Goal: Information Seeking & Learning: Learn about a topic

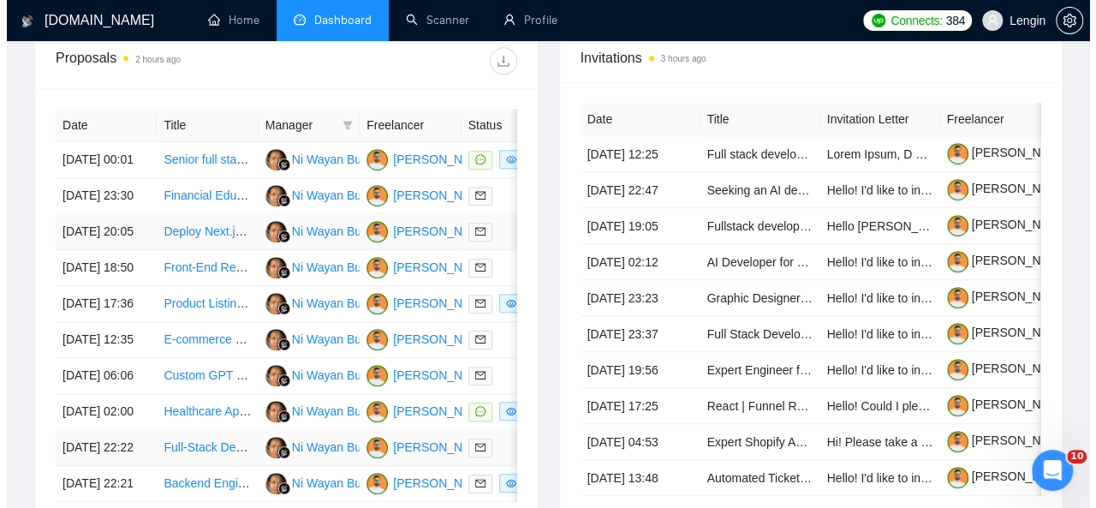
scroll to position [695, 0]
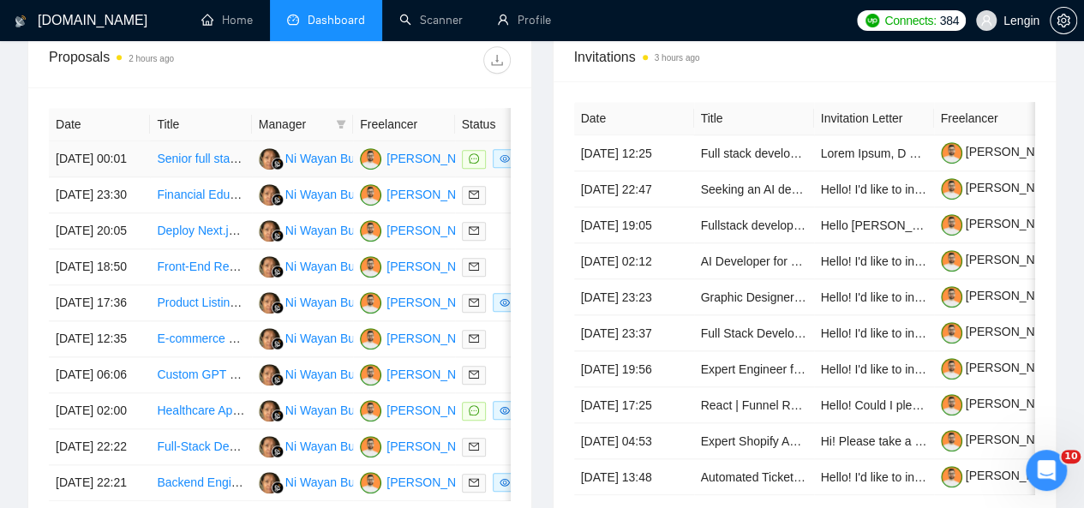
click at [227, 153] on td "Senior full stack - PWA - Ai platform" at bounding box center [200, 159] width 101 height 36
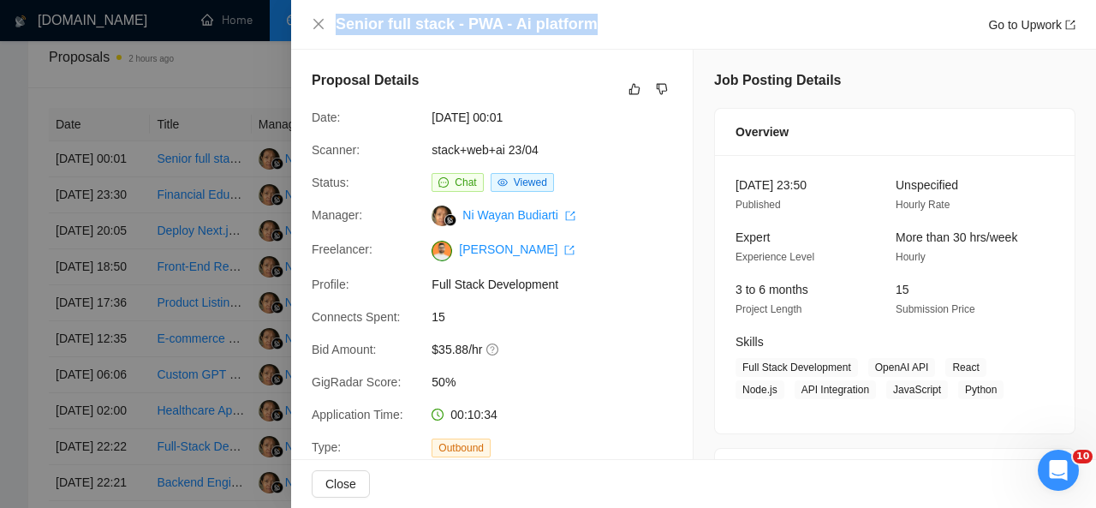
drag, startPoint x: 590, startPoint y: 25, endPoint x: 332, endPoint y: 25, distance: 257.8
click at [332, 25] on div "Senior full stack - PWA - Ai platform Go to Upwork" at bounding box center [694, 24] width 764 height 21
copy h4 "Senior full stack - PWA - Ai platform"
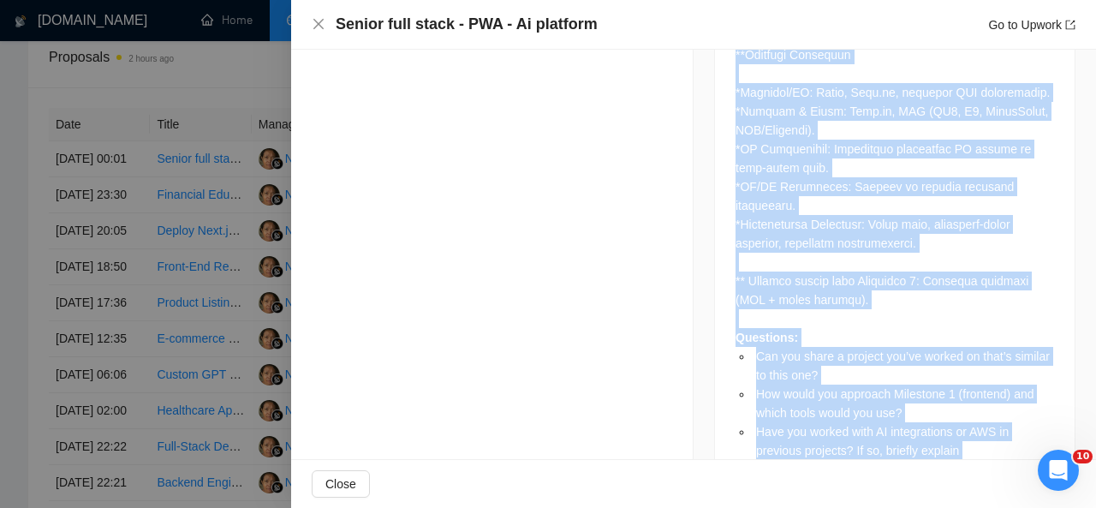
scroll to position [1650, 0]
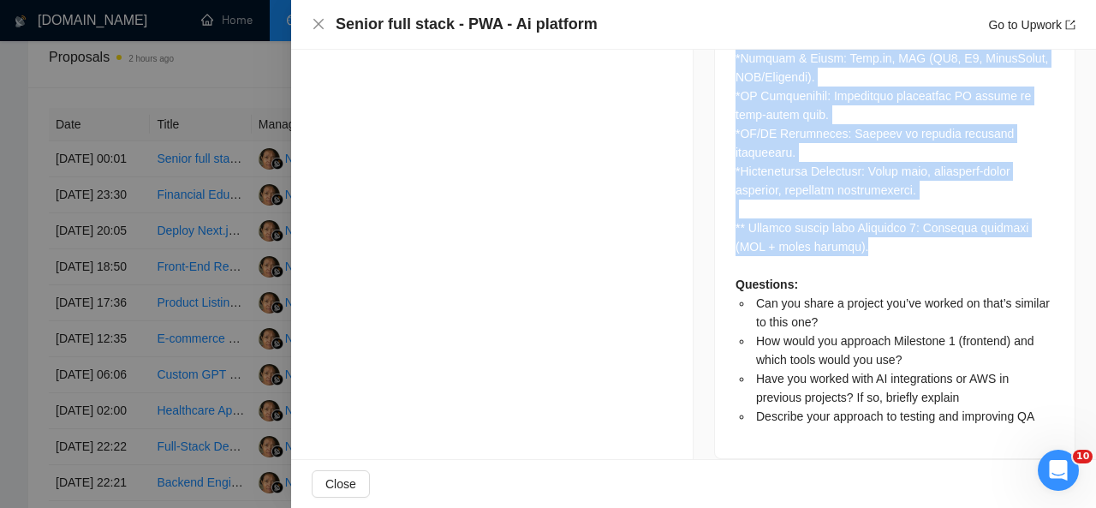
drag, startPoint x: 728, startPoint y: 129, endPoint x: 852, endPoint y: 234, distance: 162.3
copy div "Project is a production-ready AI platform where users can chat, analyze files, …"
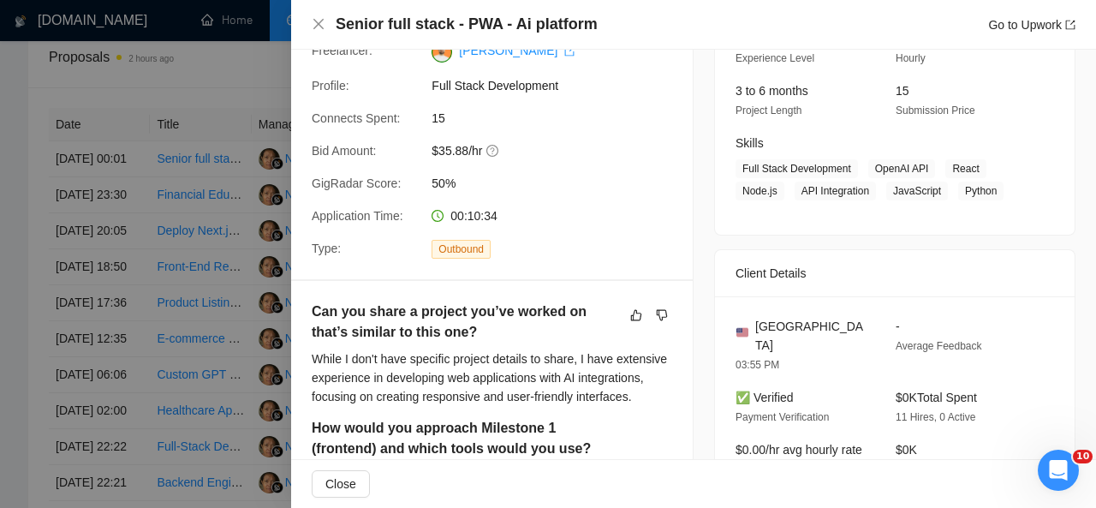
scroll to position [197, 0]
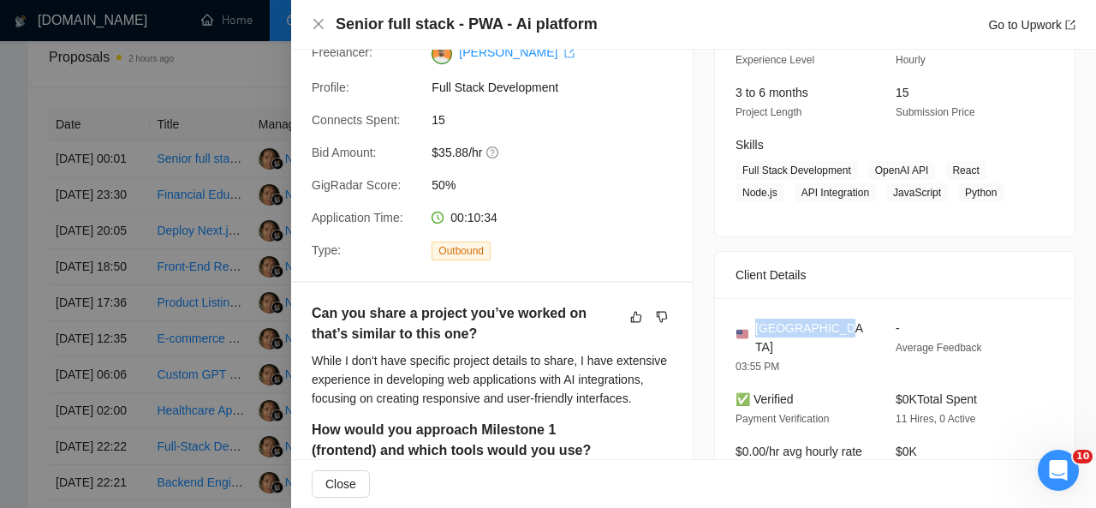
drag, startPoint x: 824, startPoint y: 327, endPoint x: 750, endPoint y: 323, distance: 73.8
click at [750, 323] on div "United States" at bounding box center [802, 338] width 133 height 38
copy span "United States"
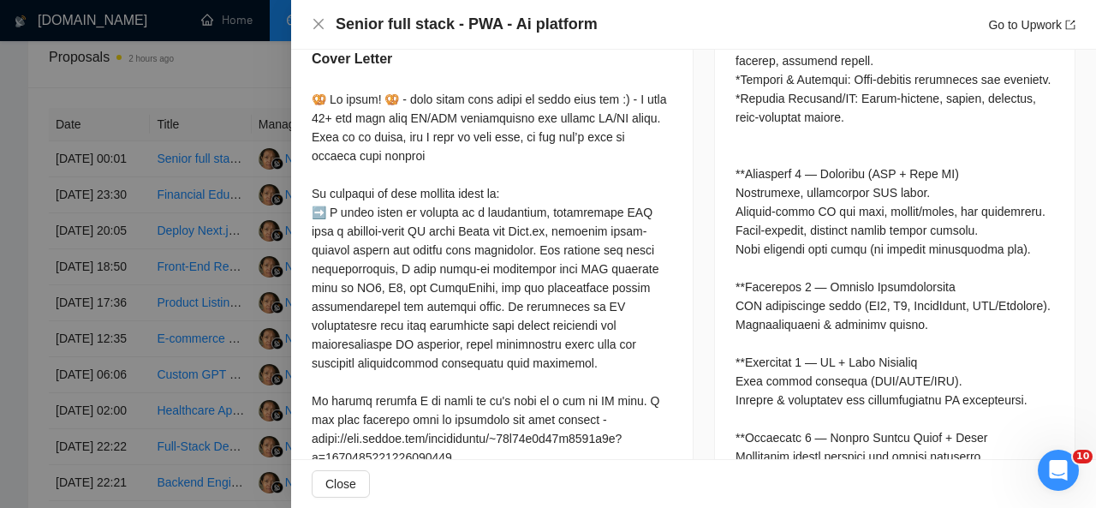
scroll to position [1052, 0]
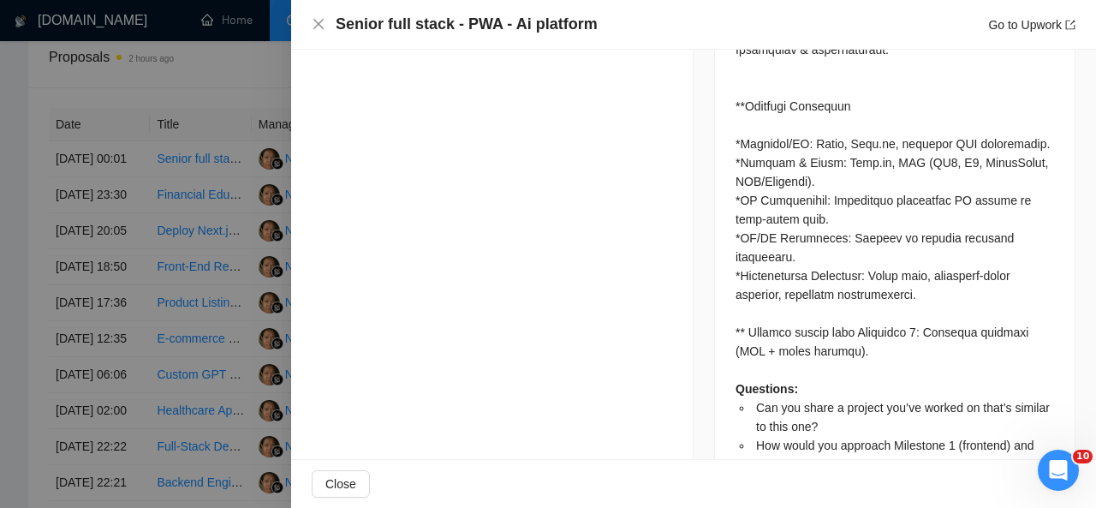
drag, startPoint x: 315, startPoint y: 92, endPoint x: 407, endPoint y: 110, distance: 93.6
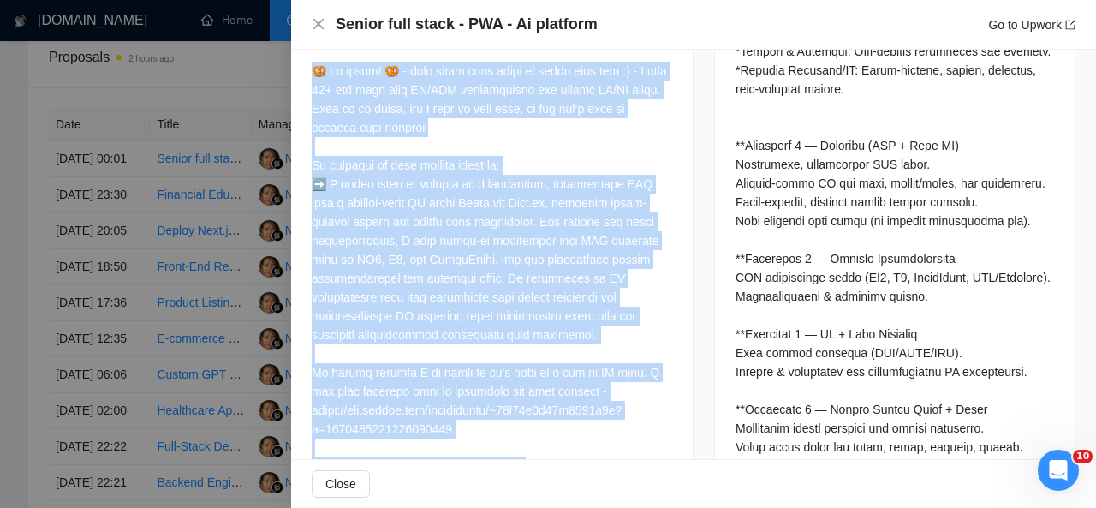
scroll to position [1071, 0]
copy div "🥨 Hi there! 🥨 - just added this emoji to catch your eye :) - I made 25+ web app…"
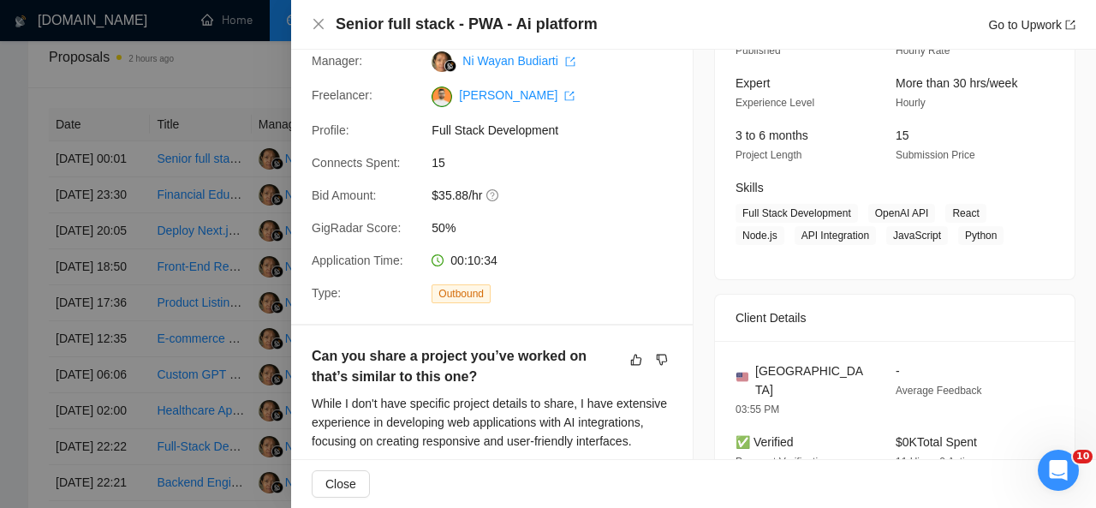
scroll to position [152, 0]
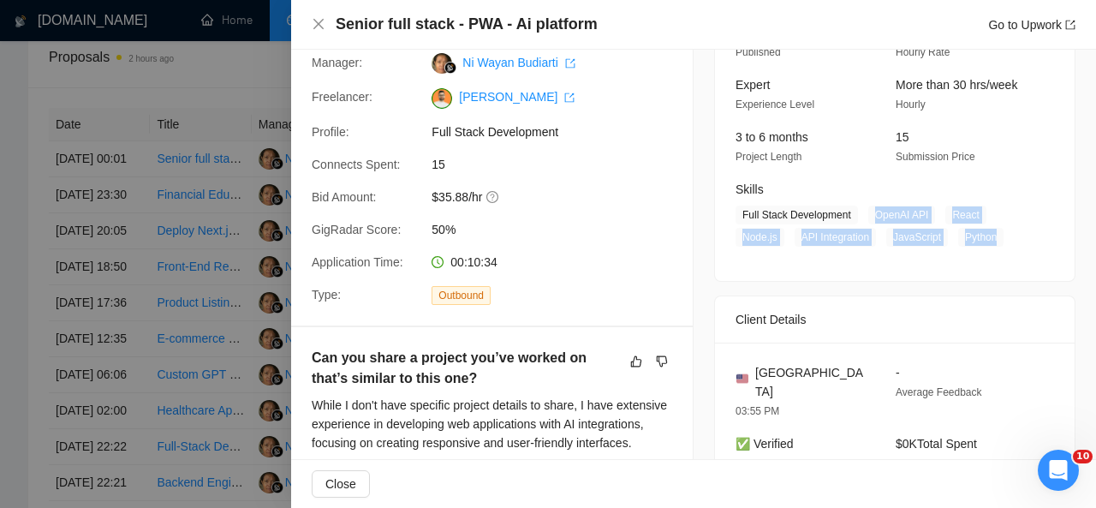
drag, startPoint x: 863, startPoint y: 212, endPoint x: 997, endPoint y: 248, distance: 138.2
click at [997, 248] on div "21 Sep, 2025 23:50 Published Unspecified Hourly Rate Expert Experience Level Mo…" at bounding box center [895, 142] width 360 height 278
copy span "OpenAI API React Node.js API Integration JavaScript Python"
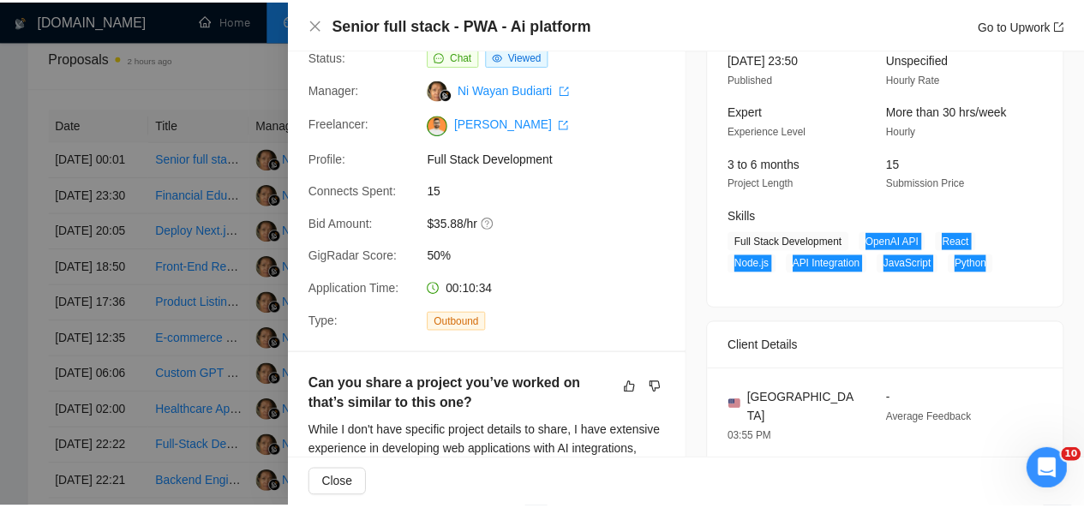
scroll to position [0, 0]
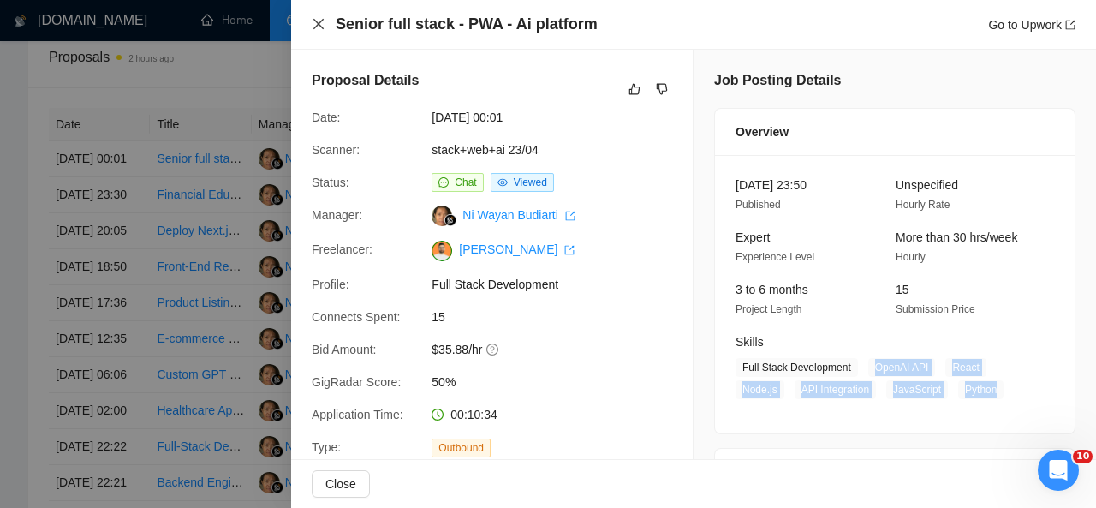
click at [313, 19] on icon "close" at bounding box center [319, 24] width 14 height 14
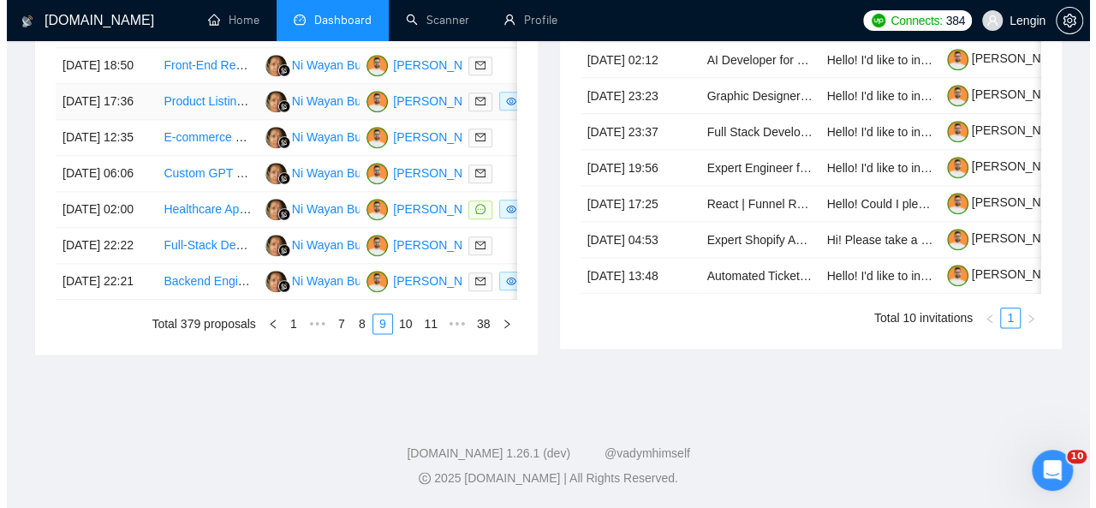
scroll to position [923, 0]
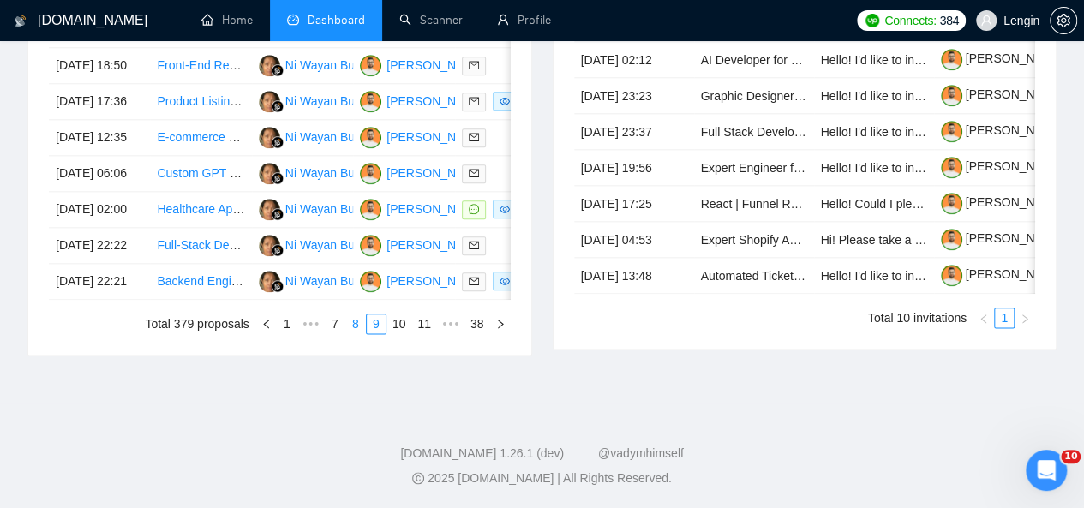
click at [359, 333] on link "8" at bounding box center [355, 323] width 19 height 19
click at [218, 300] on td "No-Code Developer for Apple Health (HRV) MVP using Glide/Adalo" at bounding box center [200, 282] width 101 height 36
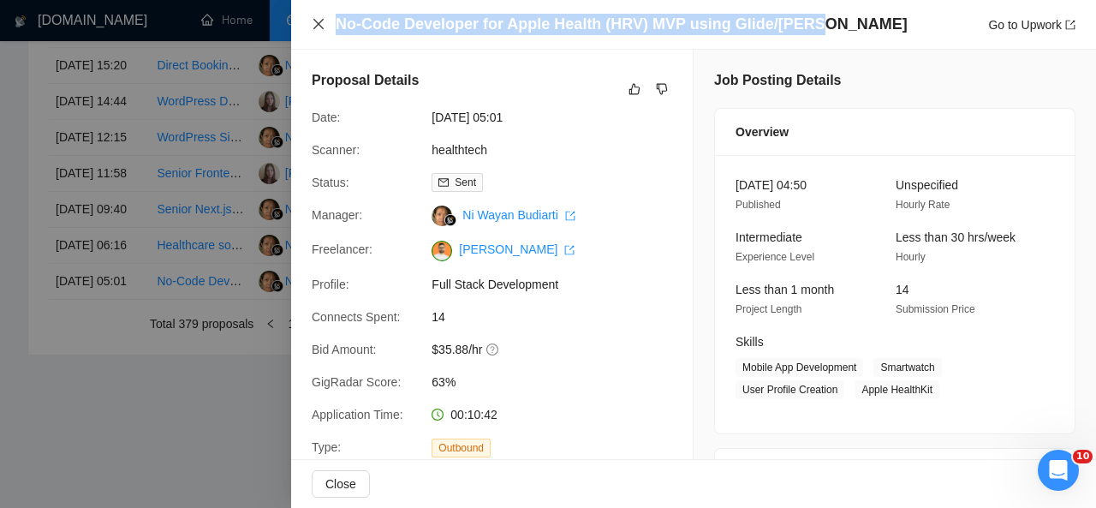
drag, startPoint x: 817, startPoint y: 28, endPoint x: 319, endPoint y: 21, distance: 498.6
click at [319, 21] on div "No-Code Developer for Apple Health (HRV) MVP using Glide/Adalo Go to Upwork" at bounding box center [694, 24] width 764 height 21
copy h4 "No-Code Developer for Apple Health (HRV) MVP using Glide/Adalo"
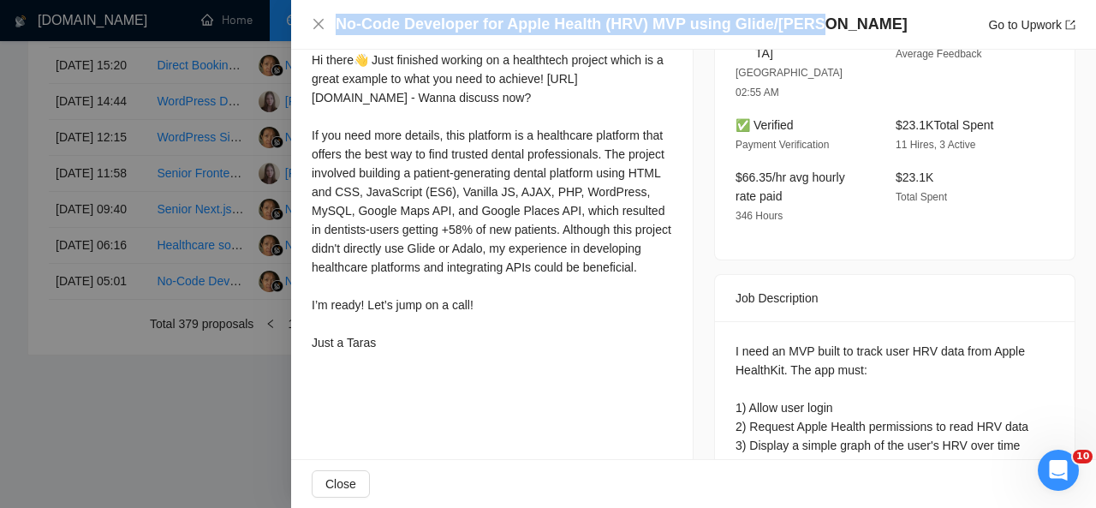
scroll to position [533, 0]
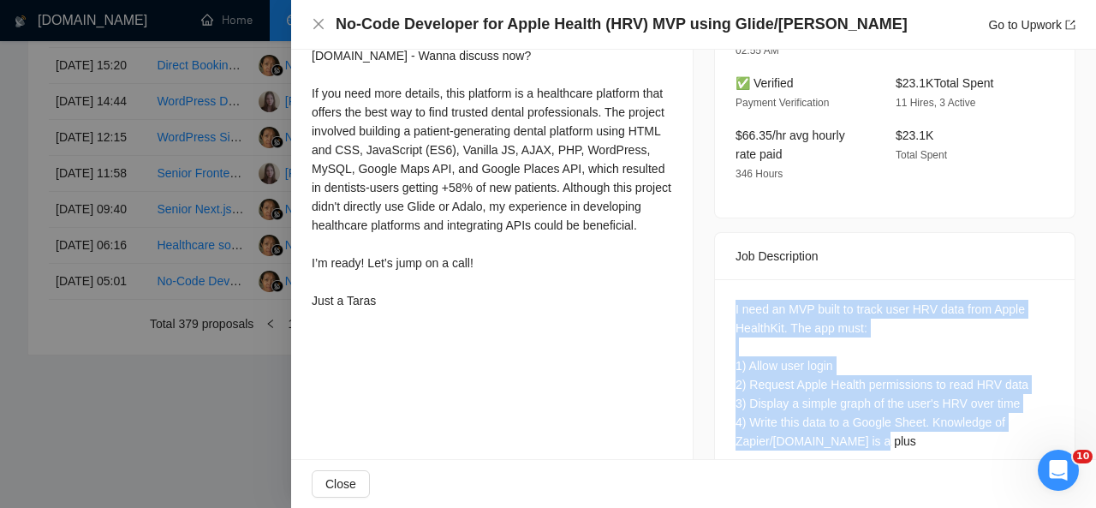
drag, startPoint x: 877, startPoint y: 403, endPoint x: 709, endPoint y: 266, distance: 217.3
click at [715, 279] on div "I need an MVP built to track user HRV data from Apple HealthKit. The app must: …" at bounding box center [895, 378] width 360 height 199
copy div "I need an MVP built to track user HRV data from Apple HealthKit. The app must: …"
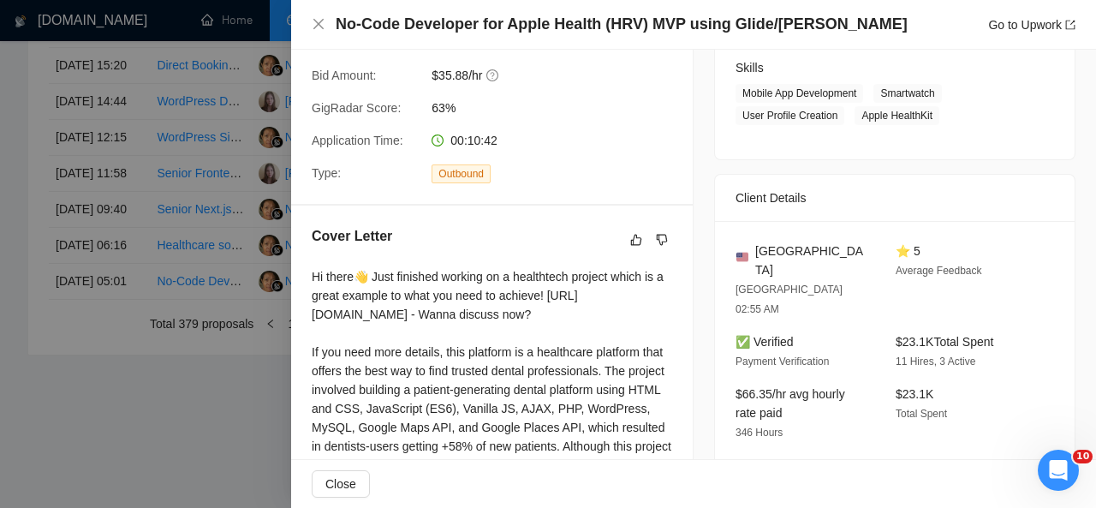
scroll to position [241, 0]
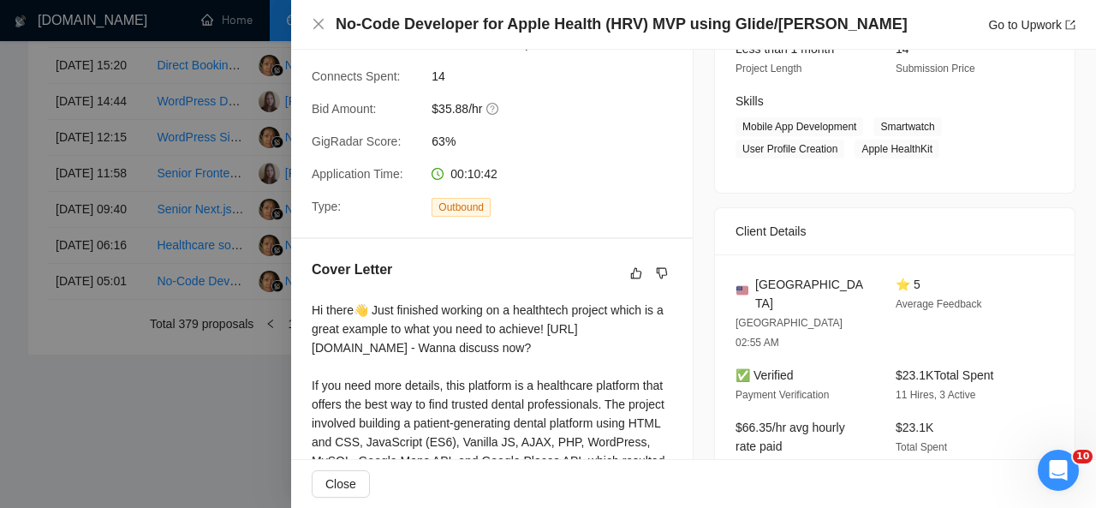
click at [838, 289] on div "United States" at bounding box center [802, 294] width 133 height 38
drag, startPoint x: 873, startPoint y: 122, endPoint x: 931, endPoint y: 151, distance: 65.1
click at [931, 151] on span "Mobile App Development Smartwatch User Profile Creation Apple HealthKit" at bounding box center [882, 137] width 293 height 41
copy span "Smartwatch User Profile Creation Apple HealthKit"
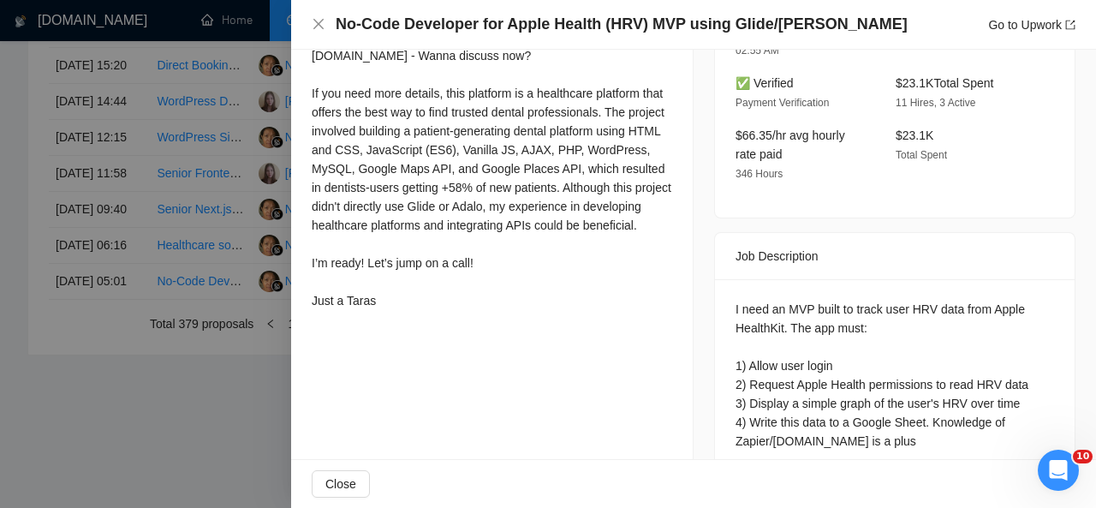
scroll to position [439, 0]
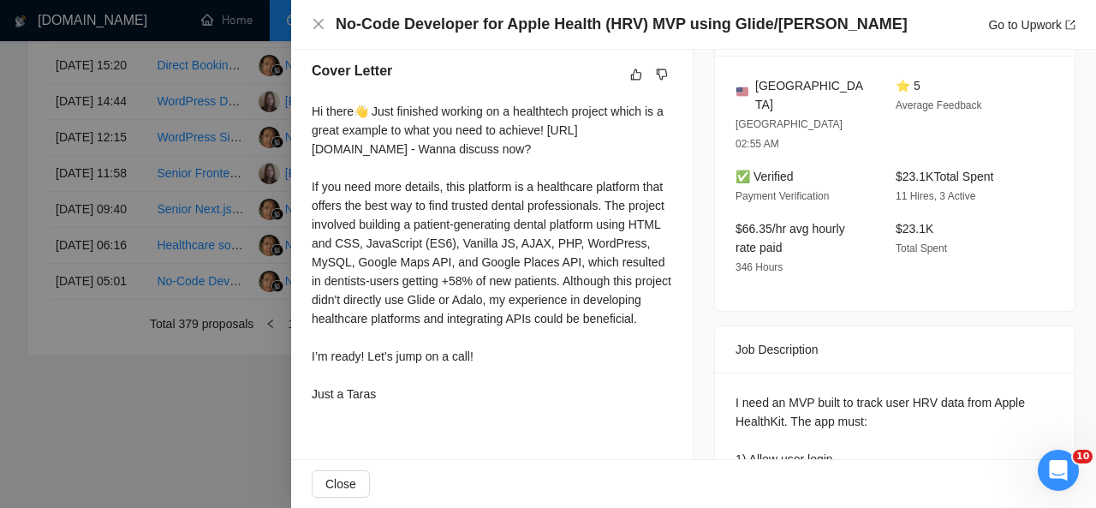
drag, startPoint x: 311, startPoint y: 110, endPoint x: 411, endPoint y: 436, distance: 340.6
click at [411, 431] on div "Cover Letter Hi there👋 Just finished working on a healthtech project which is a…" at bounding box center [492, 235] width 402 height 391
copy div "Hi there👋 Just finished working on a healthtech project which is a great exampl…"
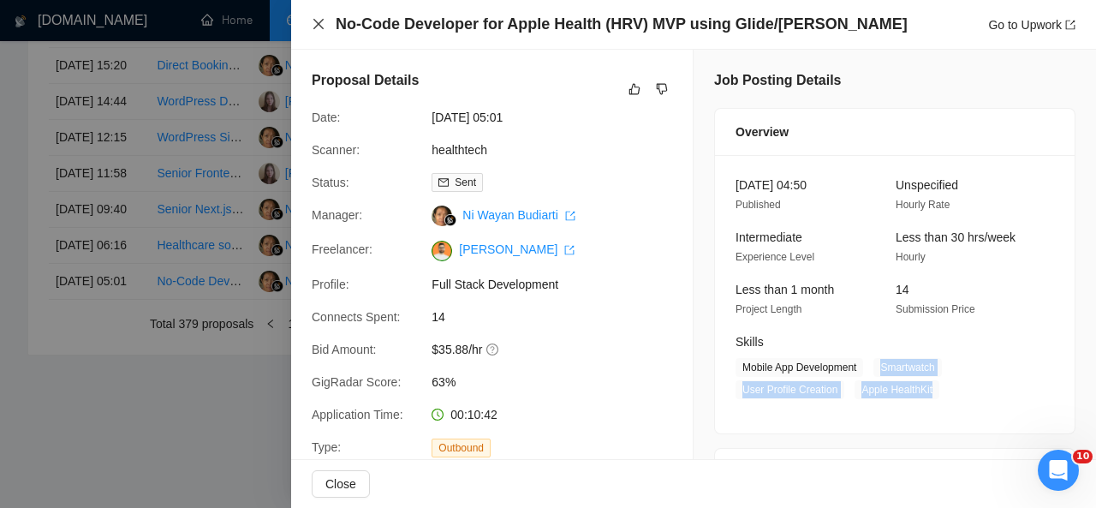
click at [319, 21] on icon "close" at bounding box center [319, 24] width 14 height 14
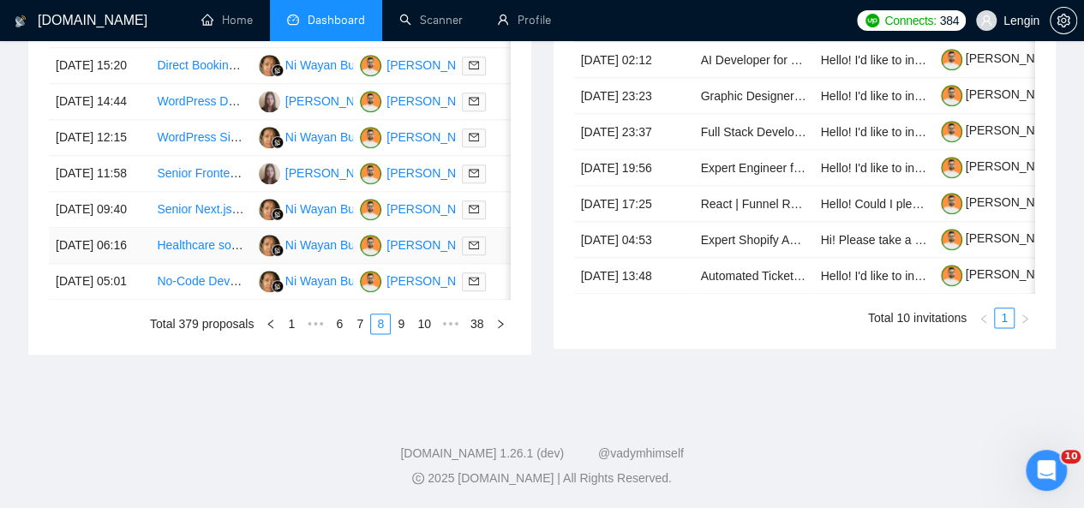
click at [236, 264] on td "Healthcare solution using AI" at bounding box center [200, 246] width 101 height 36
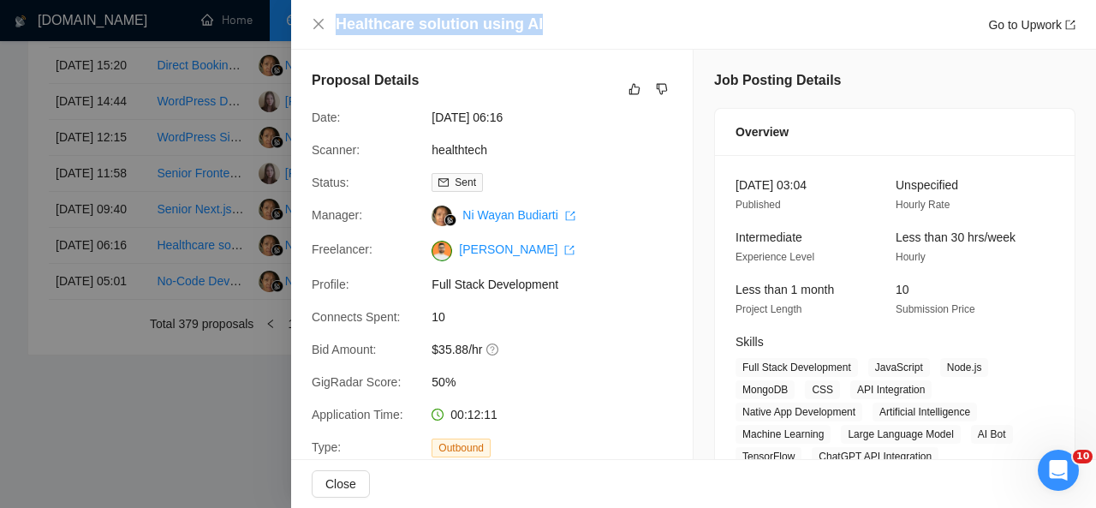
drag, startPoint x: 538, startPoint y: 28, endPoint x: 334, endPoint y: 22, distance: 203.9
click at [334, 22] on div "Healthcare solution using AI Go to Upwork" at bounding box center [694, 24] width 764 height 21
copy h4 "Healthcare solution using AI"
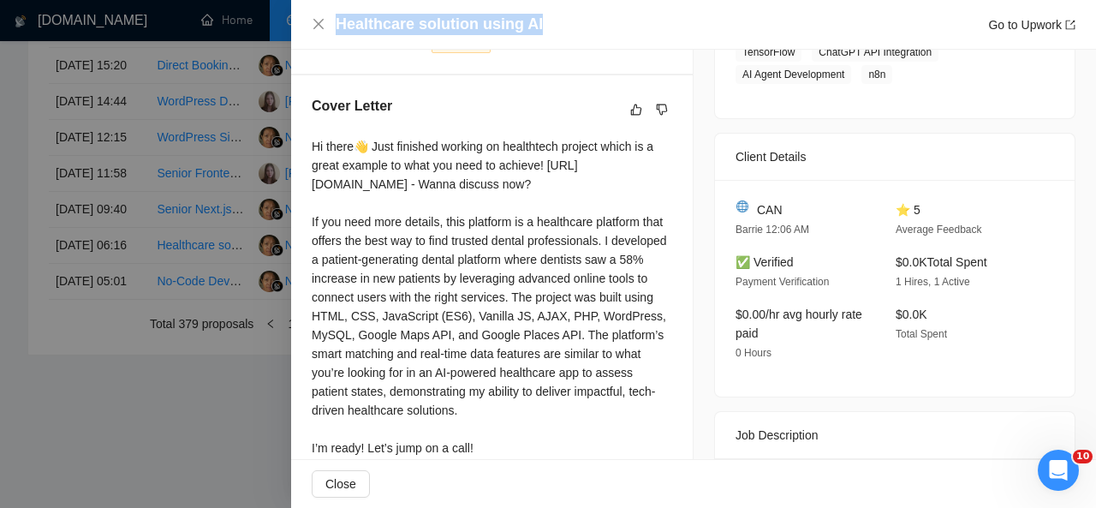
scroll to position [509, 0]
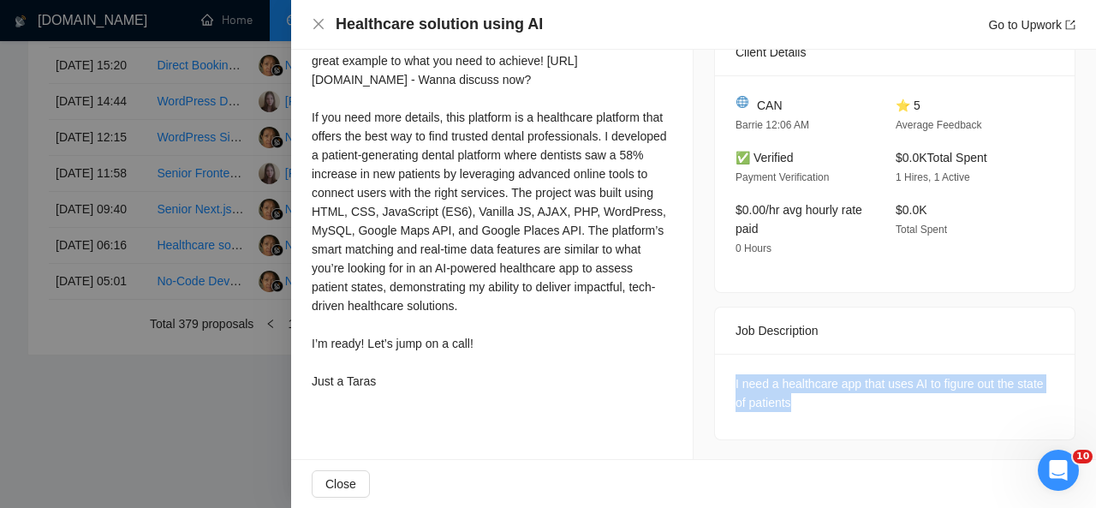
drag, startPoint x: 809, startPoint y: 412, endPoint x: 714, endPoint y: 385, distance: 98.1
click at [715, 385] on div "I need a healthcare app that uses AI to figure out the state of patients" at bounding box center [895, 397] width 360 height 86
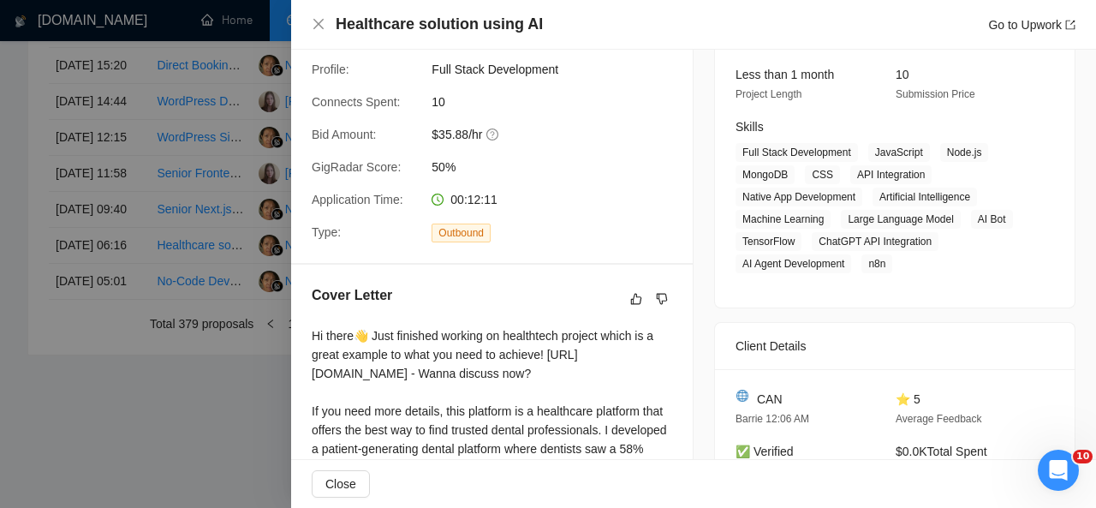
scroll to position [216, 0]
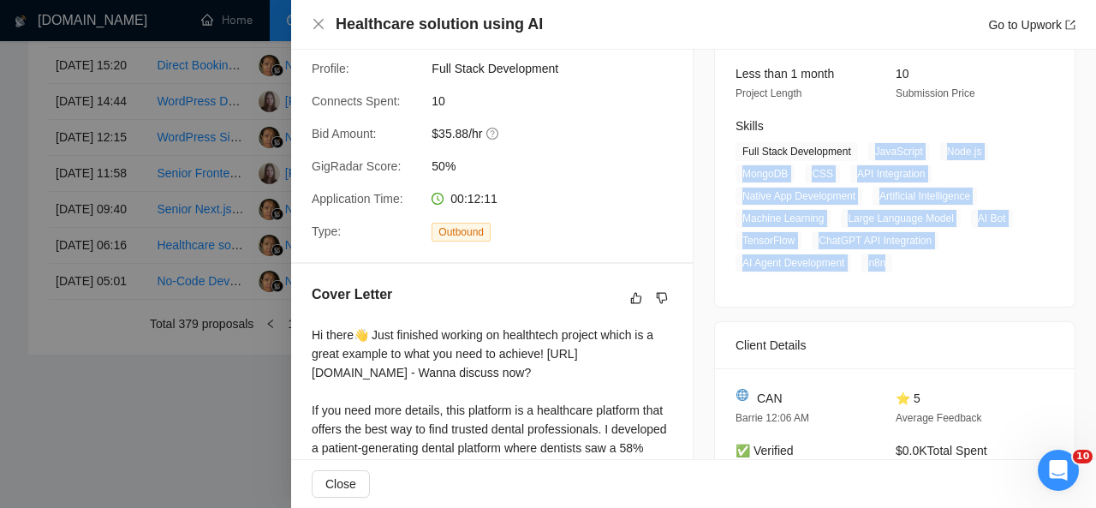
drag, startPoint x: 863, startPoint y: 150, endPoint x: 898, endPoint y: 265, distance: 119.8
click at [898, 265] on span "Full Stack Development JavaScript Node.js MongoDB CSS API Integration Native Ap…" at bounding box center [882, 207] width 293 height 130
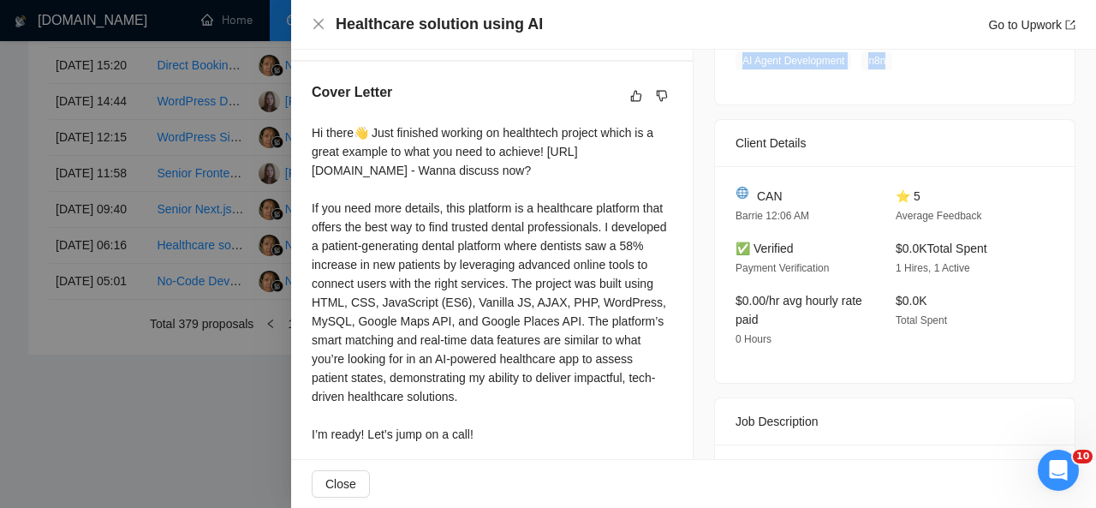
scroll to position [427, 0]
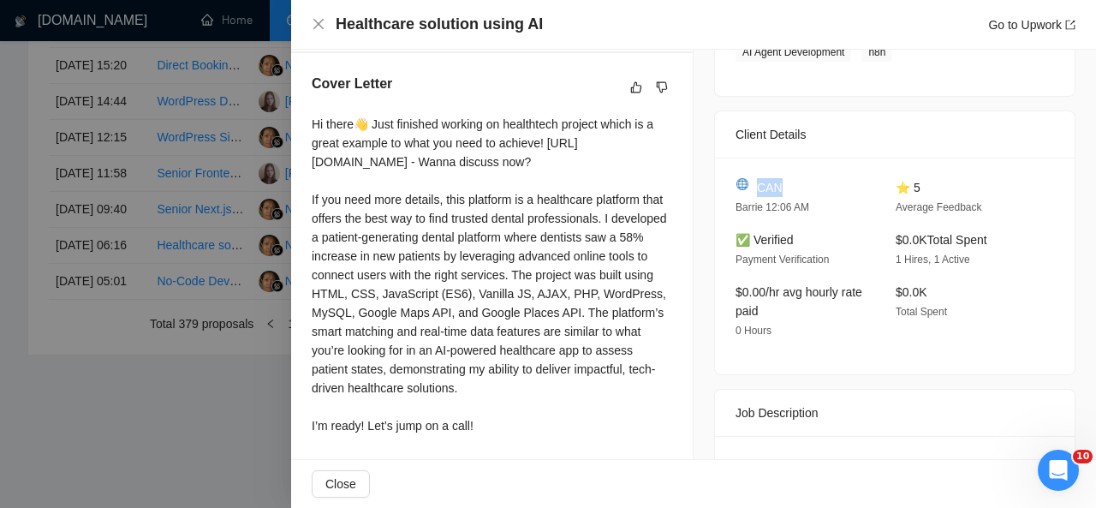
drag, startPoint x: 786, startPoint y: 174, endPoint x: 749, endPoint y: 191, distance: 41.4
click at [749, 191] on div "CAN Barrie 12:06 AM ⭐ 5 Average Feedback ✅ Verified Payment Verification $0.0K …" at bounding box center [895, 266] width 360 height 217
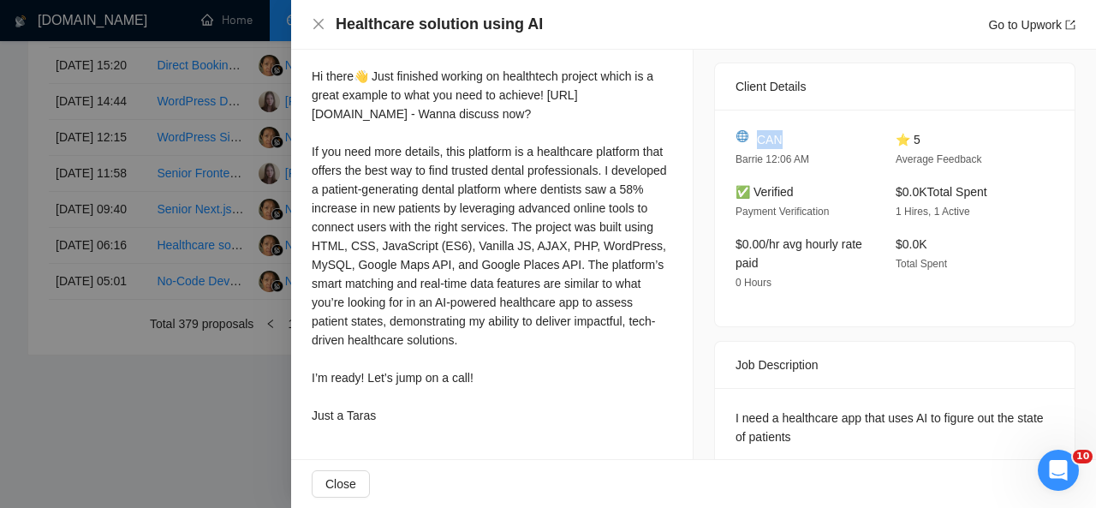
scroll to position [455, 0]
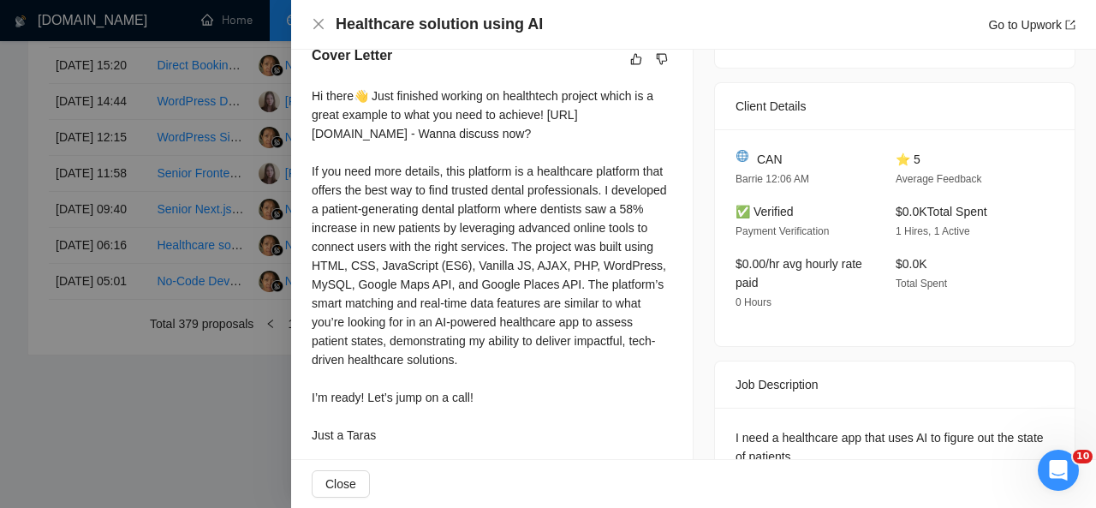
click at [307, 93] on div "Cover Letter Hi there👋 Just finished working on healthtech project which is a g…" at bounding box center [492, 248] width 402 height 447
click at [312, 95] on div "Hi there👋 Just finished working on healthtech project which is a great example …" at bounding box center [492, 266] width 361 height 358
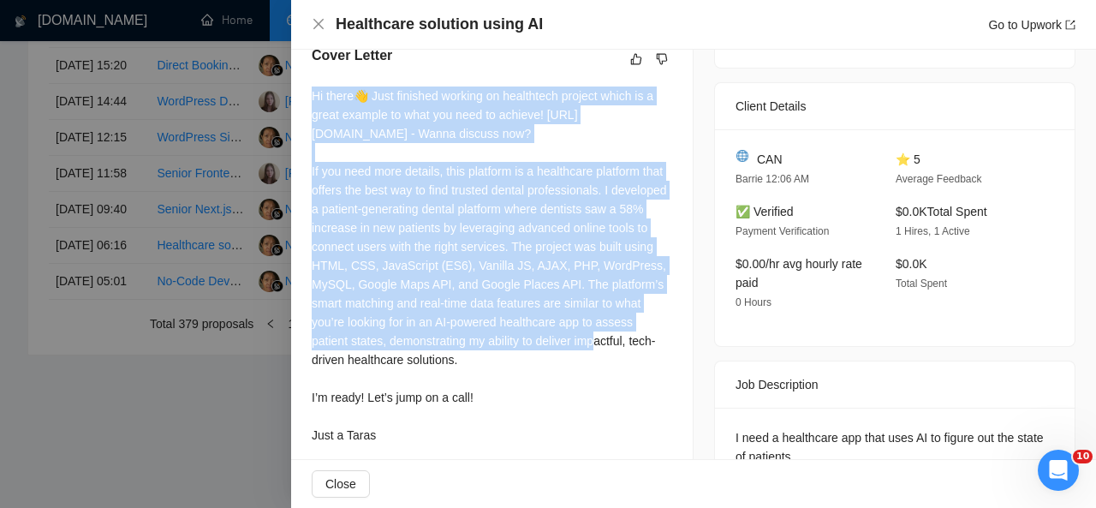
drag, startPoint x: 312, startPoint y: 95, endPoint x: 383, endPoint y: 359, distance: 273.2
click at [383, 359] on div "Hi there👋 Just finished working on healthtech project which is a great example …" at bounding box center [492, 266] width 361 height 358
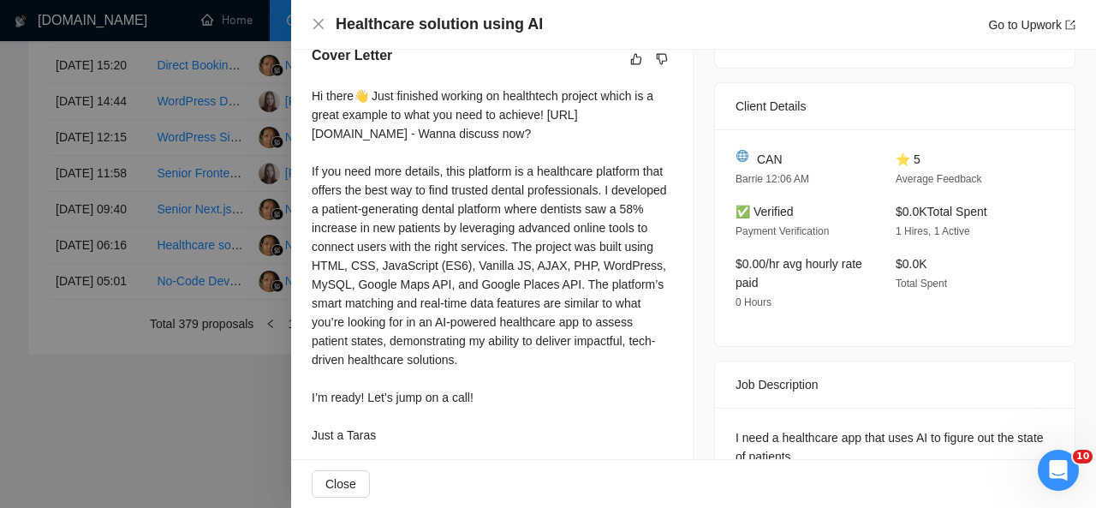
click at [444, 445] on div "Hi there👋 Just finished working on healthtech project which is a great example …" at bounding box center [492, 266] width 361 height 358
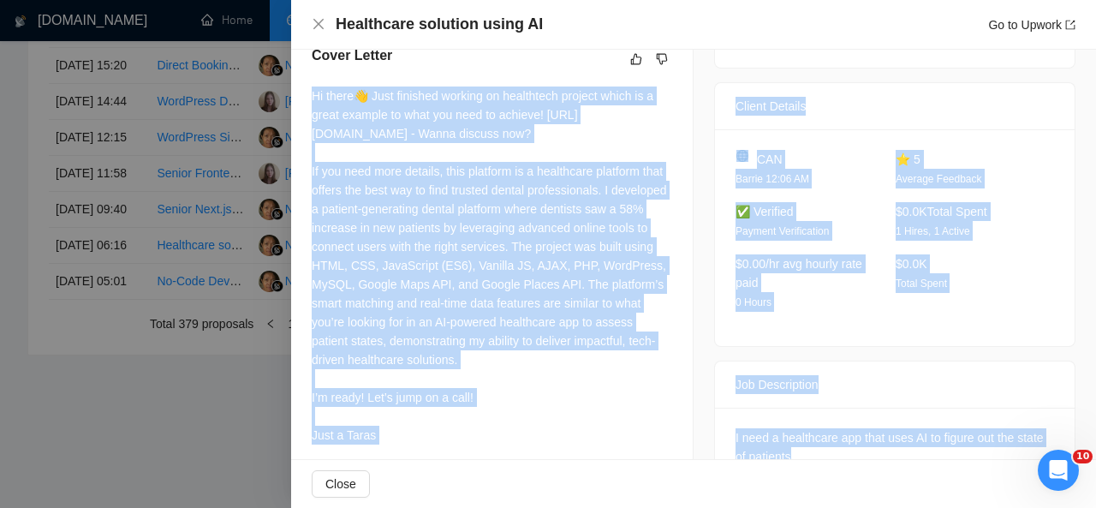
scroll to position [509, 0]
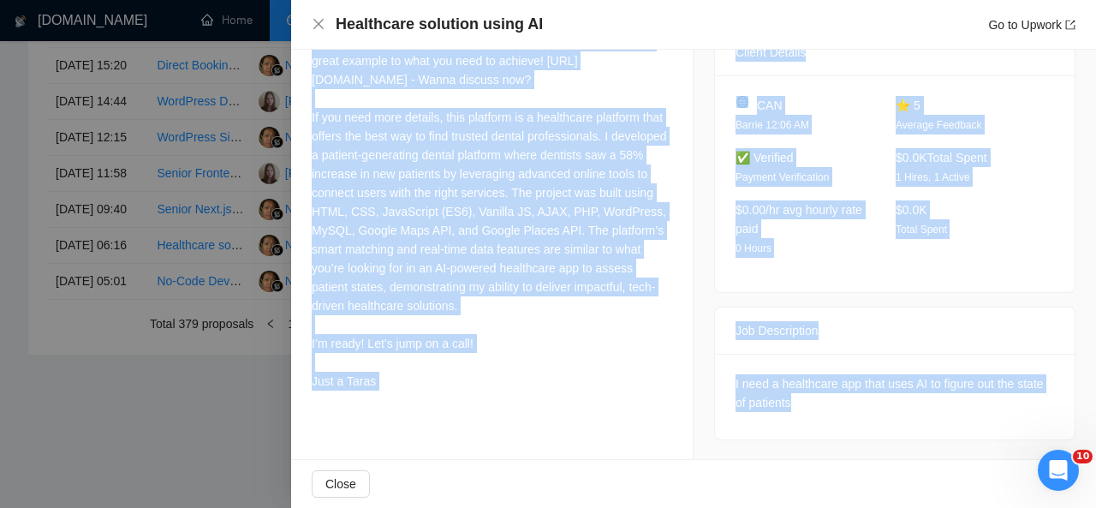
drag, startPoint x: 313, startPoint y: 93, endPoint x: 392, endPoint y: 402, distance: 318.3
click at [392, 391] on div "Hi there👋 Just finished working on healthtech project which is a great example …" at bounding box center [492, 212] width 361 height 358
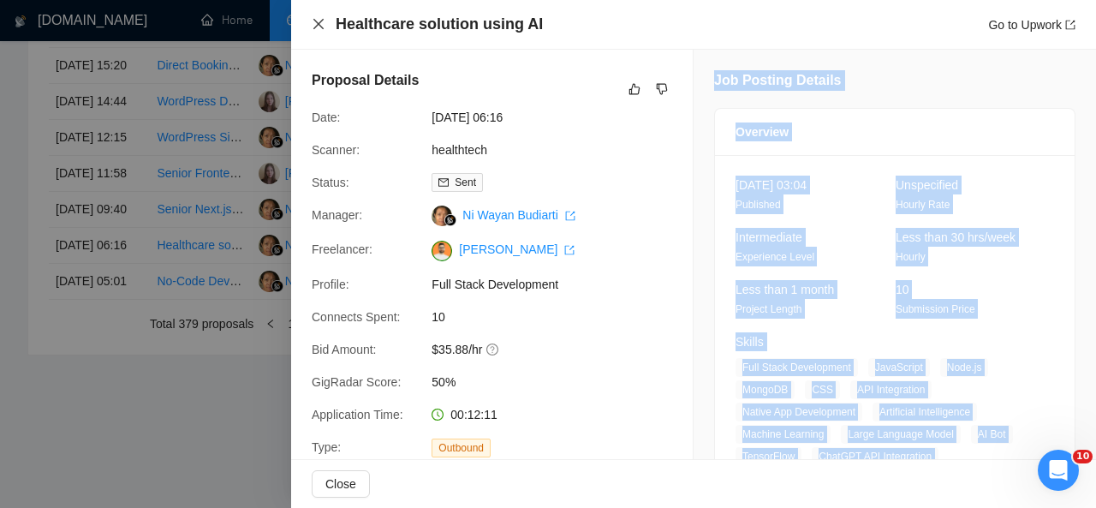
click at [317, 25] on icon "close" at bounding box center [318, 24] width 10 height 10
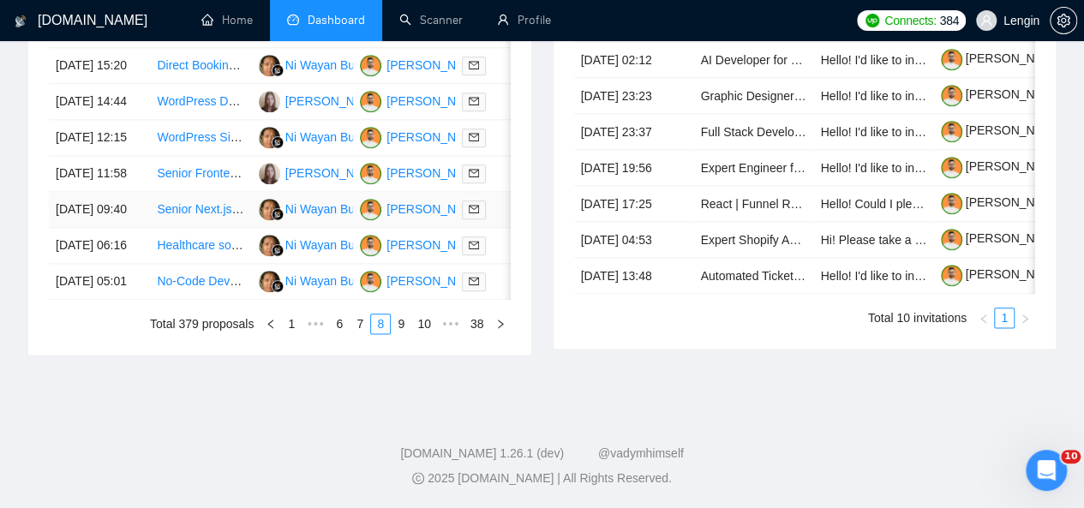
click at [211, 228] on td "Senior Next.js Developer Needed for Exciting Projects" at bounding box center [200, 210] width 101 height 36
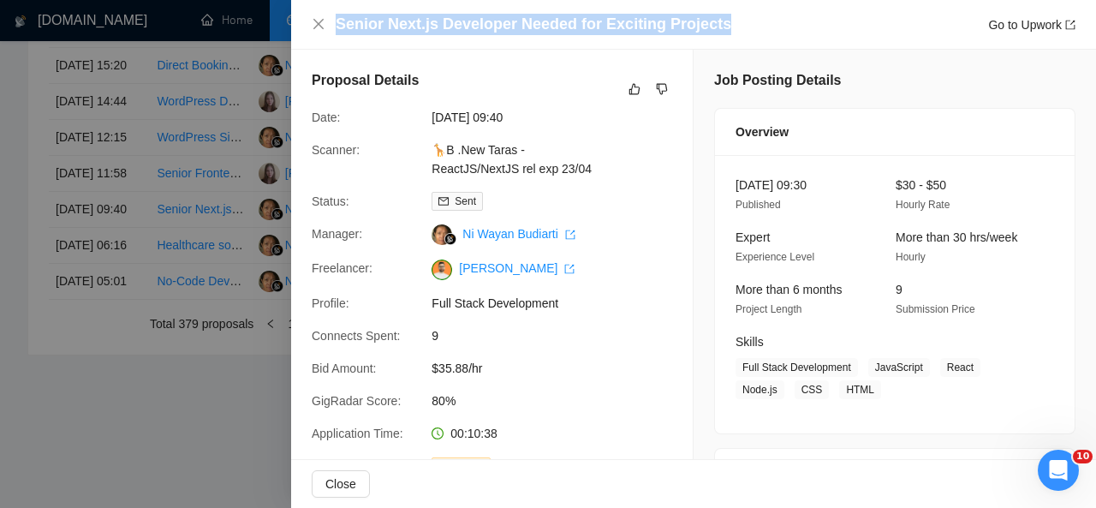
drag, startPoint x: 719, startPoint y: 18, endPoint x: 324, endPoint y: 32, distance: 395.1
click at [324, 32] on div "Senior Next.js Developer Needed for Exciting Projects Go to Upwork" at bounding box center [694, 24] width 764 height 21
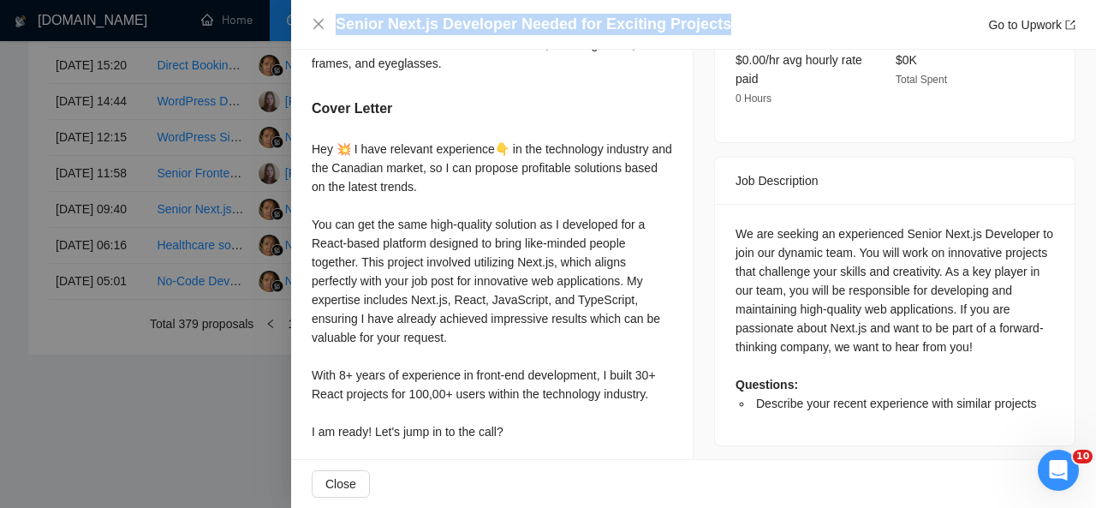
scroll to position [654, 0]
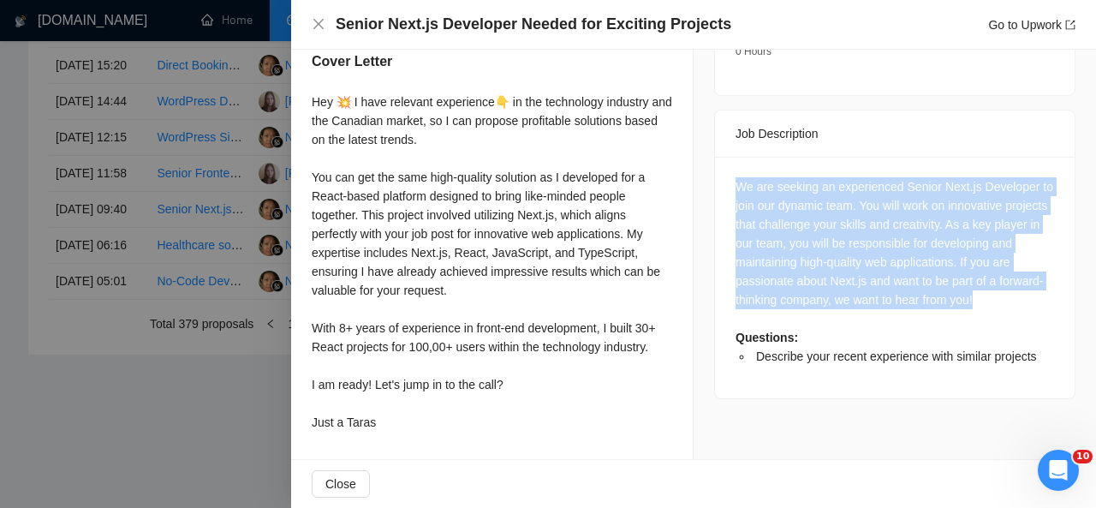
drag, startPoint x: 723, startPoint y: 141, endPoint x: 994, endPoint y: 266, distance: 298.6
click at [994, 266] on div "We are seeking an experienced Senior Next.js Developer to join our dynamic team…" at bounding box center [895, 278] width 360 height 242
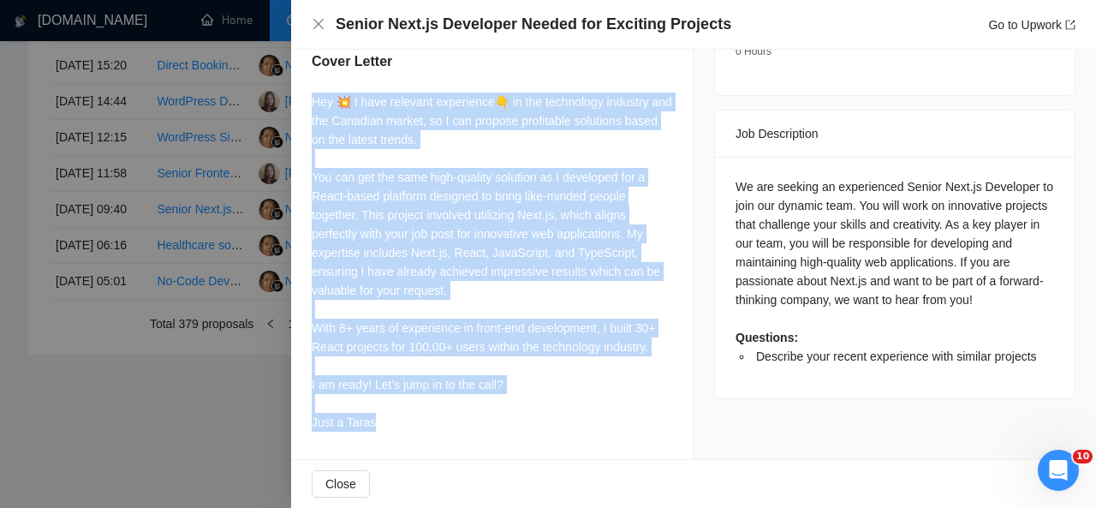
drag, startPoint x: 313, startPoint y: 101, endPoint x: 397, endPoint y: 419, distance: 328.7
click at [397, 419] on div "Hey 💥 I have relevant experience👇 in the technology industry and the Canadian m…" at bounding box center [492, 262] width 361 height 339
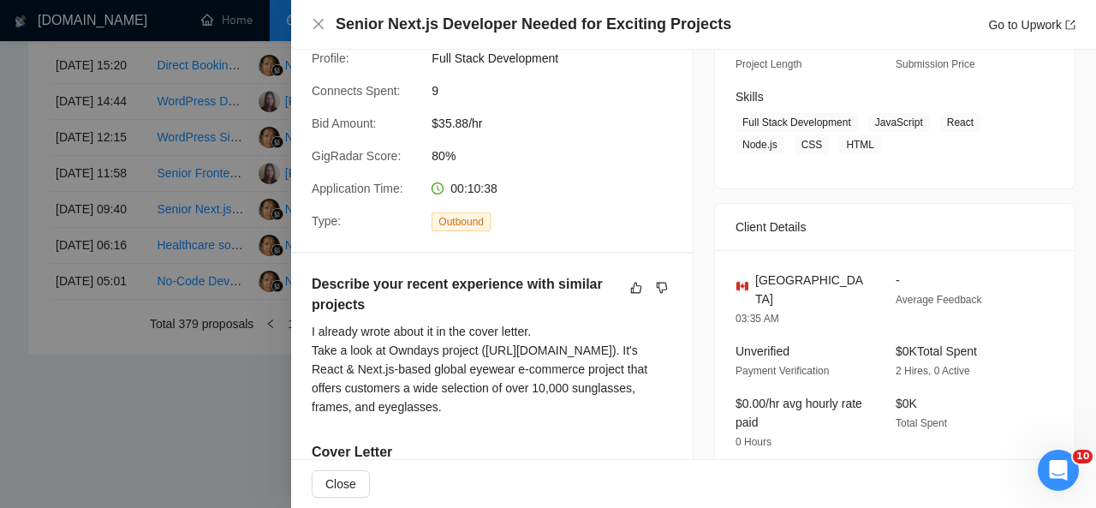
scroll to position [249, 0]
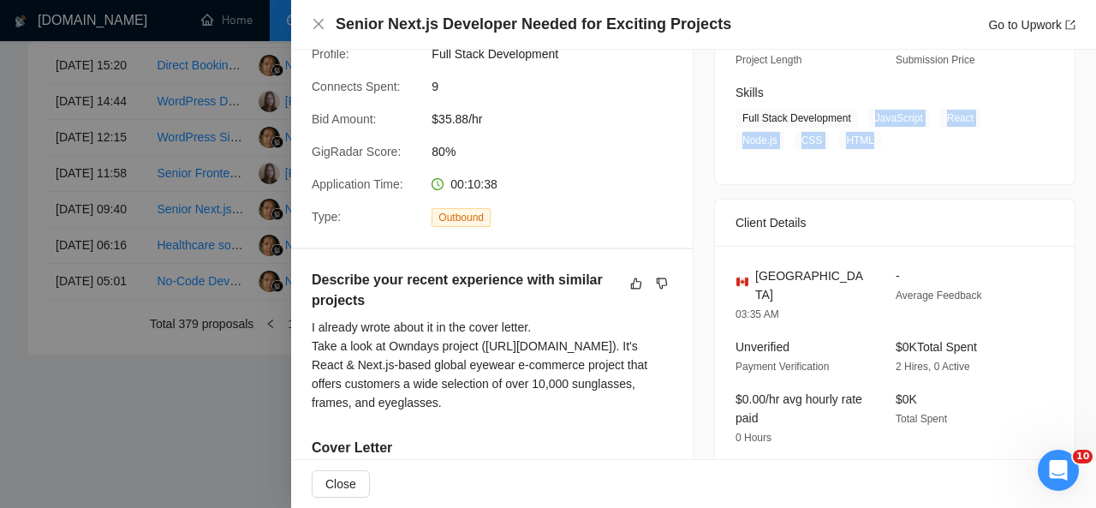
drag, startPoint x: 867, startPoint y: 115, endPoint x: 865, endPoint y: 146, distance: 30.9
click at [865, 146] on span "Full Stack Development JavaScript React Node.js CSS HTML" at bounding box center [882, 129] width 293 height 41
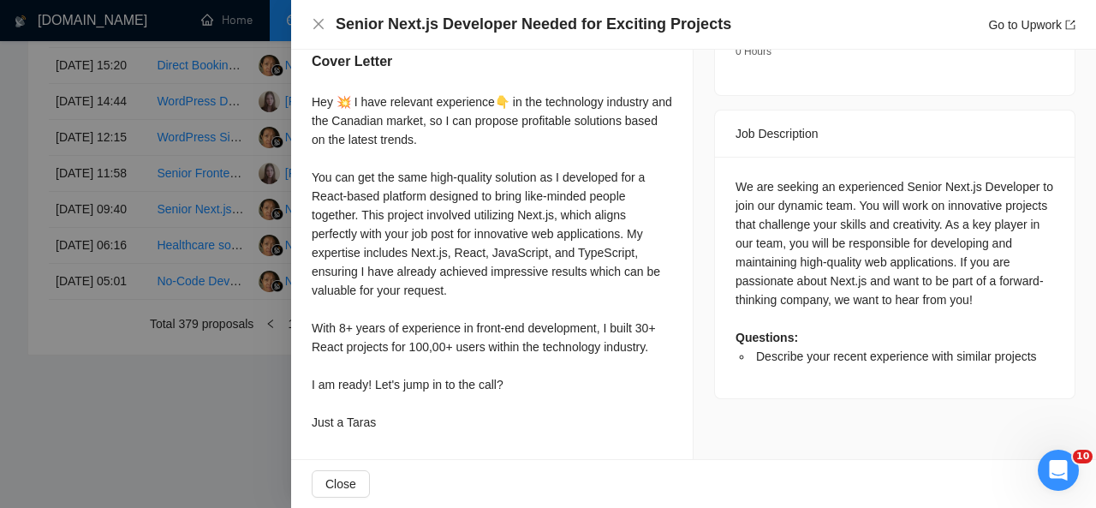
scroll to position [0, 0]
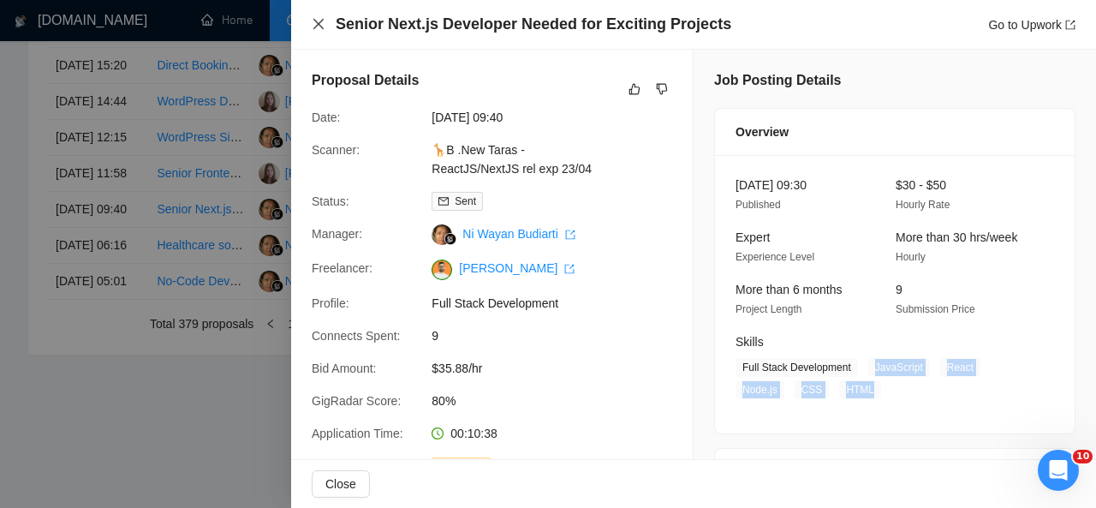
click at [315, 24] on icon "close" at bounding box center [319, 24] width 14 height 14
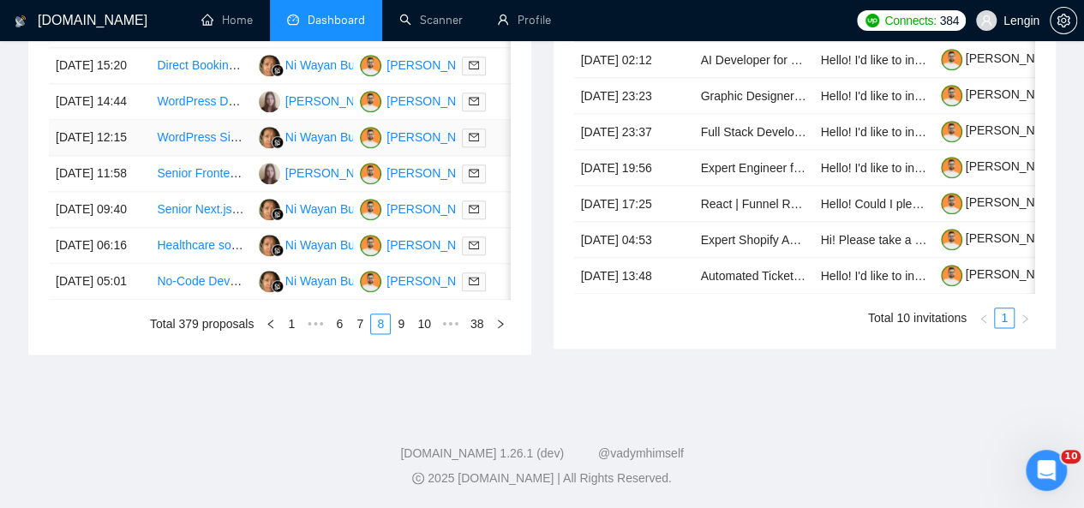
click at [210, 156] on td "WordPress Site Deployment (site is created through AI )" at bounding box center [200, 138] width 101 height 36
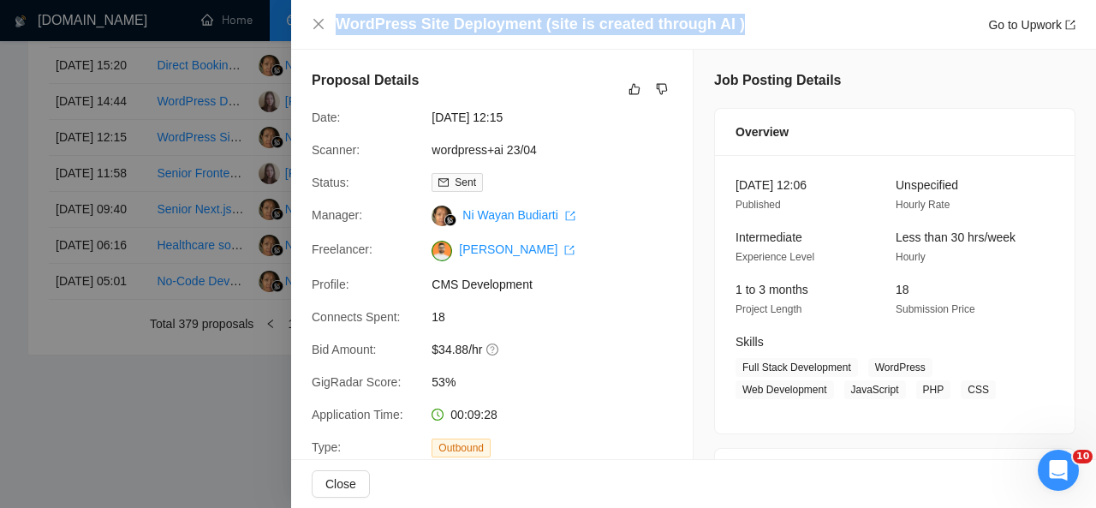
drag, startPoint x: 728, startPoint y: 26, endPoint x: 328, endPoint y: 30, distance: 400.0
click at [328, 30] on div "WordPress Site Deployment (site is created through AI ) Go to Upwork" at bounding box center [694, 24] width 764 height 21
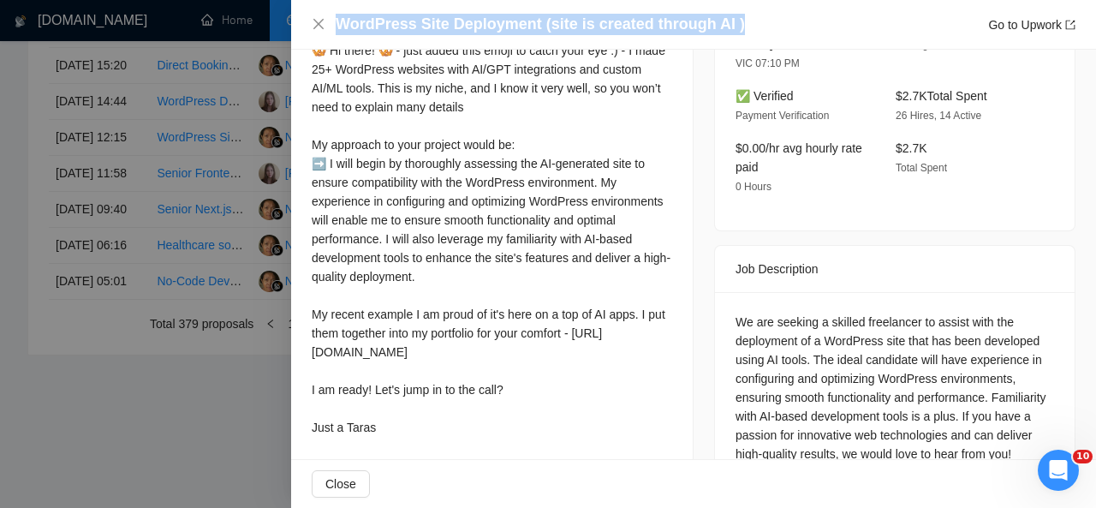
scroll to position [533, 0]
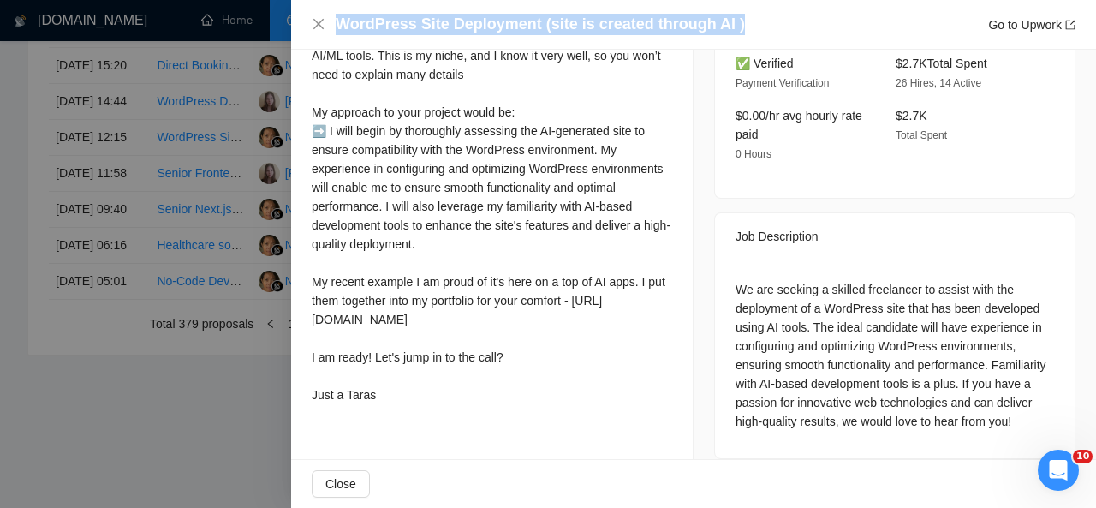
drag, startPoint x: 310, startPoint y: 100, endPoint x: 386, endPoint y: 412, distance: 321.0
click at [386, 412] on div "Cover Letter 🥨 Hi there! 🥨 - just added this emoji to catch your eye :) - I mad…" at bounding box center [492, 189] width 402 height 485
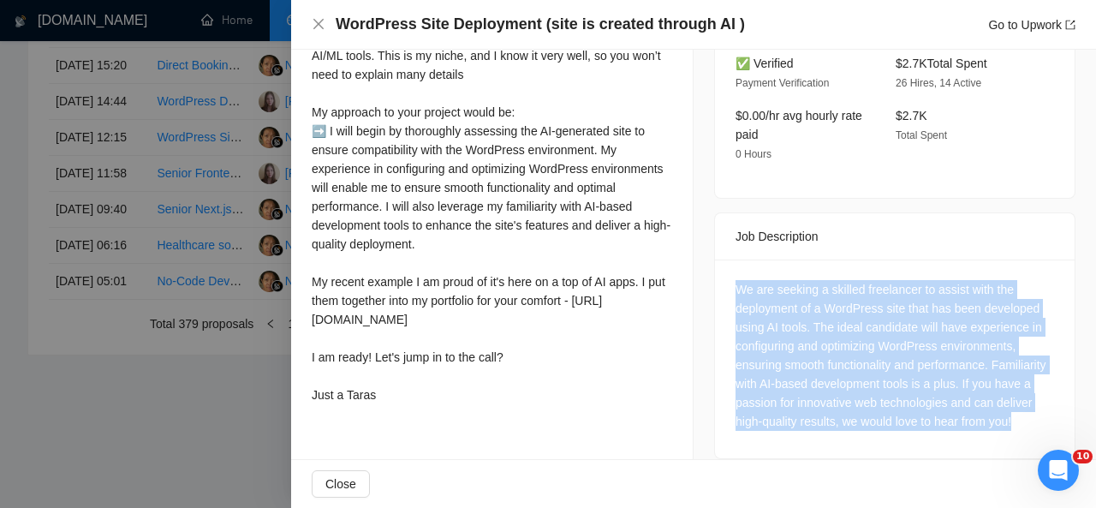
drag, startPoint x: 1010, startPoint y: 404, endPoint x: 725, endPoint y: 275, distance: 313.2
click at [725, 275] on div "We are seeking a skilled freelancer to assist with the deployment of a WordPres…" at bounding box center [895, 359] width 360 height 199
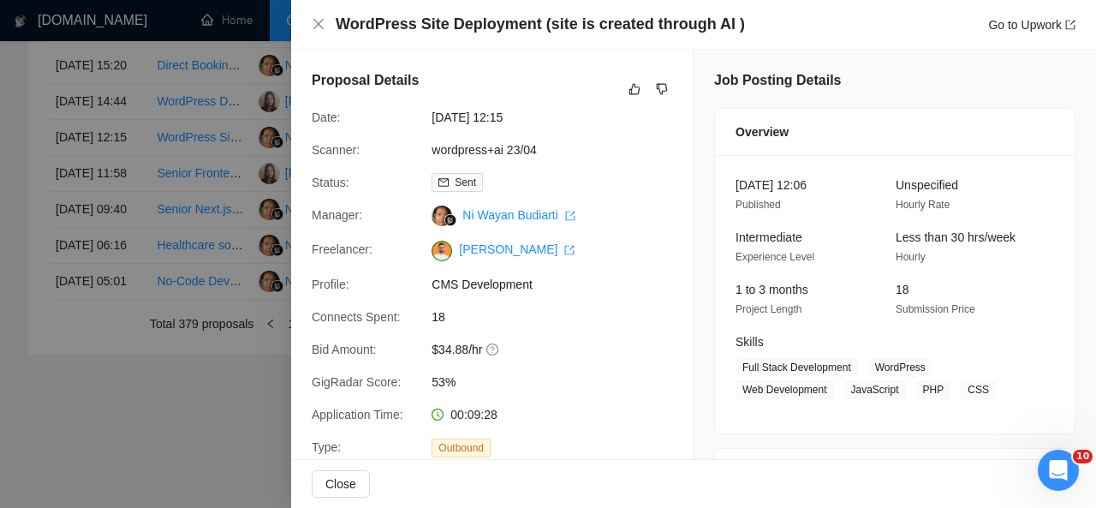
scroll to position [141, 0]
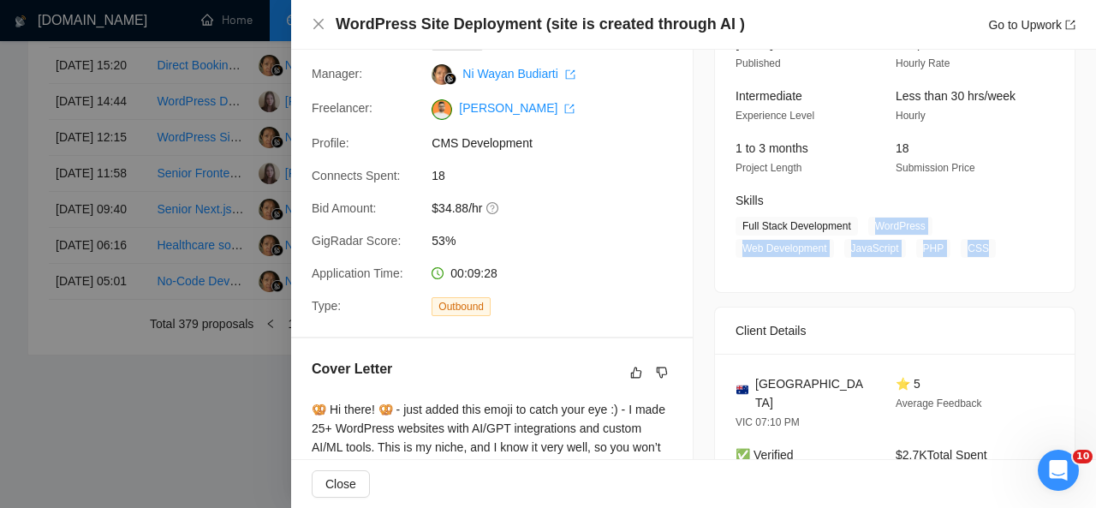
drag, startPoint x: 863, startPoint y: 222, endPoint x: 977, endPoint y: 243, distance: 115.9
click at [977, 243] on span "Full Stack Development WordPress Web Development JavaScript PHP CSS" at bounding box center [882, 237] width 293 height 41
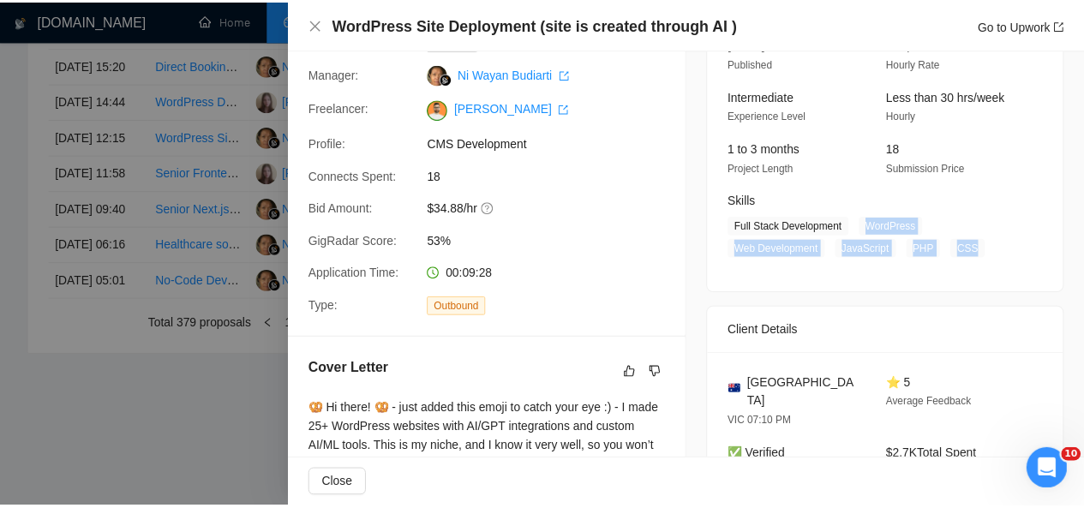
scroll to position [230, 0]
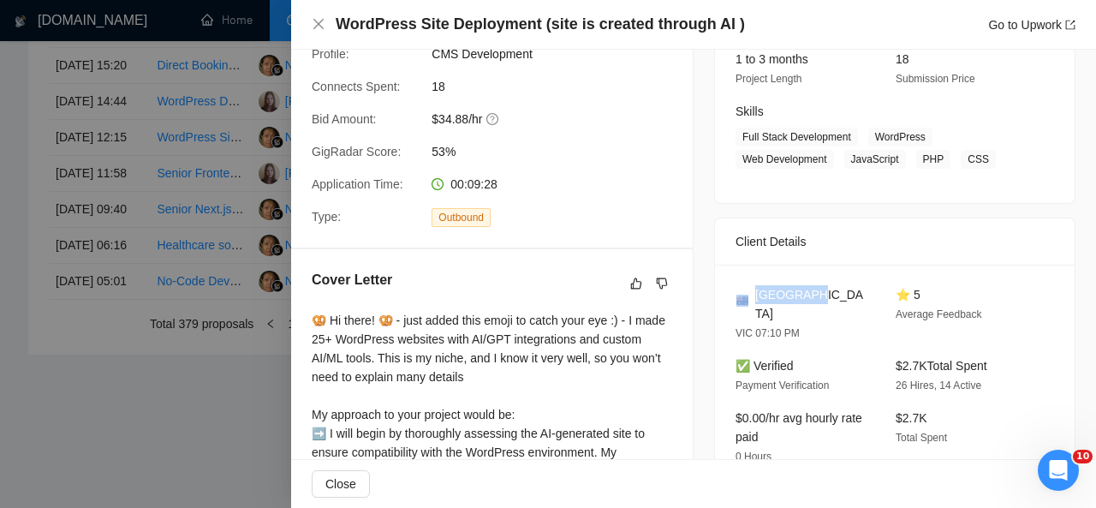
drag, startPoint x: 797, startPoint y: 293, endPoint x: 744, endPoint y: 298, distance: 52.5
click at [744, 298] on div "Australia" at bounding box center [802, 304] width 133 height 38
click at [755, 295] on span "Australia" at bounding box center [811, 304] width 113 height 38
drag, startPoint x: 751, startPoint y: 292, endPoint x: 800, endPoint y: 293, distance: 48.8
click at [800, 293] on div "Australia" at bounding box center [802, 304] width 133 height 38
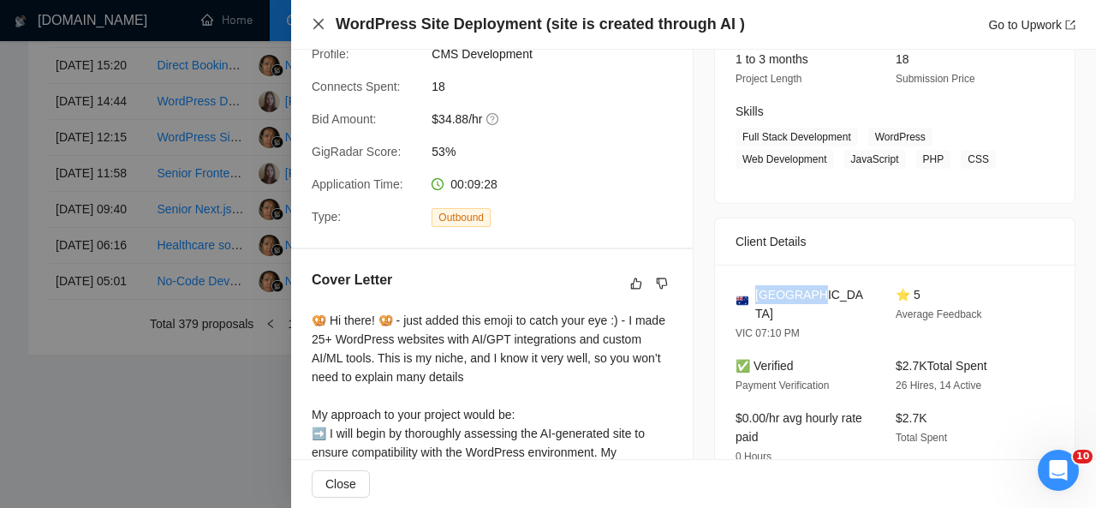
click at [319, 20] on icon "close" at bounding box center [319, 24] width 14 height 14
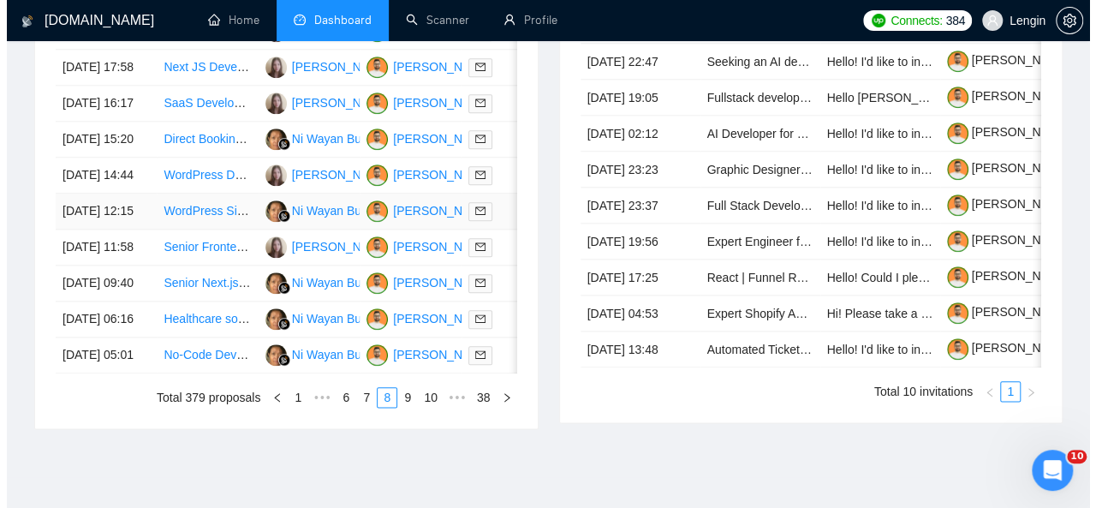
scroll to position [821, 0]
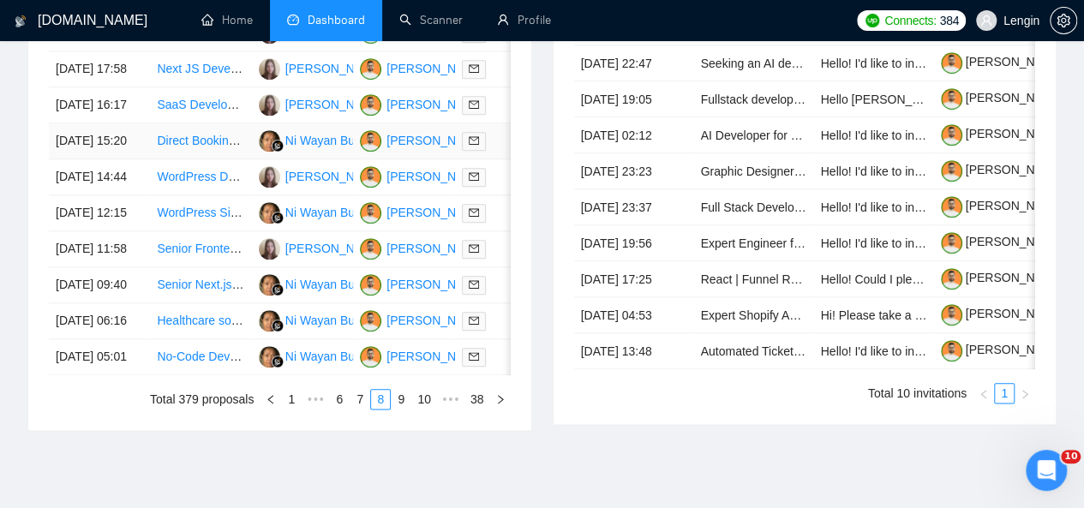
click at [214, 159] on td "Direct Booking Website Developer" at bounding box center [200, 141] width 101 height 36
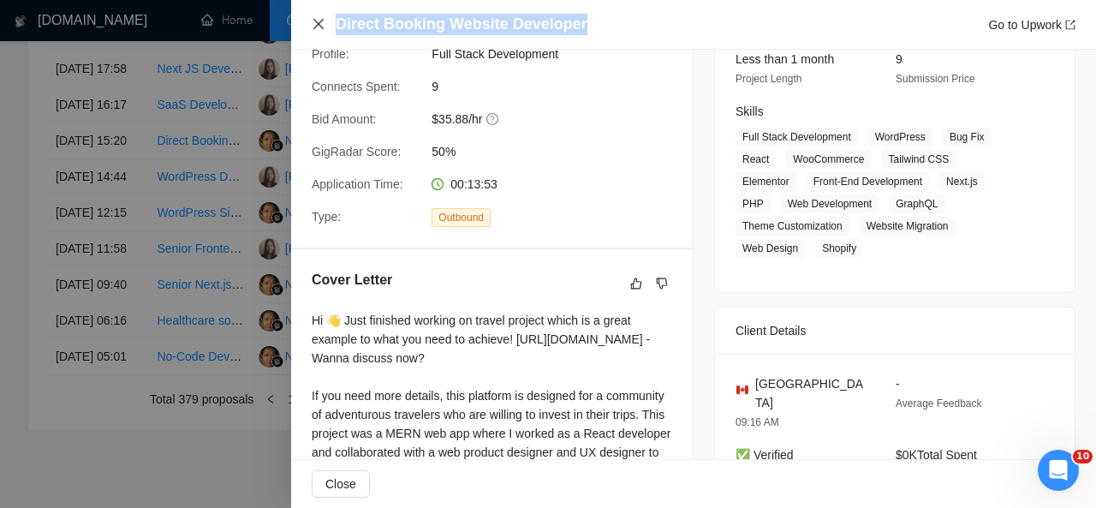
drag, startPoint x: 580, startPoint y: 28, endPoint x: 325, endPoint y: 24, distance: 255.3
click at [325, 24] on div "Direct Booking Website Developer Go to Upwork" at bounding box center [694, 24] width 764 height 21
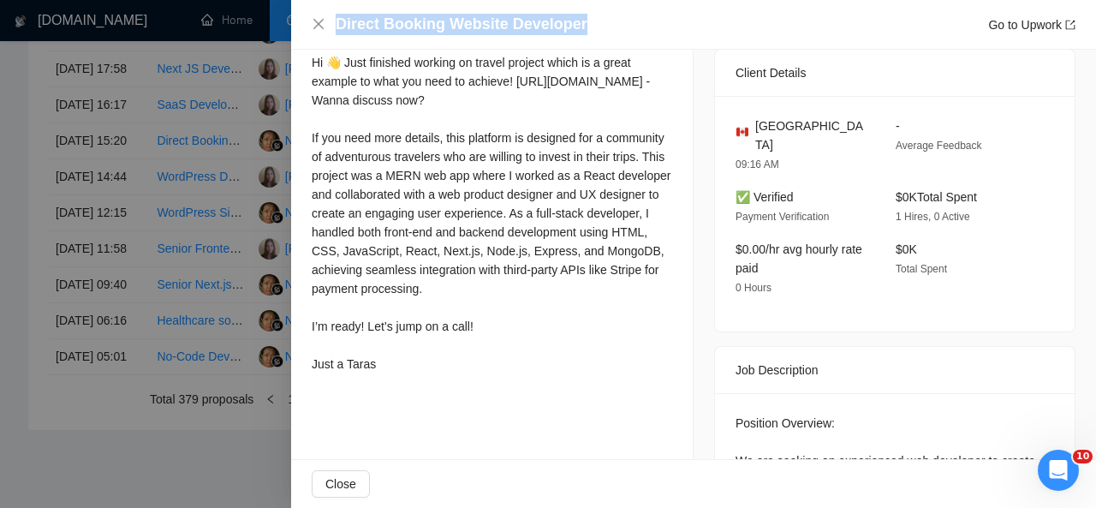
scroll to position [618, 0]
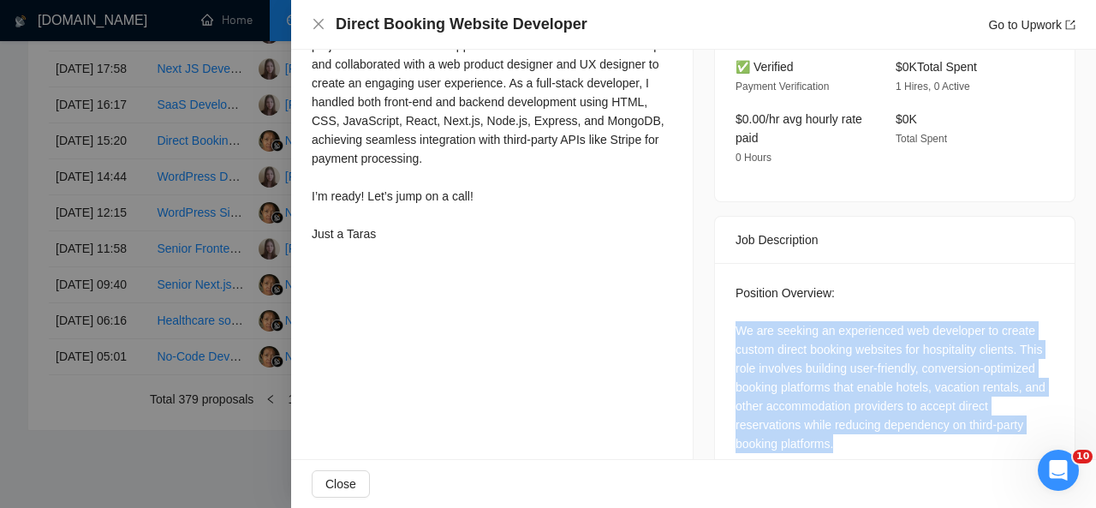
drag, startPoint x: 728, startPoint y: 282, endPoint x: 846, endPoint y: 401, distance: 167.8
click at [846, 401] on div "Position Overview: We are seeking an experienced web developer to create custom…" at bounding box center [895, 369] width 319 height 170
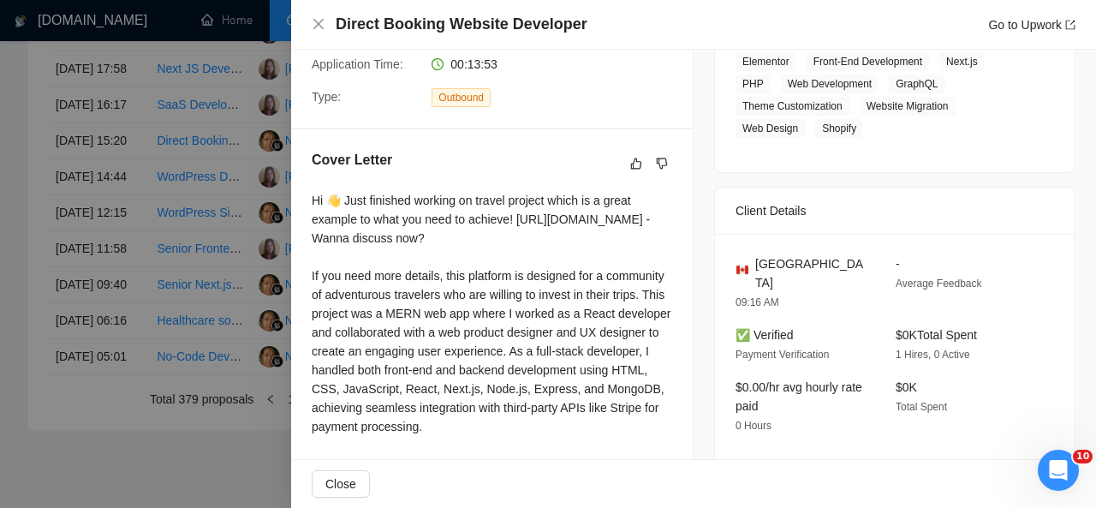
scroll to position [354, 0]
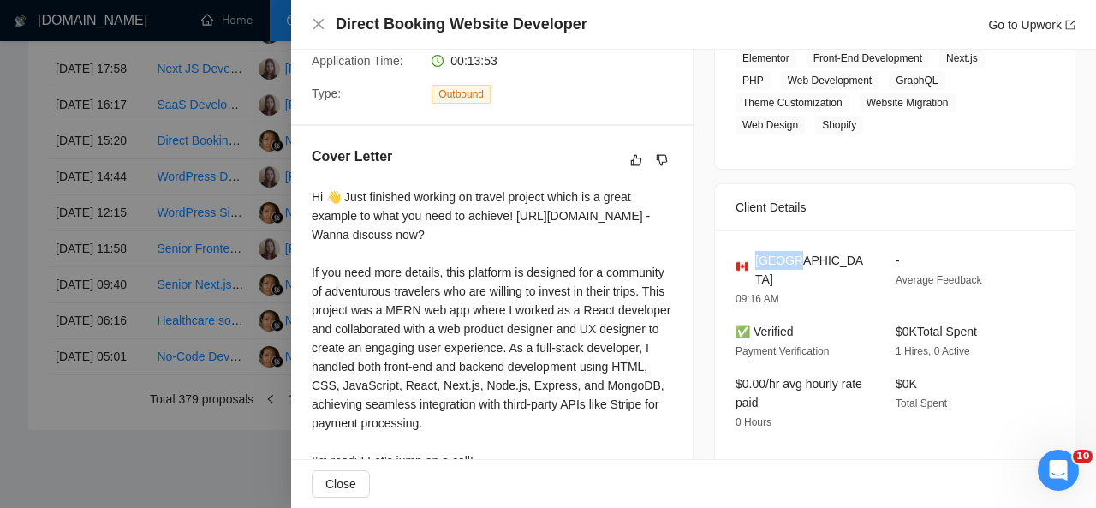
drag, startPoint x: 800, startPoint y: 238, endPoint x: 752, endPoint y: 238, distance: 48.0
click at [752, 251] on div "Canada" at bounding box center [802, 270] width 133 height 38
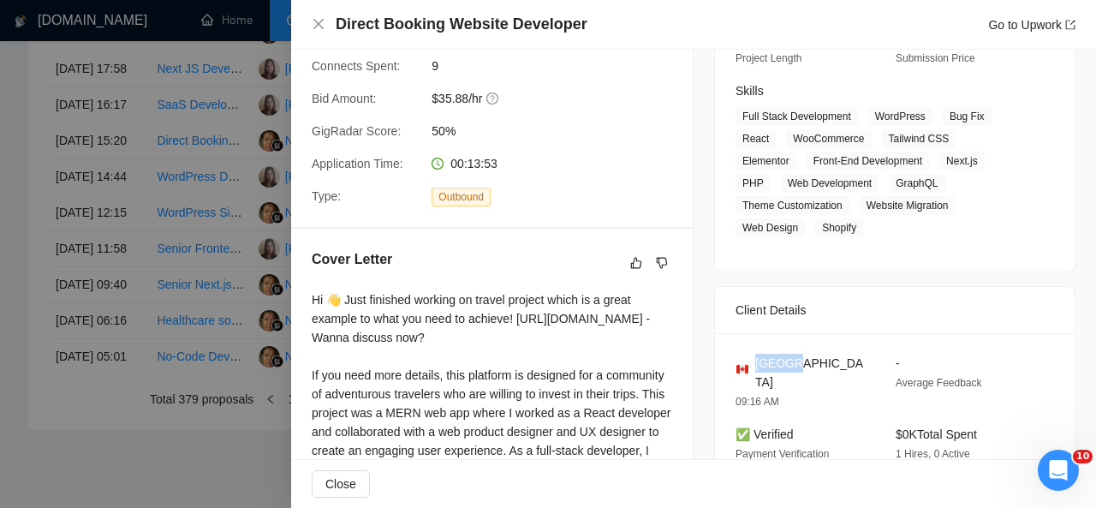
scroll to position [248, 0]
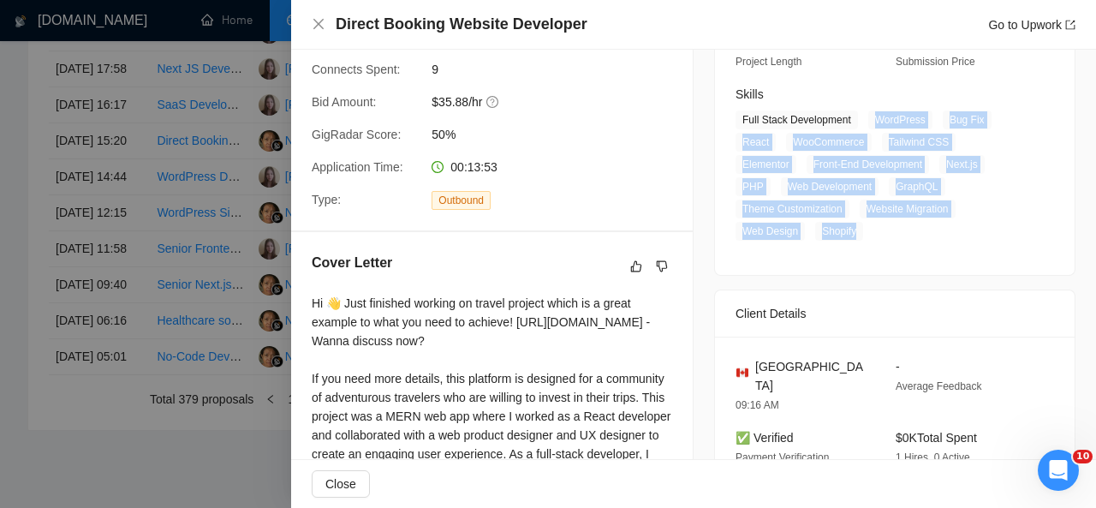
drag, startPoint x: 865, startPoint y: 117, endPoint x: 952, endPoint y: 201, distance: 121.2
click at [952, 201] on span "Full Stack Development WordPress Bug Fix React WooCommerce Tailwind CSS Element…" at bounding box center [882, 175] width 293 height 130
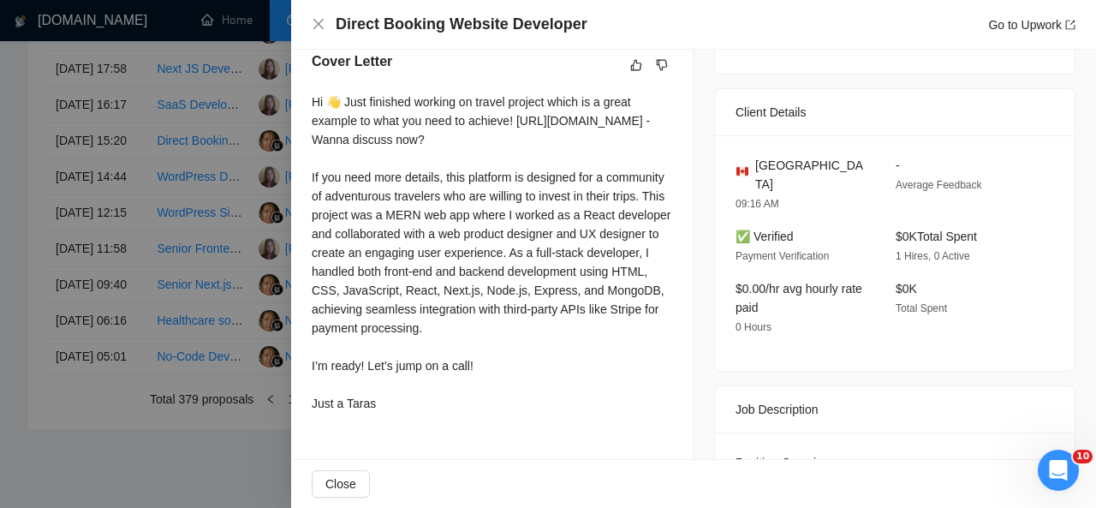
scroll to position [450, 0]
drag, startPoint x: 307, startPoint y: 99, endPoint x: 399, endPoint y: 417, distance: 331.8
click at [399, 417] on div "Cover Letter Hi 👋 Just finished working on travel project which is a great exam…" at bounding box center [492, 234] width 402 height 409
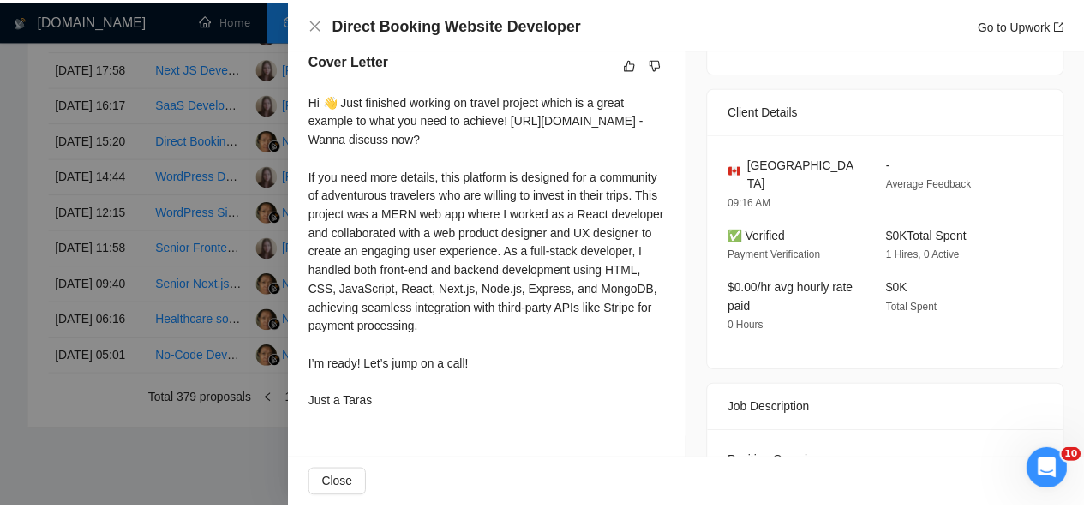
scroll to position [0, 0]
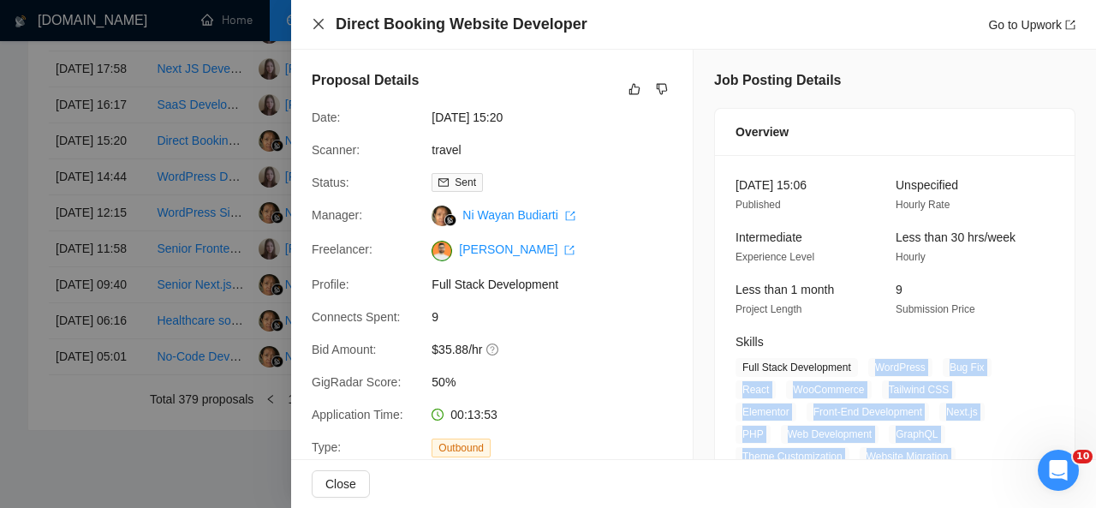
click at [314, 21] on icon "close" at bounding box center [319, 24] width 14 height 14
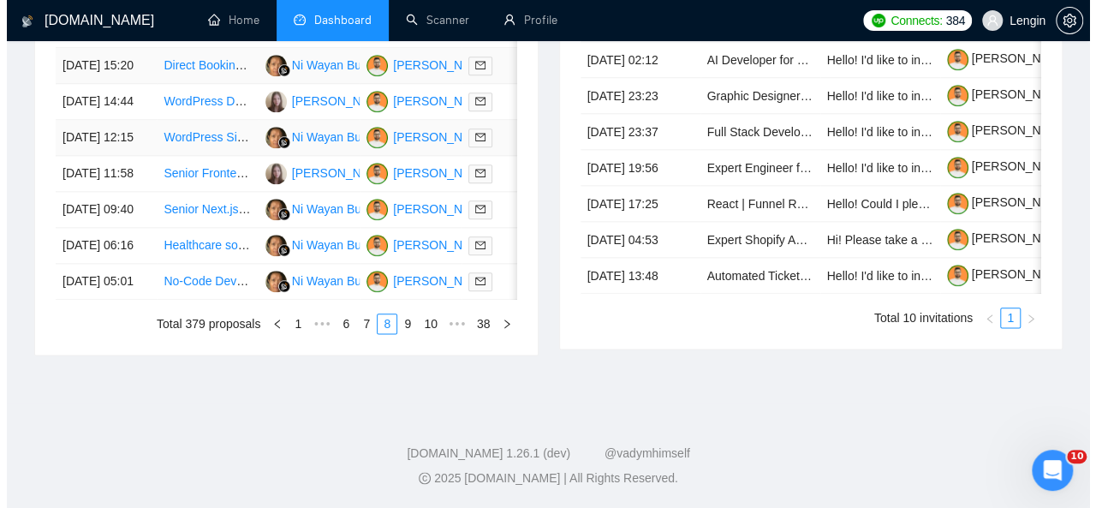
scroll to position [1015, 0]
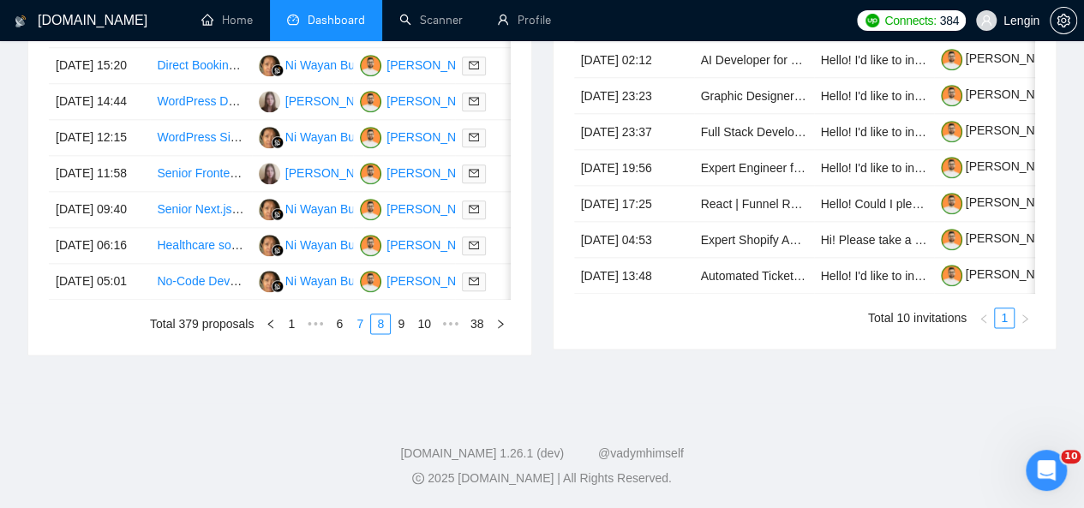
click at [363, 333] on link "7" at bounding box center [359, 323] width 19 height 19
click at [223, 297] on td "Chatgpt plugin for jobadder ATS" at bounding box center [200, 282] width 101 height 36
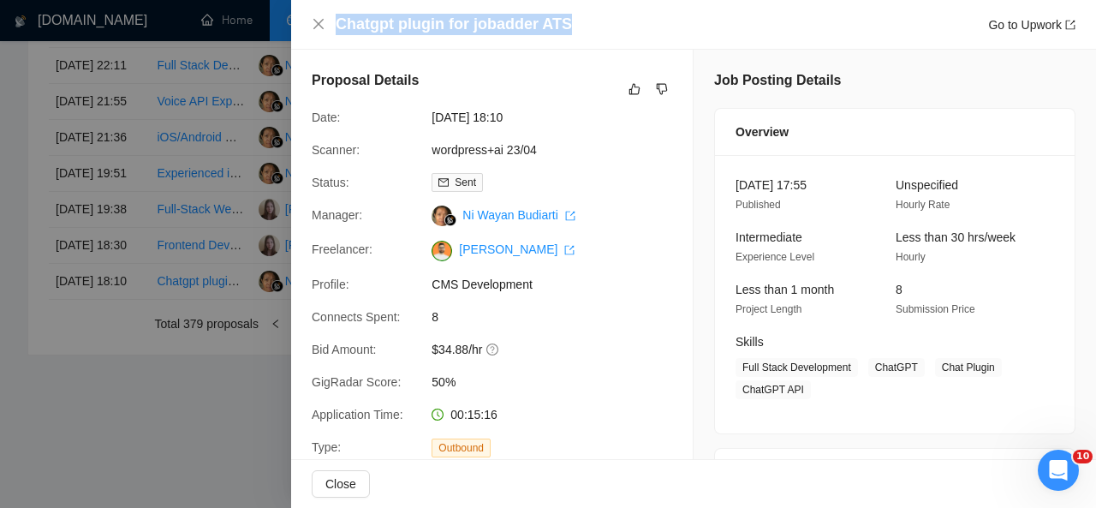
drag, startPoint x: 566, startPoint y: 28, endPoint x: 337, endPoint y: 20, distance: 229.7
click at [337, 20] on div "Chatgpt plugin for jobadder ATS Go to Upwork" at bounding box center [706, 24] width 740 height 21
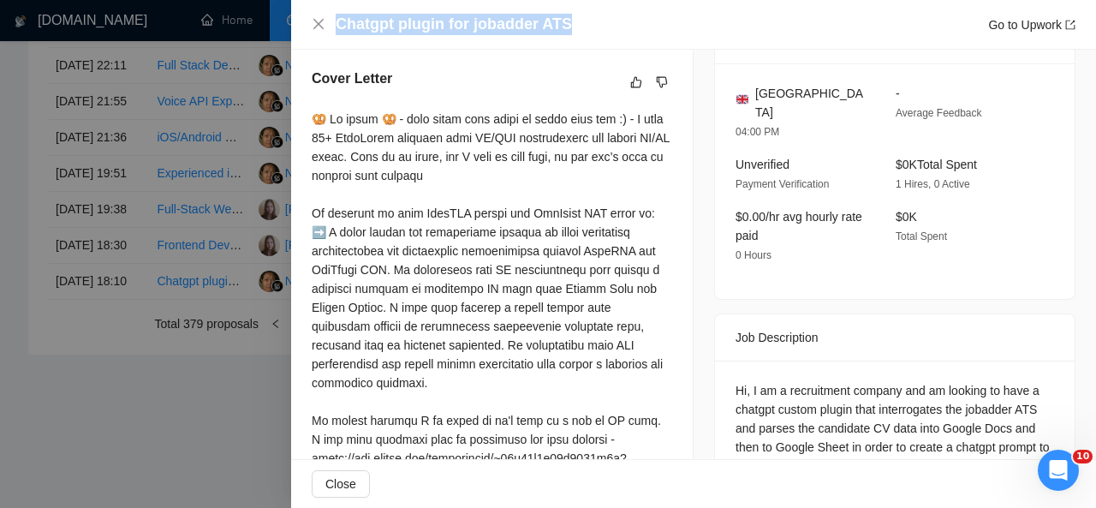
scroll to position [570, 0]
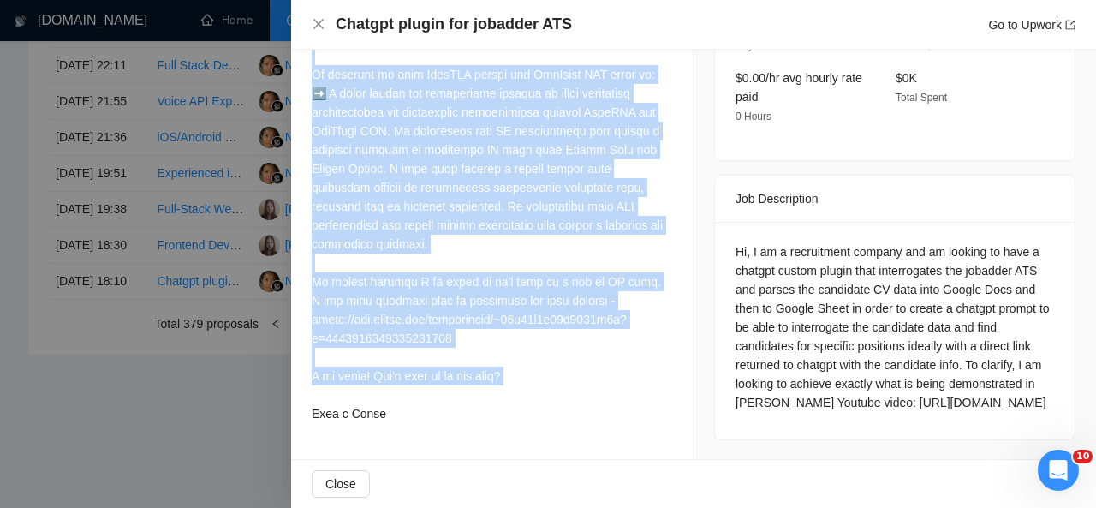
drag, startPoint x: 310, startPoint y: 117, endPoint x: 399, endPoint y: 394, distance: 290.7
click at [399, 394] on div "Cover Letter" at bounding box center [492, 179] width 402 height 541
drag, startPoint x: 879, startPoint y: 401, endPoint x: 730, endPoint y: 237, distance: 221.3
click at [736, 242] on div "Hi, I am a recruitment company and am looking to have a chatgpt custom plugin t…" at bounding box center [895, 327] width 319 height 170
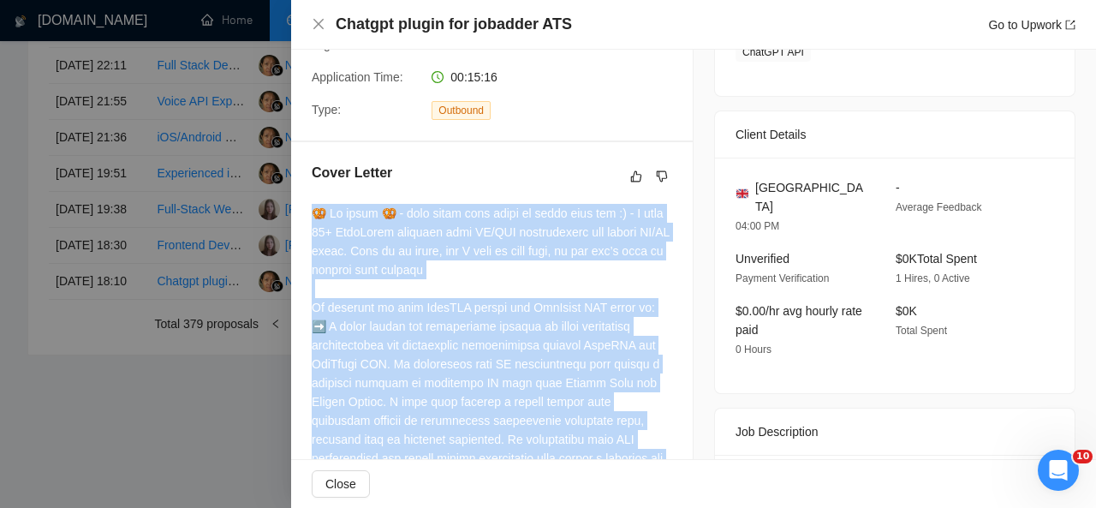
scroll to position [336, 0]
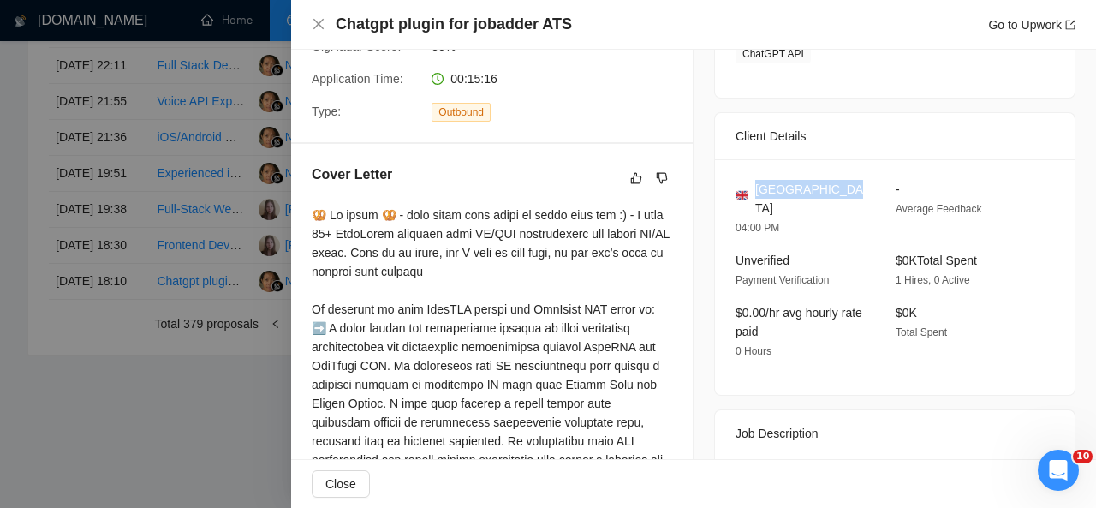
drag, startPoint x: 840, startPoint y: 186, endPoint x: 752, endPoint y: 186, distance: 88.2
click at [752, 186] on div "United Kingdom" at bounding box center [802, 199] width 133 height 38
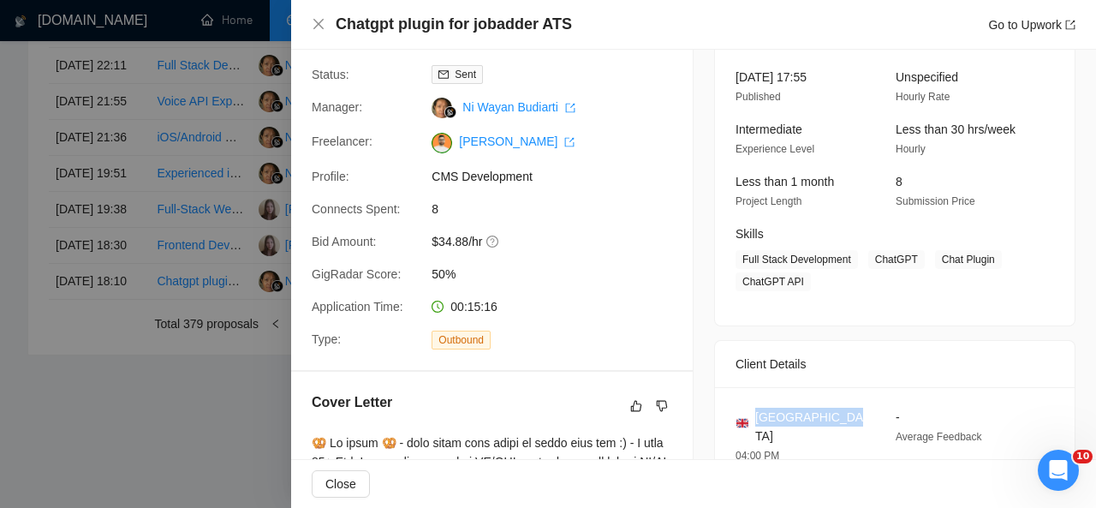
scroll to position [103, 0]
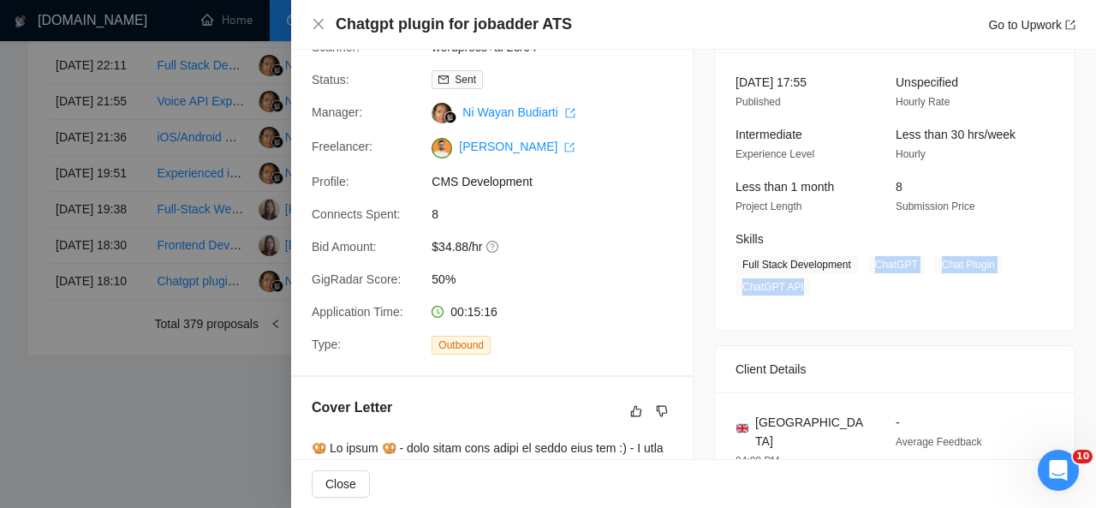
drag, startPoint x: 863, startPoint y: 266, endPoint x: 796, endPoint y: 289, distance: 71.5
click at [796, 289] on span "Full Stack Development ChatGPT Chat Plugin ChatGPT API" at bounding box center [882, 275] width 293 height 41
click at [320, 25] on icon "close" at bounding box center [319, 24] width 14 height 14
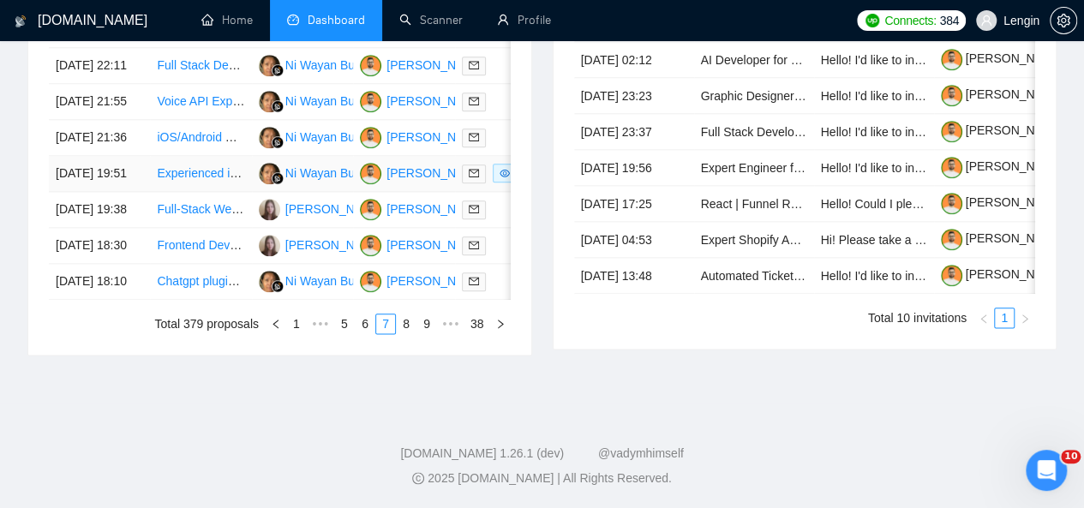
click at [197, 156] on td "Experienced iOS Developer for Biometric Data MVP App" at bounding box center [200, 174] width 101 height 36
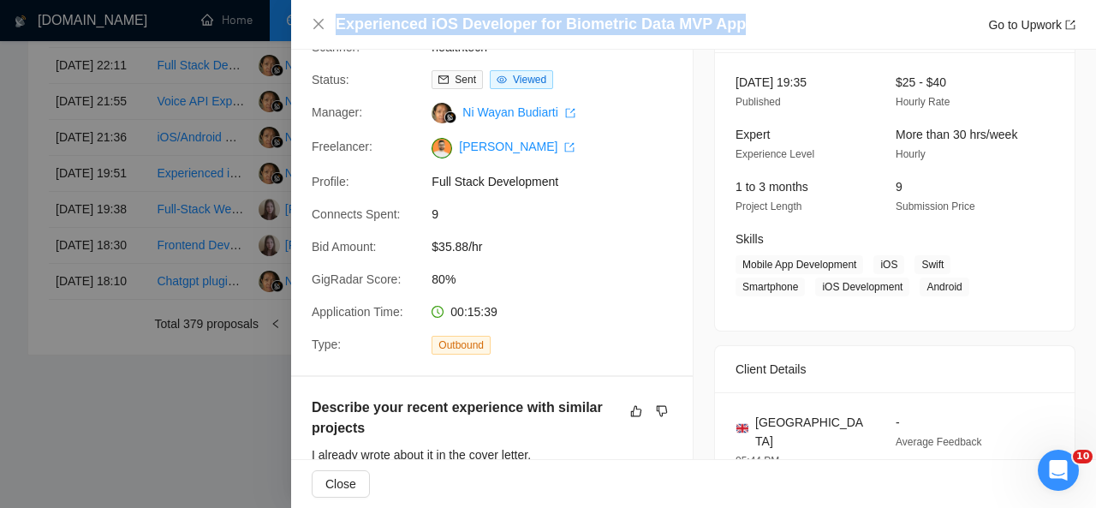
drag, startPoint x: 745, startPoint y: 19, endPoint x: 262, endPoint y: 18, distance: 483.1
click at [262, 18] on div "Experienced iOS Developer for Biometric Data MVP App Go to Upwork Proposal Deta…" at bounding box center [548, 254] width 1096 height 508
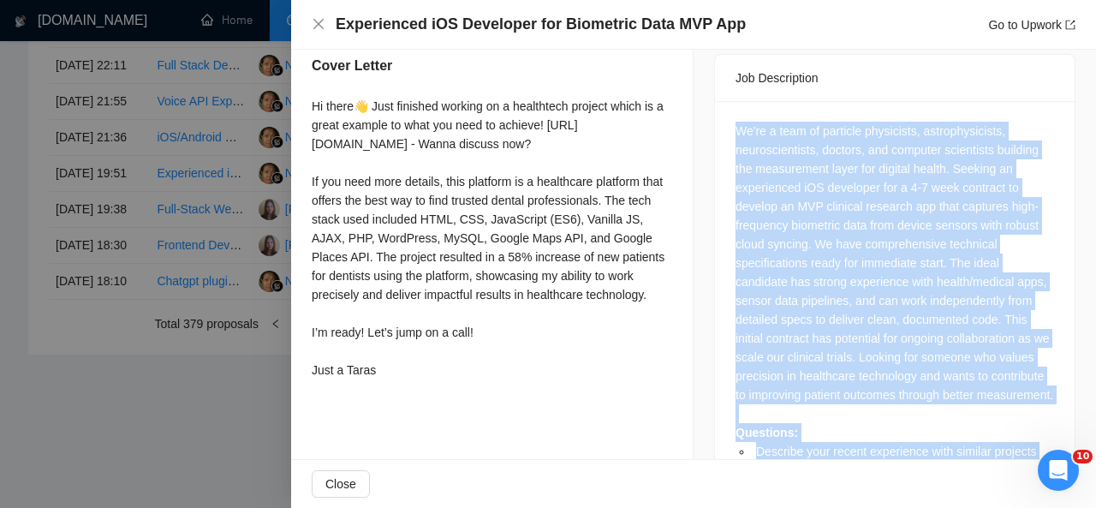
scroll to position [764, 0]
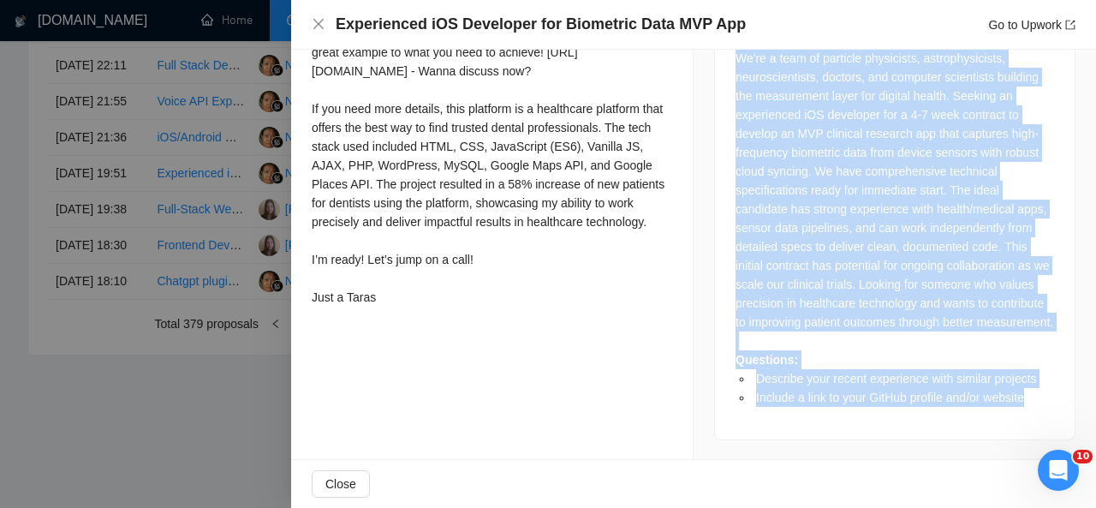
drag, startPoint x: 730, startPoint y: 109, endPoint x: 878, endPoint y: 487, distance: 406.6
click at [878, 487] on div "Experienced iOS Developer for Biometric Data MVP App Go to Upwork Proposal Deta…" at bounding box center [693, 254] width 805 height 508
click at [868, 338] on div "We're a team of particle physicists, astrophysicists, neuroscientists, doctors,…" at bounding box center [895, 228] width 319 height 358
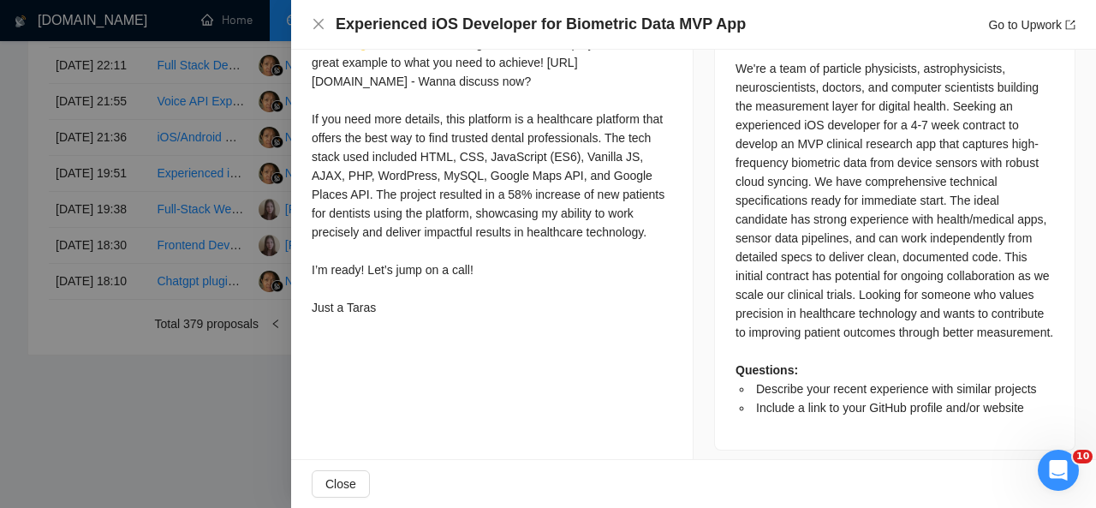
scroll to position [741, 0]
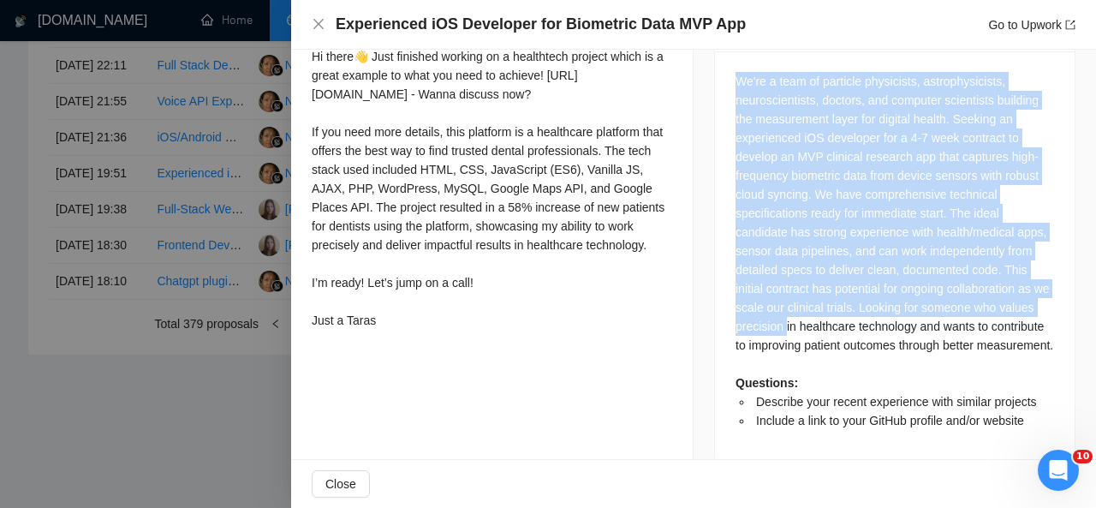
drag, startPoint x: 726, startPoint y: 63, endPoint x: 815, endPoint y: 313, distance: 264.4
click at [815, 313] on div "We're a team of particle physicists, astrophysicists, neuroscientists, doctors,…" at bounding box center [895, 256] width 360 height 411
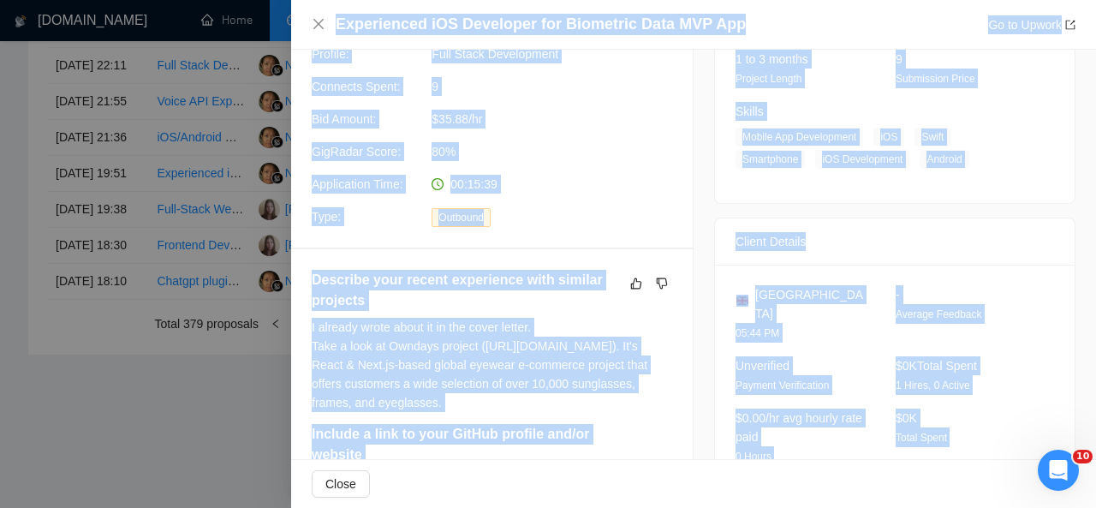
scroll to position [0, 0]
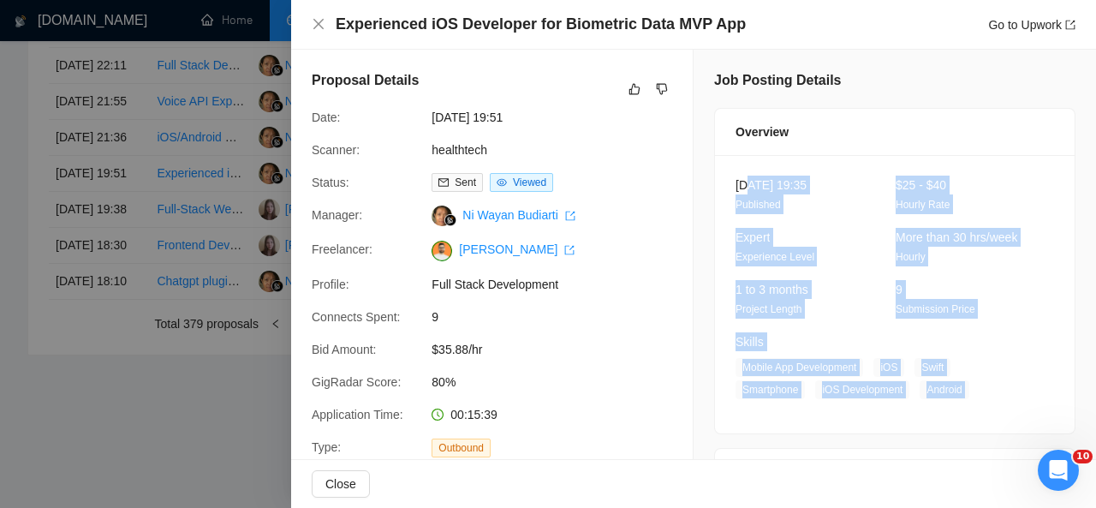
drag, startPoint x: 809, startPoint y: 345, endPoint x: 743, endPoint y: 170, distance: 186.8
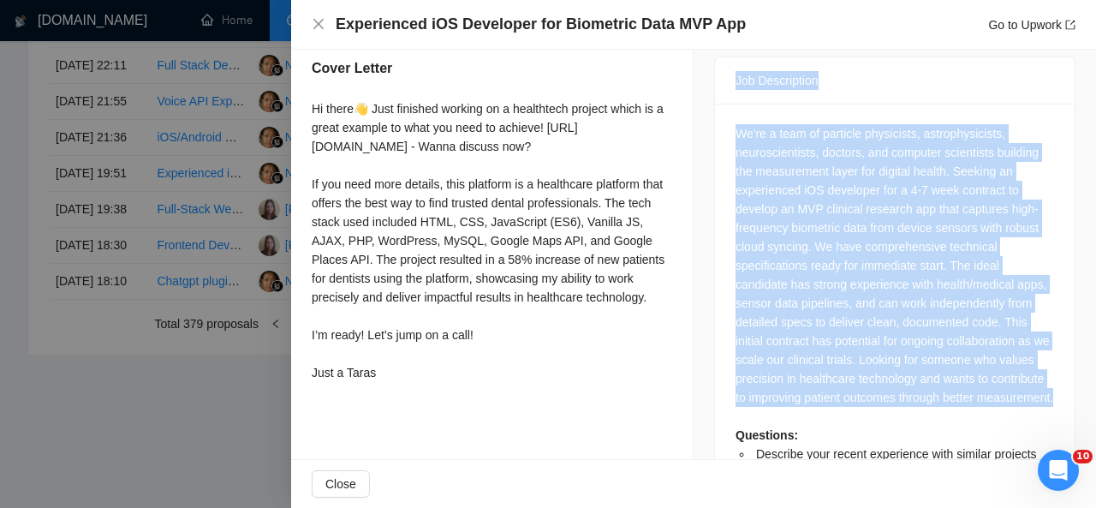
click at [778, 154] on div "We're a team of particle physicists, astrophysicists, neuroscientists, doctors,…" at bounding box center [895, 303] width 319 height 358
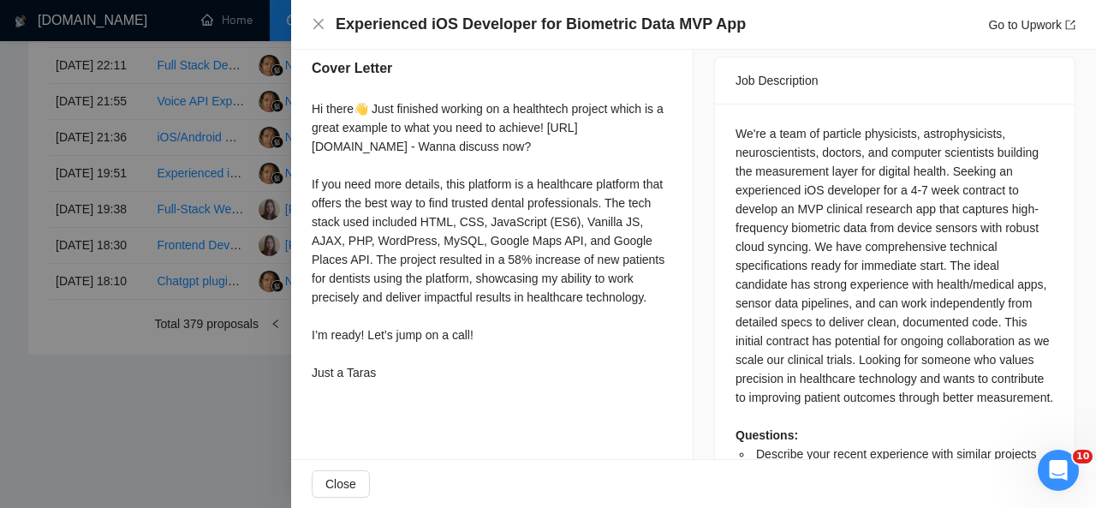
scroll to position [721, 0]
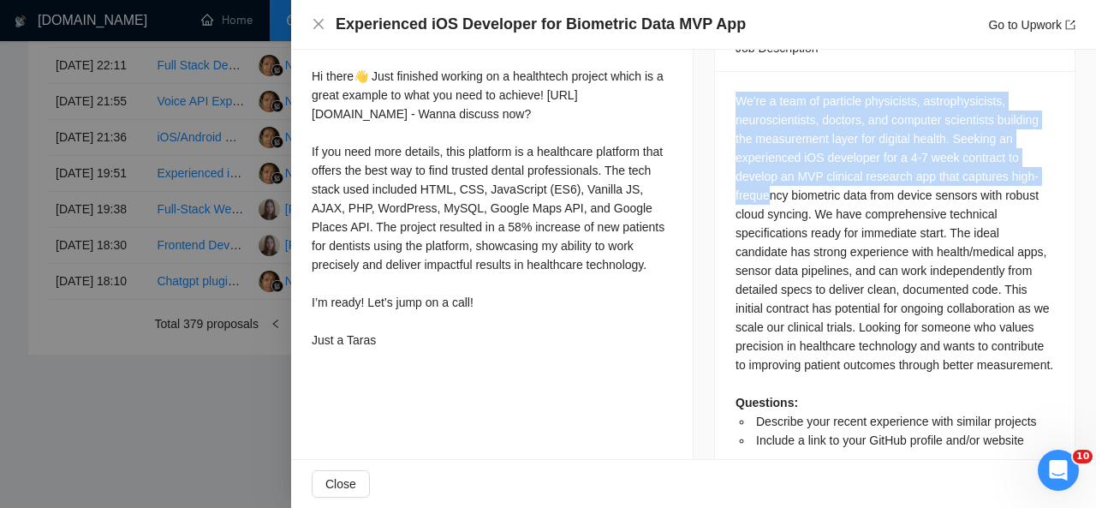
drag, startPoint x: 728, startPoint y: 78, endPoint x: 767, endPoint y: 188, distance: 116.5
click at [767, 188] on div "We're a team of particle physicists, astrophysicists, neuroscientists, doctors,…" at bounding box center [895, 276] width 360 height 411
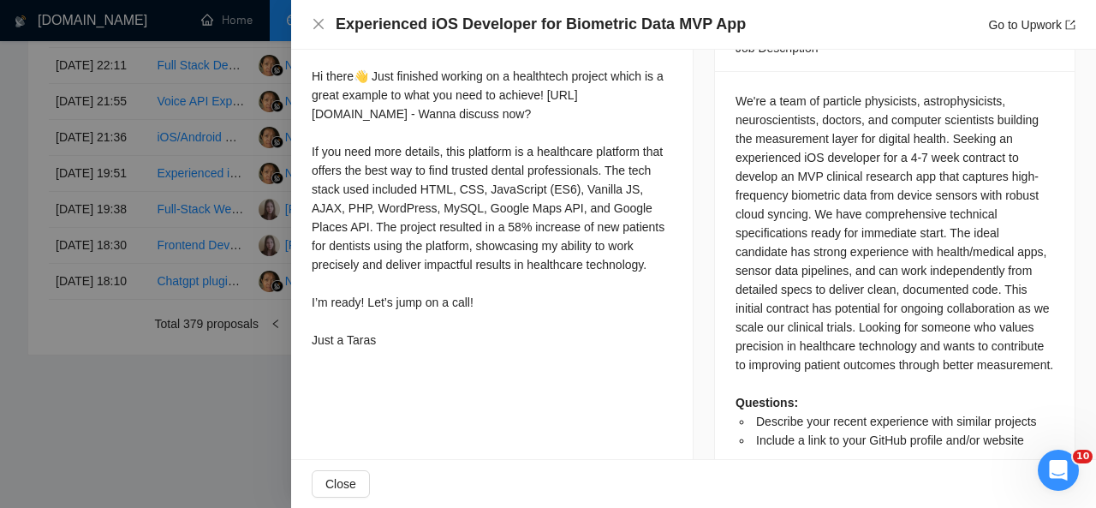
click at [800, 272] on div "We're a team of particle physicists, astrophysicists, neuroscientists, doctors,…" at bounding box center [895, 271] width 319 height 358
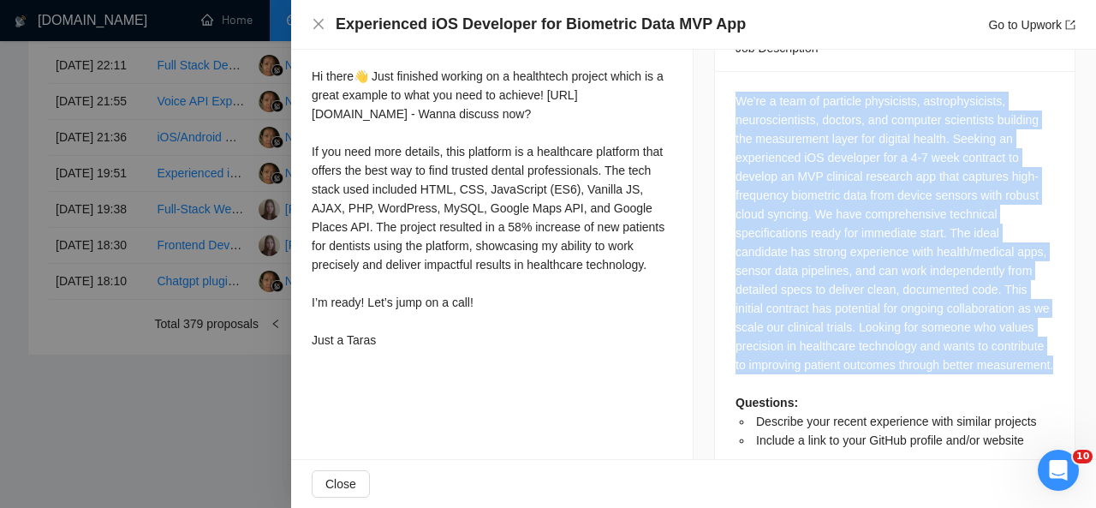
drag, startPoint x: 730, startPoint y: 80, endPoint x: 832, endPoint y: 367, distance: 305.3
click at [832, 367] on div "We're a team of particle physicists, astrophysicists, neuroscientists, doctors,…" at bounding box center [895, 271] width 319 height 358
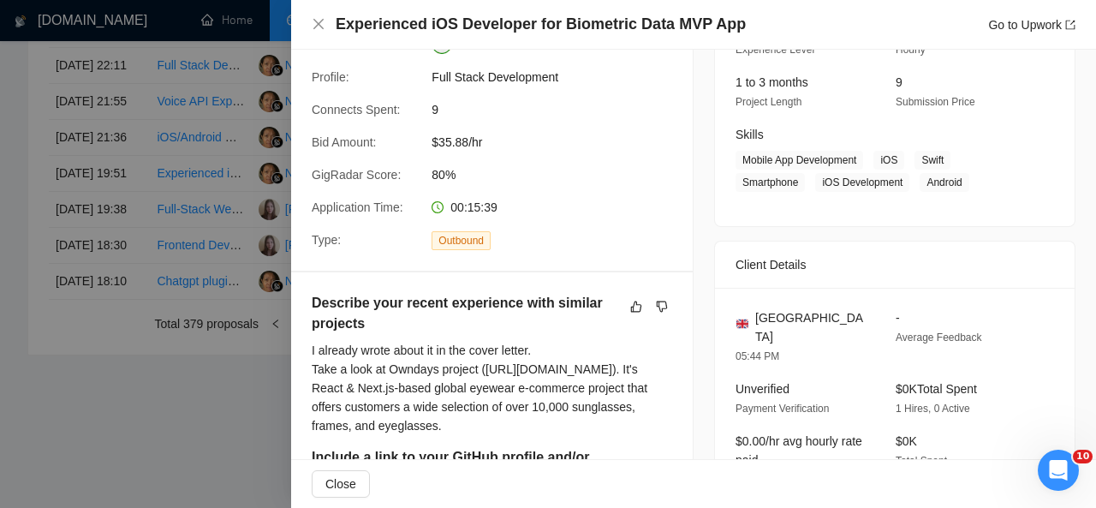
scroll to position [258, 0]
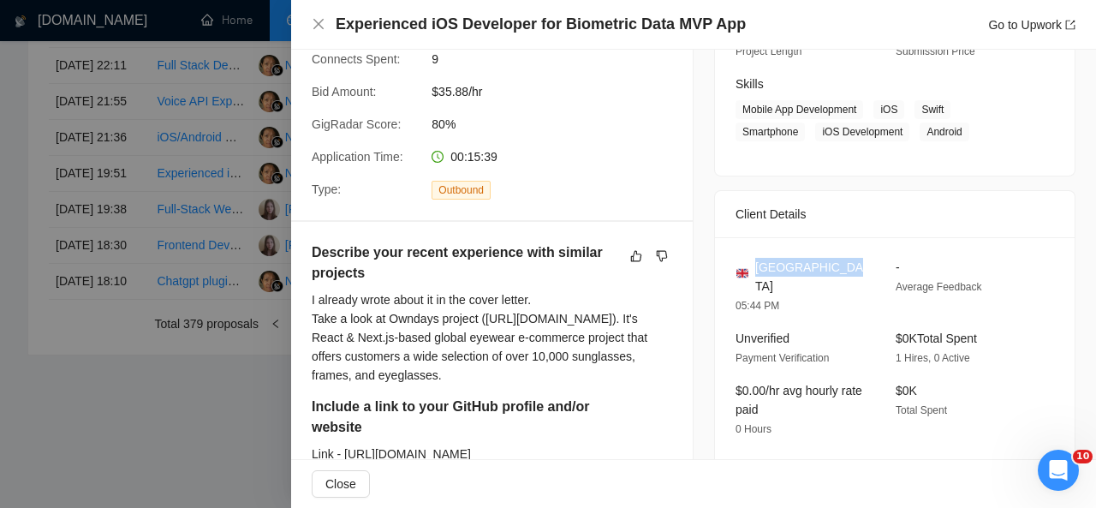
drag, startPoint x: 846, startPoint y: 257, endPoint x: 751, endPoint y: 265, distance: 95.4
click at [751, 265] on div "United Kingdom" at bounding box center [802, 277] width 133 height 38
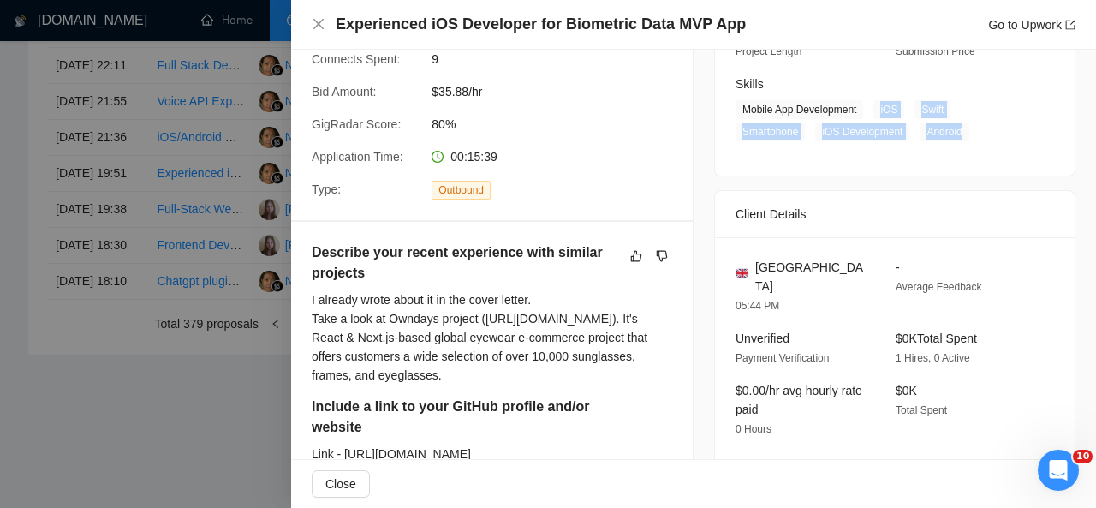
drag, startPoint x: 871, startPoint y: 105, endPoint x: 963, endPoint y: 121, distance: 92.9
click at [963, 121] on span "Mobile App Development iOS Swift Smartphone iOS Development Android" at bounding box center [882, 120] width 293 height 41
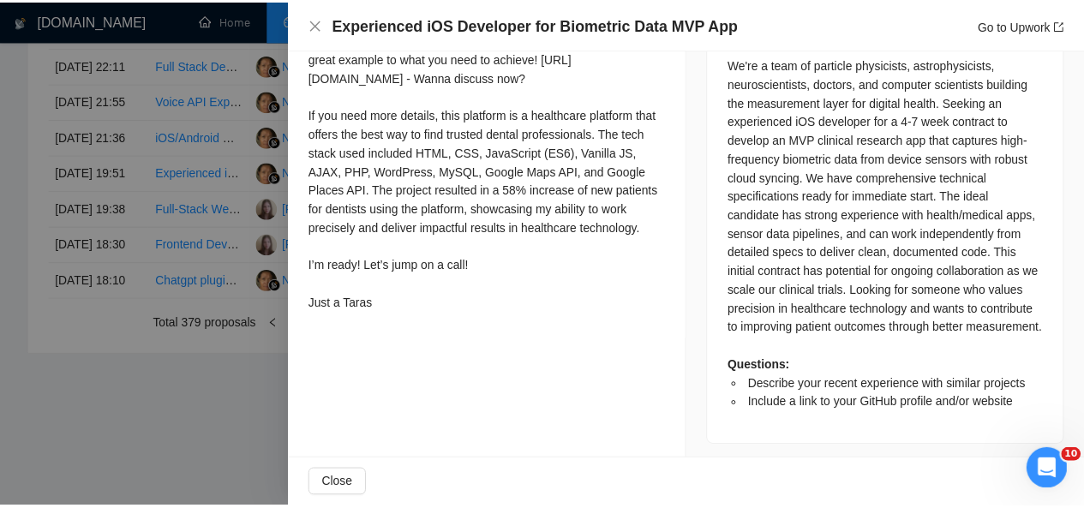
scroll to position [760, 0]
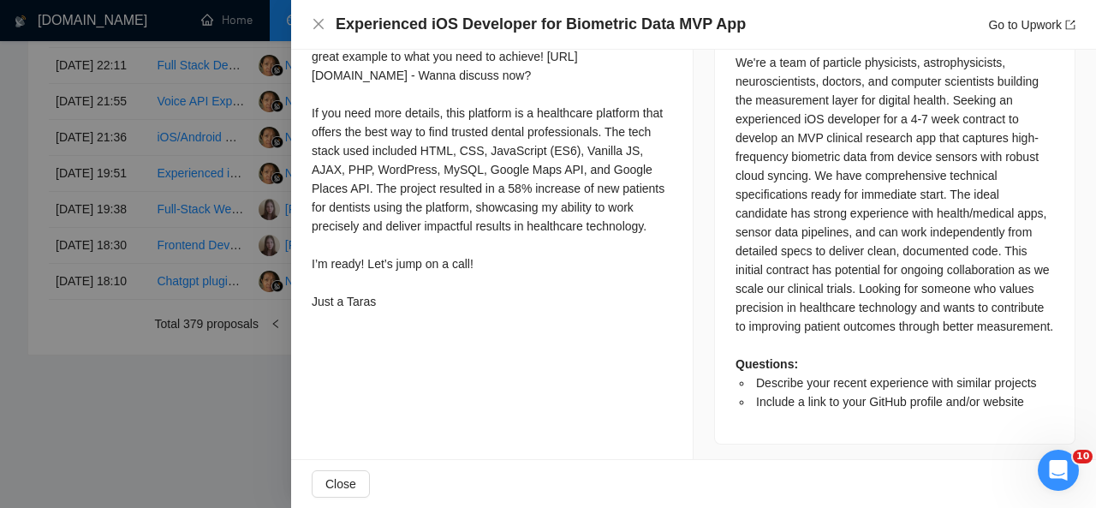
drag, startPoint x: 307, startPoint y: 59, endPoint x: 403, endPoint y: 339, distance: 296.1
click at [403, 338] on div "Describe your recent experience with similar projects I already wrote about it …" at bounding box center [492, 29] width 402 height 618
click at [316, 24] on icon "close" at bounding box center [319, 24] width 14 height 14
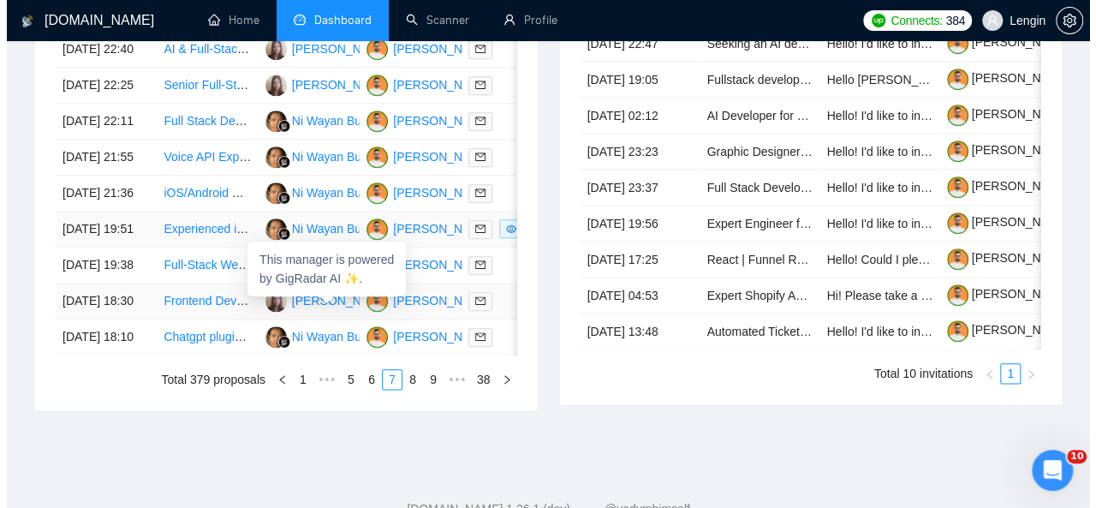
scroll to position [839, 0]
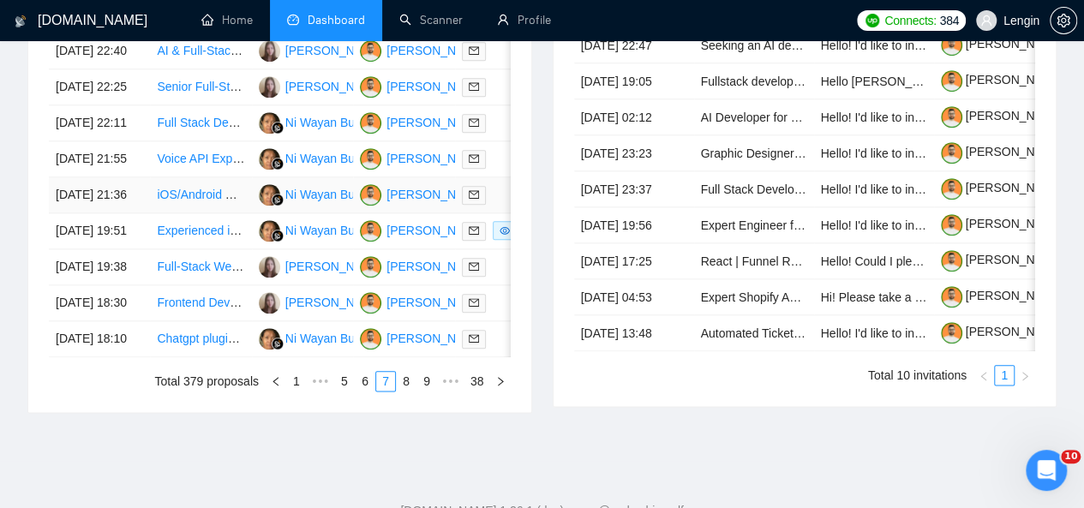
click at [205, 213] on td "iOS/Android Developer Needed for Nursing AI Voice-to-Chart App" at bounding box center [200, 195] width 101 height 36
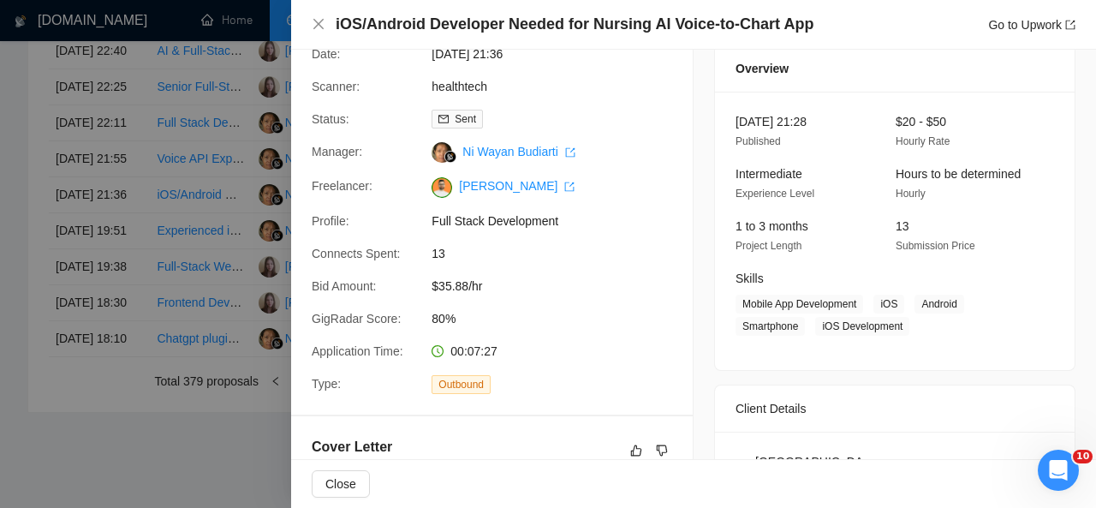
scroll to position [0, 0]
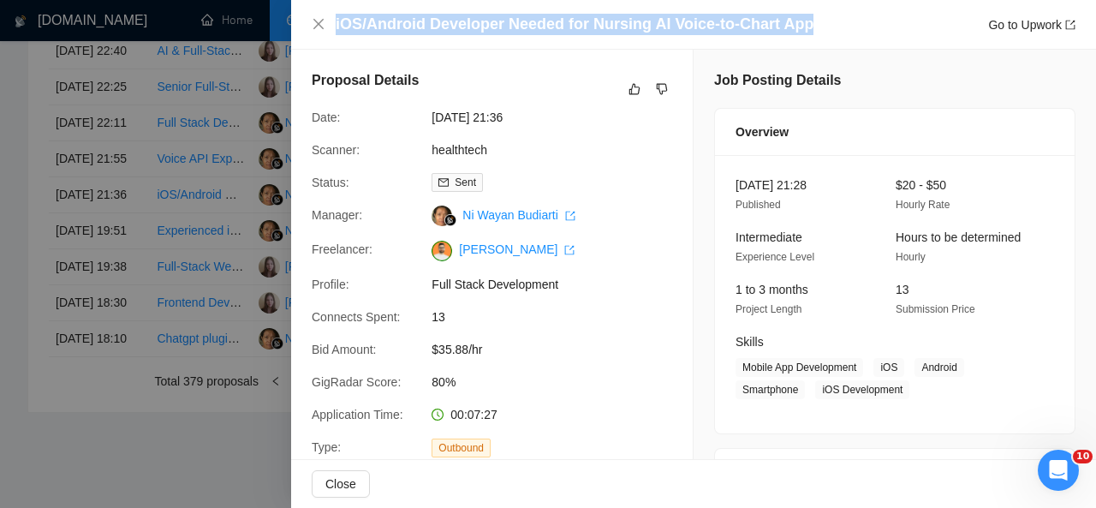
drag, startPoint x: 812, startPoint y: 19, endPoint x: 334, endPoint y: 25, distance: 478.0
click at [334, 25] on div "iOS/Android Developer Needed for Nursing AI Voice-to-Chart App Go to Upwork" at bounding box center [694, 24] width 764 height 21
click at [320, 22] on icon "close" at bounding box center [318, 24] width 10 height 10
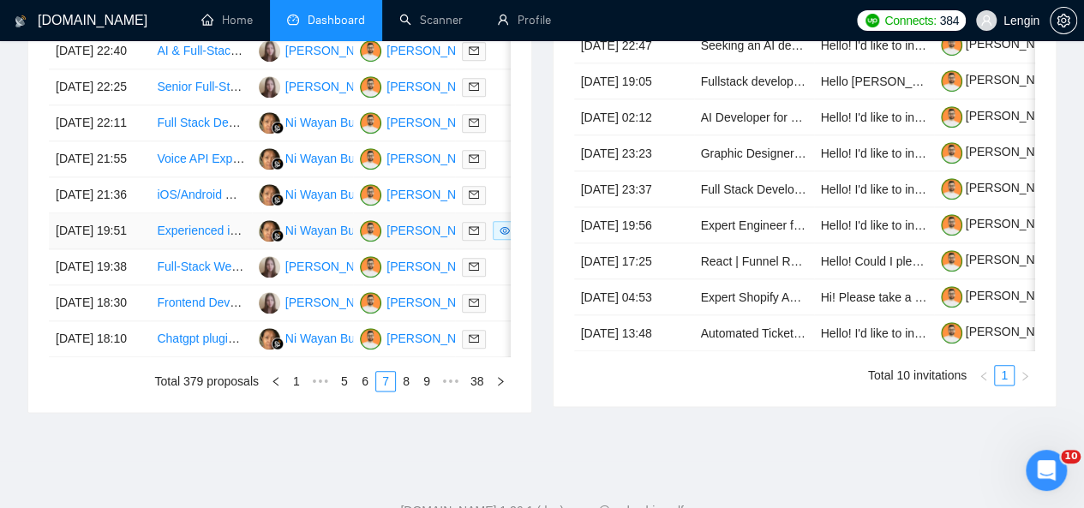
click at [230, 249] on td "Experienced iOS Developer for Biometric Data MVP App" at bounding box center [200, 231] width 101 height 36
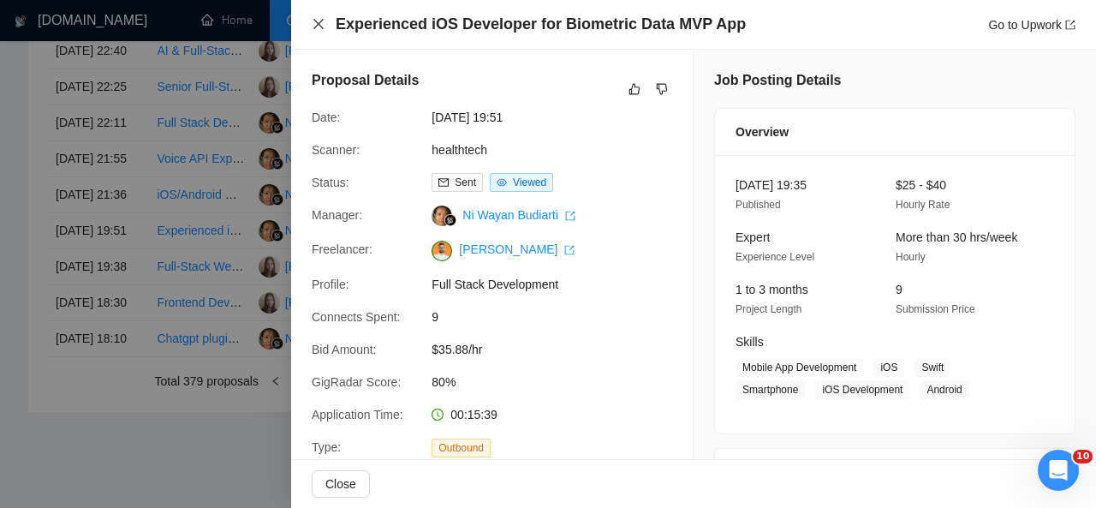
click at [315, 27] on icon "close" at bounding box center [318, 24] width 10 height 10
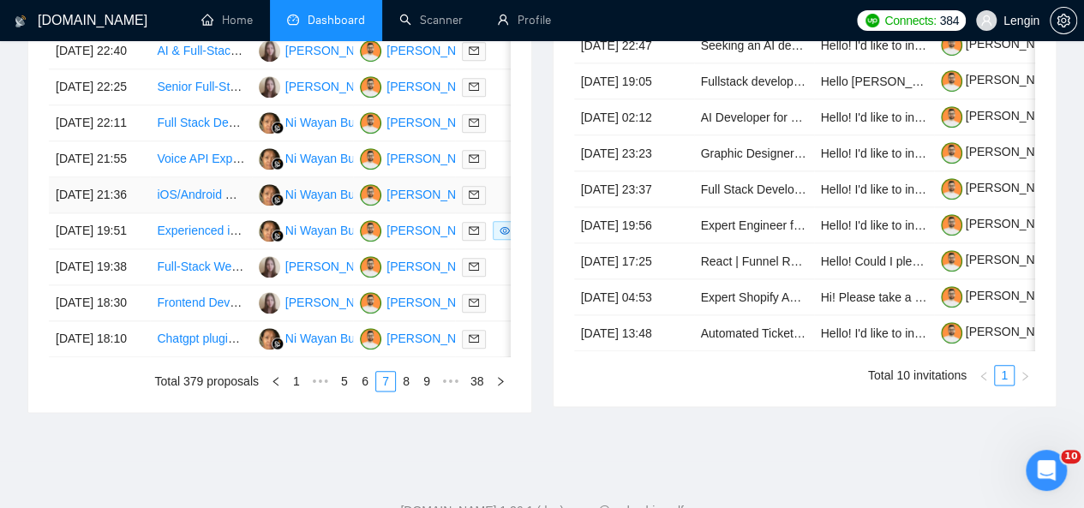
click at [200, 213] on td "iOS/Android Developer Needed for Nursing AI Voice-to-Chart App" at bounding box center [200, 195] width 101 height 36
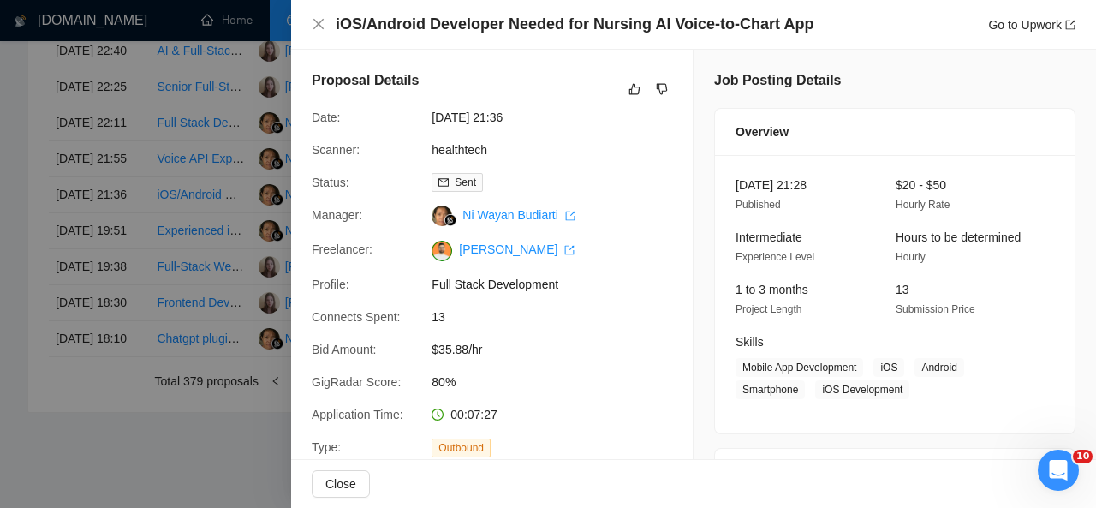
scroll to position [570, 0]
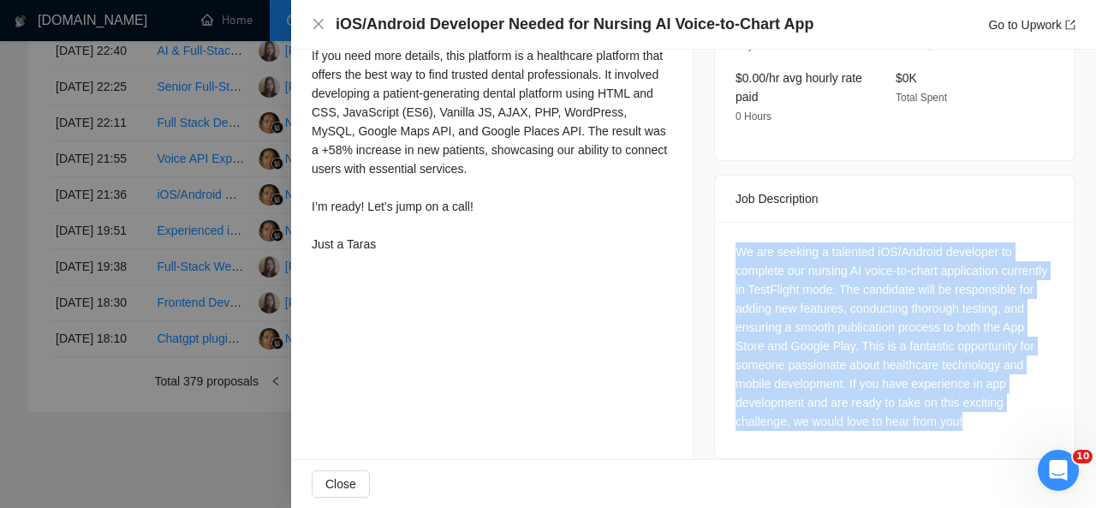
drag, startPoint x: 728, startPoint y: 230, endPoint x: 1036, endPoint y: 421, distance: 362.3
click at [1036, 421] on div "We are seeking a talented iOS/Android developer to complete our nursing AI voic…" at bounding box center [895, 340] width 360 height 236
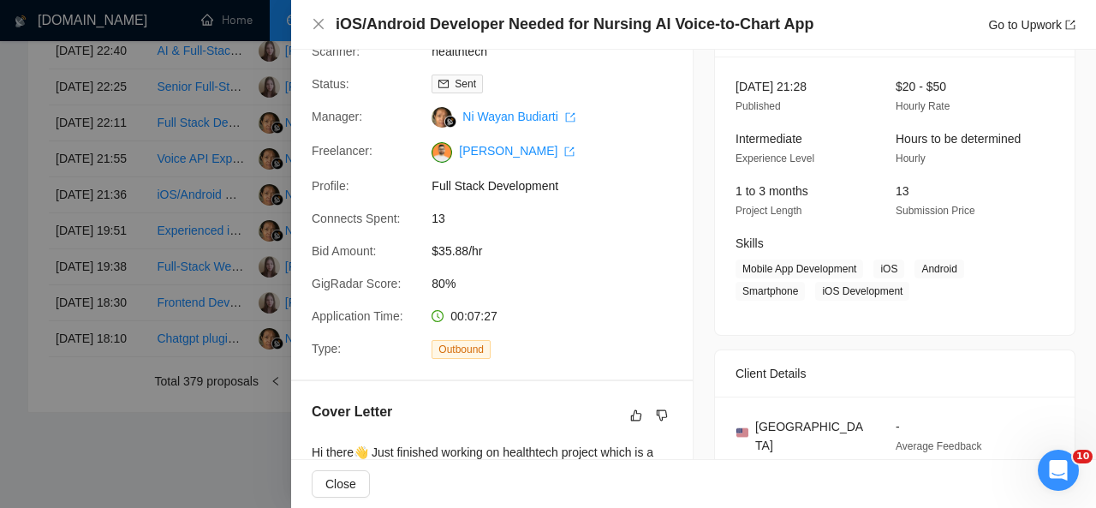
scroll to position [221, 0]
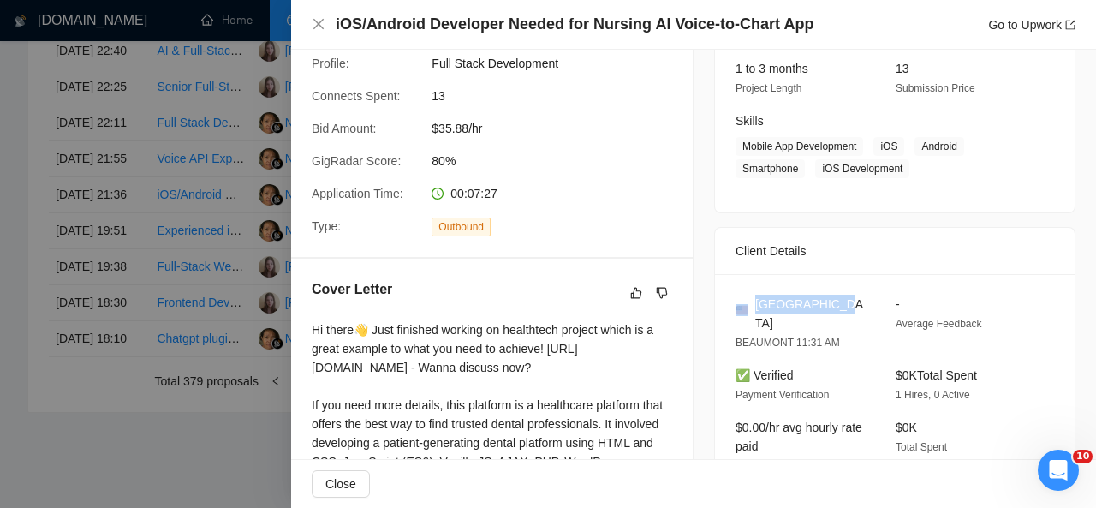
drag, startPoint x: 824, startPoint y: 302, endPoint x: 746, endPoint y: 296, distance: 78.2
click at [746, 296] on div "United States" at bounding box center [802, 314] width 133 height 38
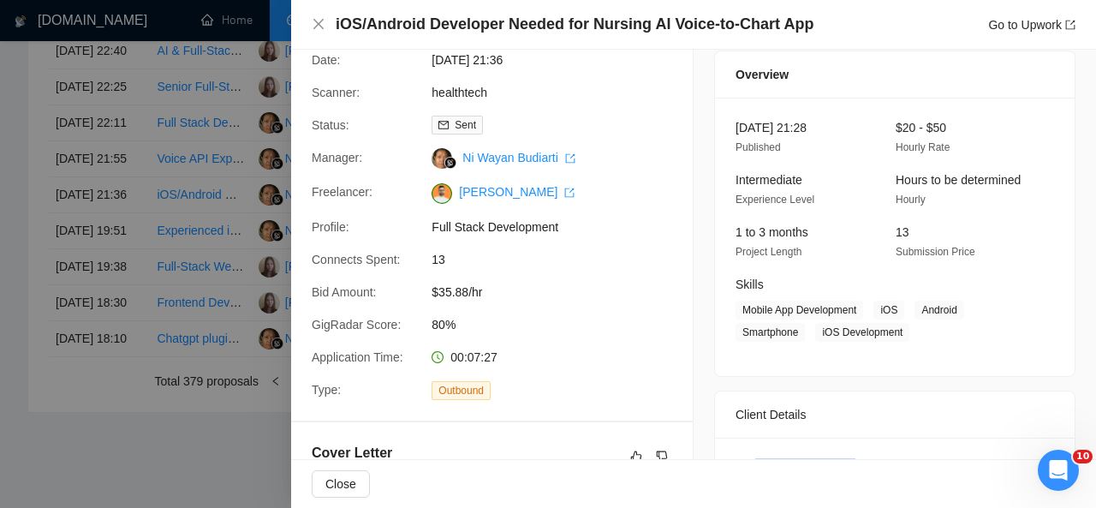
scroll to position [166, 0]
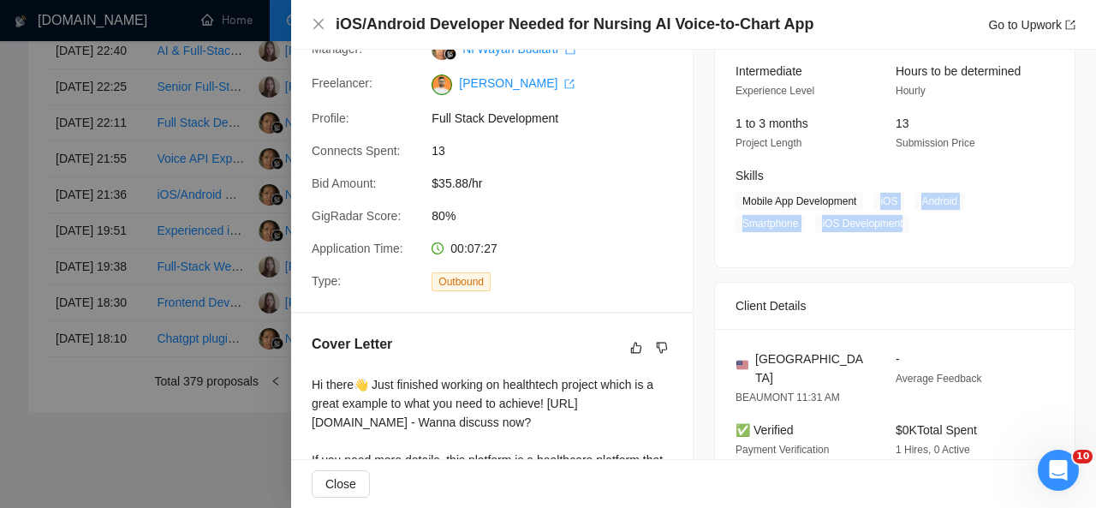
drag, startPoint x: 875, startPoint y: 200, endPoint x: 905, endPoint y: 229, distance: 41.2
click at [905, 229] on span "Mobile App Development iOS Android Smartphone iOS Development" at bounding box center [882, 212] width 293 height 41
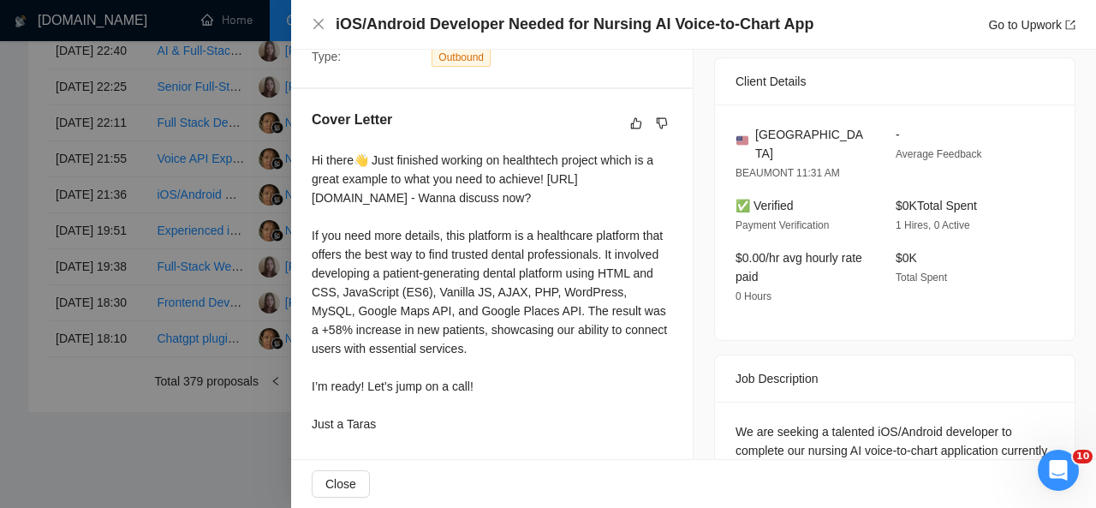
scroll to position [425, 0]
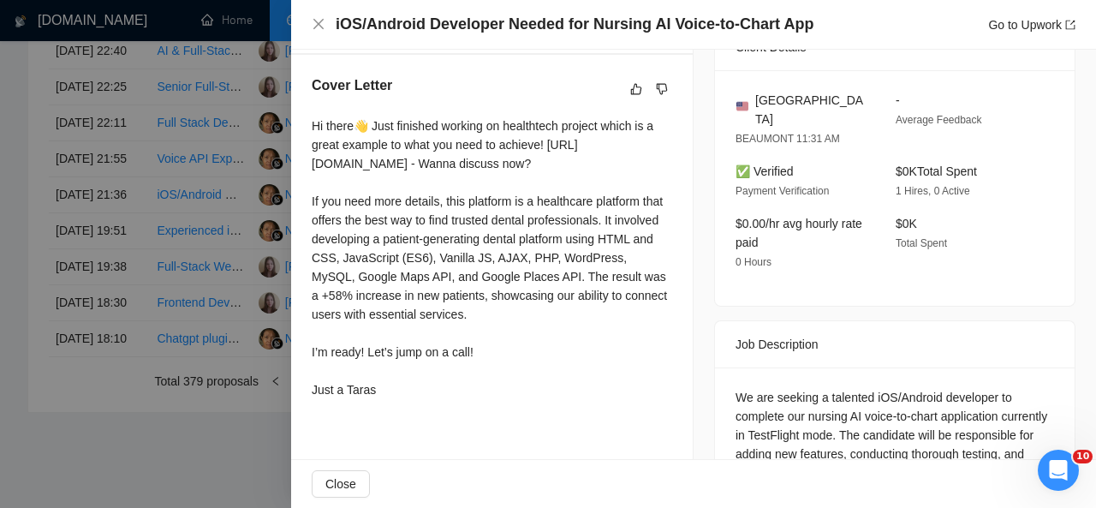
drag, startPoint x: 312, startPoint y: 127, endPoint x: 405, endPoint y: 402, distance: 290.4
click at [405, 399] on div "Hi there👋 Just finished working on healthtech project which is a great example …" at bounding box center [492, 257] width 361 height 283
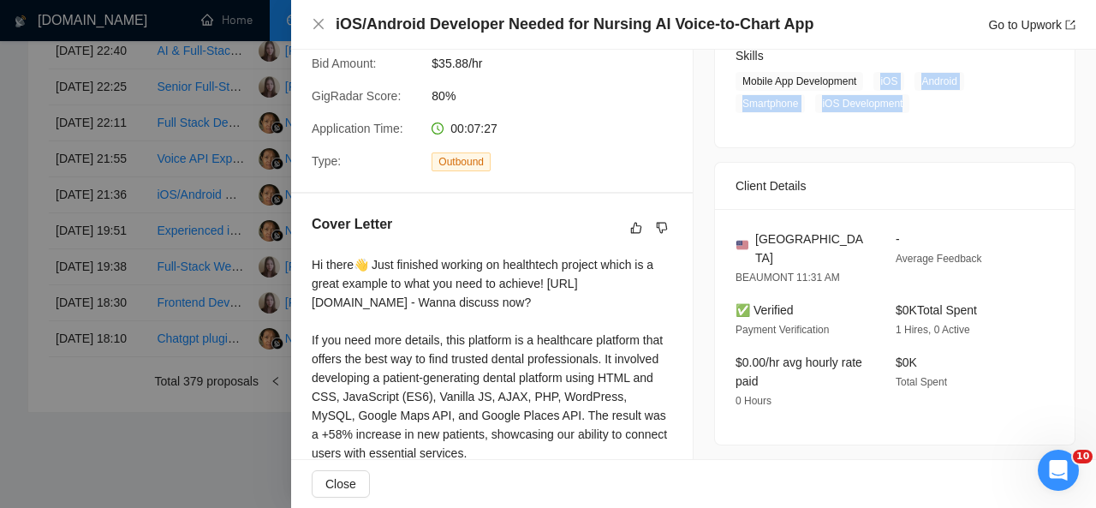
scroll to position [0, 0]
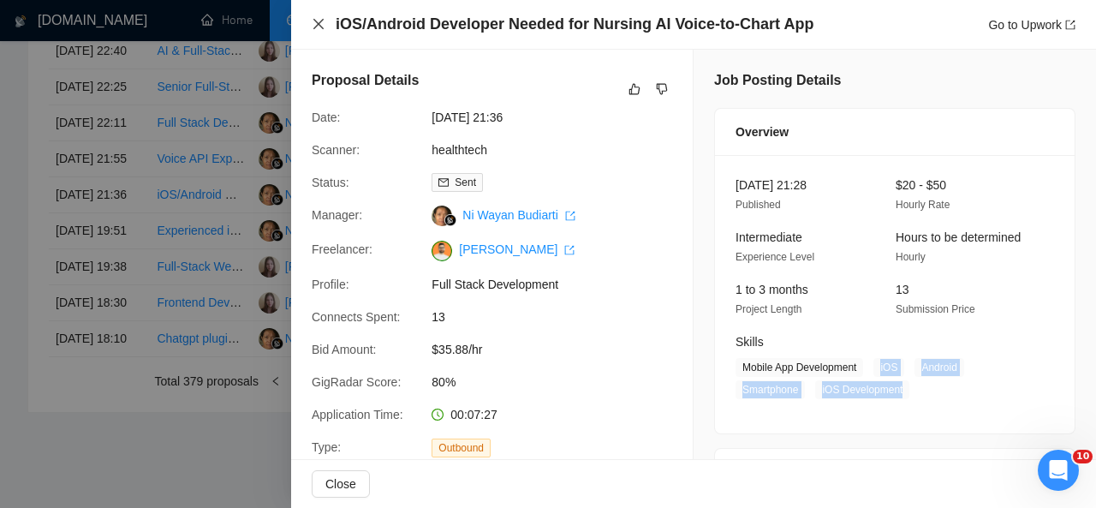
click at [317, 27] on icon "close" at bounding box center [318, 24] width 10 height 10
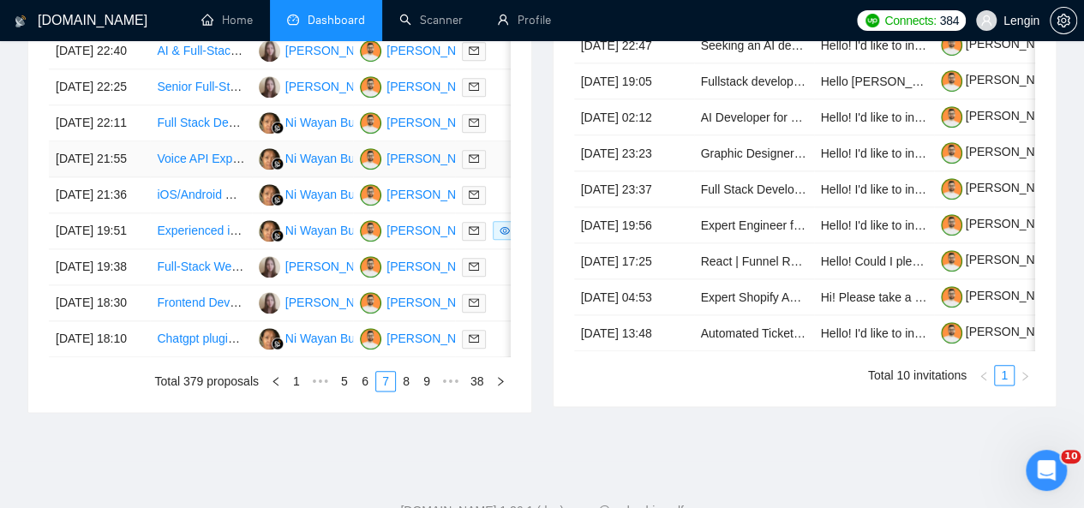
click at [245, 177] on td "Voice API Expert" at bounding box center [200, 159] width 101 height 36
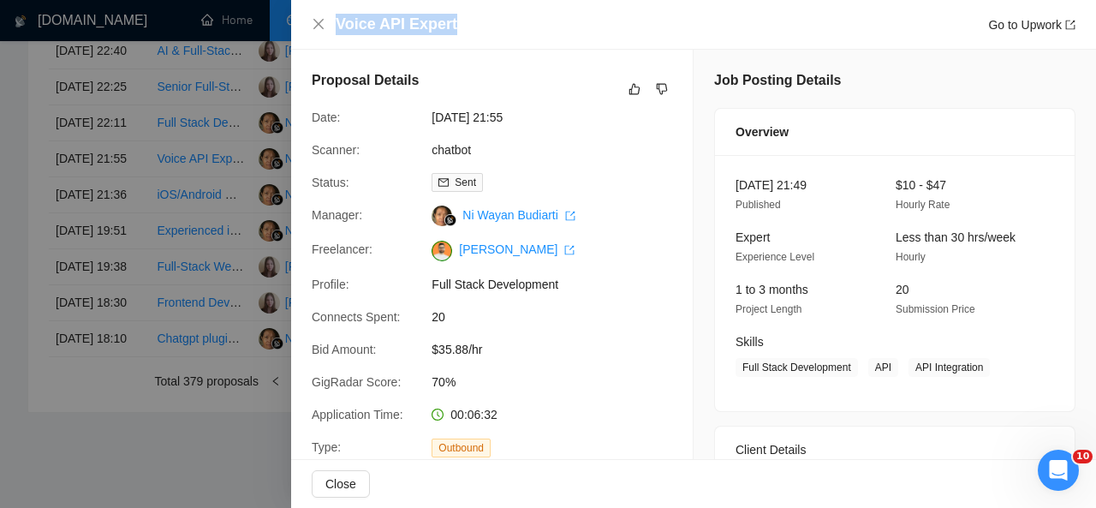
drag, startPoint x: 458, startPoint y: 29, endPoint x: 332, endPoint y: 27, distance: 125.9
click at [332, 27] on div "Voice API Expert Go to Upwork" at bounding box center [694, 24] width 764 height 21
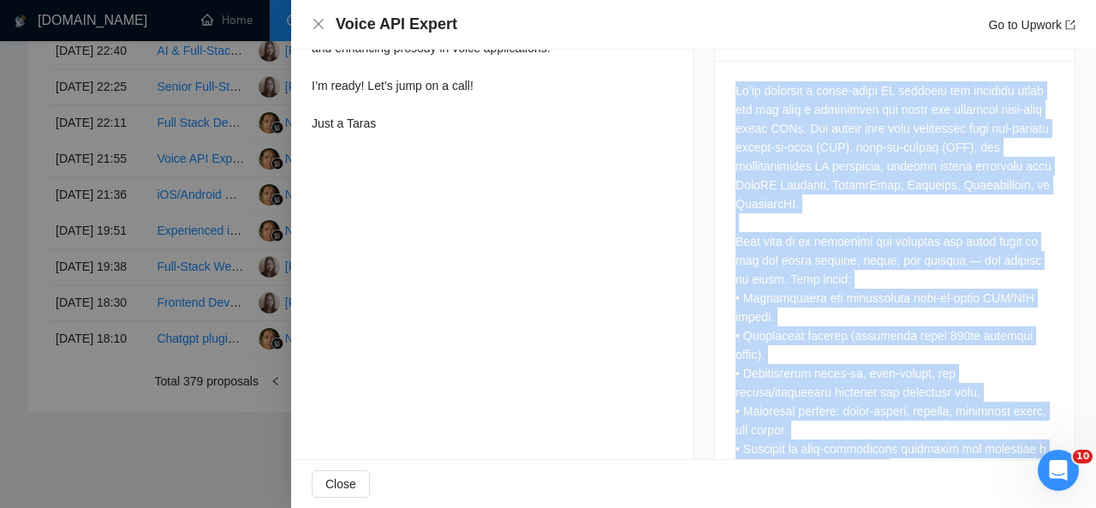
scroll to position [887, 0]
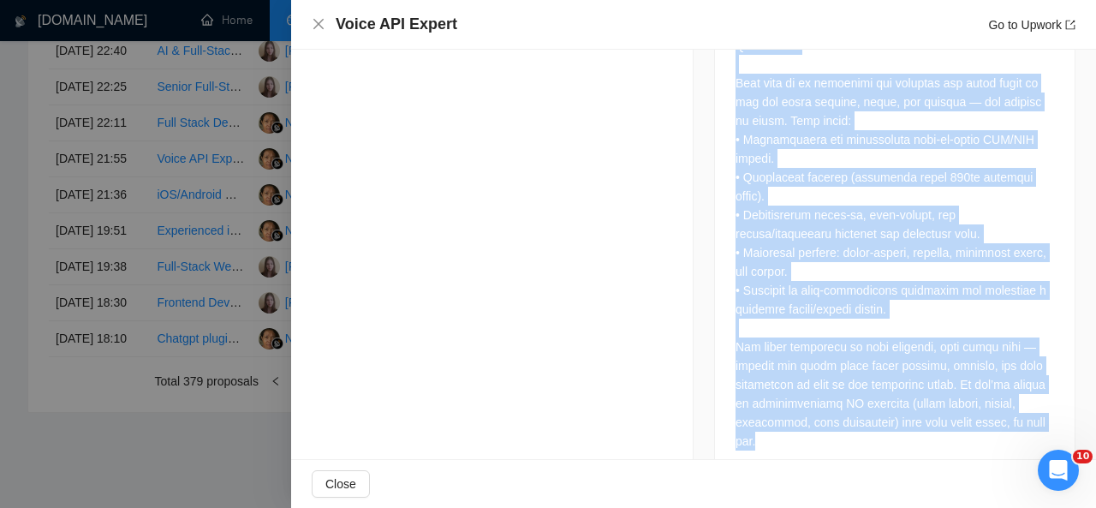
drag, startPoint x: 730, startPoint y: 95, endPoint x: 810, endPoint y: 415, distance: 330.3
click at [810, 415] on div at bounding box center [895, 190] width 360 height 576
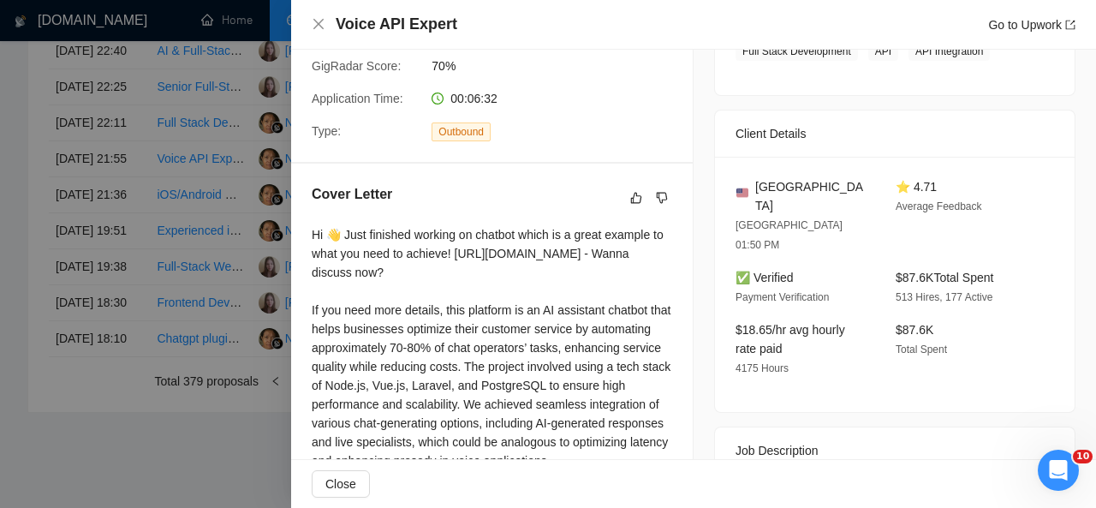
scroll to position [312, 0]
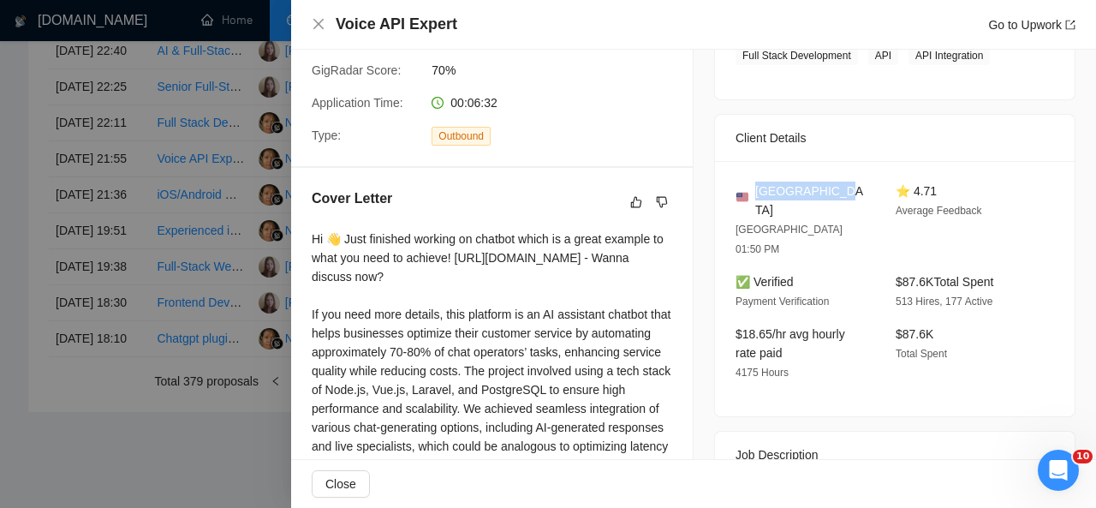
drag, startPoint x: 826, startPoint y: 191, endPoint x: 749, endPoint y: 196, distance: 76.4
click at [749, 196] on div "United States" at bounding box center [802, 201] width 133 height 38
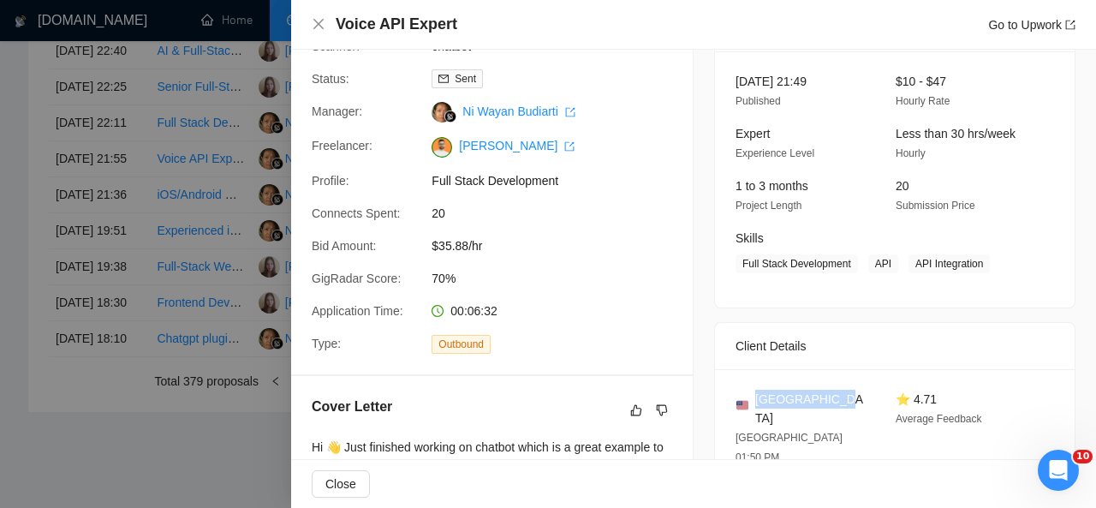
scroll to position [103, 0]
drag, startPoint x: 866, startPoint y: 265, endPoint x: 976, endPoint y: 268, distance: 110.5
click at [976, 268] on span "Full Stack Development API API Integration" at bounding box center [882, 264] width 293 height 19
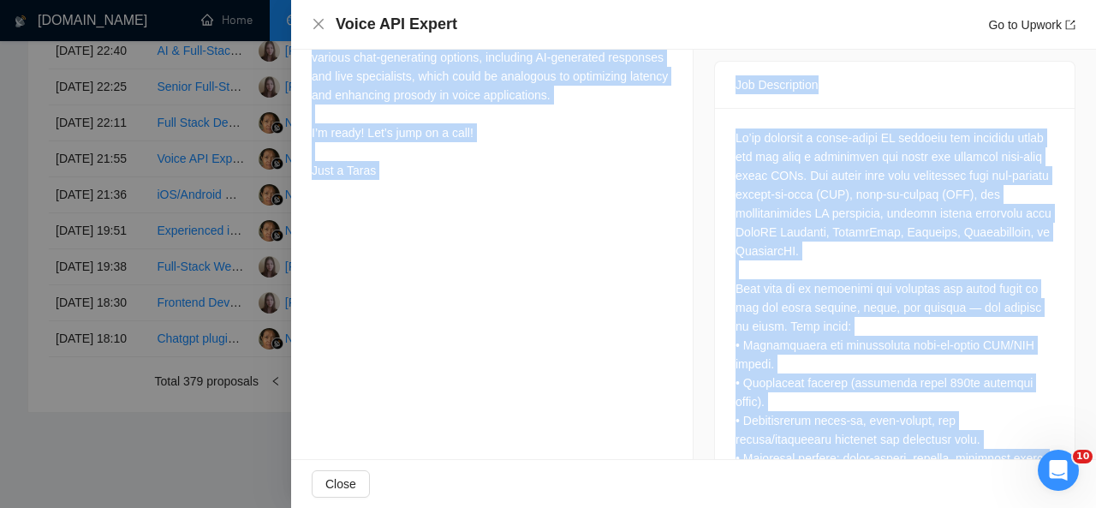
scroll to position [834, 0]
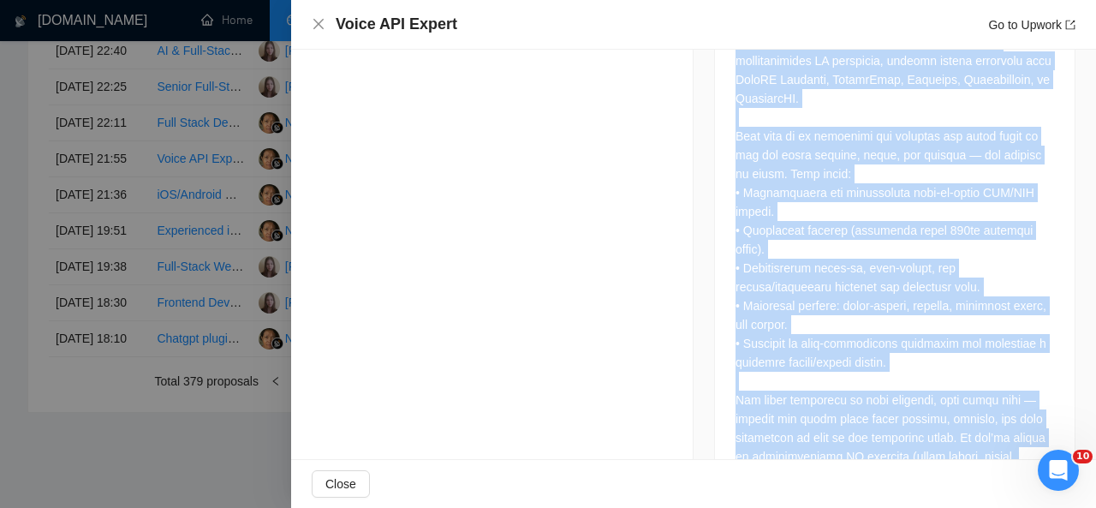
drag, startPoint x: 308, startPoint y: 126, endPoint x: 414, endPoint y: 157, distance: 109.8
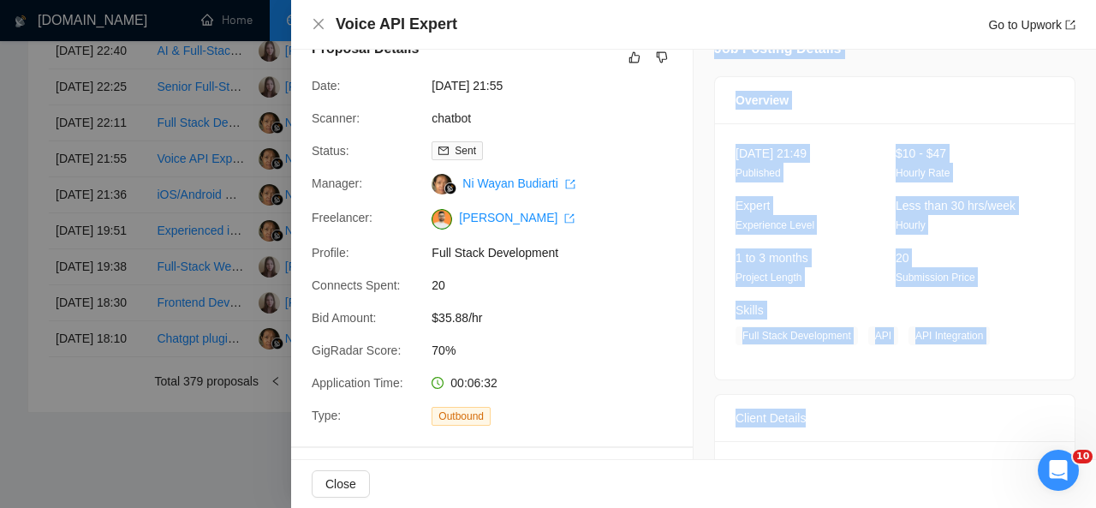
scroll to position [0, 0]
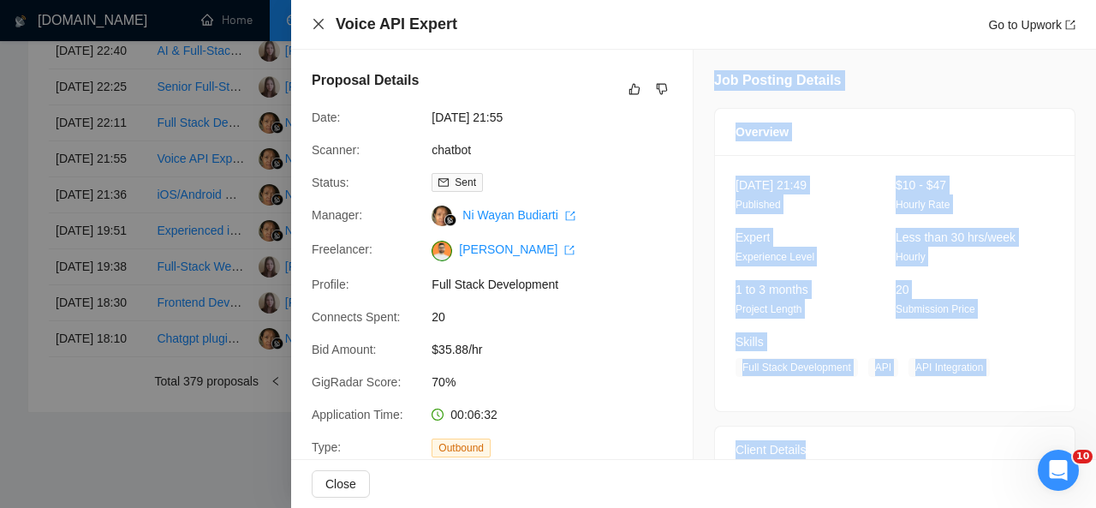
click at [315, 24] on icon "close" at bounding box center [319, 24] width 14 height 14
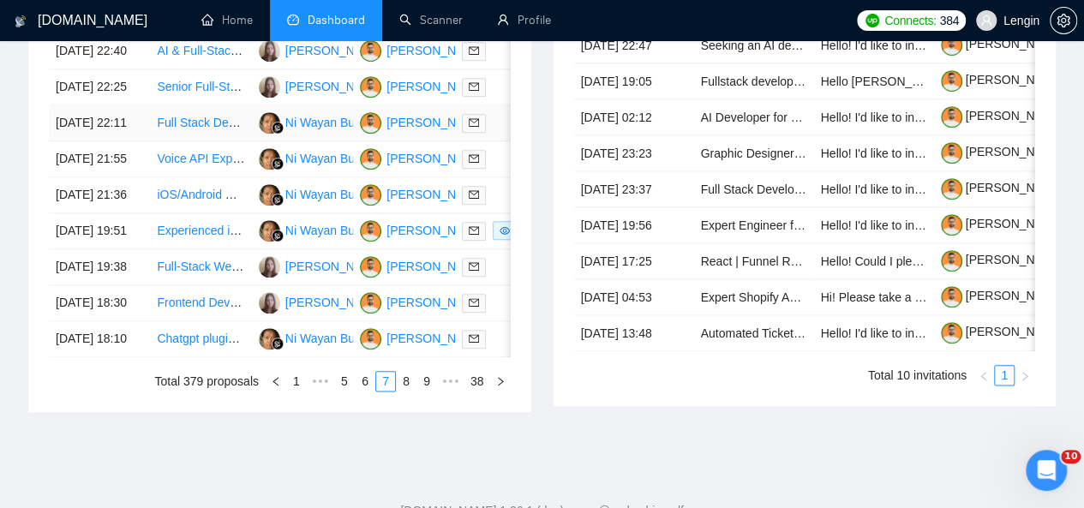
click at [201, 141] on td "Full Stack Developer for Google Cloud Application Development" at bounding box center [200, 123] width 101 height 36
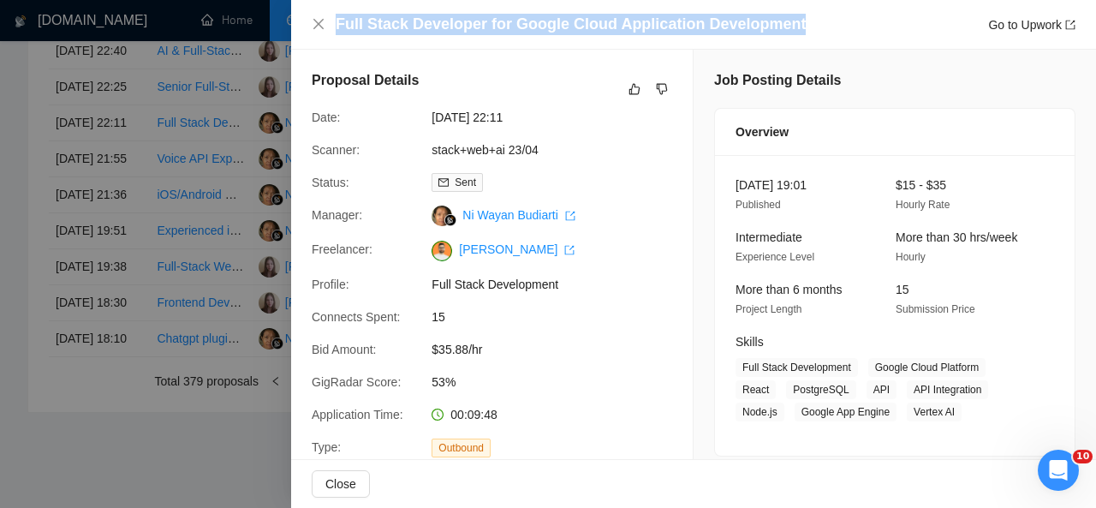
drag, startPoint x: 788, startPoint y: 25, endPoint x: 332, endPoint y: 19, distance: 455.7
click at [332, 19] on div "Full Stack Developer for Google Cloud Application Development Go to Upwork" at bounding box center [694, 24] width 764 height 21
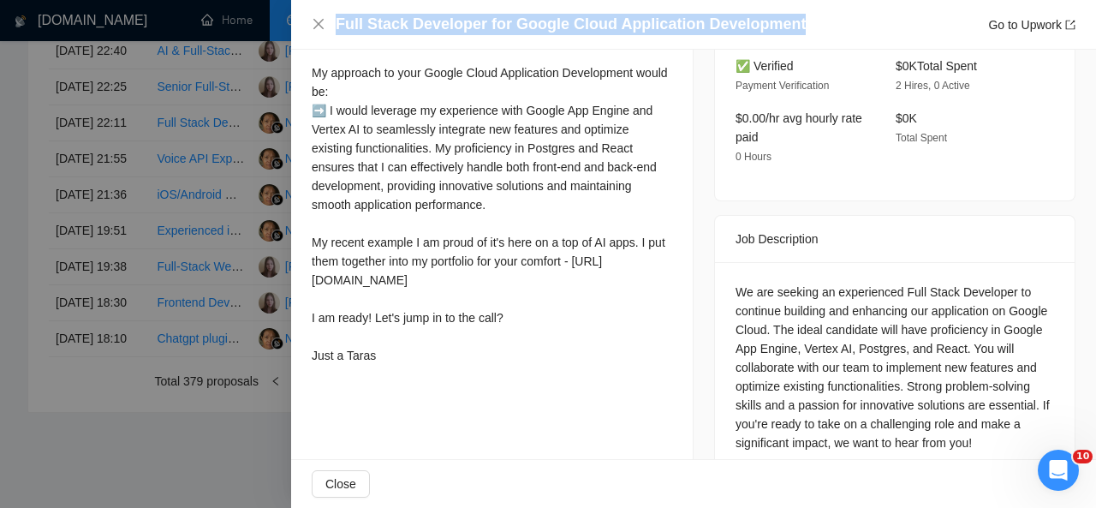
scroll to position [572, 0]
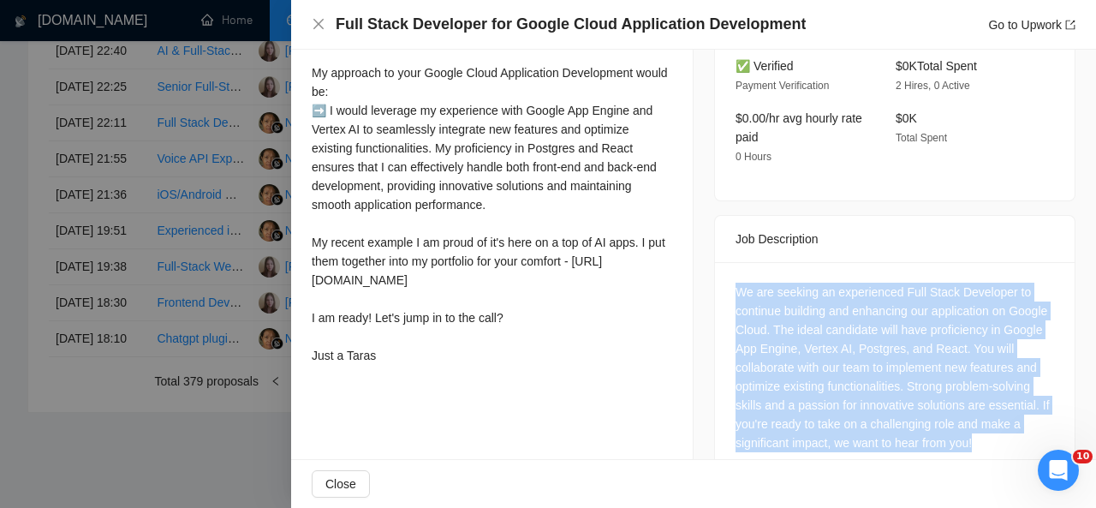
drag, startPoint x: 969, startPoint y: 403, endPoint x: 730, endPoint y: 260, distance: 278.5
click at [736, 283] on div "We are seeking an experienced Full Stack Developer to continue building and enh…" at bounding box center [895, 368] width 319 height 170
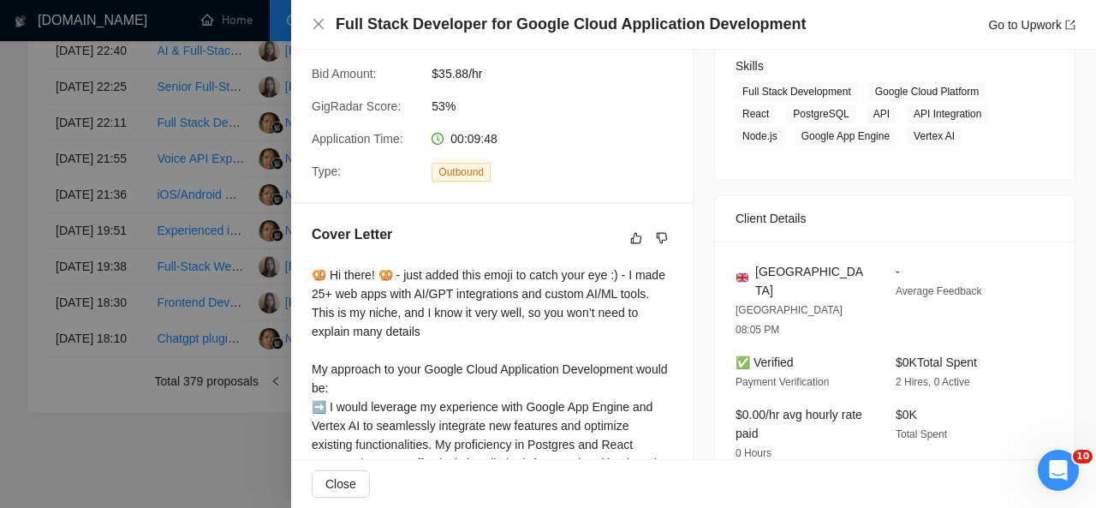
scroll to position [128, 0]
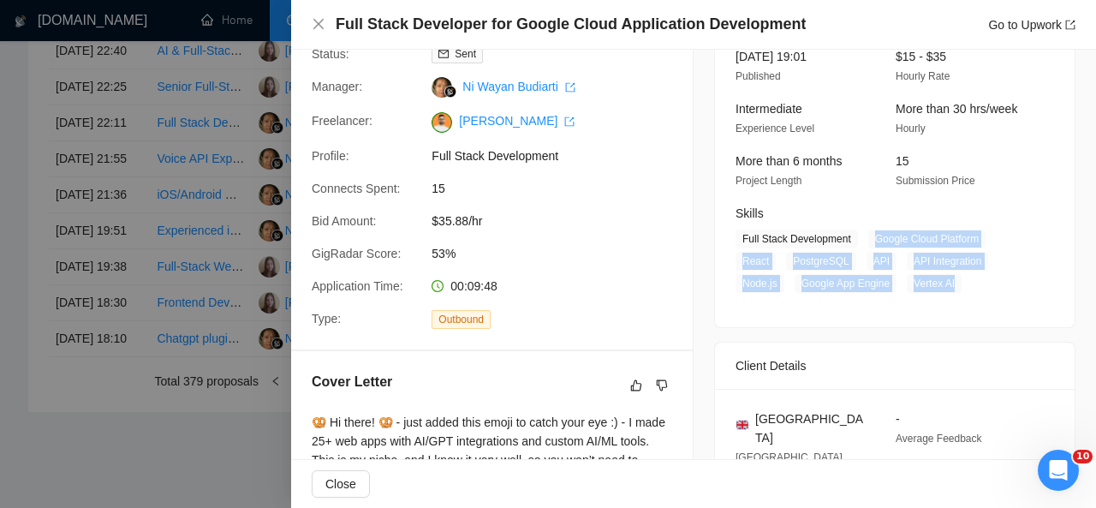
drag, startPoint x: 861, startPoint y: 232, endPoint x: 947, endPoint y: 294, distance: 106.2
click at [947, 294] on div "22 Sep, 2025 19:01 Published $15 - $35 Hourly Rate Intermediate Experience Leve…" at bounding box center [895, 177] width 360 height 301
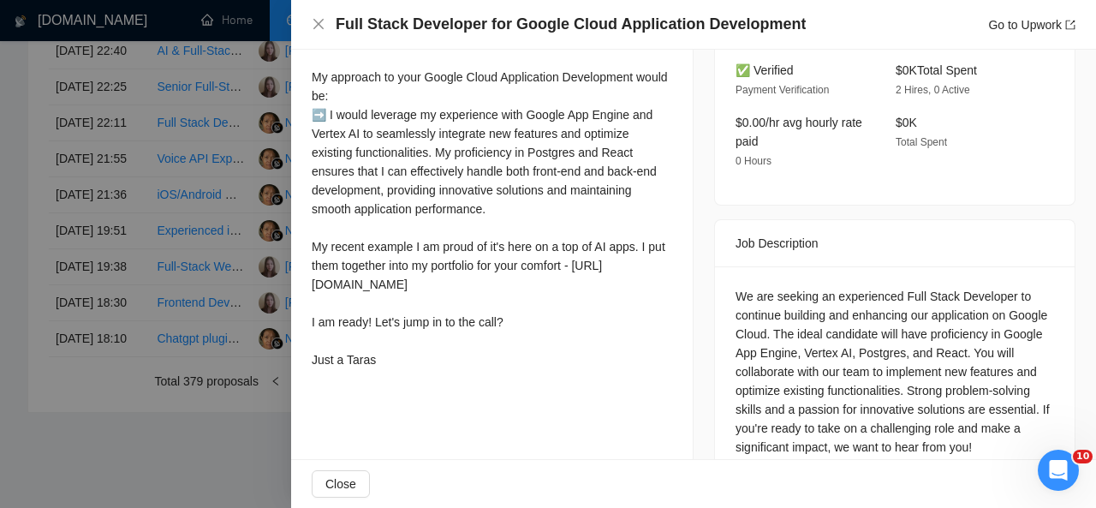
scroll to position [574, 0]
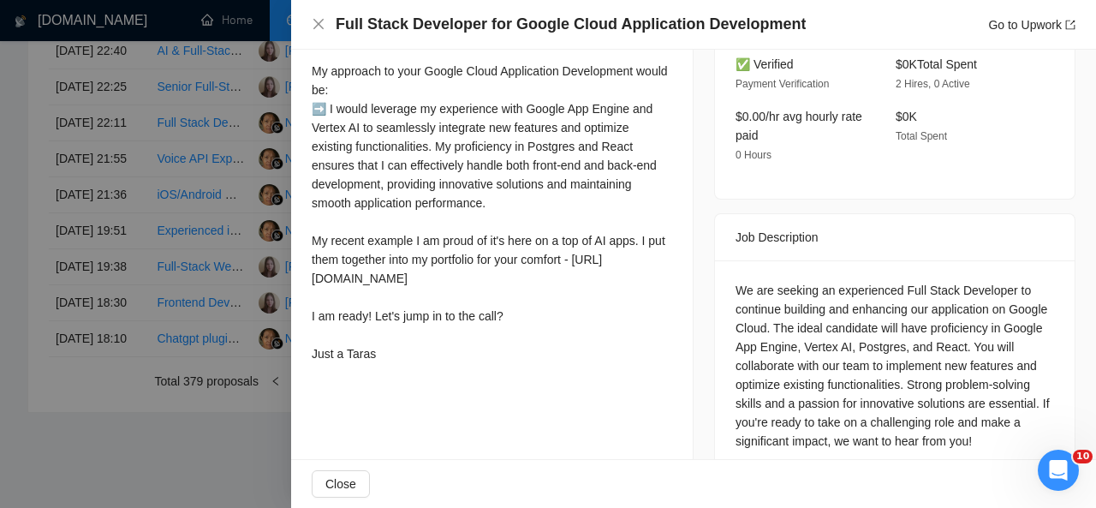
drag, startPoint x: 314, startPoint y: 116, endPoint x: 395, endPoint y: 376, distance: 272.6
click at [395, 363] on div "🥨 Hi there! 🥨 - just added this emoji to catch your eye :) - I made 25+ web app…" at bounding box center [492, 165] width 361 height 396
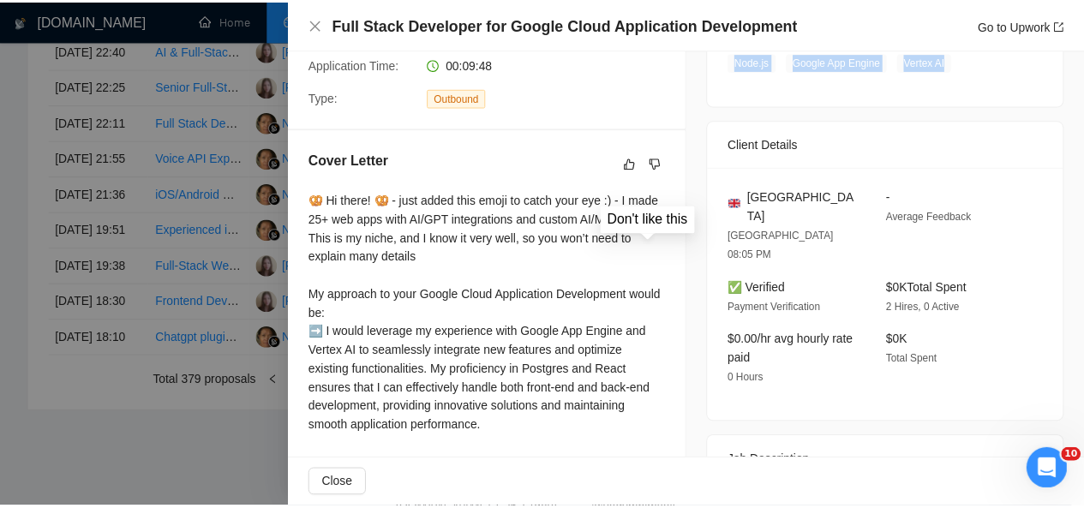
scroll to position [352, 0]
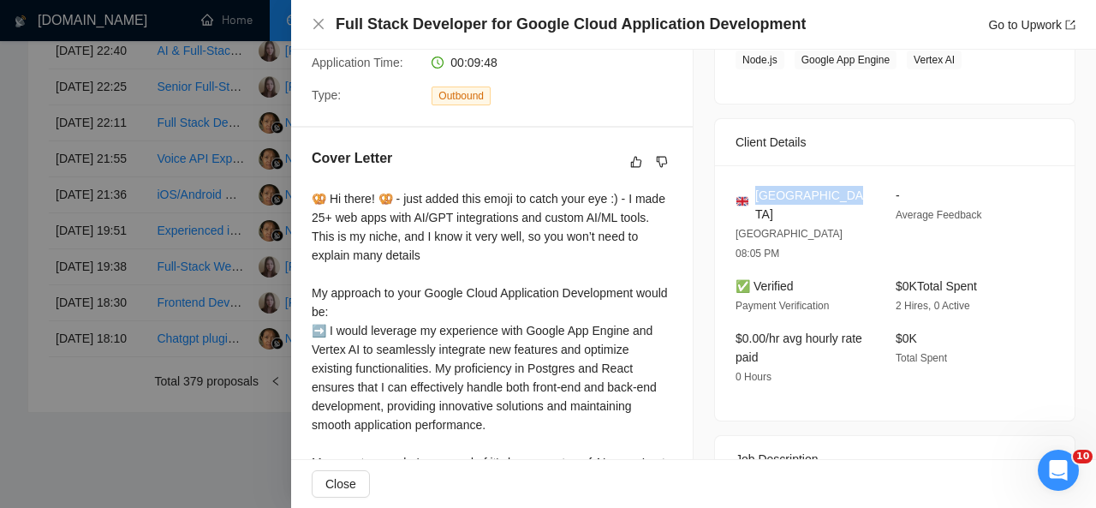
drag, startPoint x: 845, startPoint y: 194, endPoint x: 750, endPoint y: 193, distance: 94.2
click at [750, 193] on div "United Kingdom" at bounding box center [802, 205] width 133 height 38
click at [317, 24] on icon "close" at bounding box center [318, 24] width 10 height 10
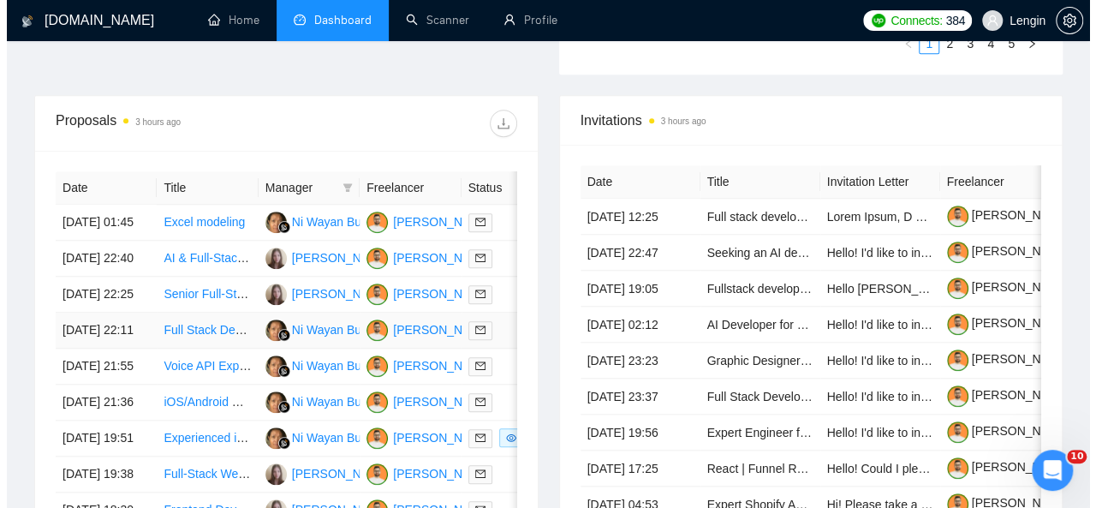
scroll to position [630, 0]
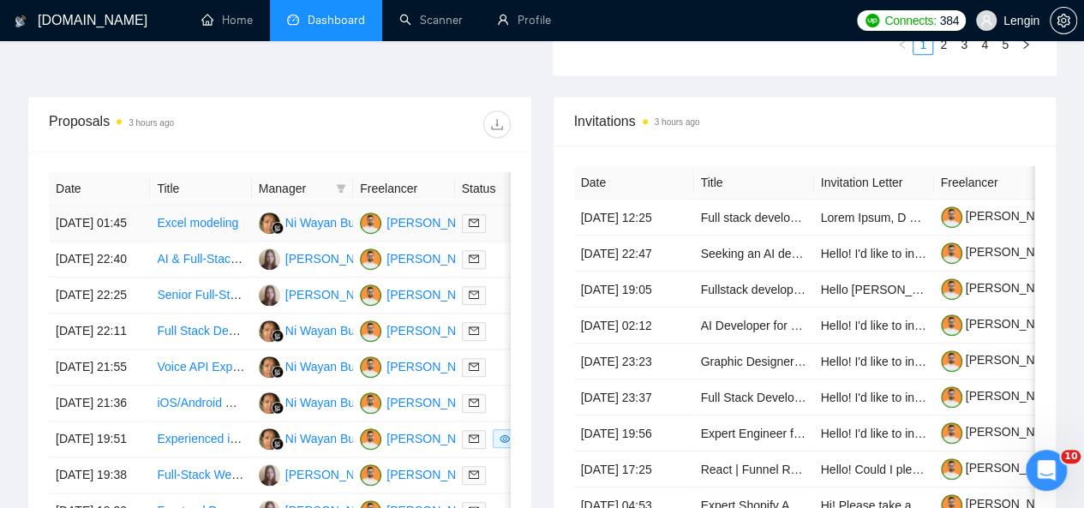
click at [219, 220] on td "Excel modeling" at bounding box center [200, 224] width 101 height 36
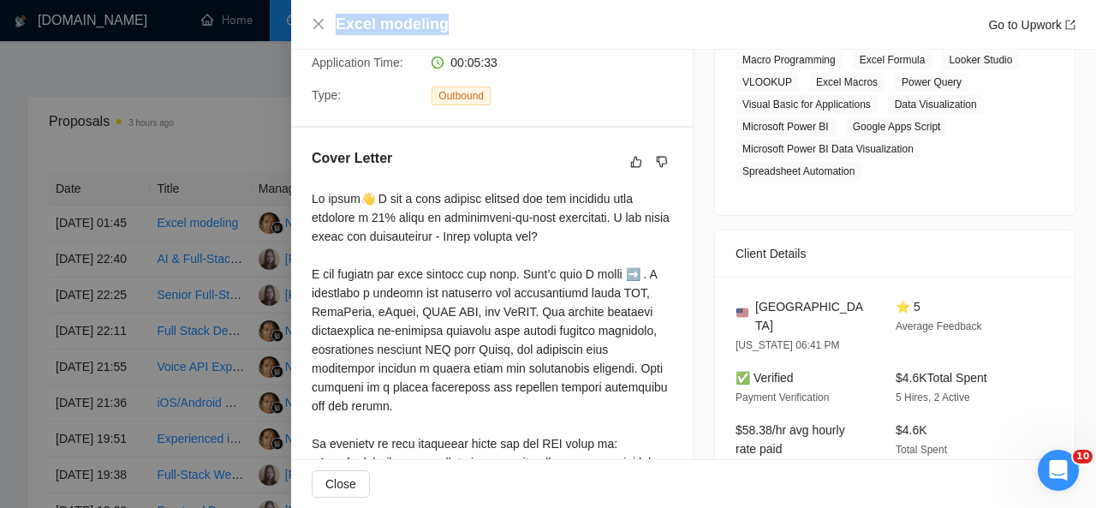
drag, startPoint x: 449, startPoint y: 21, endPoint x: 336, endPoint y: 23, distance: 113.1
click at [336, 23] on div "Excel modeling Go to Upwork" at bounding box center [706, 24] width 740 height 21
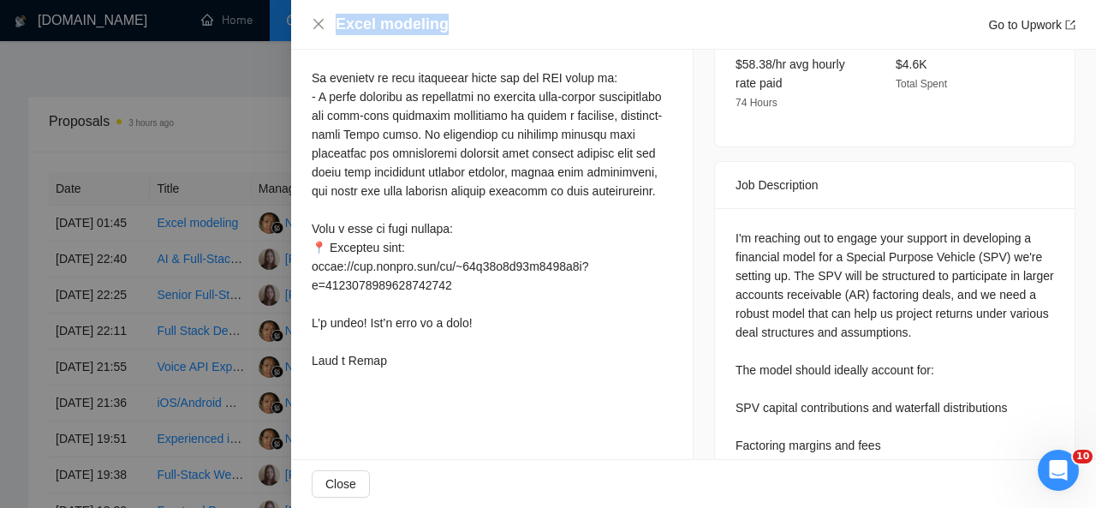
scroll to position [827, 0]
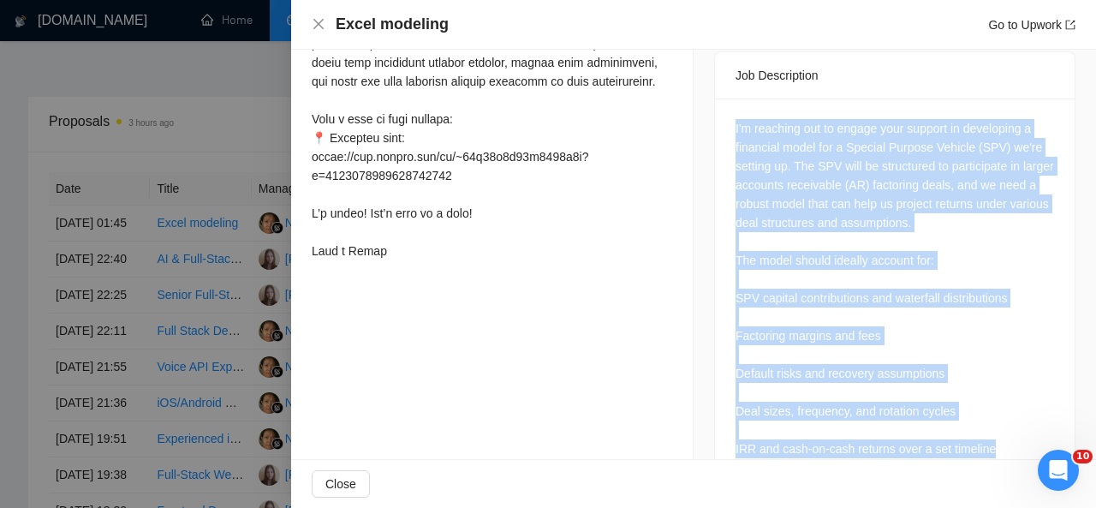
drag, startPoint x: 726, startPoint y: 106, endPoint x: 995, endPoint y: 429, distance: 420.3
click at [995, 429] on div "I'm reaching out to engage your support in developing a financial model for a S…" at bounding box center [895, 358] width 360 height 519
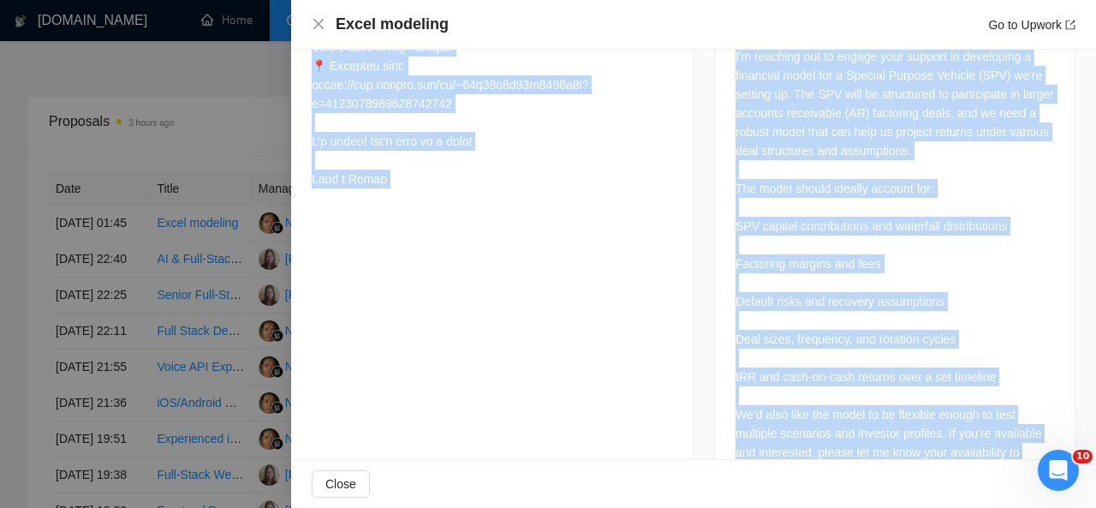
scroll to position [987, 0]
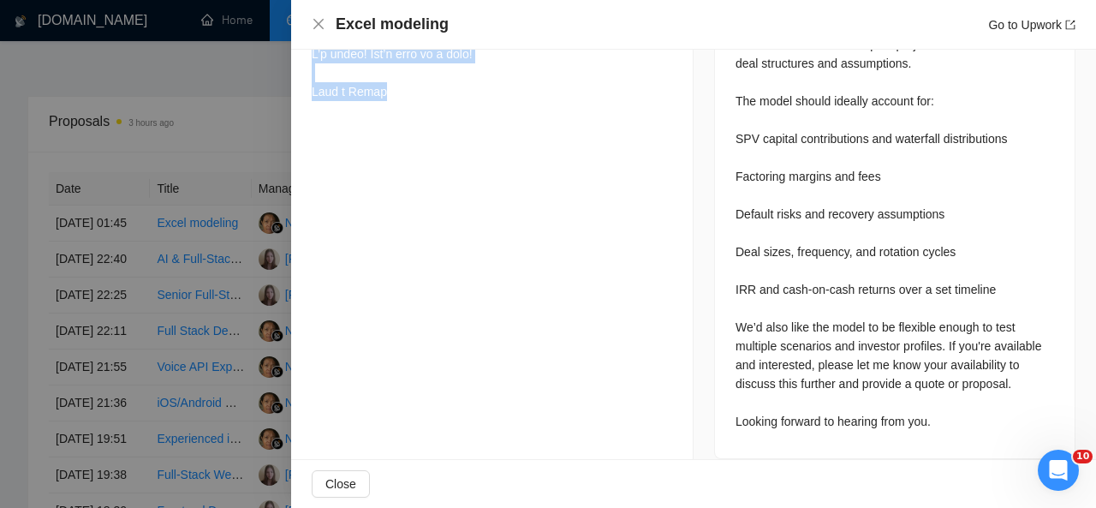
drag, startPoint x: 308, startPoint y: 133, endPoint x: 414, endPoint y: 118, distance: 106.4
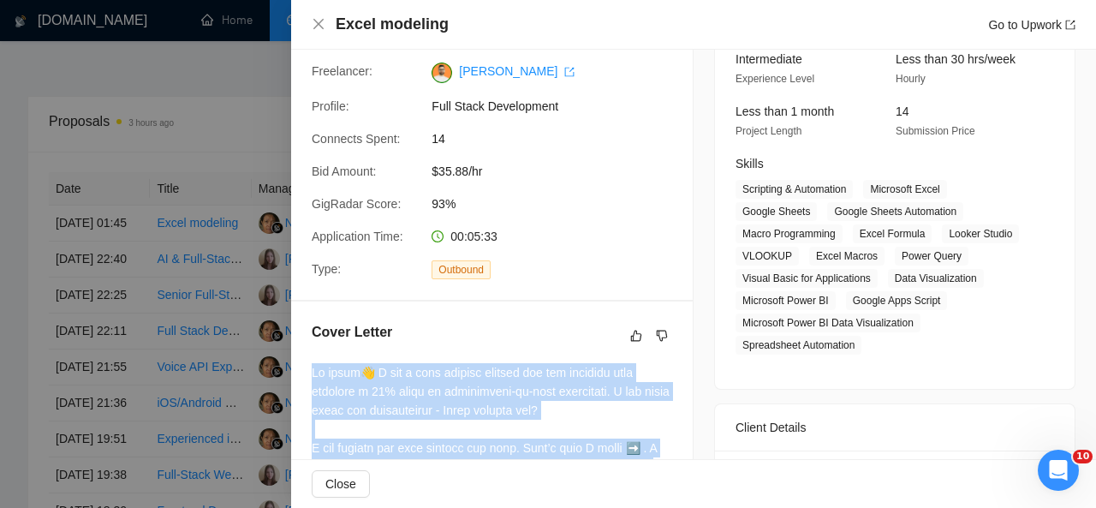
scroll to position [193, 0]
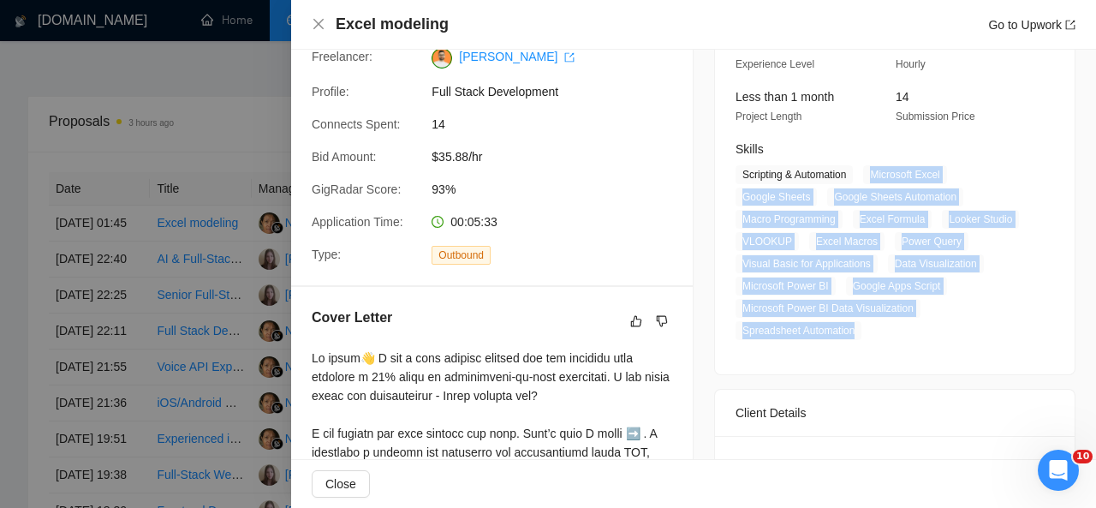
drag, startPoint x: 869, startPoint y: 171, endPoint x: 857, endPoint y: 338, distance: 167.5
click at [857, 338] on span "Scripting & Automation Microsoft Excel Google Sheets Google Sheets Automation M…" at bounding box center [882, 252] width 293 height 175
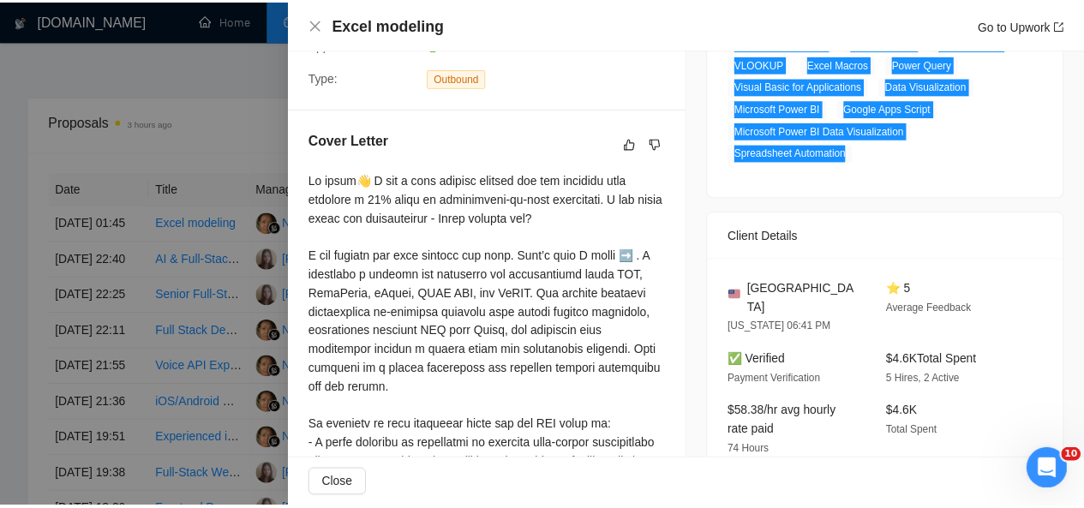
scroll to position [0, 0]
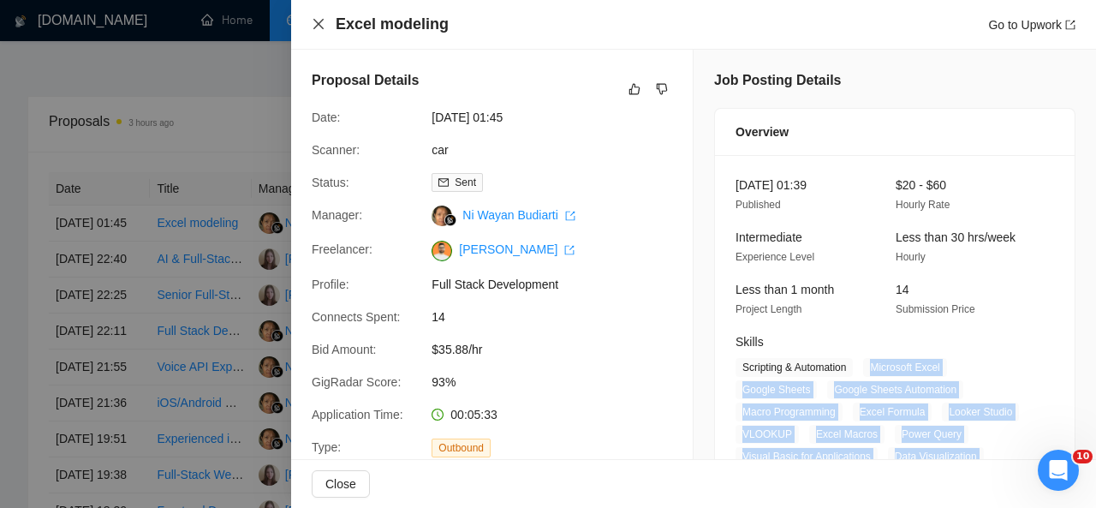
click at [323, 21] on icon "close" at bounding box center [319, 24] width 14 height 14
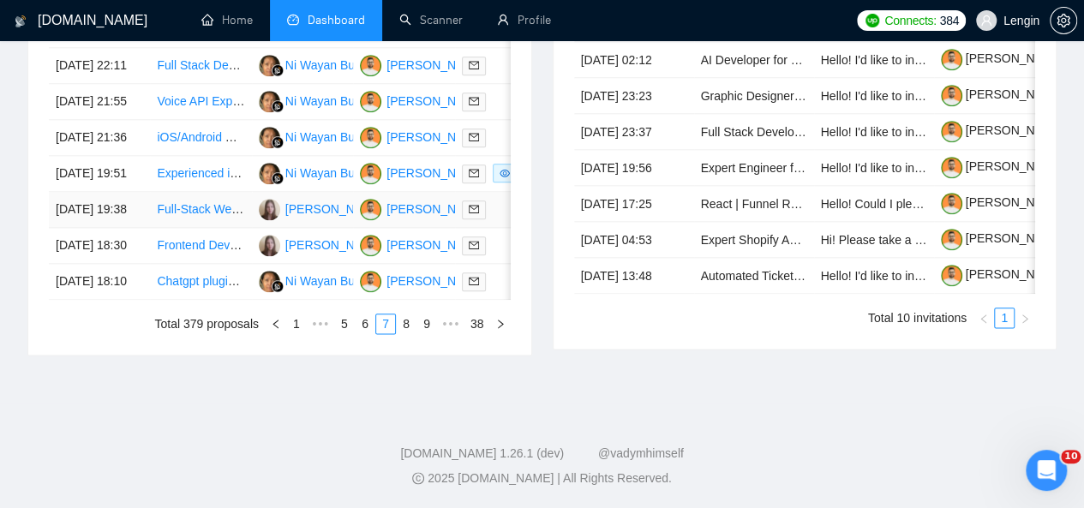
scroll to position [1037, 0]
click at [373, 330] on link "6" at bounding box center [364, 323] width 19 height 19
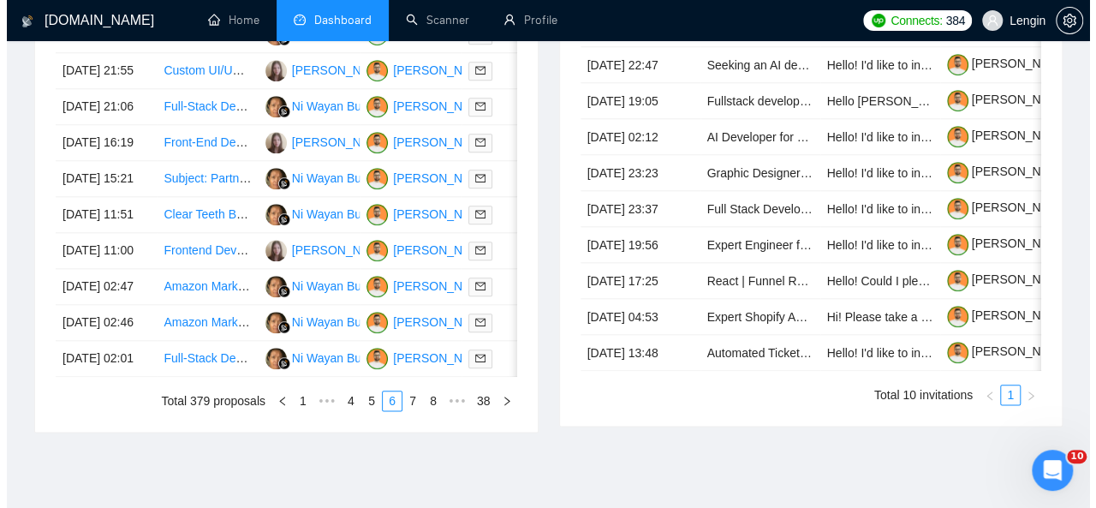
scroll to position [914, 0]
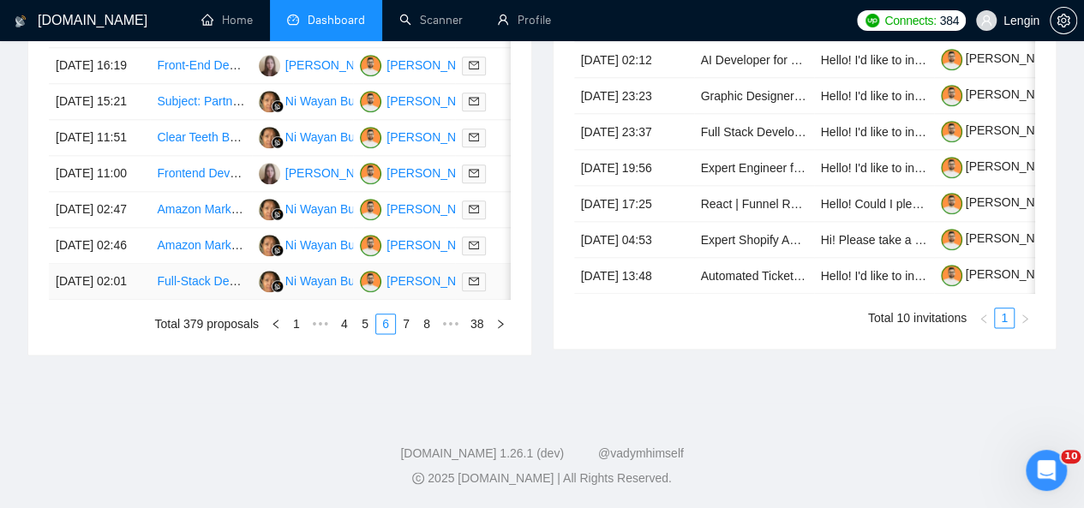
click at [224, 300] on td "Full-Stack Developer for AI Healthcare App" at bounding box center [200, 282] width 101 height 36
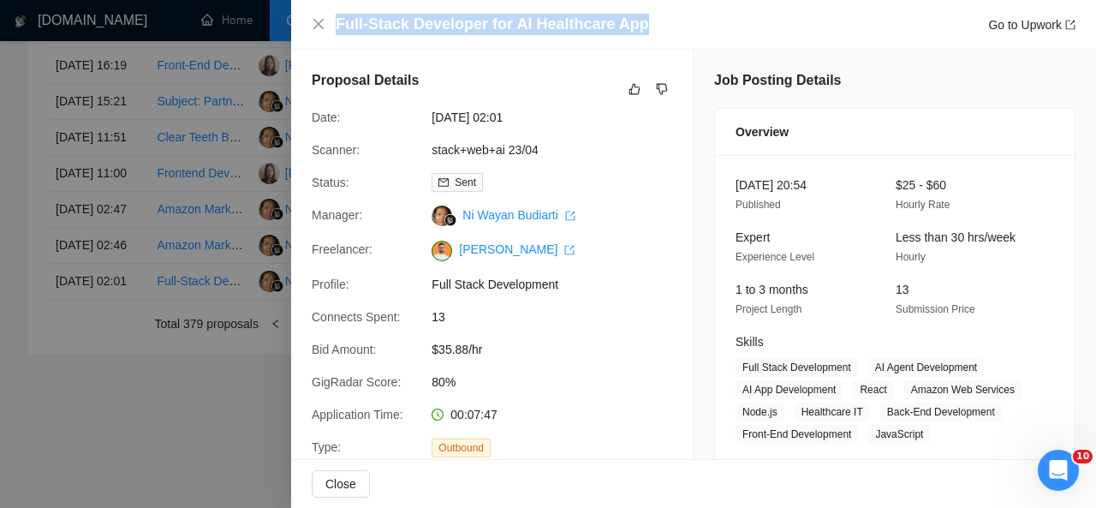
drag, startPoint x: 641, startPoint y: 27, endPoint x: 329, endPoint y: 23, distance: 311.8
click at [329, 23] on div "Full-Stack Developer for AI Healthcare App Go to Upwork" at bounding box center [694, 24] width 764 height 21
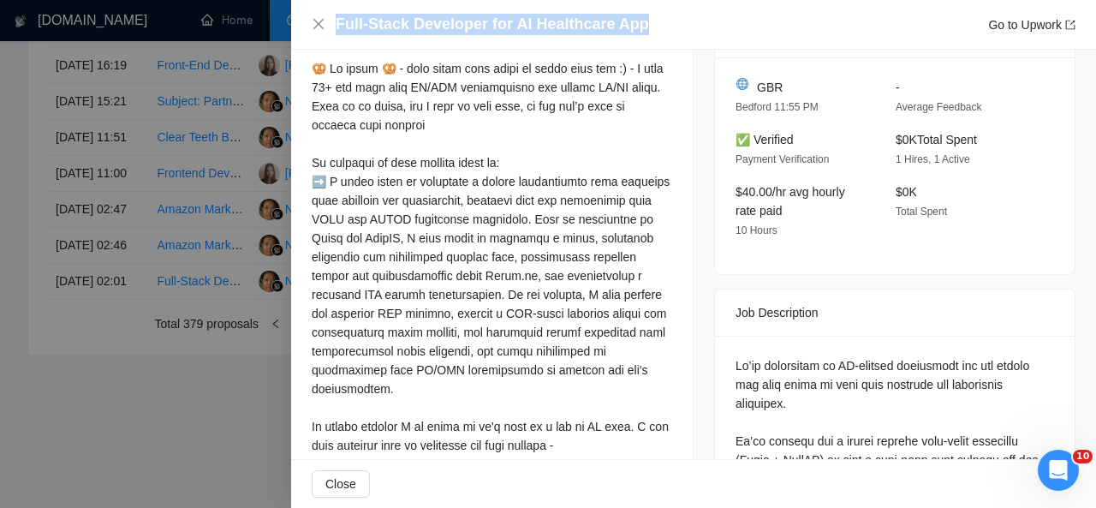
scroll to position [467, 0]
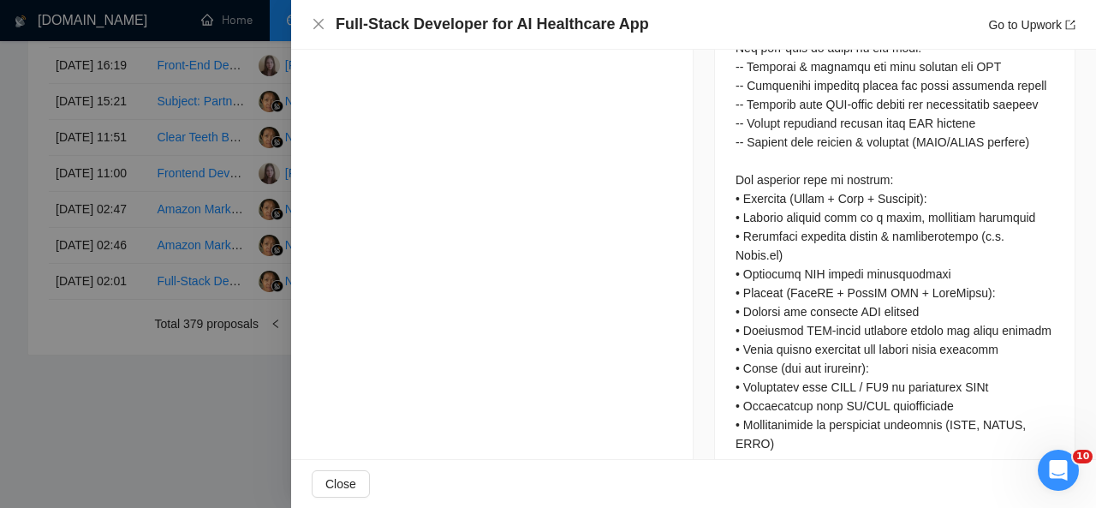
drag, startPoint x: 313, startPoint y: 84, endPoint x: 416, endPoint y: 120, distance: 108.9
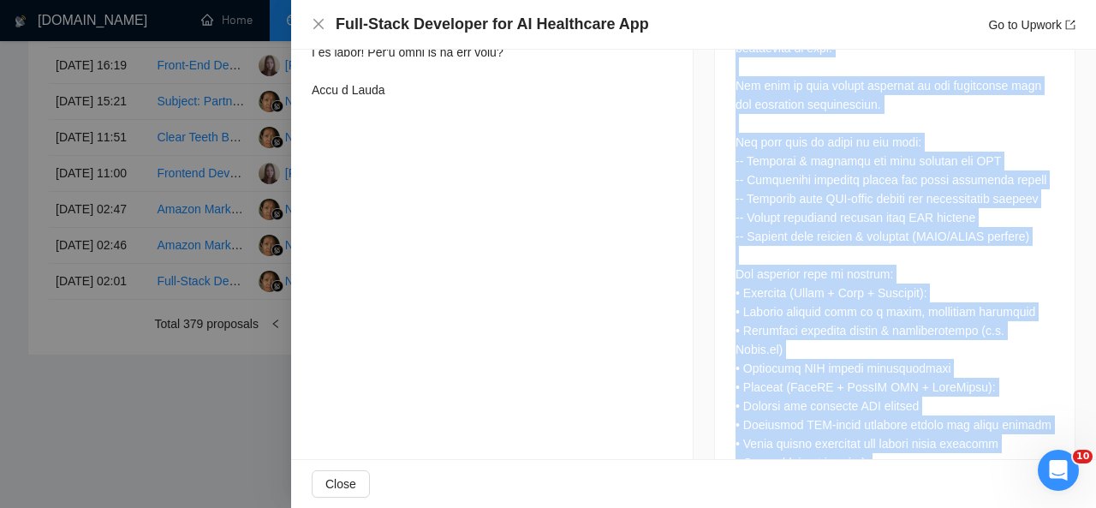
scroll to position [1312, 0]
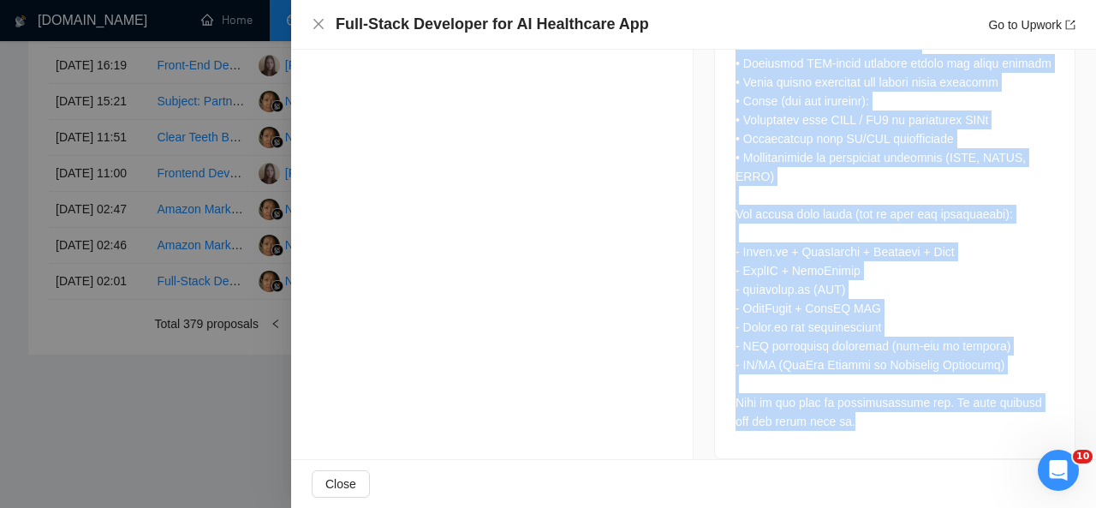
drag, startPoint x: 729, startPoint y: 167, endPoint x: 862, endPoint y: 414, distance: 280.1
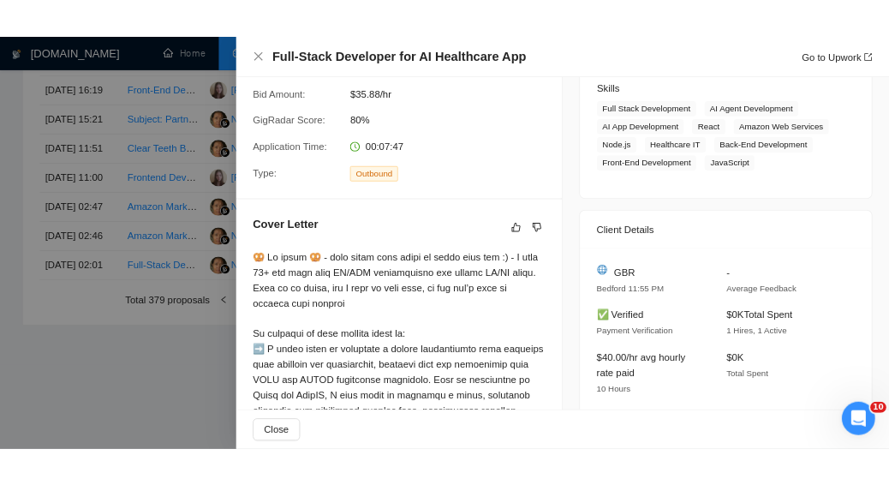
scroll to position [278, 0]
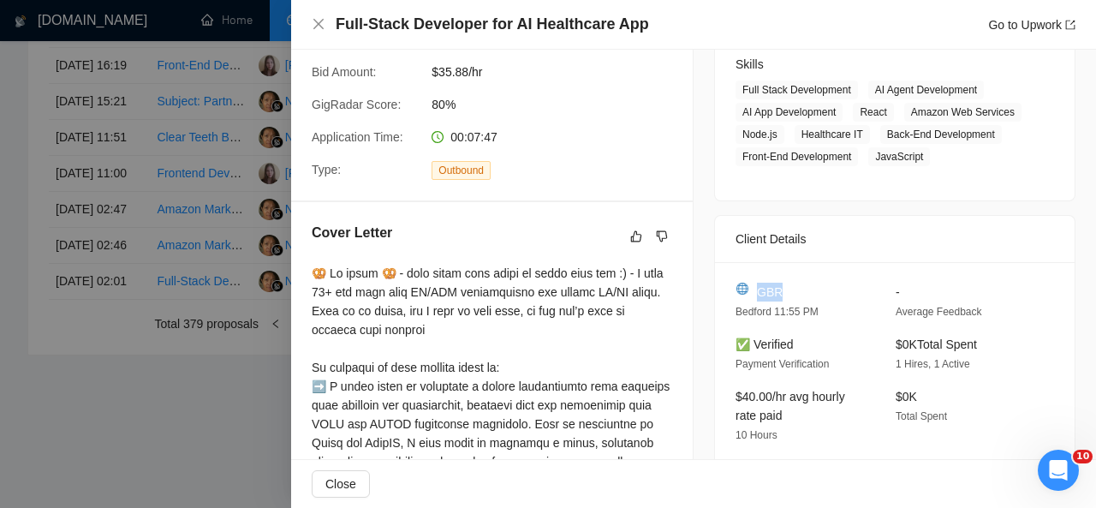
drag, startPoint x: 774, startPoint y: 293, endPoint x: 749, endPoint y: 289, distance: 26.1
click at [749, 289] on div "GBR" at bounding box center [802, 292] width 133 height 19
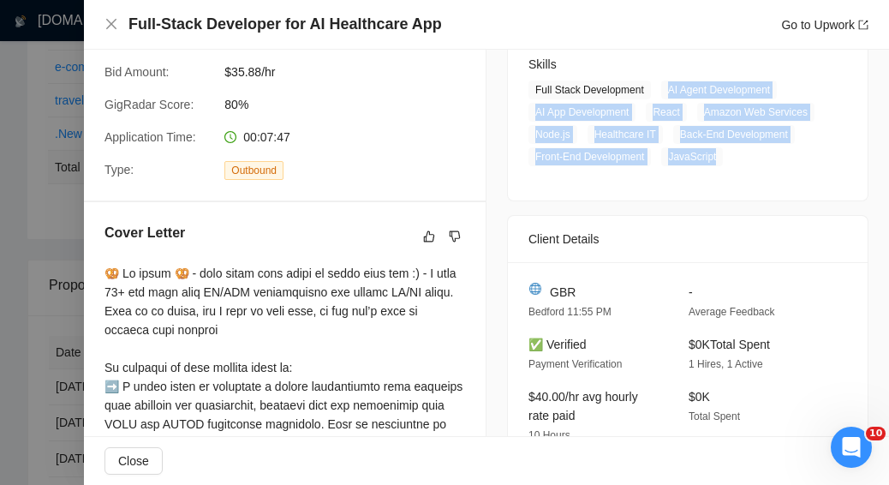
drag, startPoint x: 657, startPoint y: 87, endPoint x: 711, endPoint y: 154, distance: 86.5
click at [711, 154] on span "Full Stack Development AI Agent Development AI App Development React Amazon Web…" at bounding box center [674, 124] width 293 height 86
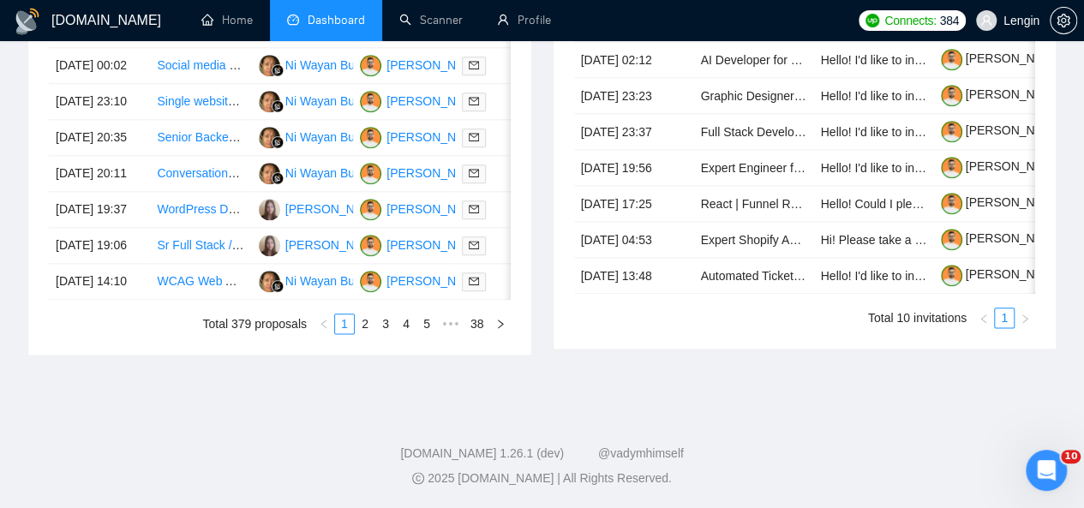
scroll to position [910, 0]
click at [408, 333] on link "4" at bounding box center [406, 323] width 19 height 19
click at [433, 333] on link "6" at bounding box center [426, 323] width 19 height 19
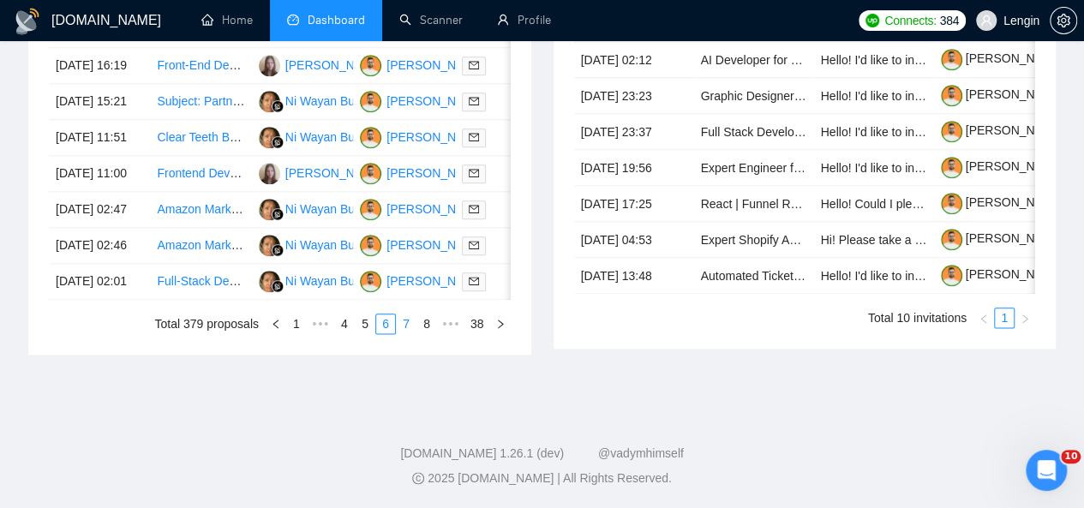
click at [403, 333] on link "7" at bounding box center [406, 323] width 19 height 19
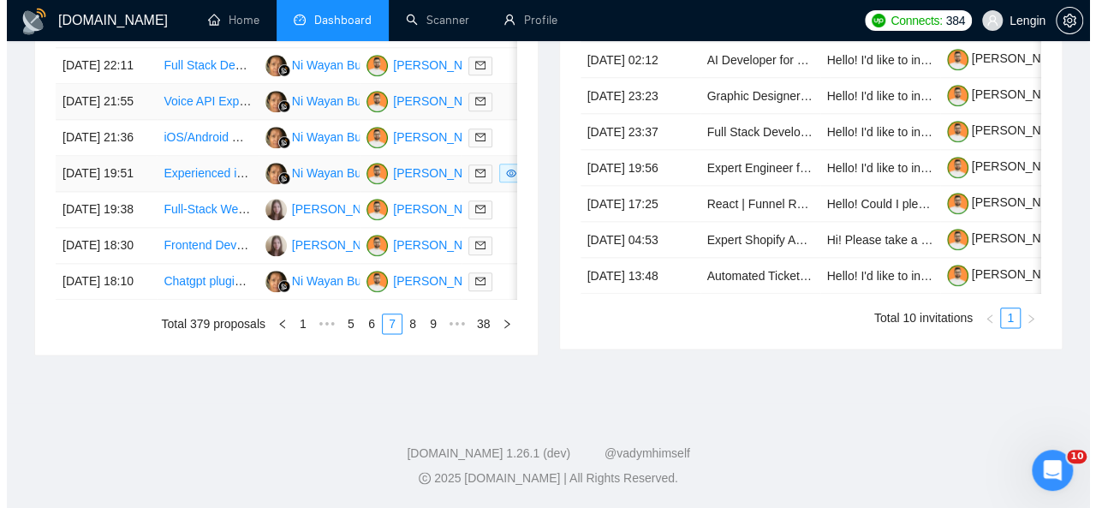
scroll to position [934, 0]
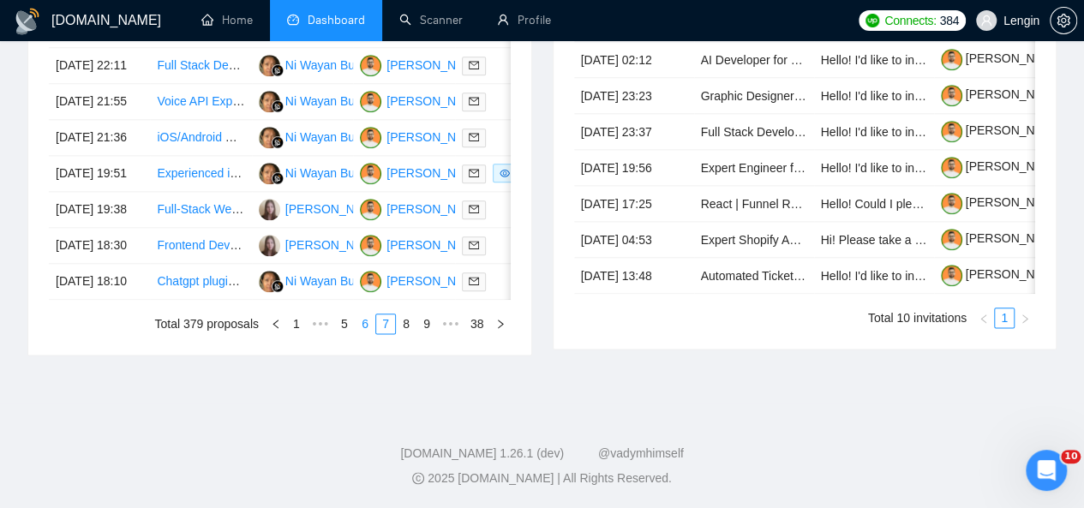
click at [360, 333] on link "6" at bounding box center [364, 323] width 19 height 19
click at [226, 300] on td "Full-Stack Developer for AI Healthcare App" at bounding box center [200, 282] width 101 height 36
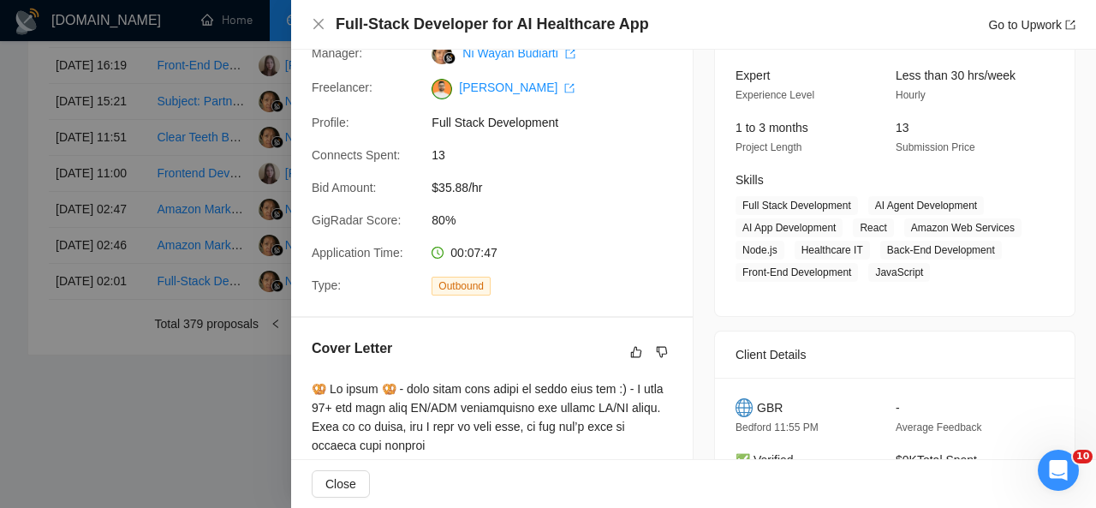
scroll to position [0, 0]
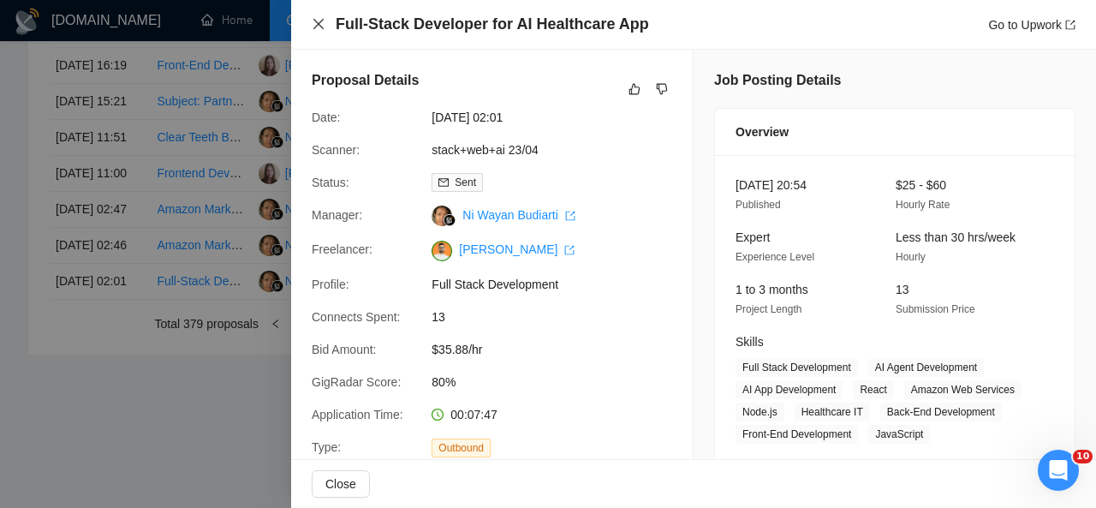
click at [325, 18] on icon "close" at bounding box center [319, 24] width 14 height 14
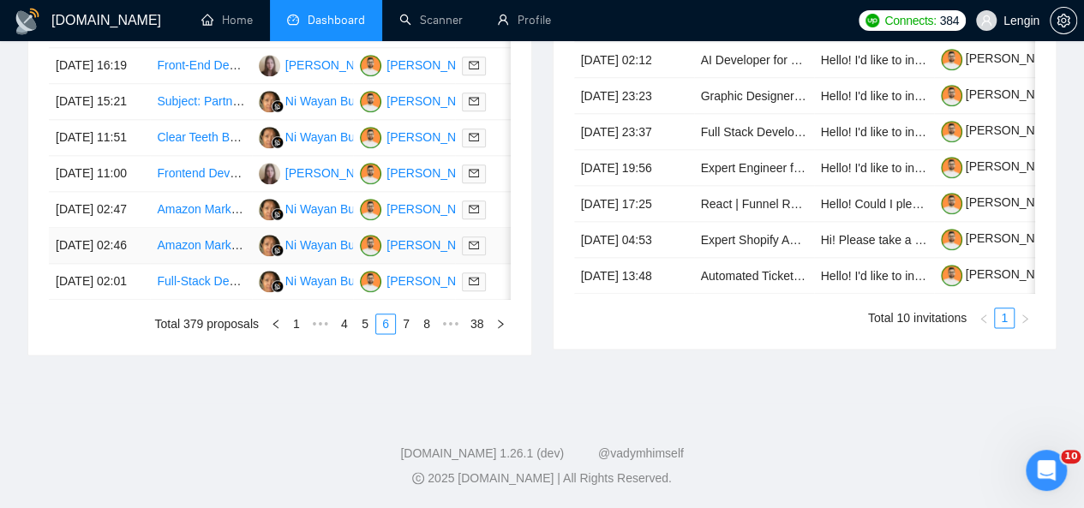
click at [215, 264] on td "Amazon Marketplace Expert Needed for Product Listing and Optimization" at bounding box center [200, 246] width 101 height 36
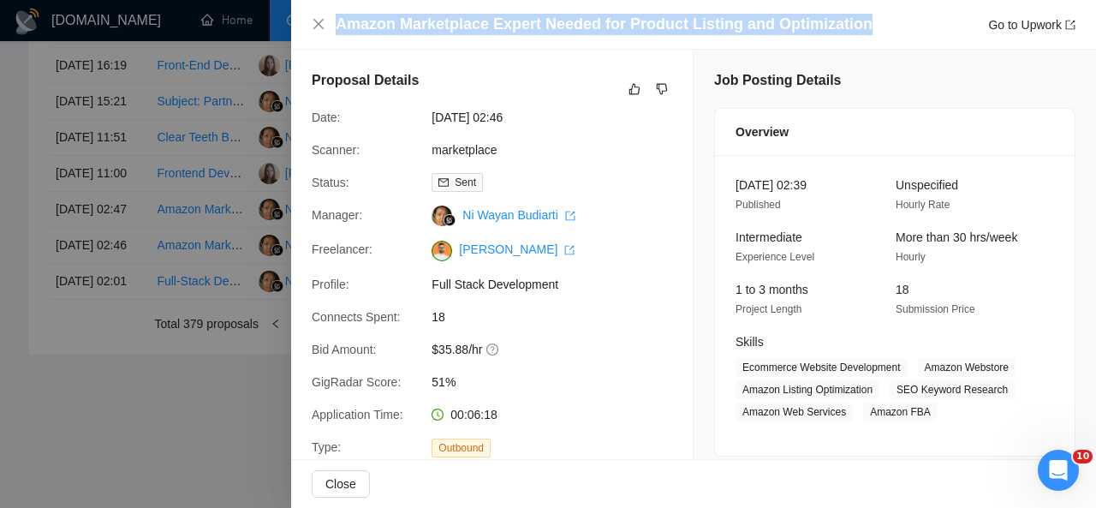
drag, startPoint x: 336, startPoint y: 25, endPoint x: 851, endPoint y: 27, distance: 515.6
click at [851, 27] on h4 "Amazon Marketplace Expert Needed for Product Listing and Optimization" at bounding box center [604, 24] width 537 height 21
copy h4 "Amazon Marketplace Expert Needed for Product Listing and Optimization"
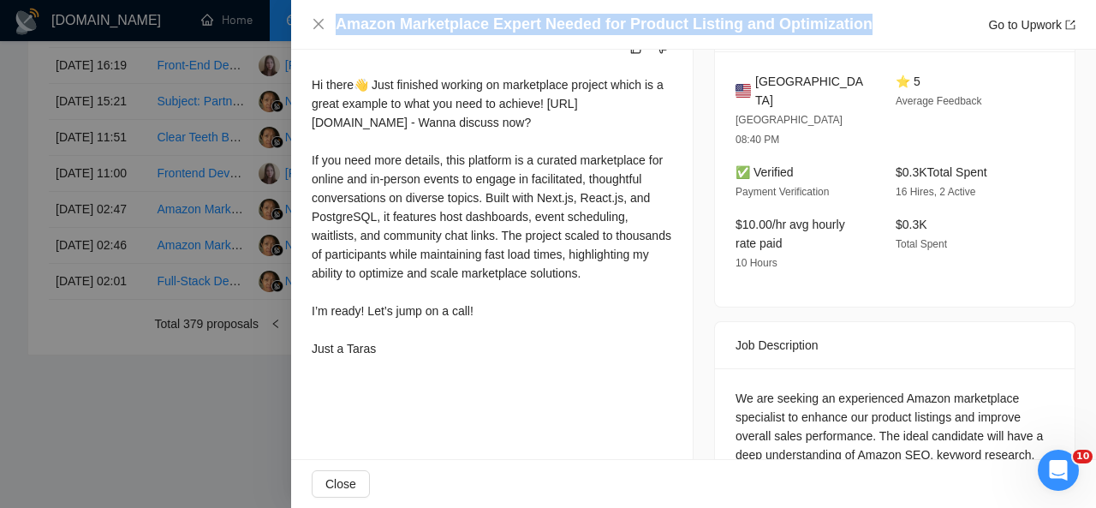
scroll to position [574, 0]
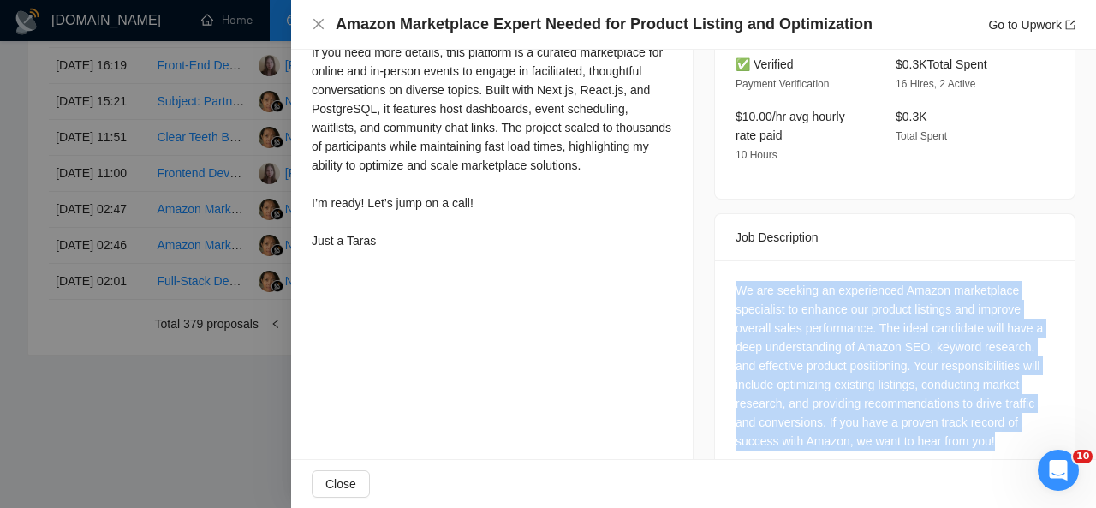
drag, startPoint x: 728, startPoint y: 253, endPoint x: 997, endPoint y: 416, distance: 314.8
click at [997, 416] on div "We are seeking an experienced Amazon marketplace specialist to enhance our prod…" at bounding box center [895, 369] width 360 height 218
copy div "We are seeking an experienced Amazon marketplace specialist to enhance our prod…"
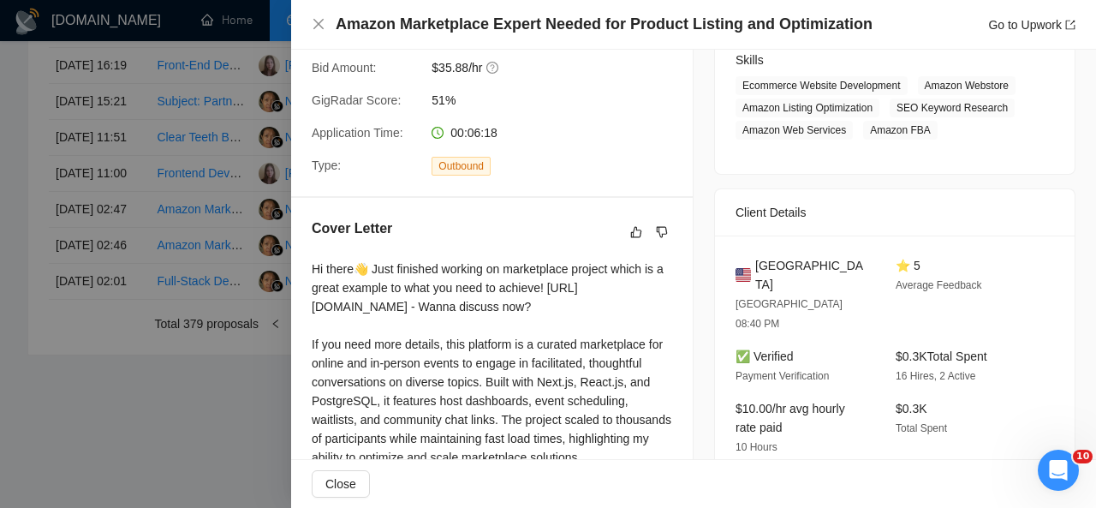
scroll to position [274, 0]
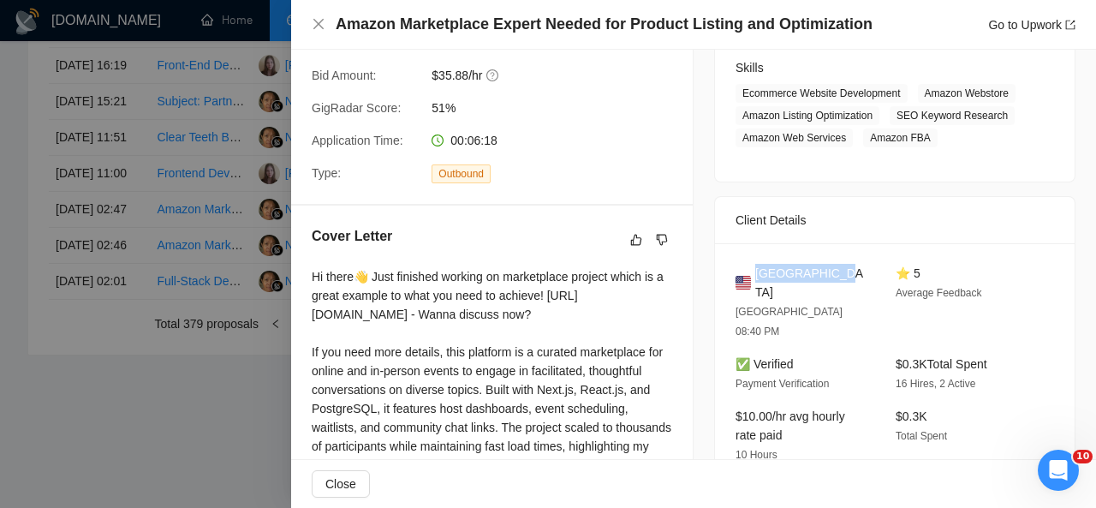
drag, startPoint x: 824, startPoint y: 272, endPoint x: 751, endPoint y: 272, distance: 72.8
click at [751, 272] on div "United States" at bounding box center [802, 283] width 133 height 38
copy span "United States"
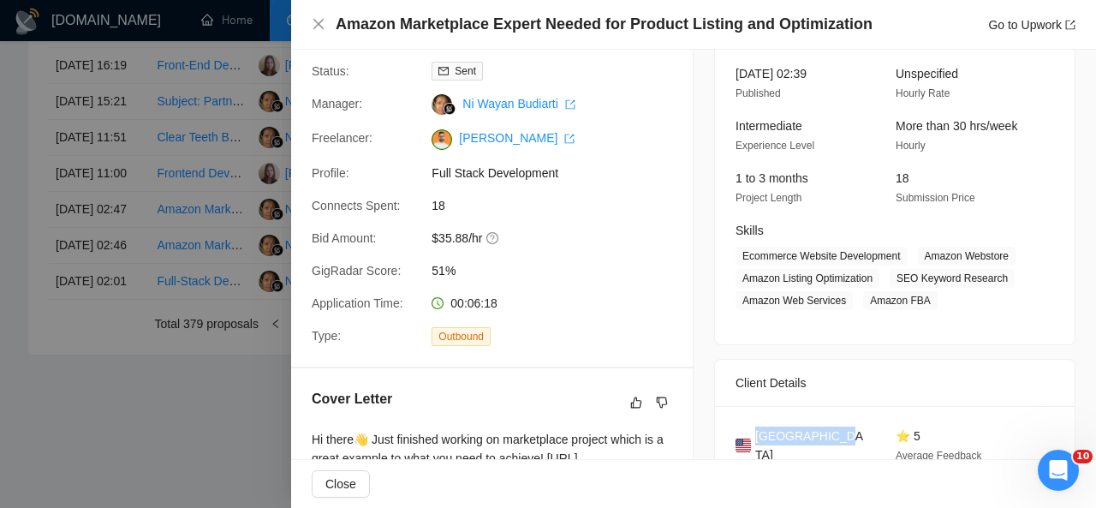
scroll to position [110, 0]
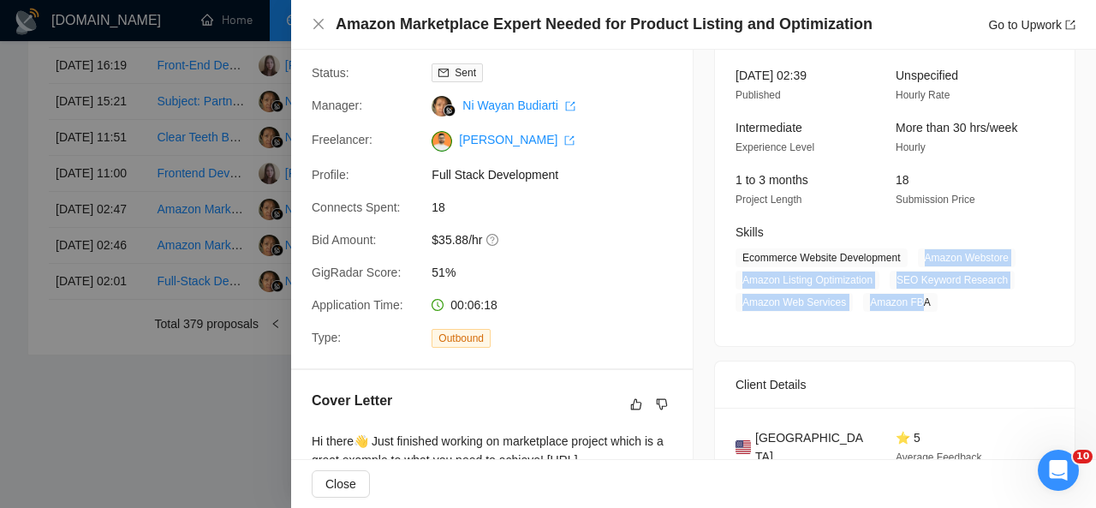
drag, startPoint x: 915, startPoint y: 251, endPoint x: 913, endPoint y: 300, distance: 48.9
click at [913, 300] on span "Ecommerce Website Development Amazon Webstore Amazon Listing Optimization SEO K…" at bounding box center [882, 279] width 293 height 63
drag, startPoint x: 922, startPoint y: 304, endPoint x: 915, endPoint y: 248, distance: 56.9
click at [915, 248] on span "Ecommerce Website Development Amazon Webstore Amazon Listing Optimization SEO K…" at bounding box center [882, 279] width 293 height 63
copy span "Amazon Webstore Amazon Listing Optimization SEO Keyword Research Amazon Web Ser…"
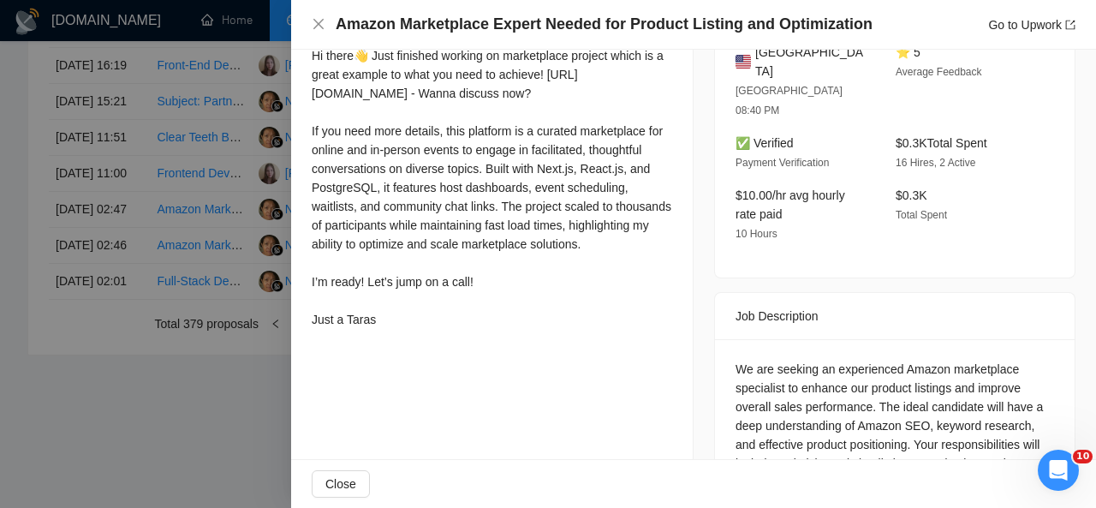
scroll to position [469, 0]
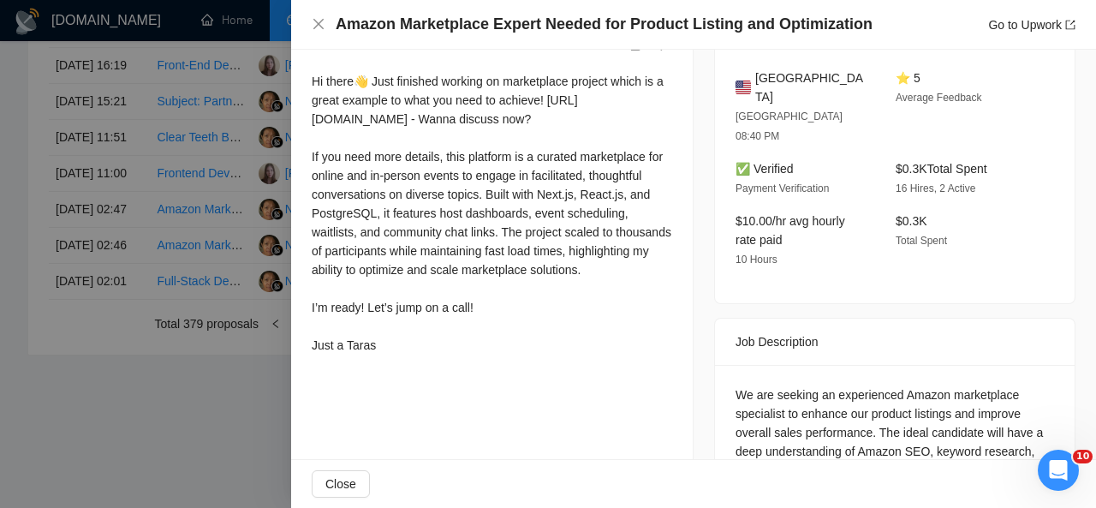
drag, startPoint x: 312, startPoint y: 82, endPoint x: 401, endPoint y: 379, distance: 310.3
click at [401, 355] on div "Hi there👋 Just finished working on marketplace project which is a great example…" at bounding box center [492, 213] width 361 height 283
copy div "Hi there👋 Just finished working on marketplace project which is a great example…"
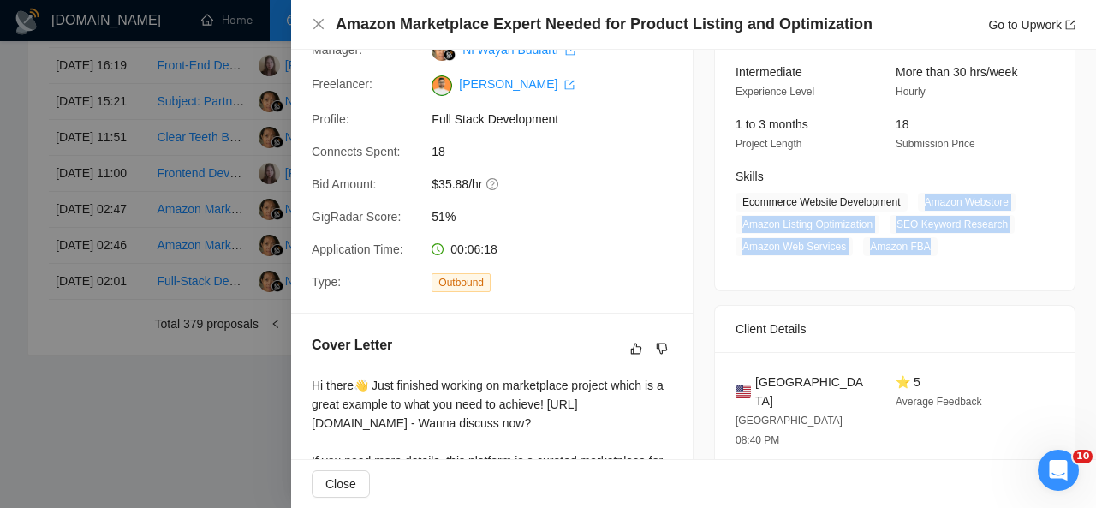
scroll to position [0, 0]
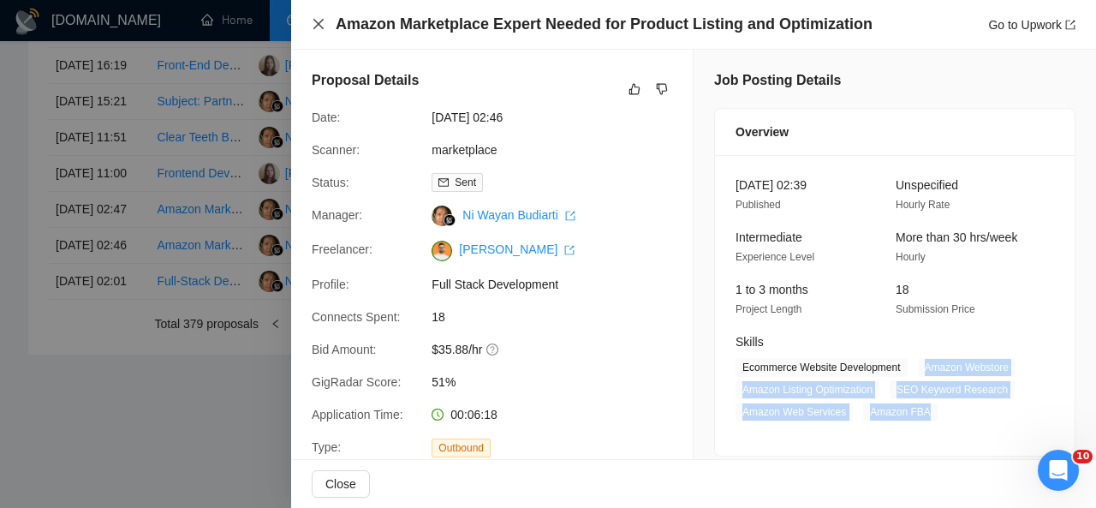
click at [316, 22] on icon "close" at bounding box center [318, 24] width 10 height 10
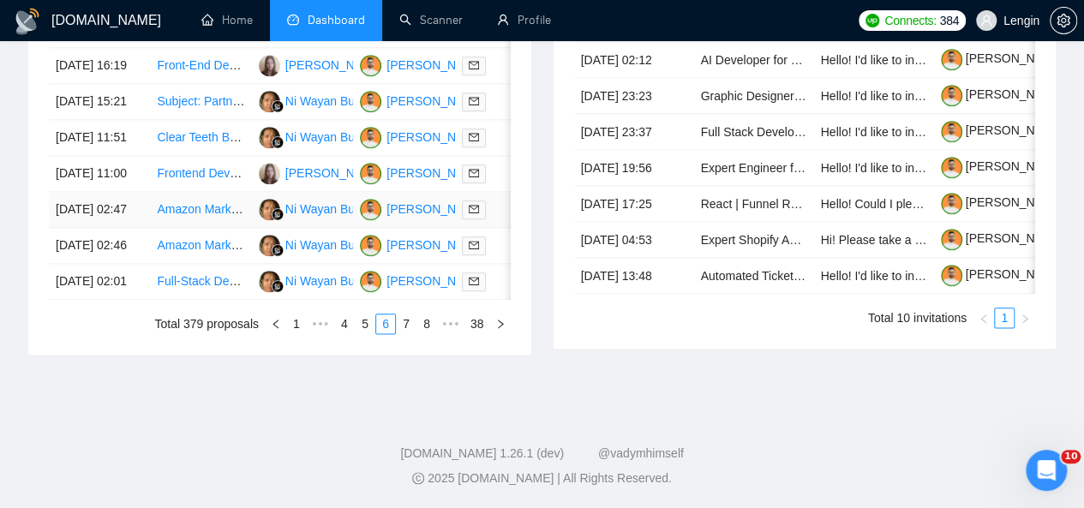
click at [194, 228] on td "Amazon Marketplace Expert Needed for Product Listing and Optimization" at bounding box center [200, 210] width 101 height 36
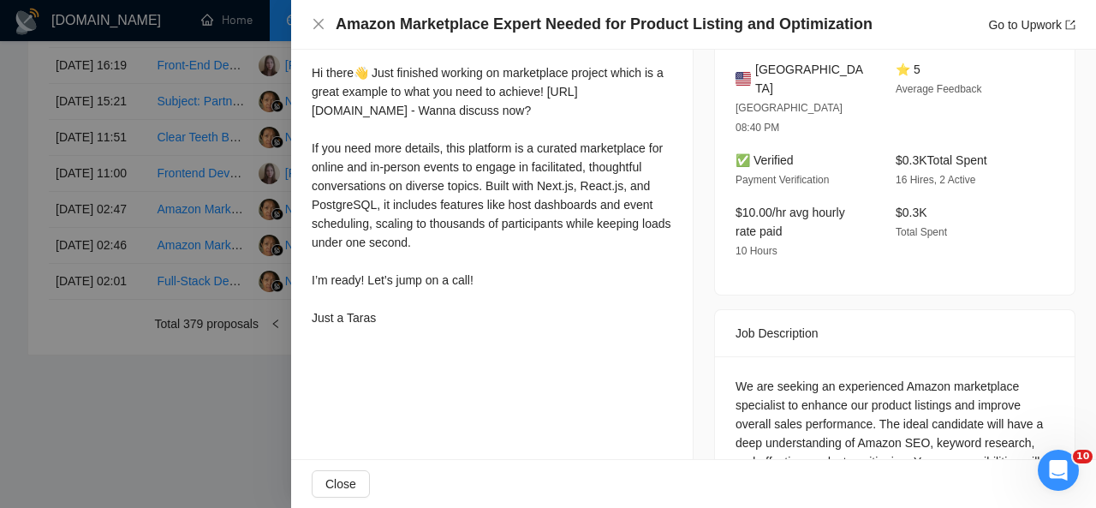
scroll to position [476, 0]
drag, startPoint x: 313, startPoint y: 79, endPoint x: 415, endPoint y: 331, distance: 272.8
click at [415, 329] on div "Hi there👋 Just finished working on marketplace project which is a great example…" at bounding box center [492, 197] width 361 height 264
copy div "Hi there👋 Just finished working on marketplace project which is a great example…"
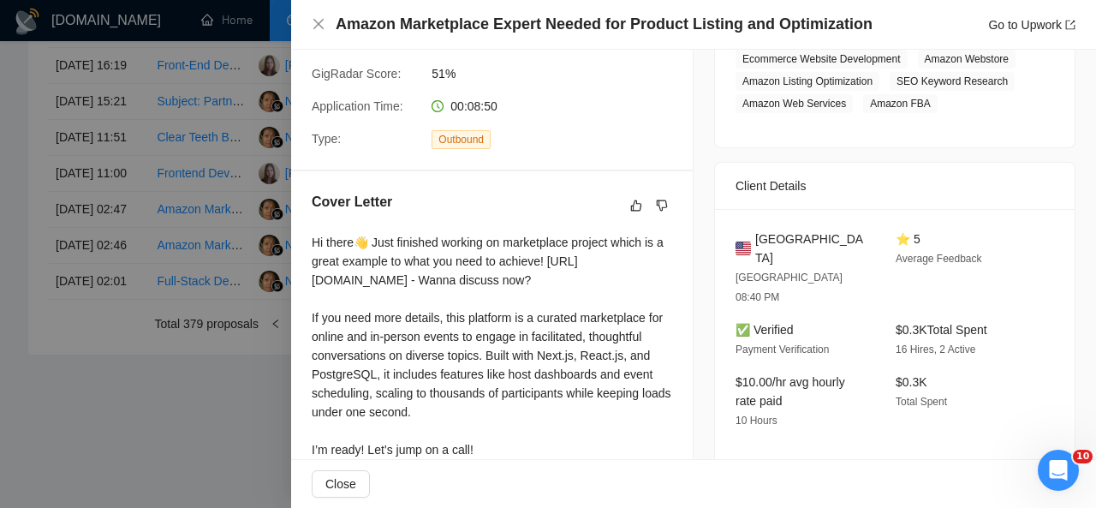
scroll to position [0, 0]
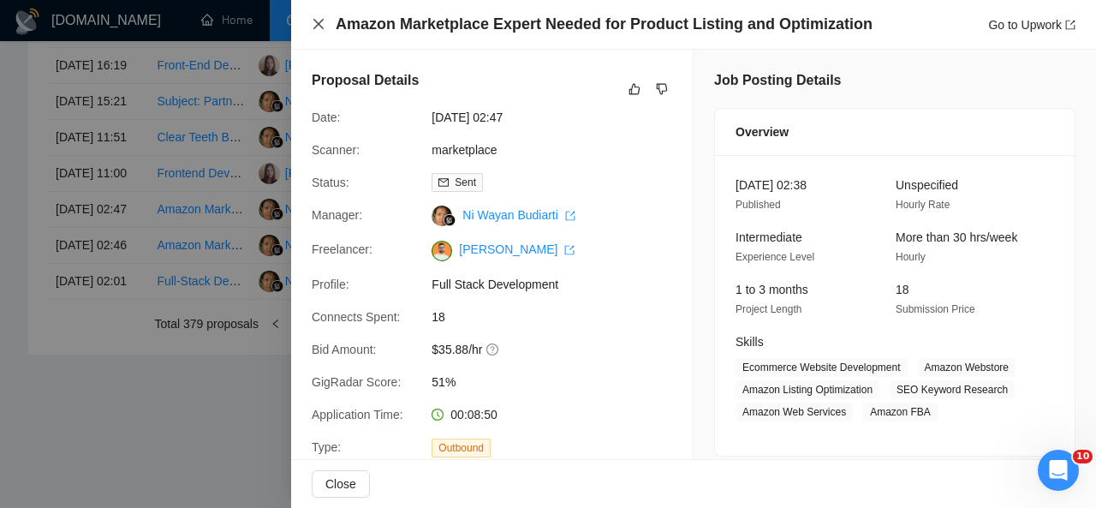
click at [319, 27] on icon "close" at bounding box center [319, 24] width 14 height 14
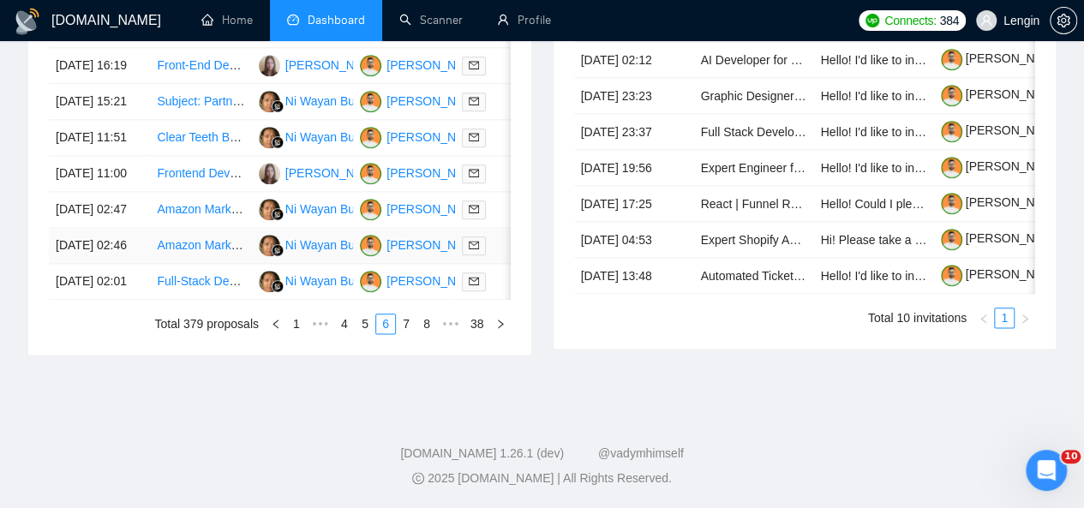
click at [211, 264] on td "Amazon Marketplace Expert Needed for Product Listing and Optimization" at bounding box center [200, 246] width 101 height 36
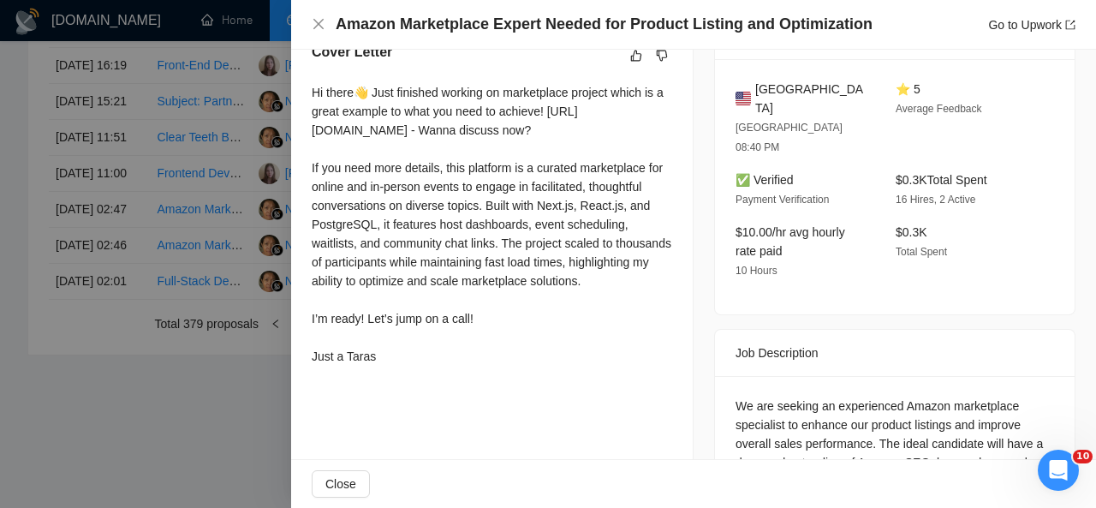
scroll to position [459, 0]
drag, startPoint x: 306, startPoint y: 95, endPoint x: 419, endPoint y: 385, distance: 311.6
click at [419, 385] on div "Cover Letter Hi there👋 Just finished working on marketplace project which is a …" at bounding box center [492, 207] width 402 height 372
copy div "Hi there👋 Just finished working on marketplace project which is a great example…"
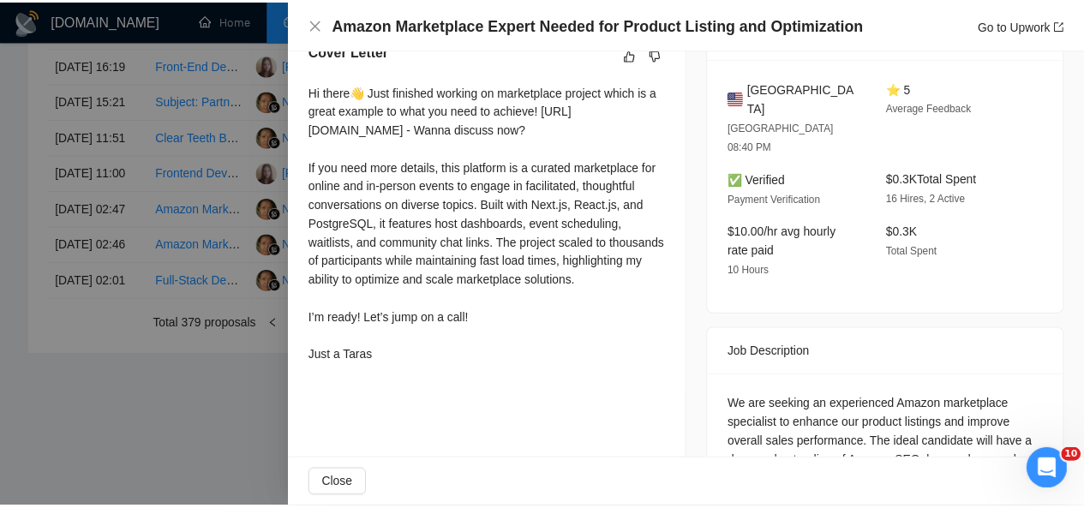
scroll to position [0, 0]
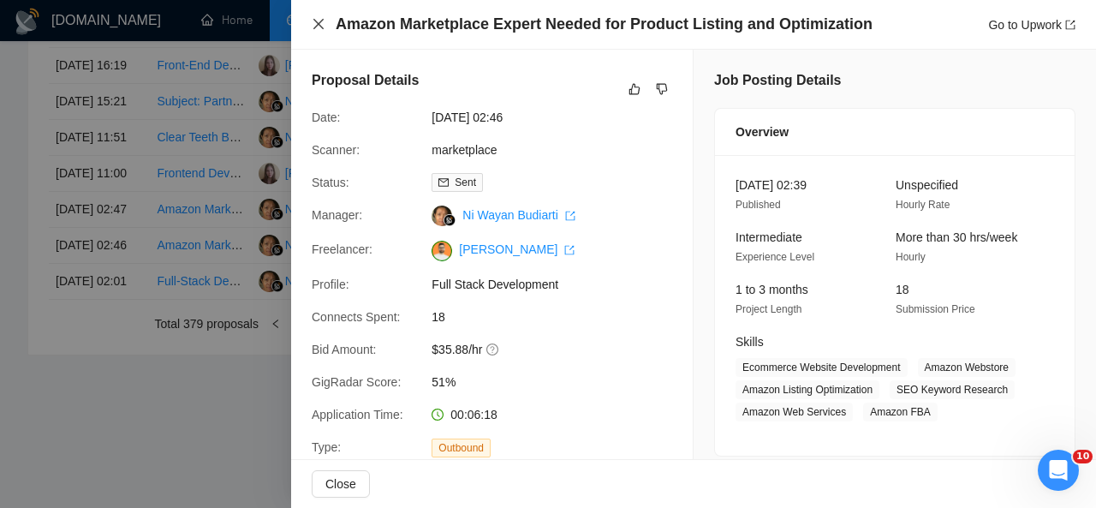
click at [317, 21] on icon "close" at bounding box center [319, 24] width 14 height 14
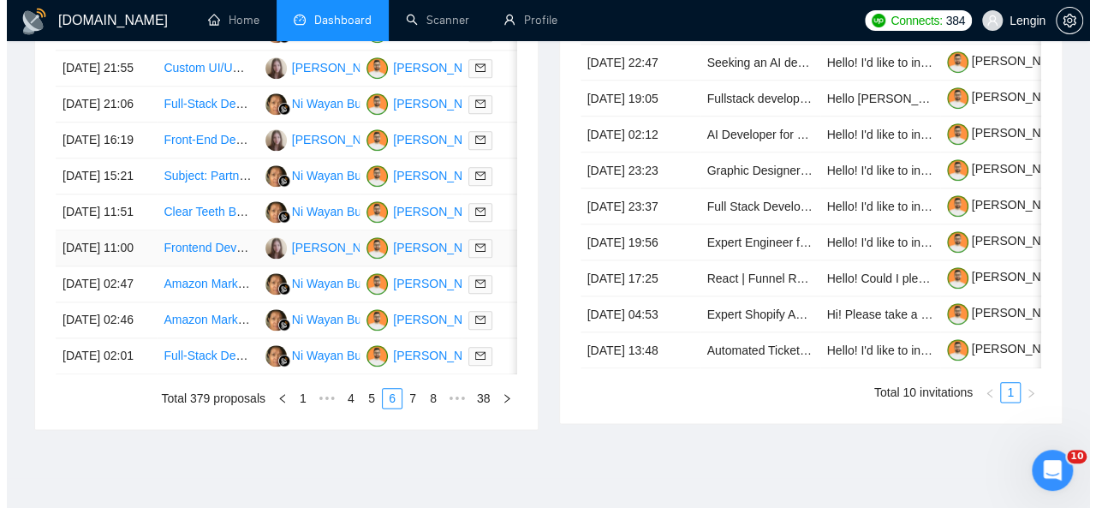
scroll to position [804, 0]
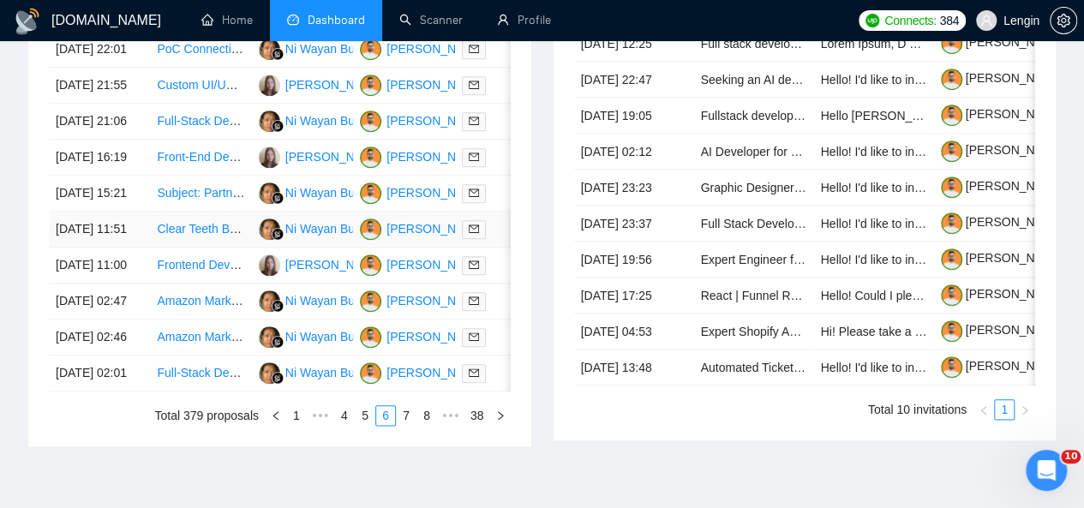
click at [210, 248] on td "Clear Teeth Braces Project" at bounding box center [200, 230] width 101 height 36
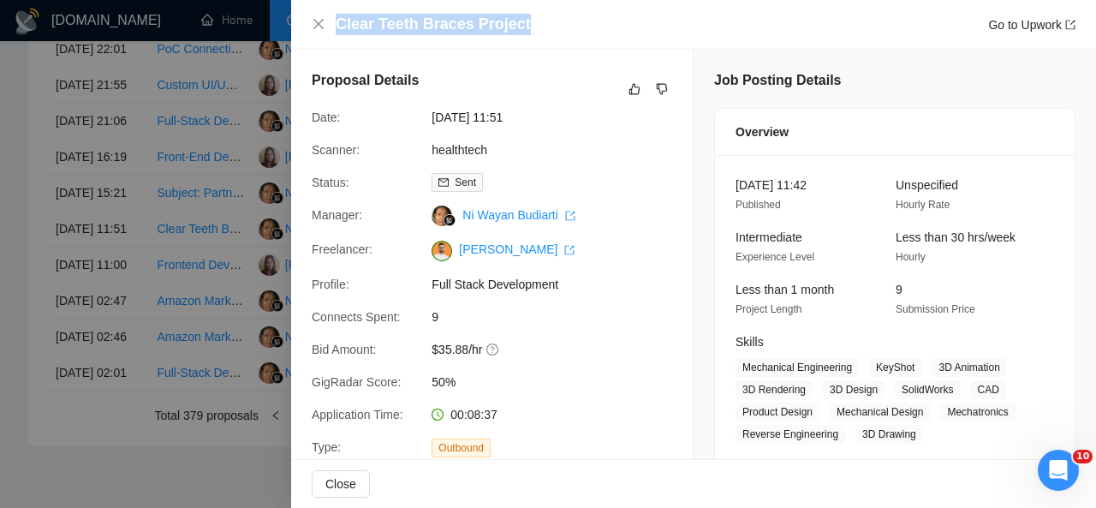
drag, startPoint x: 520, startPoint y: 30, endPoint x: 337, endPoint y: 27, distance: 182.5
click at [337, 27] on div "Clear Teeth Braces Project Go to Upwork" at bounding box center [706, 24] width 740 height 21
copy h4 "Clear Teeth Braces Project"
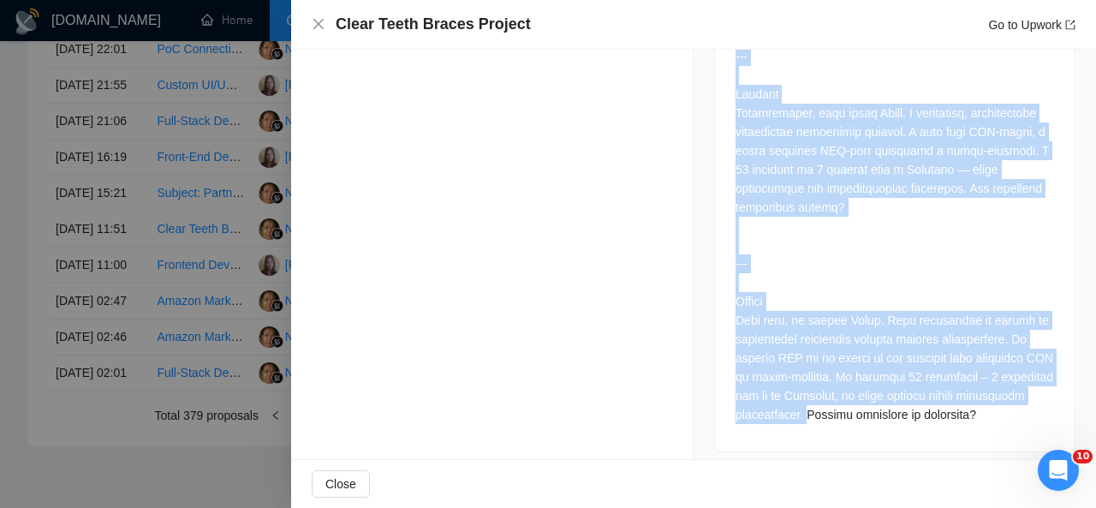
scroll to position [992, 0]
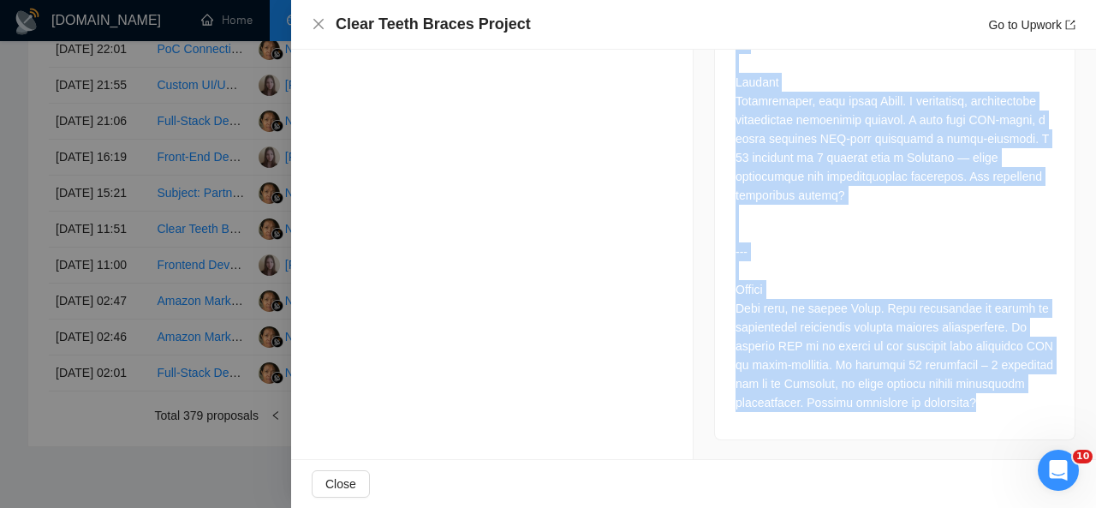
drag, startPoint x: 729, startPoint y: 104, endPoint x: 1064, endPoint y: 394, distance: 443.3
copy div "English Hello, my name is Frank. I’m a dentist working on designing my own clea…"
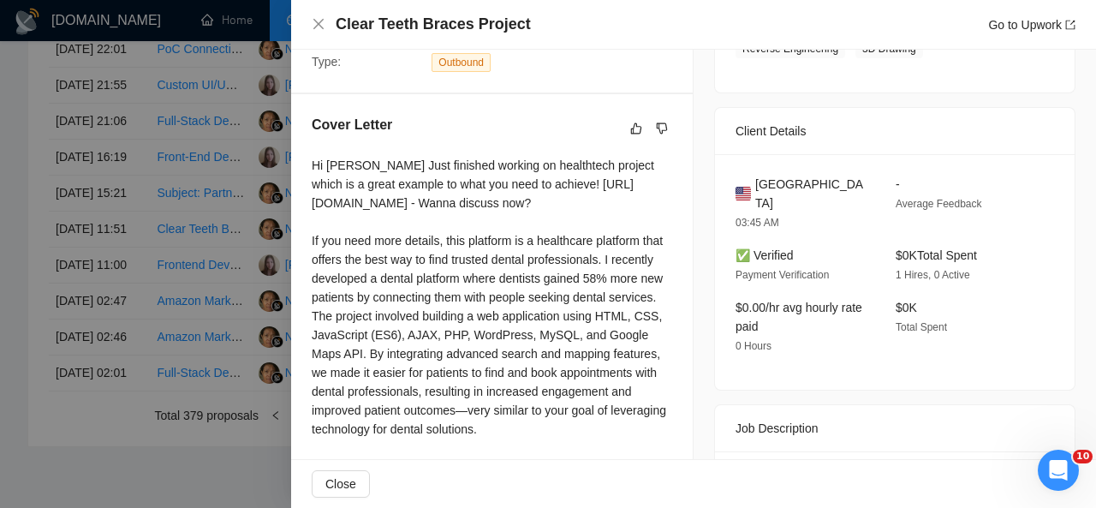
scroll to position [206, 0]
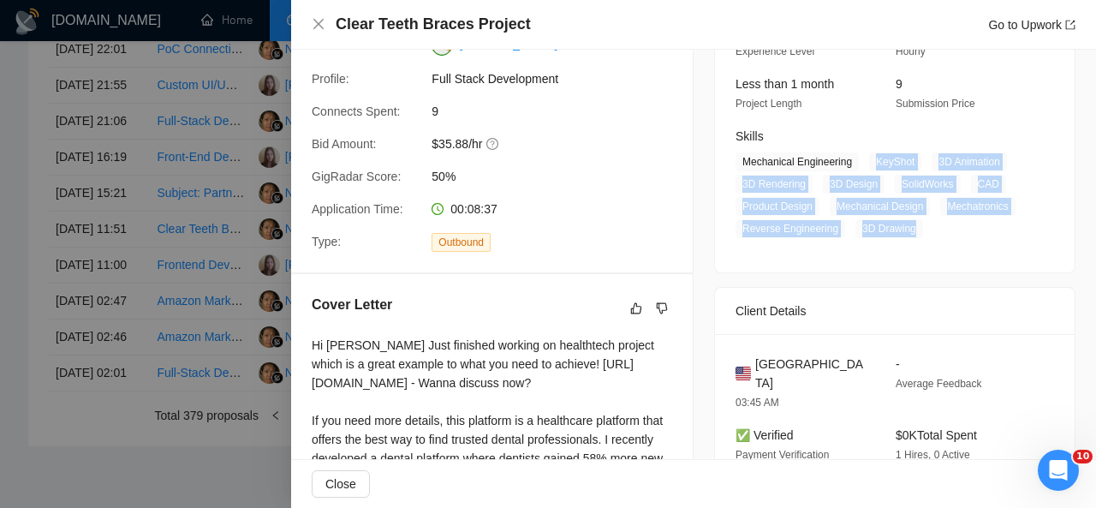
drag, startPoint x: 869, startPoint y: 158, endPoint x: 905, endPoint y: 234, distance: 83.5
click at [905, 234] on span "Mechanical Engineering KeyShot 3D Animation 3D Rendering 3D Design SolidWorks C…" at bounding box center [882, 195] width 293 height 86
copy span "KeyShot 3D Animation 3D Rendering 3D Design SolidWorks CAD Product Design Mecha…"
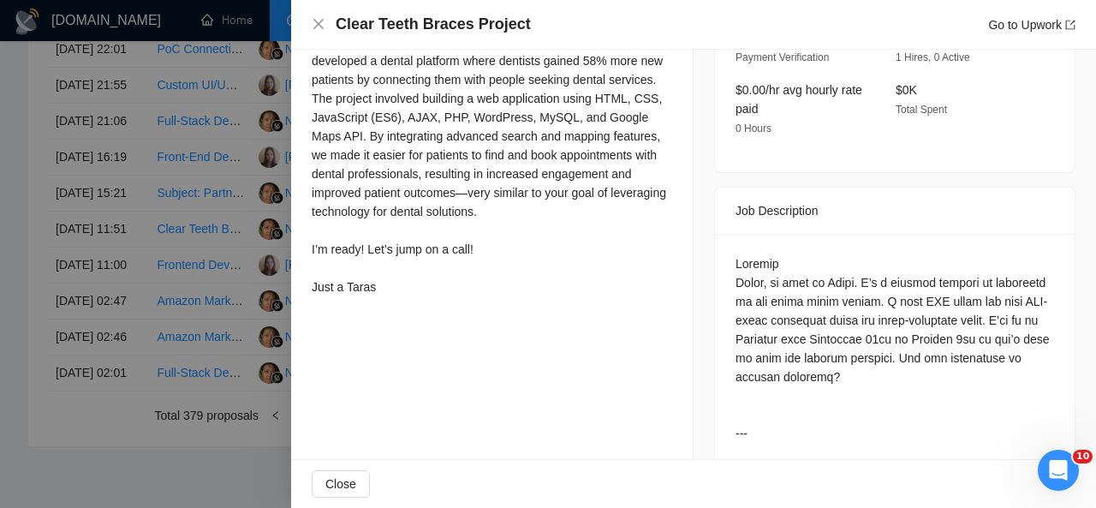
scroll to position [678, 0]
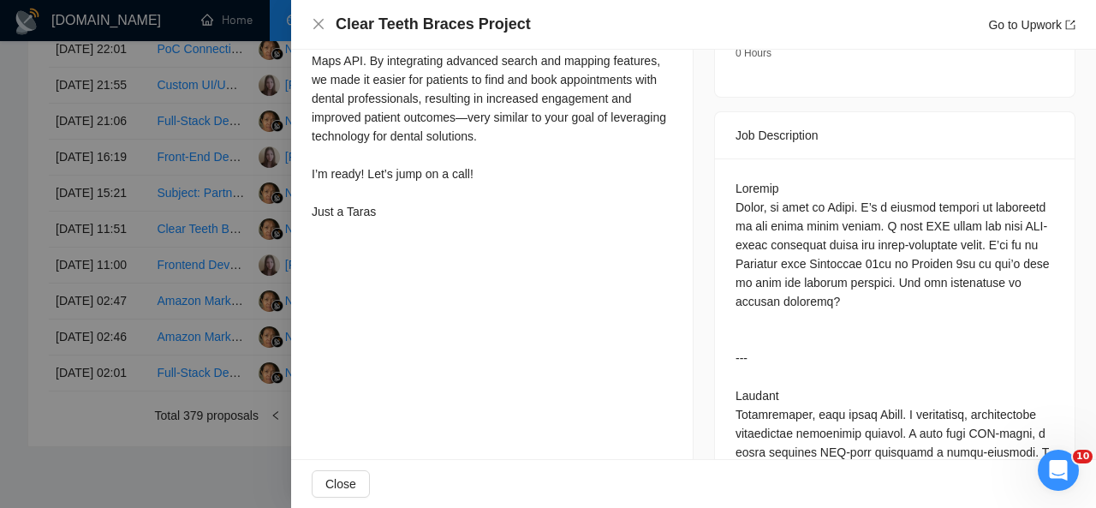
drag, startPoint x: 312, startPoint y: 97, endPoint x: 387, endPoint y: 223, distance: 146.7
click at [387, 221] on div "Hi Frank👋 Just finished working on healthtech project which is a great example …" at bounding box center [492, 42] width 361 height 358
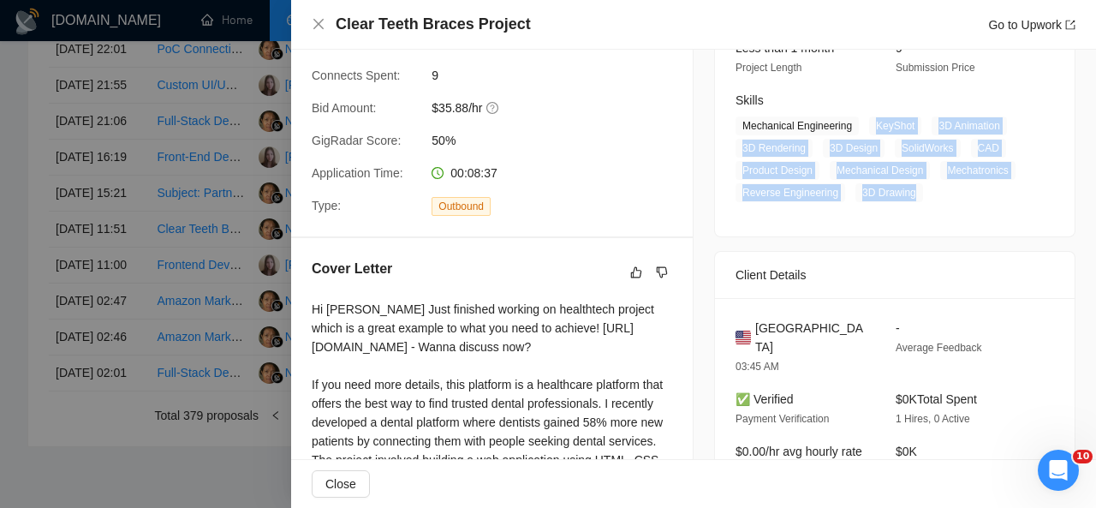
scroll to position [0, 0]
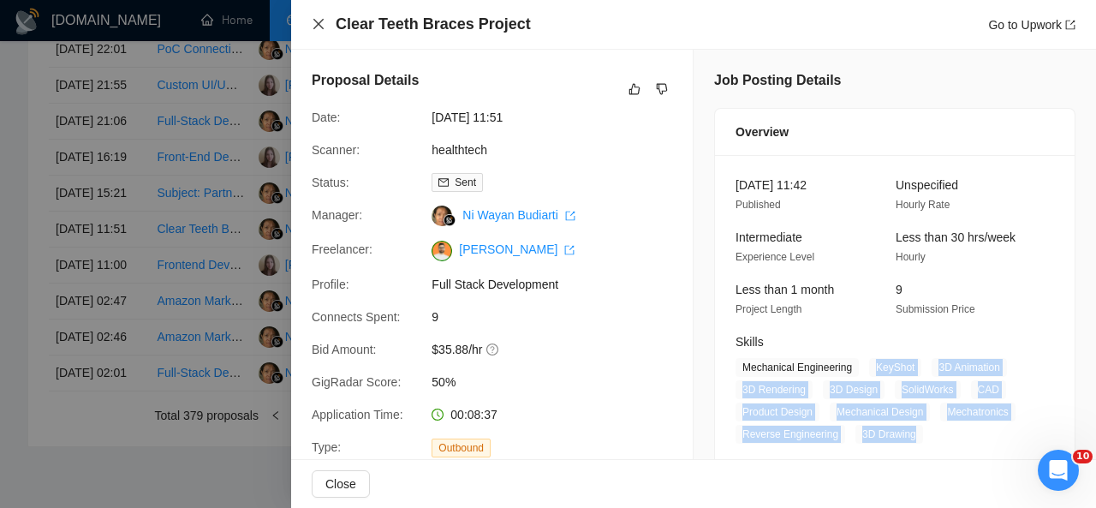
click at [320, 23] on icon "close" at bounding box center [318, 24] width 10 height 10
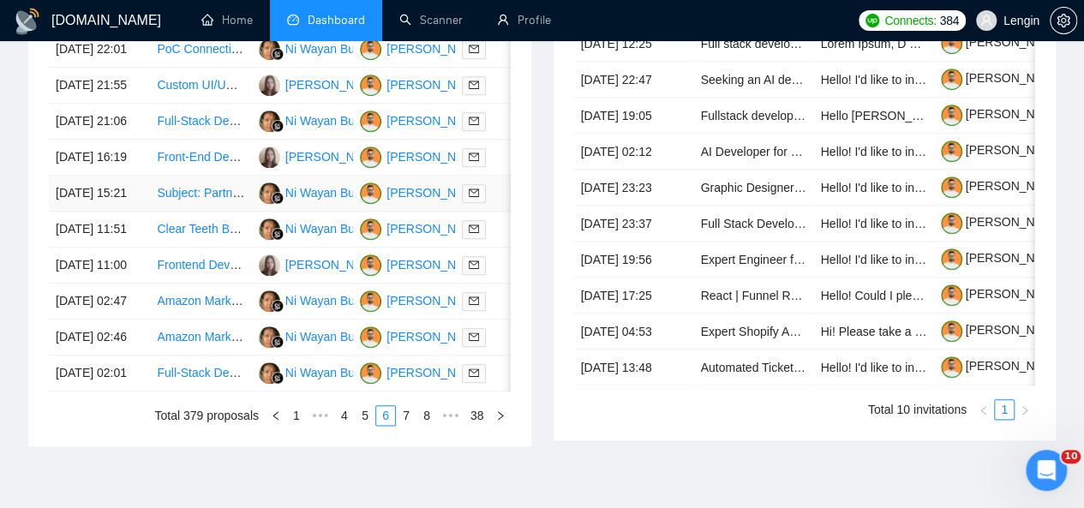
click at [248, 212] on td "Subject: Partnership proposal — Wellness content (e-books & online courses)" at bounding box center [200, 194] width 101 height 36
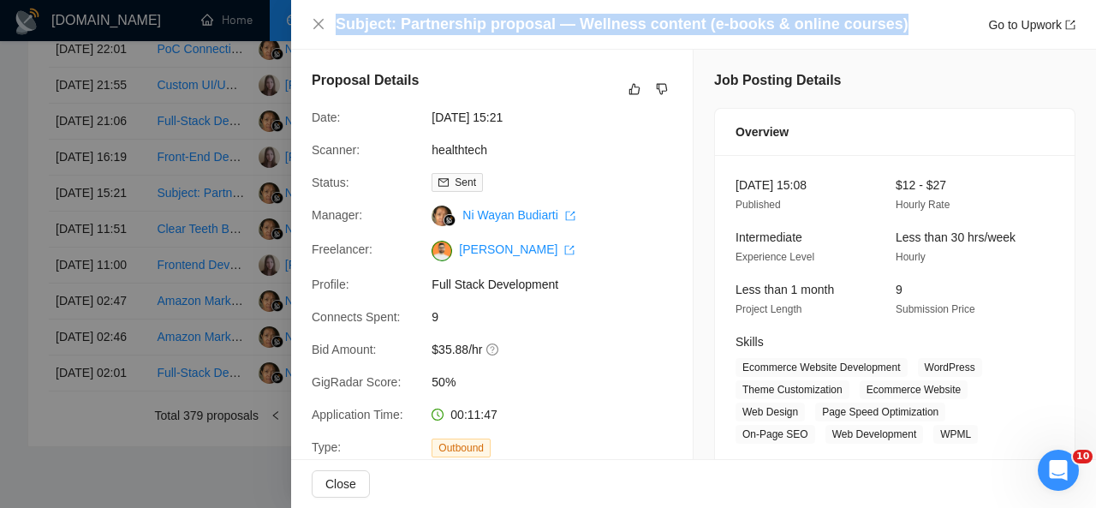
drag, startPoint x: 337, startPoint y: 25, endPoint x: 883, endPoint y: 15, distance: 545.7
click at [883, 15] on div "Subject: Partnership proposal — Wellness content (e-books & online courses) Go …" at bounding box center [706, 24] width 740 height 21
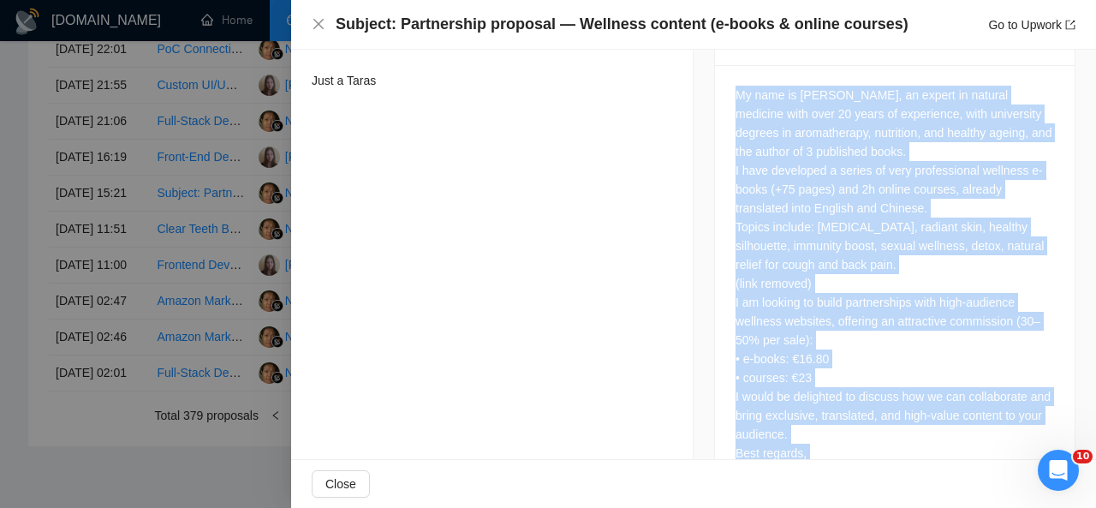
scroll to position [841, 0]
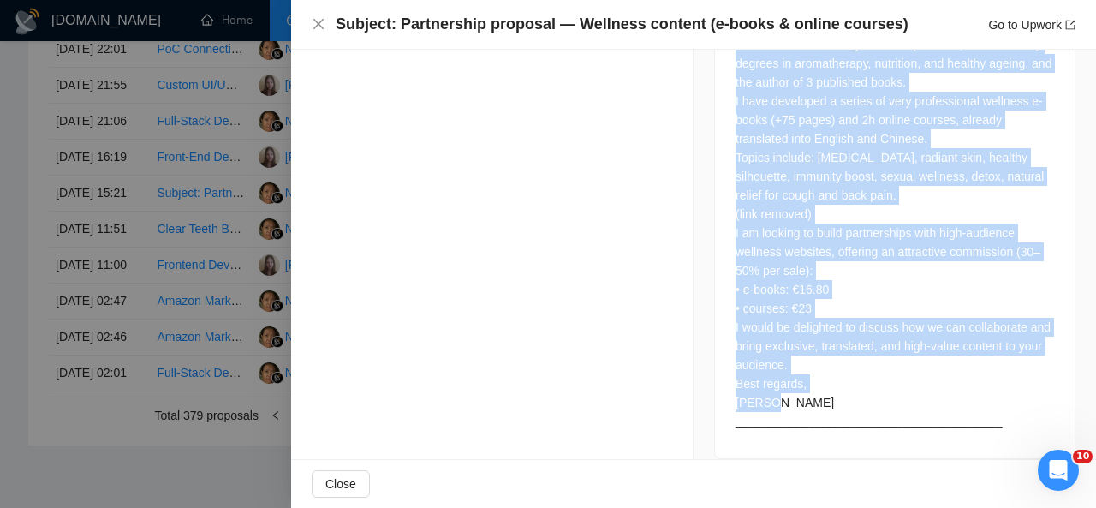
drag, startPoint x: 727, startPoint y: 78, endPoint x: 831, endPoint y: 375, distance: 314.8
click at [831, 375] on div "My name is Maryline, an expert in natural medicine with over 20 years of experi…" at bounding box center [895, 227] width 360 height 463
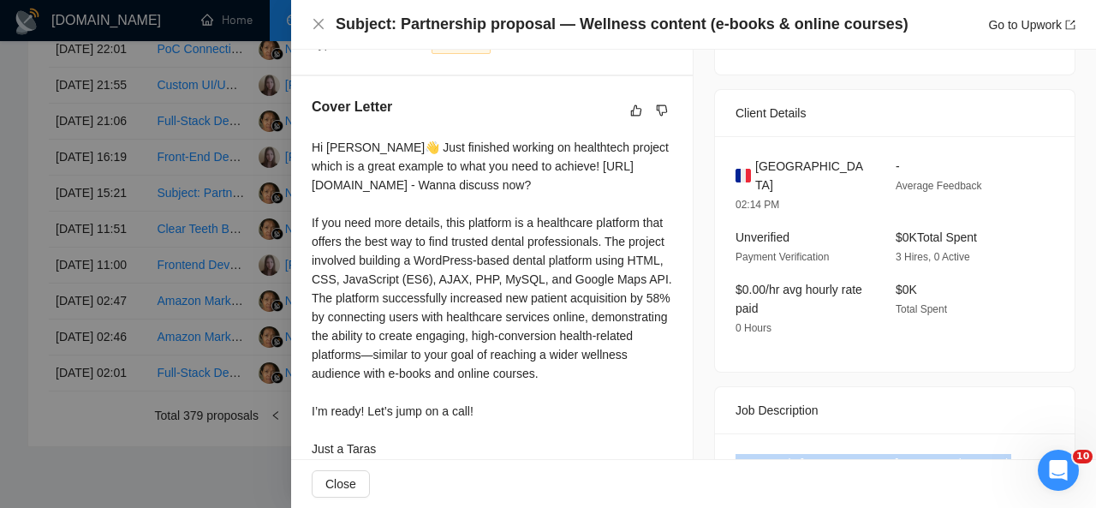
scroll to position [404, 0]
drag, startPoint x: 791, startPoint y: 160, endPoint x: 750, endPoint y: 167, distance: 41.7
click at [750, 167] on div "France" at bounding box center [802, 175] width 133 height 38
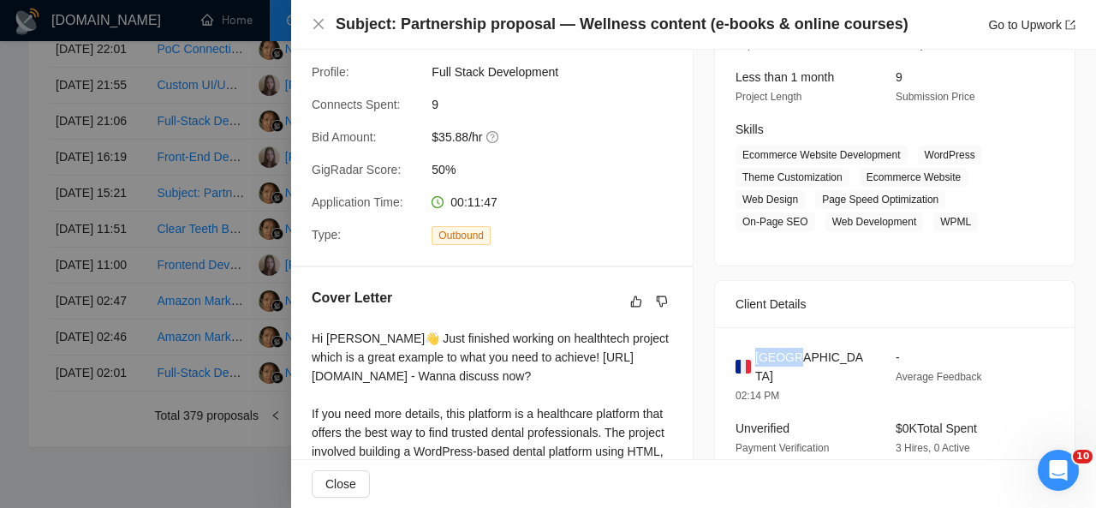
scroll to position [195, 0]
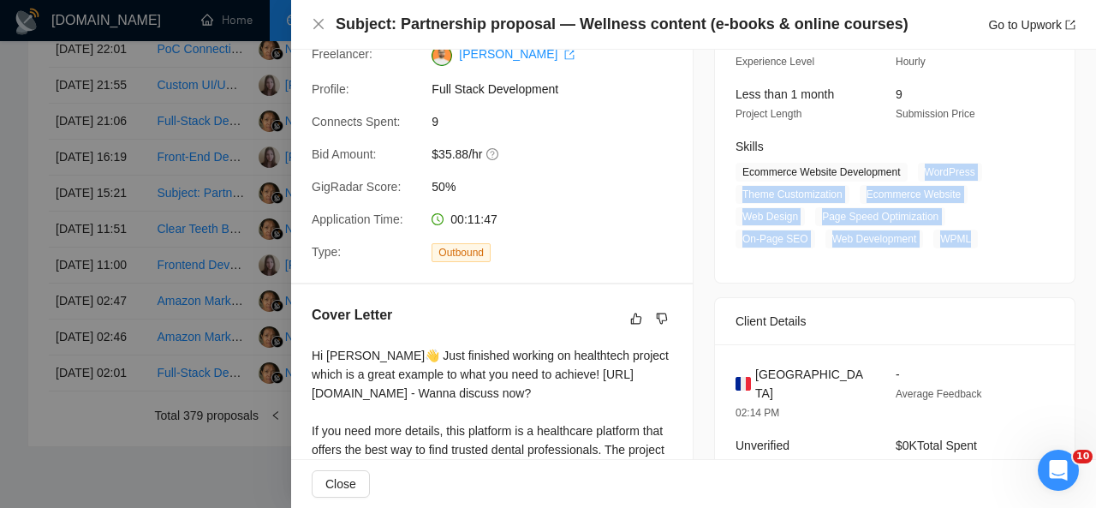
drag, startPoint x: 912, startPoint y: 173, endPoint x: 976, endPoint y: 254, distance: 103.7
click at [976, 254] on div "23 Sep, 2025 15:08 Published $12 - $27 Hourly Rate Intermediate Experience Leve…" at bounding box center [895, 121] width 360 height 323
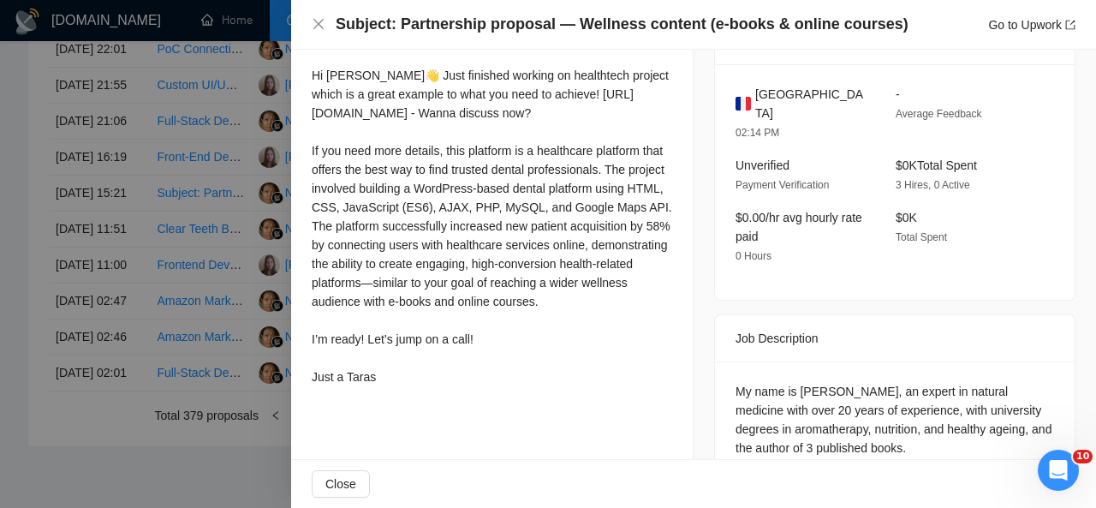
scroll to position [476, 0]
drag, startPoint x: 302, startPoint y: 73, endPoint x: 415, endPoint y: 402, distance: 347.8
click at [415, 402] on div "Cover Letter Hi Maryline👋 Just finished working on healthtech project which is …" at bounding box center [492, 207] width 402 height 409
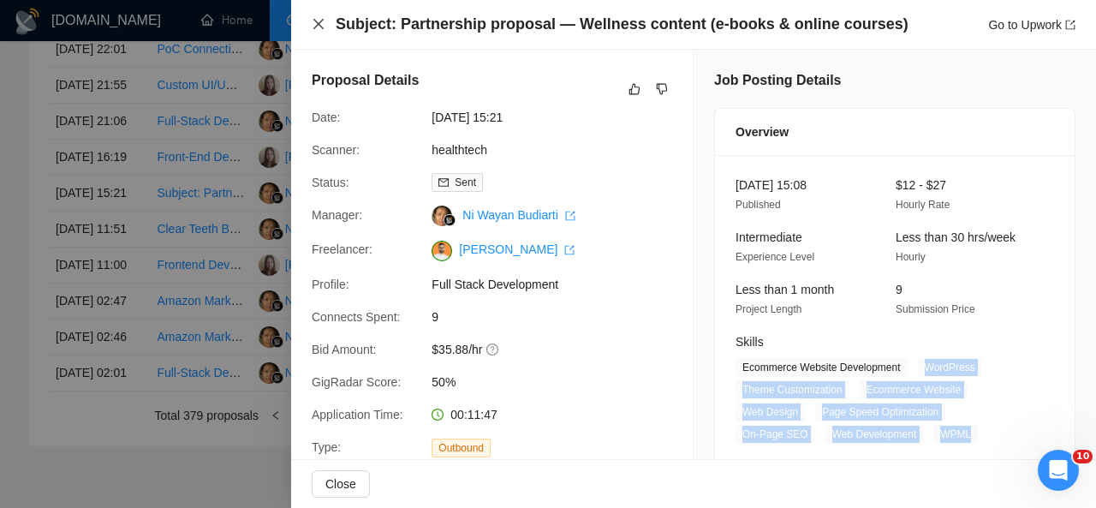
click at [317, 21] on icon "close" at bounding box center [319, 24] width 14 height 14
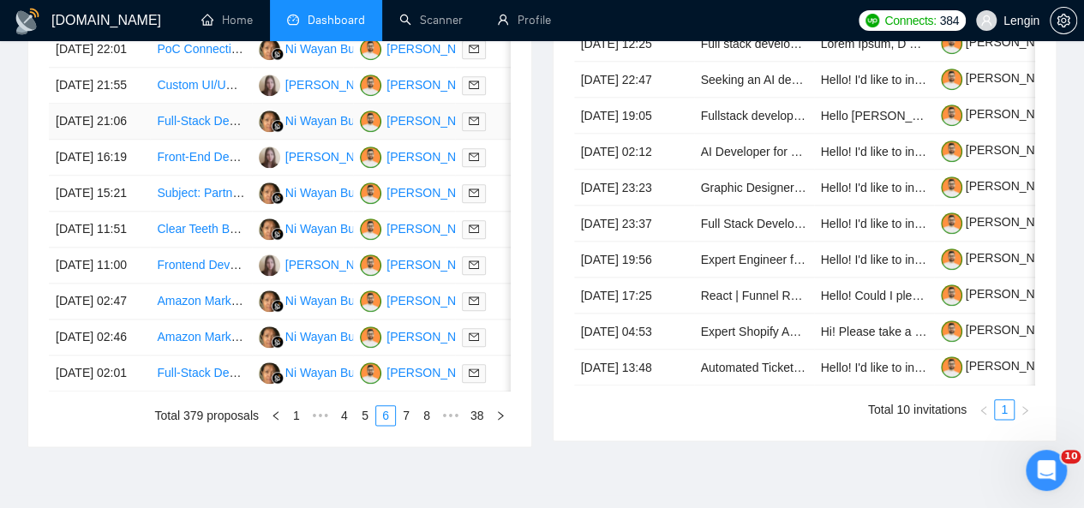
click at [228, 140] on td "Full-Stack Developer" at bounding box center [200, 122] width 101 height 36
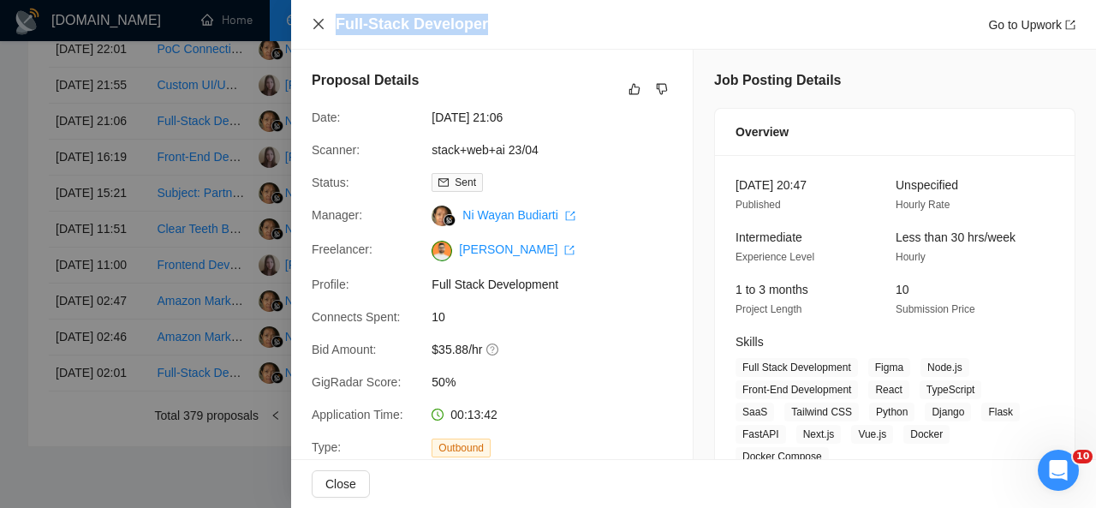
drag, startPoint x: 498, startPoint y: 22, endPoint x: 320, endPoint y: 28, distance: 177.4
click at [320, 28] on div "Full-Stack Developer Go to Upwork" at bounding box center [694, 24] width 764 height 21
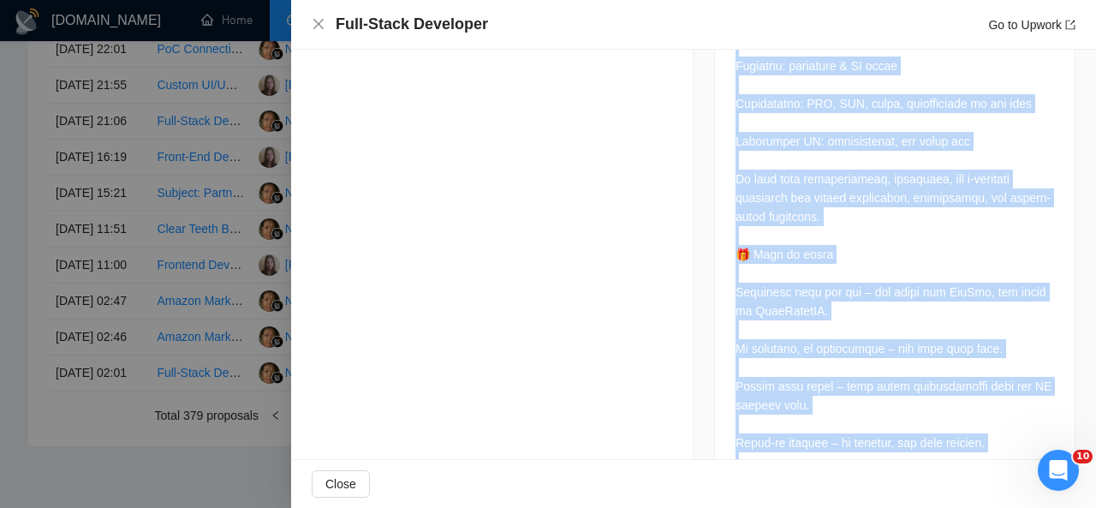
scroll to position [1862, 0]
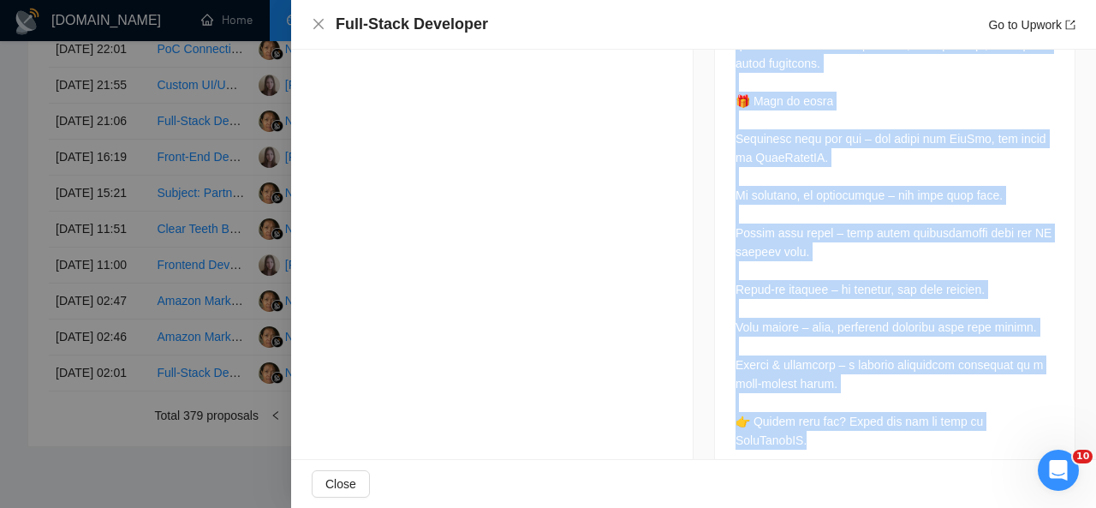
drag, startPoint x: 729, startPoint y: 199, endPoint x: 865, endPoint y: 441, distance: 278.0
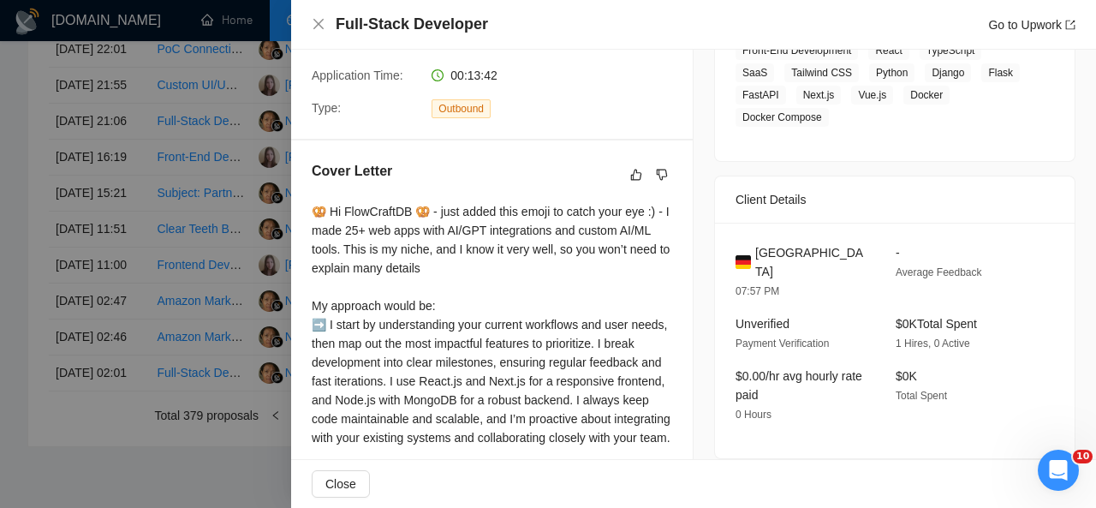
scroll to position [403, 0]
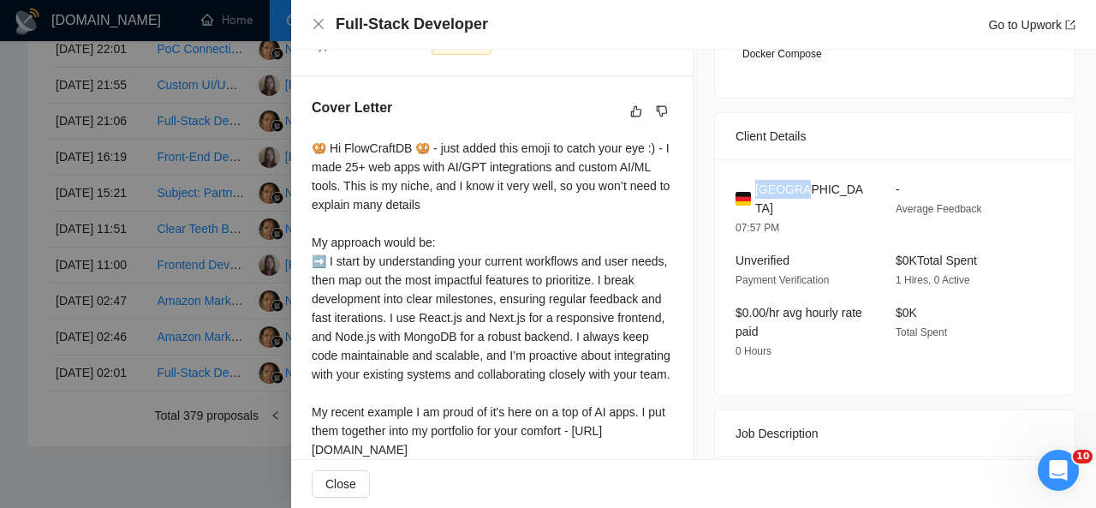
drag, startPoint x: 802, startPoint y: 177, endPoint x: 750, endPoint y: 187, distance: 52.2
click at [750, 187] on div "Germany 07:57 PM - Average Feedback Unverified Payment Verification $0K Total S…" at bounding box center [895, 277] width 360 height 236
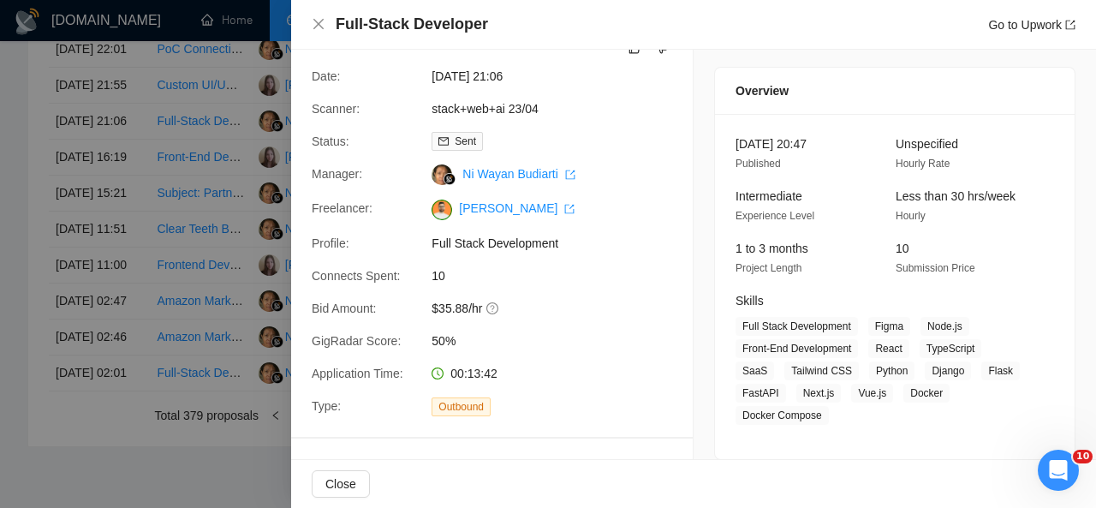
scroll to position [101, 0]
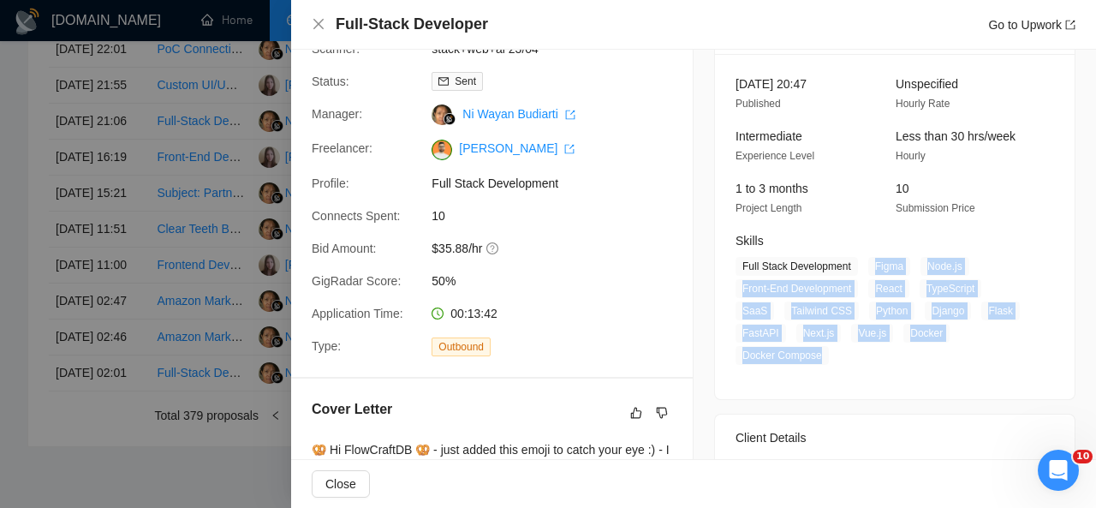
drag, startPoint x: 865, startPoint y: 266, endPoint x: 828, endPoint y: 355, distance: 95.6
click at [828, 355] on span "Full Stack Development Figma Node.js Front-End Development React TypeScript Saa…" at bounding box center [882, 311] width 293 height 108
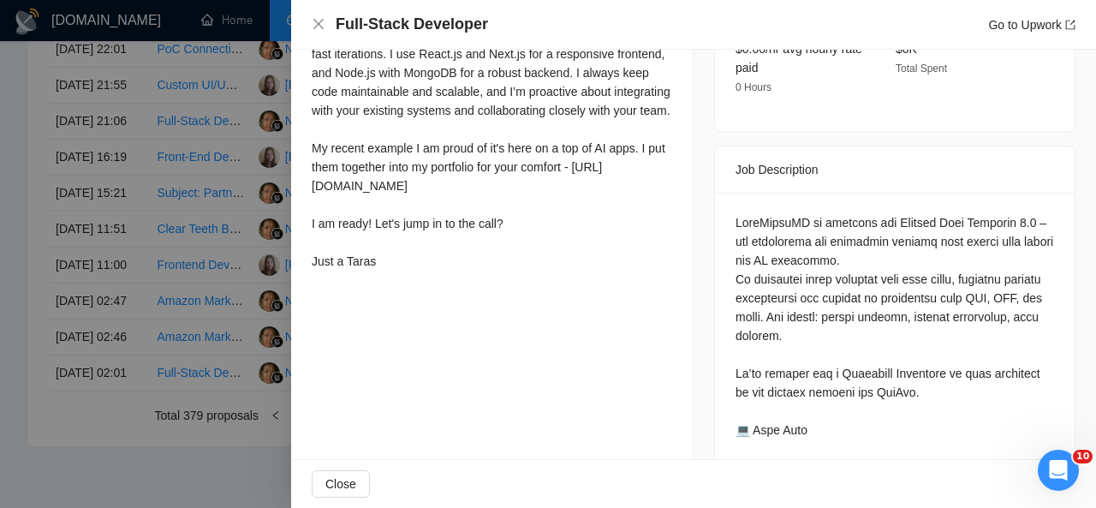
scroll to position [696, 0]
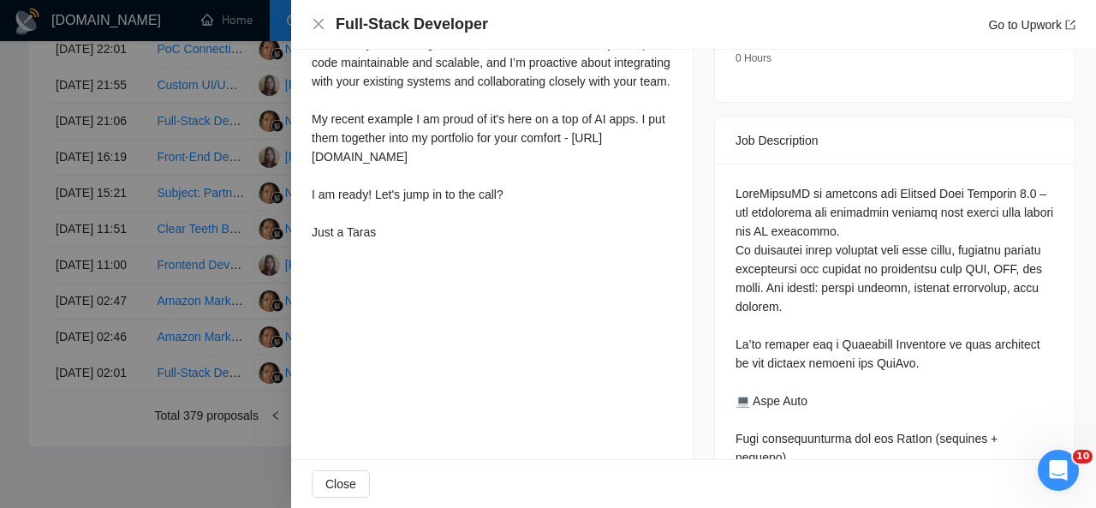
drag, startPoint x: 313, startPoint y: 102, endPoint x: 443, endPoint y: 356, distance: 285.4
click at [443, 356] on div "Proposal Details Date: 23 Sep, 2025 21:06 Scanner: stack+web+ai 23/04 Status: S…" at bounding box center [492, 509] width 403 height 2311
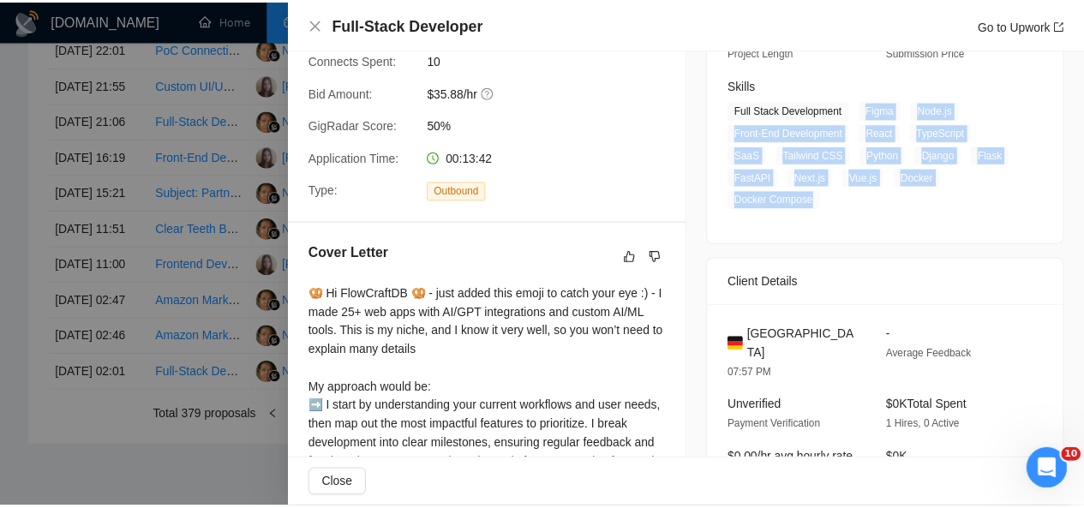
scroll to position [0, 0]
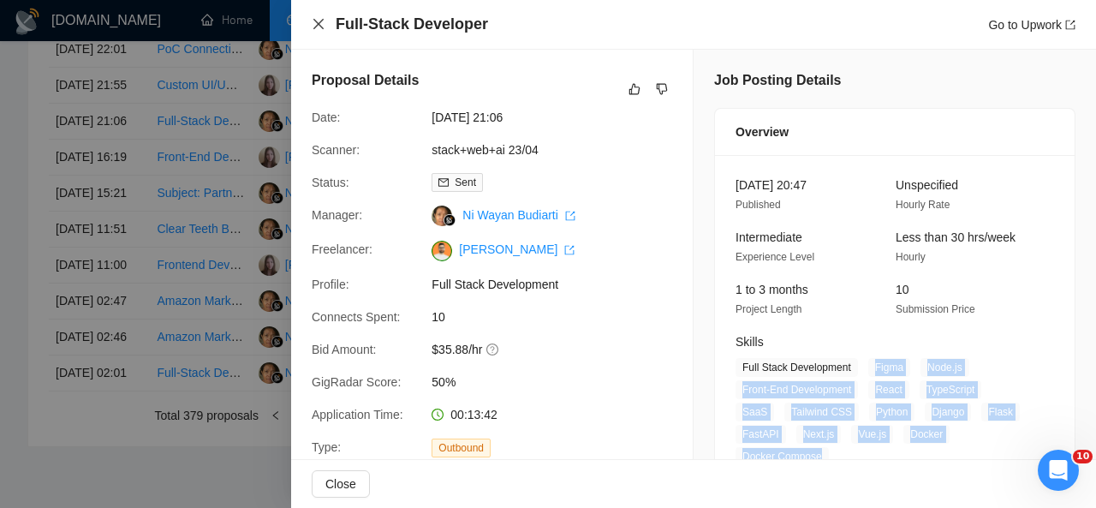
click at [319, 26] on icon "close" at bounding box center [318, 24] width 10 height 10
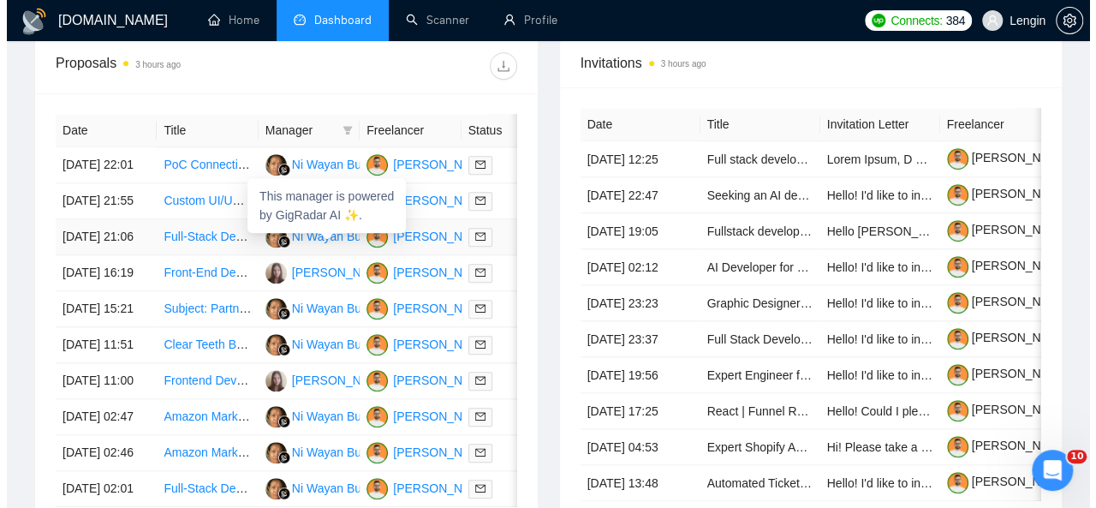
scroll to position [687, 0]
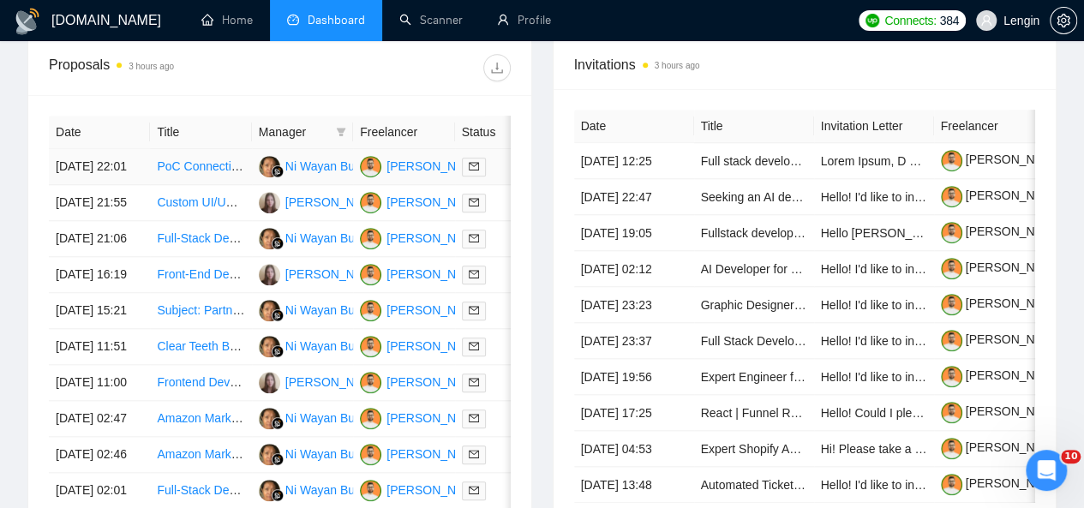
click at [230, 158] on td "PoC Connecting Project" at bounding box center [200, 167] width 101 height 36
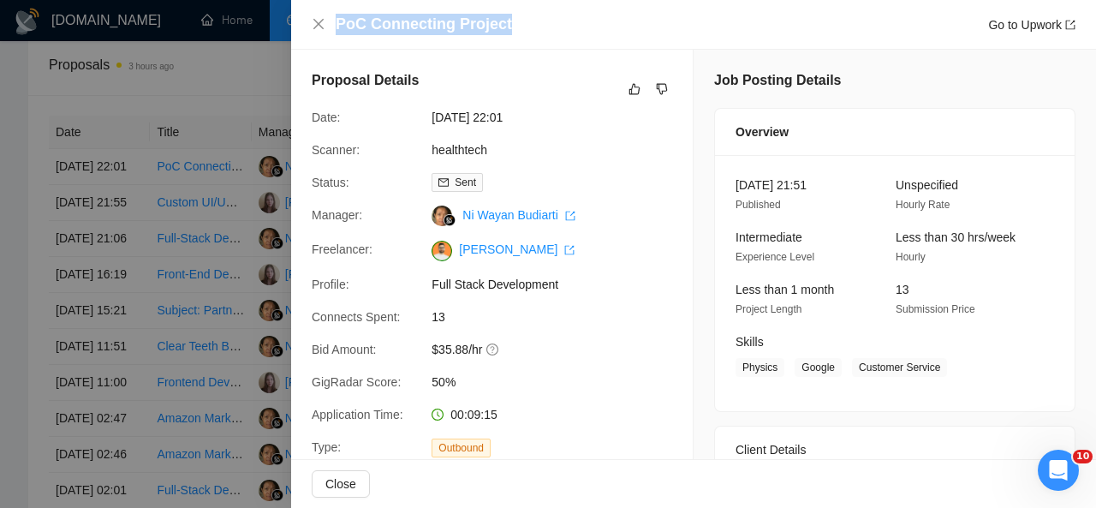
drag, startPoint x: 507, startPoint y: 23, endPoint x: 335, endPoint y: 25, distance: 172.2
click at [335, 25] on div "PoC Connecting Project Go to Upwork" at bounding box center [694, 24] width 764 height 21
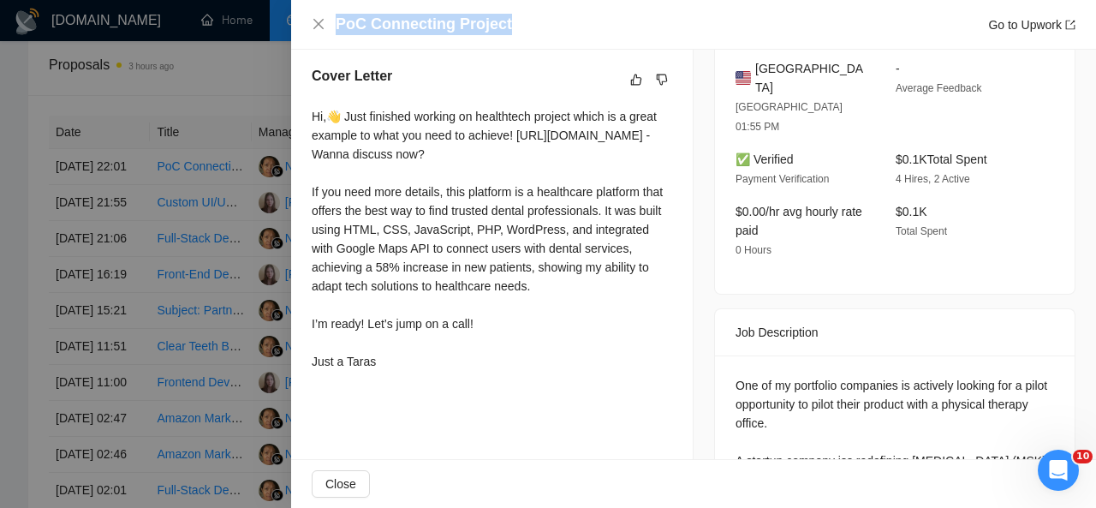
scroll to position [433, 0]
drag, startPoint x: 304, startPoint y: 111, endPoint x: 416, endPoint y: 402, distance: 311.3
click at [416, 399] on div "Cover Letter Hi,👋 Just finished working on healthtech project which is a great …" at bounding box center [492, 222] width 402 height 353
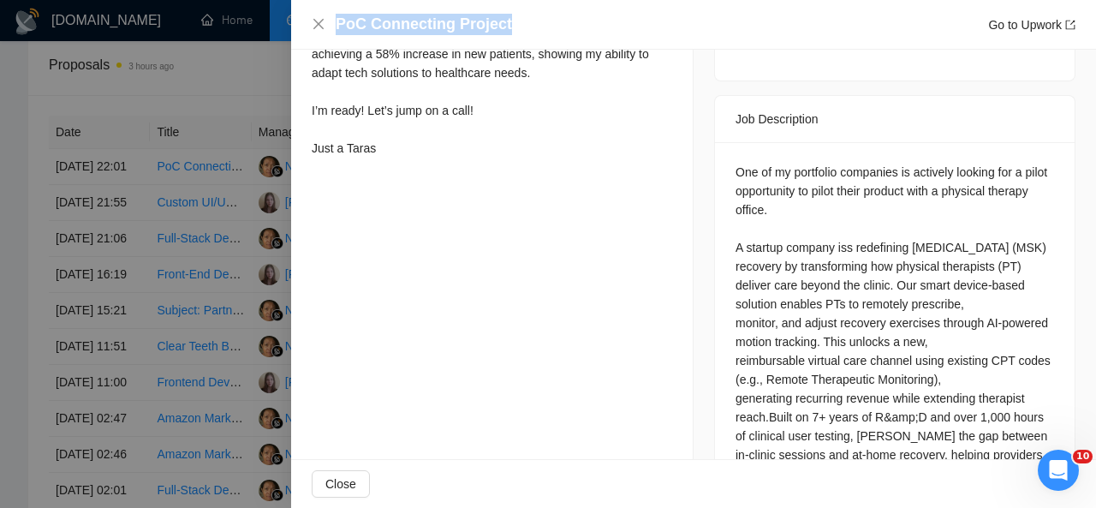
scroll to position [699, 0]
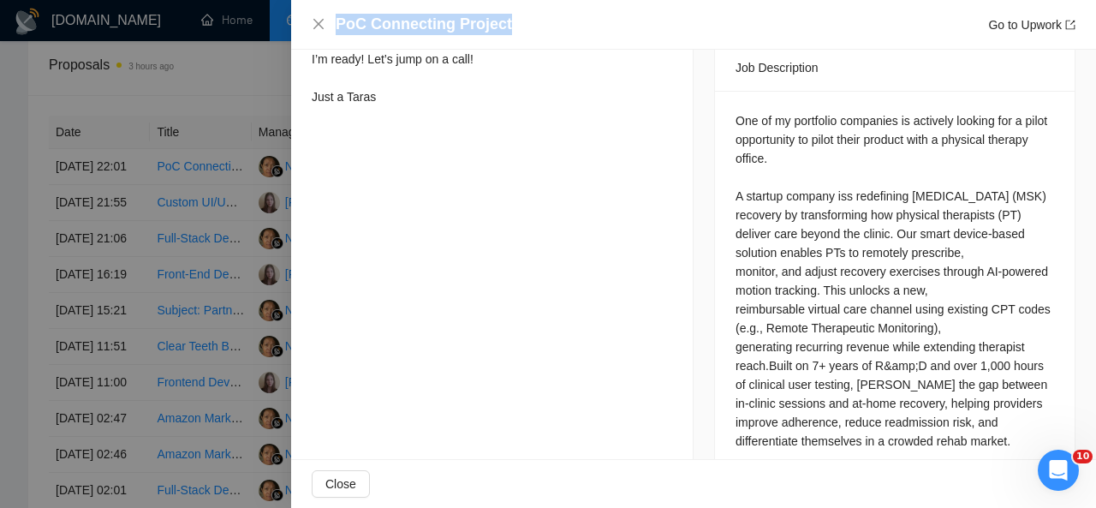
drag, startPoint x: 730, startPoint y: 176, endPoint x: 1025, endPoint y: 402, distance: 371.6
click at [1025, 402] on div "One of my portfolio companies is actively looking for a pilot opportunity to pi…" at bounding box center [895, 280] width 319 height 339
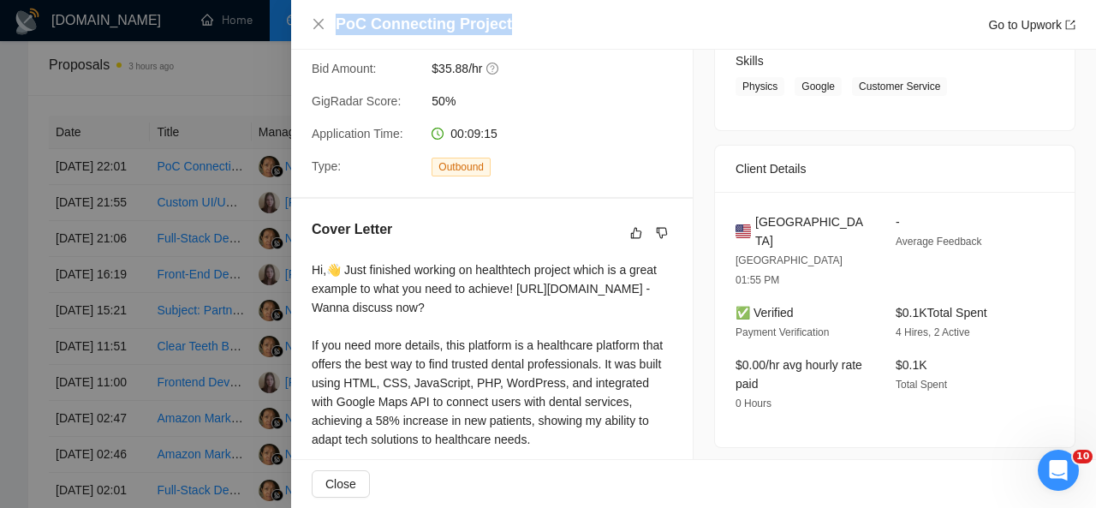
scroll to position [248, 0]
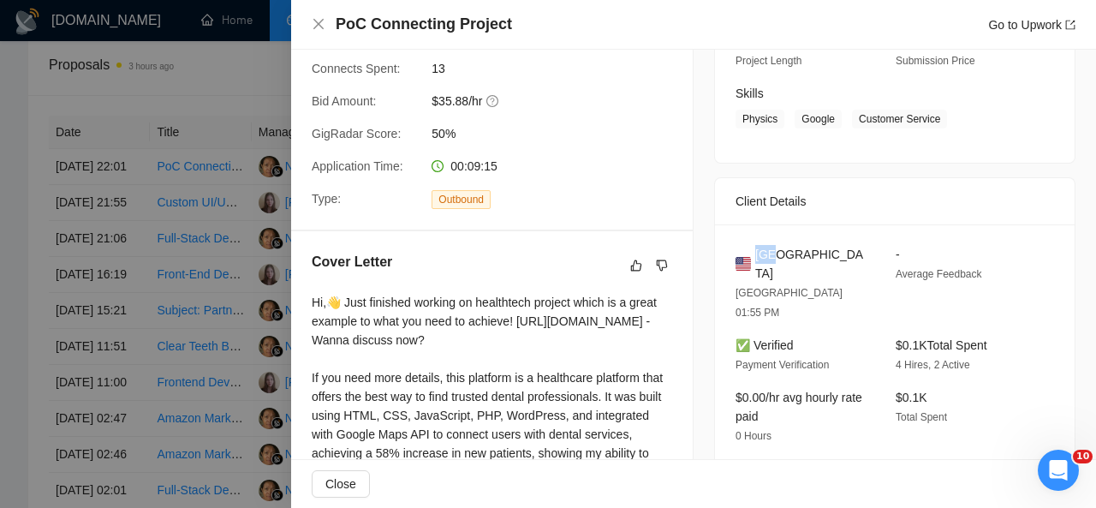
drag, startPoint x: 774, startPoint y: 246, endPoint x: 749, endPoint y: 251, distance: 25.4
click at [749, 251] on div "USA" at bounding box center [802, 264] width 133 height 38
drag, startPoint x: 790, startPoint y: 122, endPoint x: 934, endPoint y: 119, distance: 143.9
click at [934, 119] on span "Physics Google Customer Service" at bounding box center [882, 119] width 293 height 19
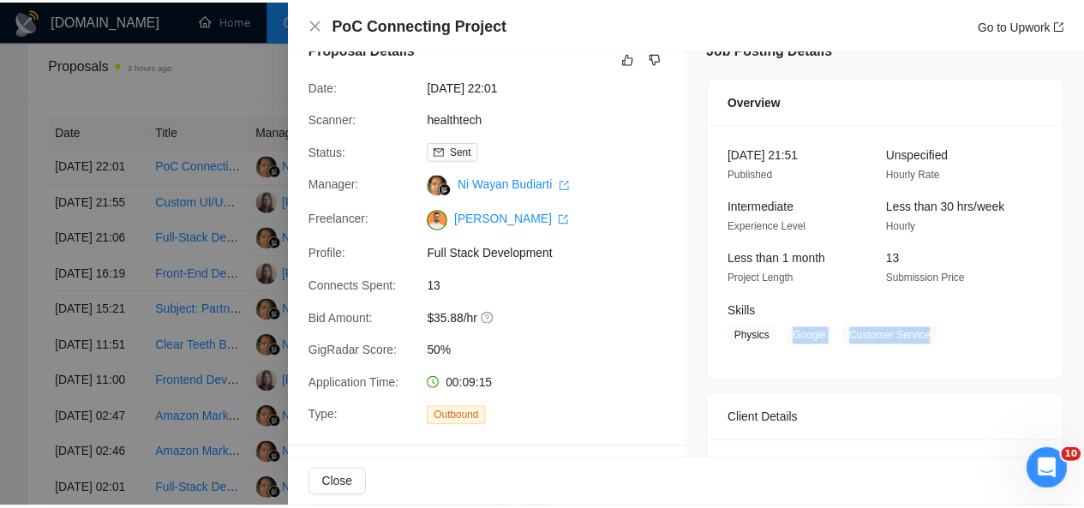
scroll to position [31, 0]
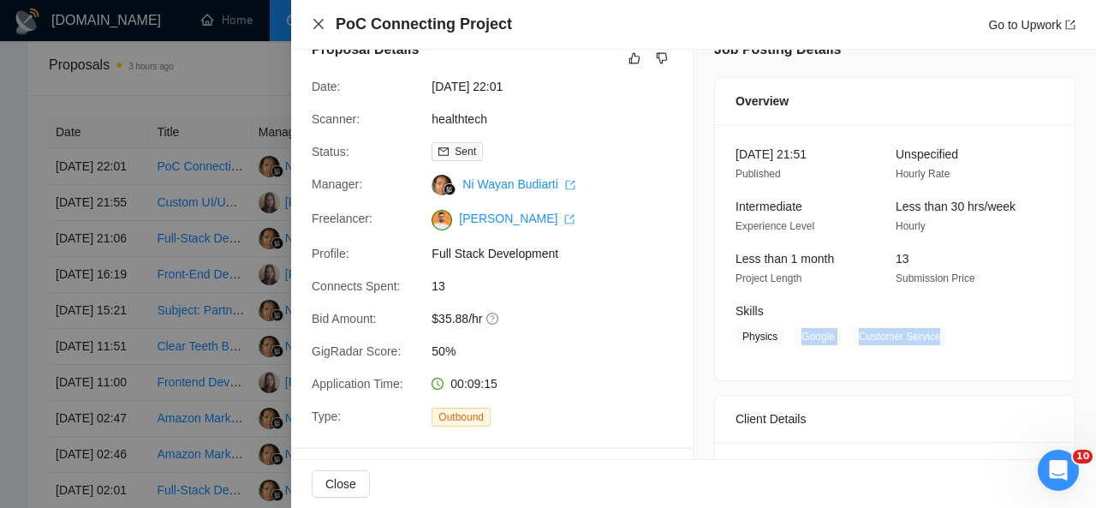
click at [319, 20] on icon "close" at bounding box center [319, 24] width 14 height 14
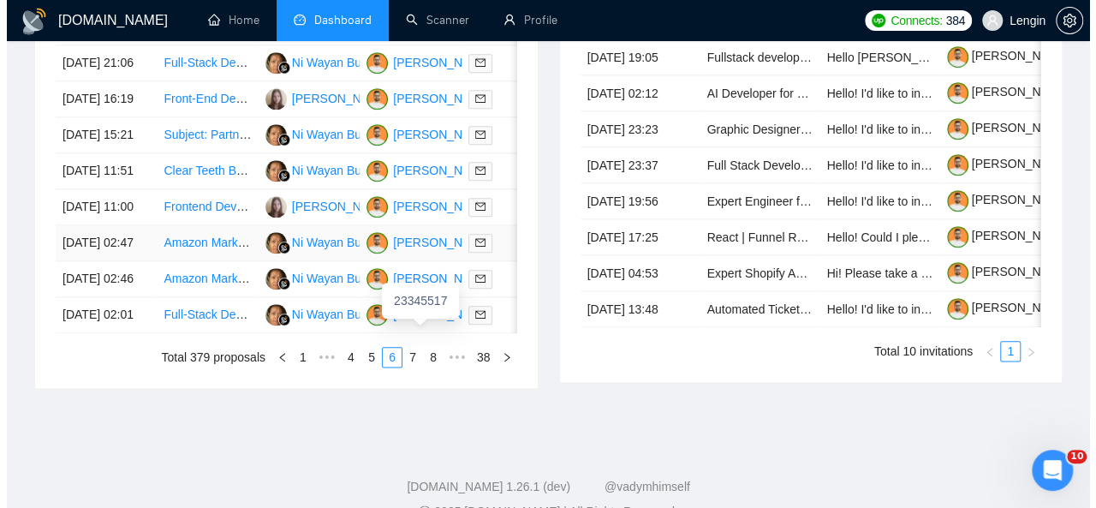
scroll to position [953, 0]
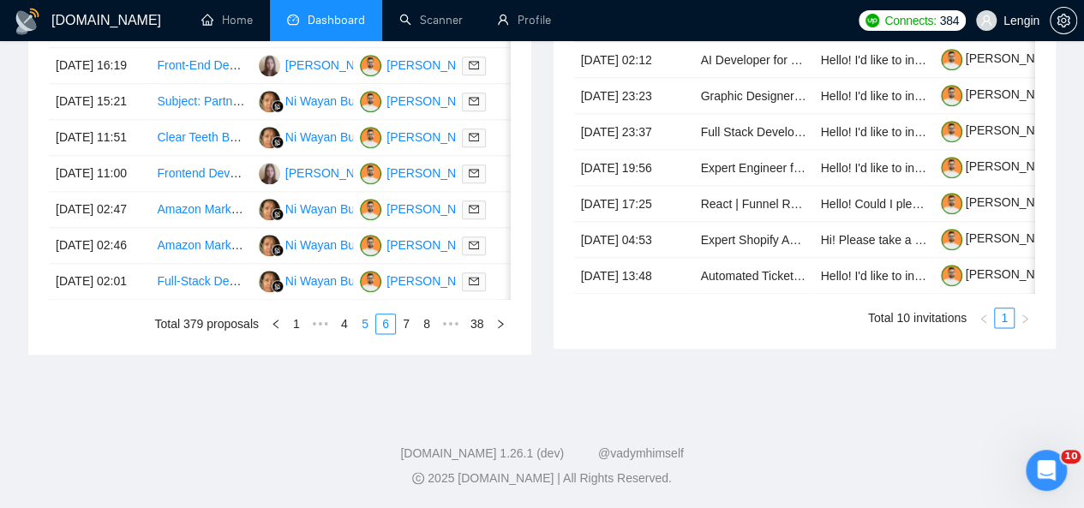
click at [372, 333] on link "5" at bounding box center [364, 323] width 19 height 19
click at [205, 300] on td "E-commerce tracking" at bounding box center [200, 282] width 101 height 36
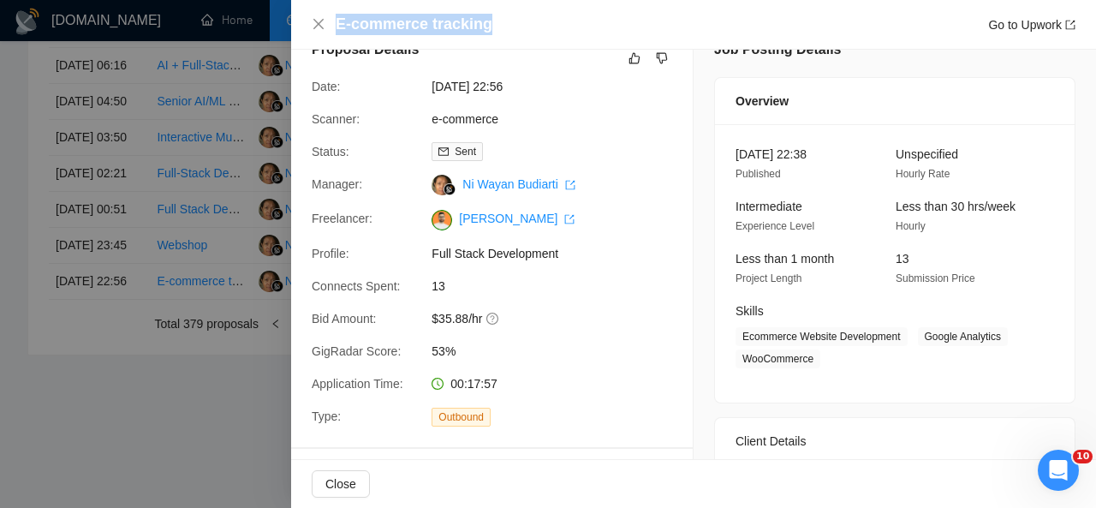
drag, startPoint x: 486, startPoint y: 34, endPoint x: 337, endPoint y: 25, distance: 149.3
click at [337, 25] on div "E-commerce tracking Go to Upwork" at bounding box center [706, 24] width 740 height 21
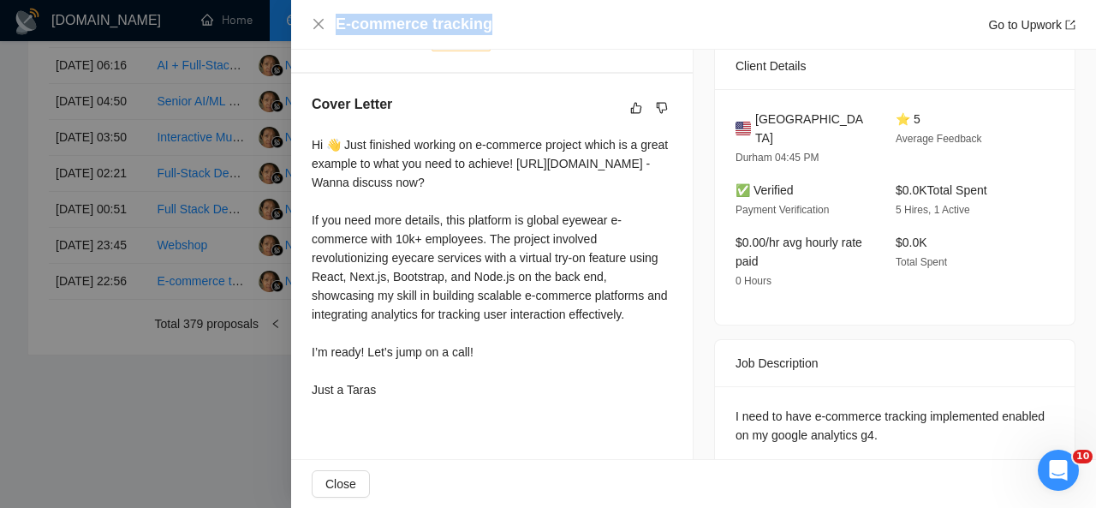
scroll to position [420, 0]
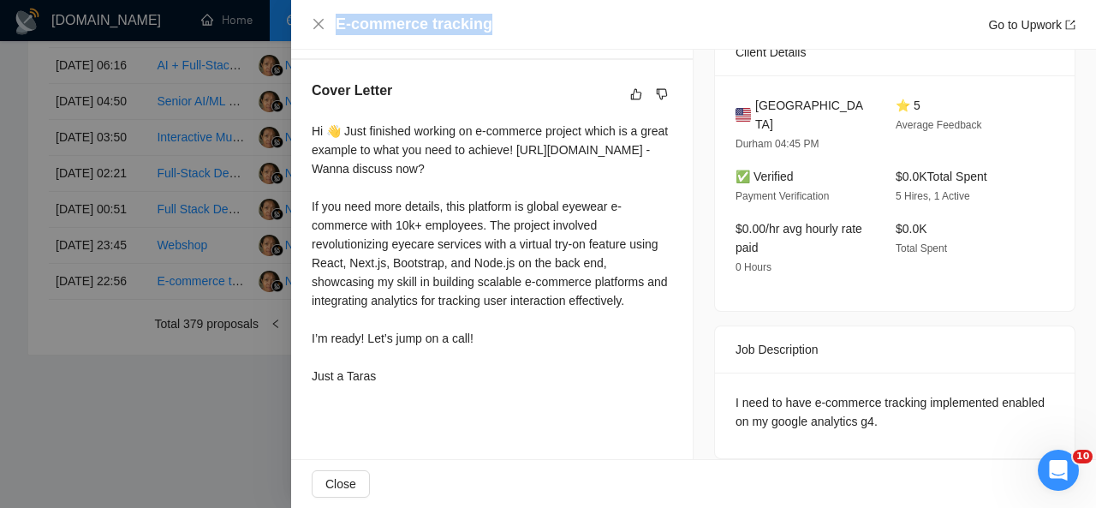
drag, startPoint x: 311, startPoint y: 129, endPoint x: 397, endPoint y: 391, distance: 276.0
click at [397, 391] on div "Cover Letter Hi 👋 Just finished working on e-commerce project which is a great …" at bounding box center [492, 236] width 402 height 353
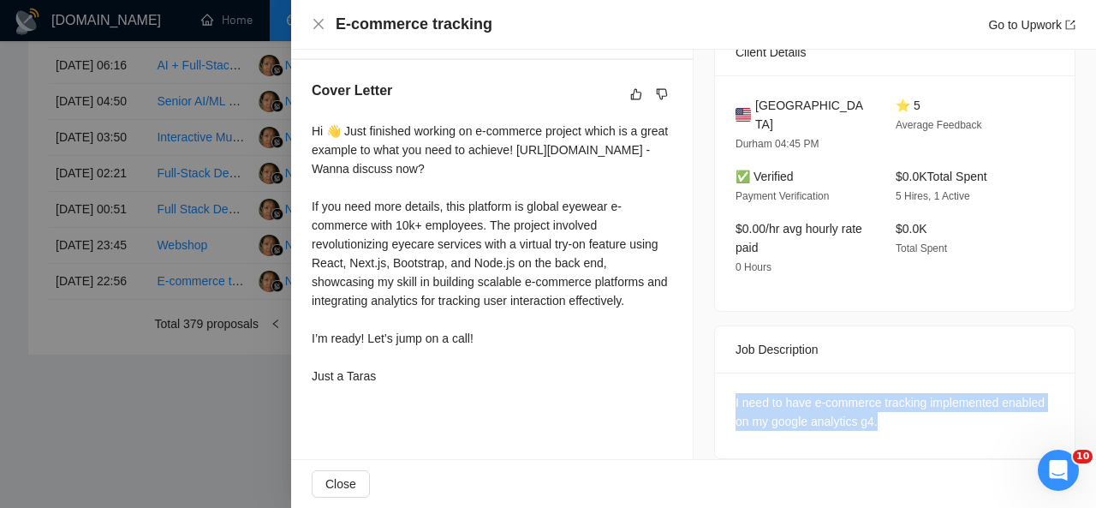
drag, startPoint x: 872, startPoint y: 405, endPoint x: 711, endPoint y: 382, distance: 162.7
click at [715, 382] on div "I need to have e-commerce tracking implemented enabled on my google analytics g…" at bounding box center [895, 416] width 360 height 86
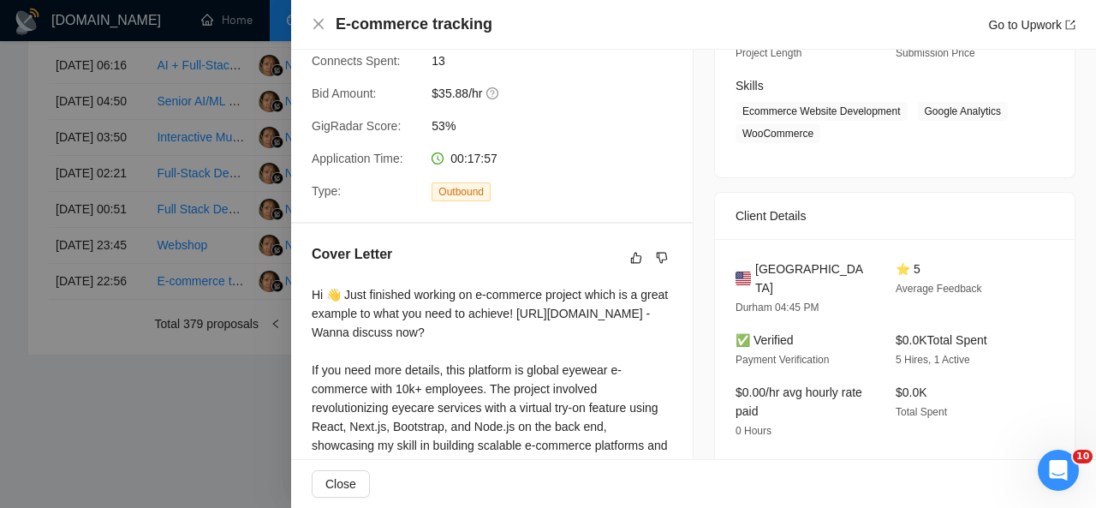
scroll to position [257, 0]
drag, startPoint x: 916, startPoint y: 110, endPoint x: 815, endPoint y: 133, distance: 103.5
click at [815, 133] on span "Ecommerce Website Development Google Analytics WooCommerce" at bounding box center [882, 121] width 293 height 41
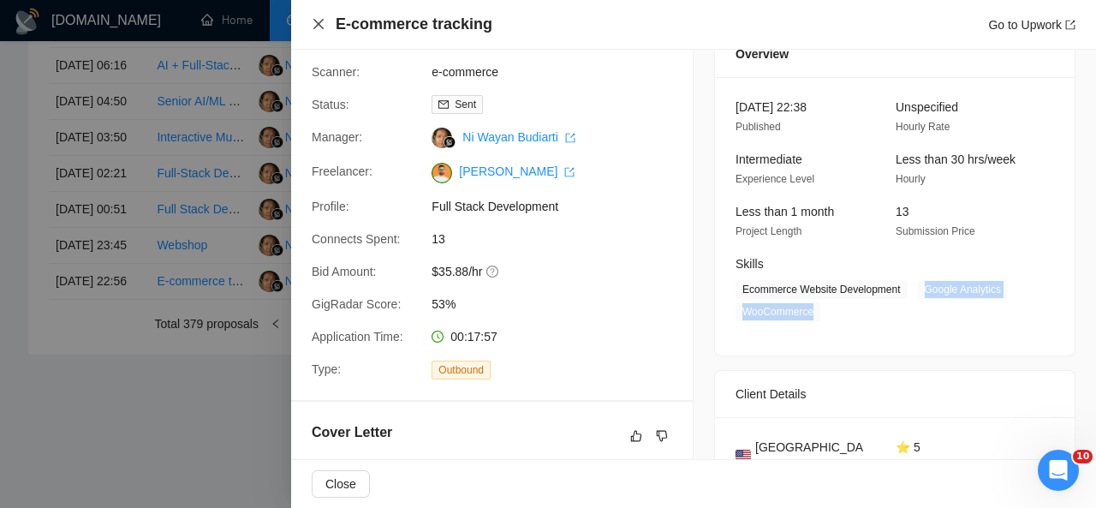
click at [322, 28] on icon "close" at bounding box center [318, 24] width 10 height 10
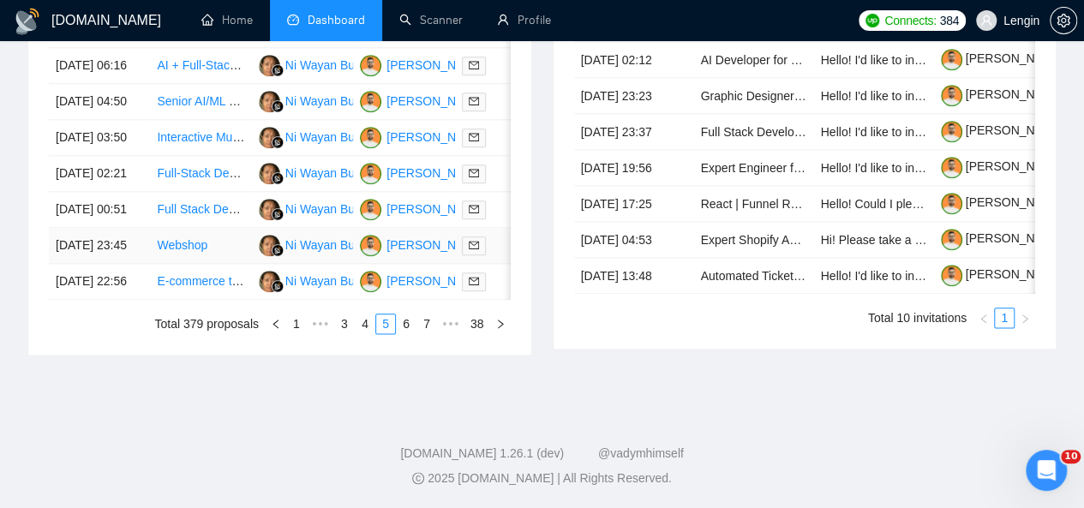
click at [214, 264] on td "Webshop" at bounding box center [200, 246] width 101 height 36
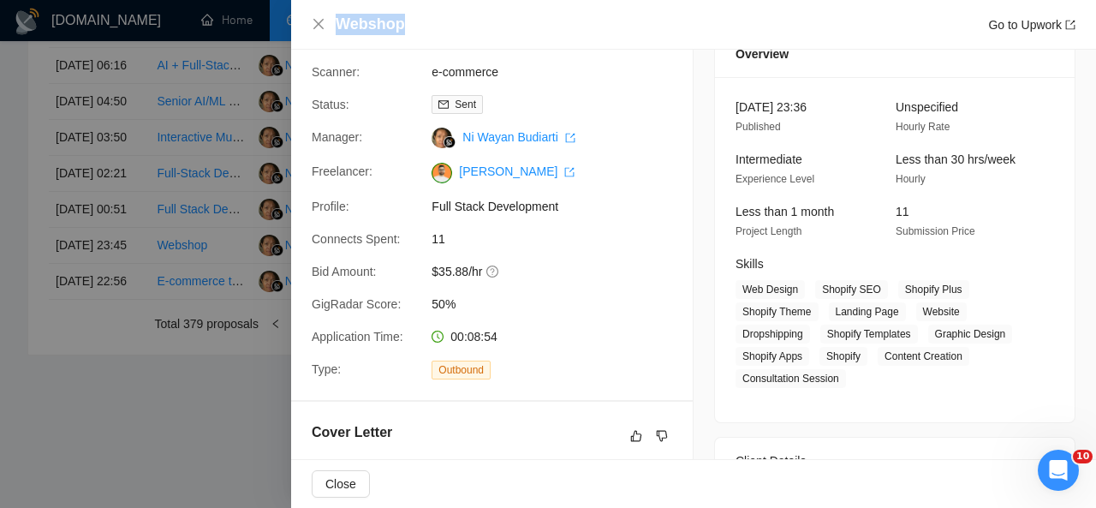
drag, startPoint x: 398, startPoint y: 25, endPoint x: 339, endPoint y: 19, distance: 59.4
click at [339, 19] on h4 "Webshop" at bounding box center [370, 24] width 69 height 21
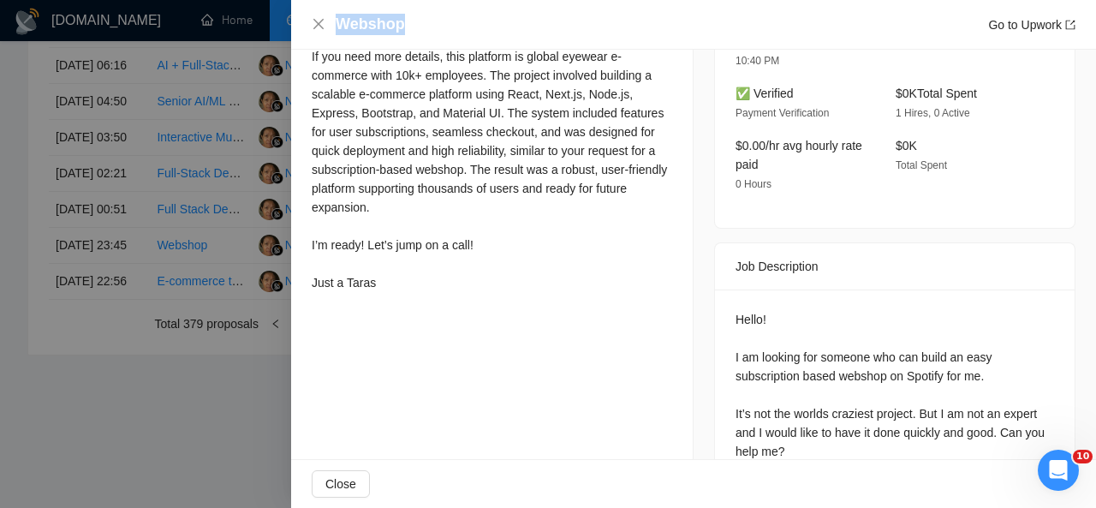
scroll to position [637, 0]
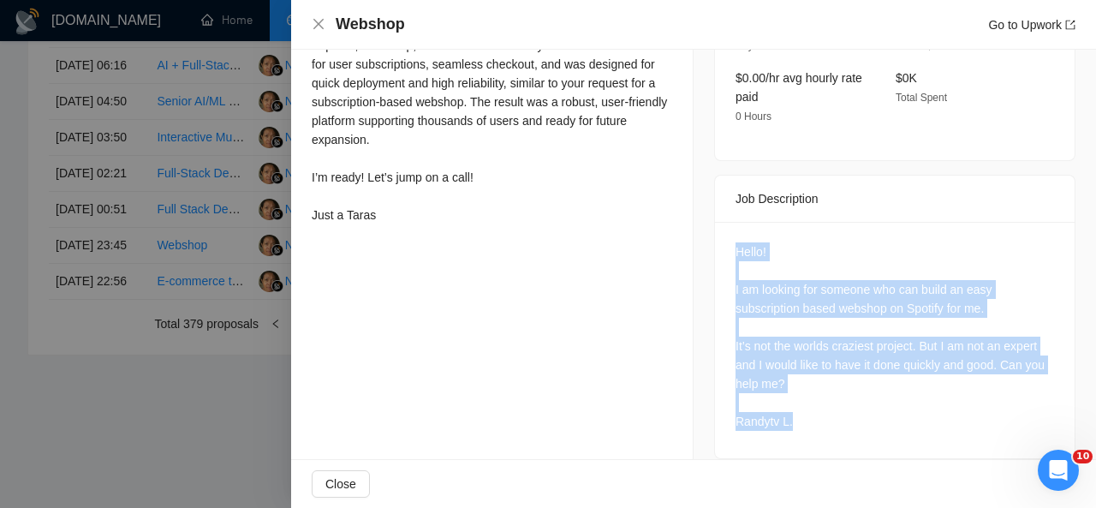
drag, startPoint x: 727, startPoint y: 226, endPoint x: 814, endPoint y: 415, distance: 208.1
click at [814, 415] on div "Hello! I am looking for someone who can build an easy subscription based websho…" at bounding box center [895, 340] width 360 height 236
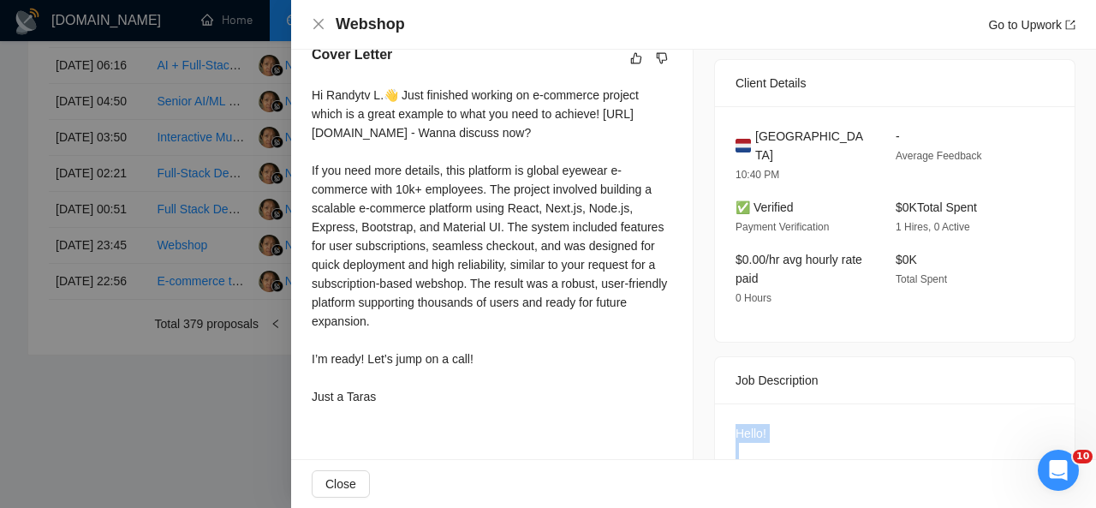
scroll to position [455, 0]
drag, startPoint x: 309, startPoint y: 97, endPoint x: 435, endPoint y: 419, distance: 345.8
click at [435, 419] on div "Cover Letter Hi Randytv L.👋 Just finished working on e-commerce project which i…" at bounding box center [492, 229] width 402 height 409
drag, startPoint x: 823, startPoint y: 136, endPoint x: 747, endPoint y: 141, distance: 76.4
click at [747, 141] on div "Netherlands" at bounding box center [802, 147] width 133 height 38
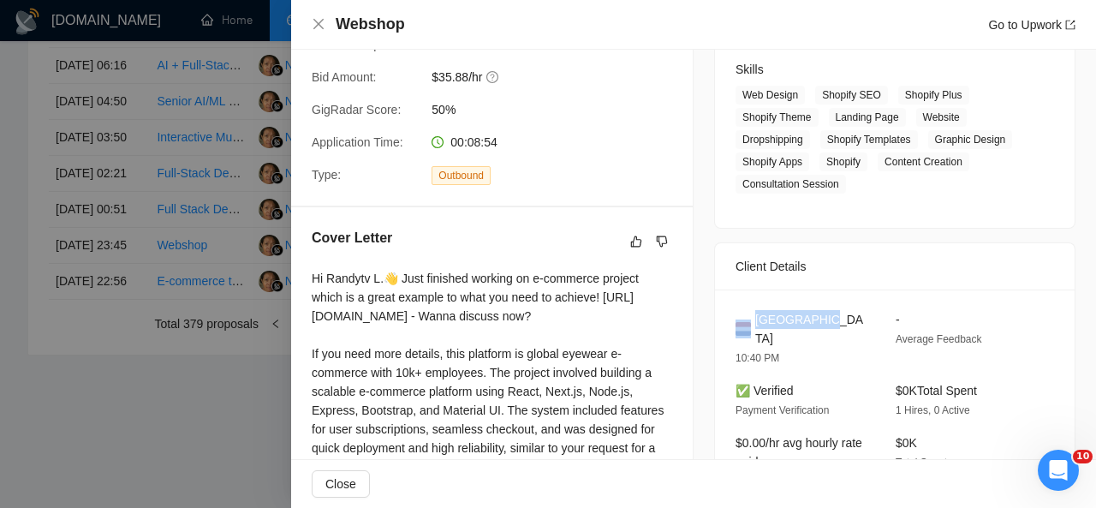
scroll to position [272, 0]
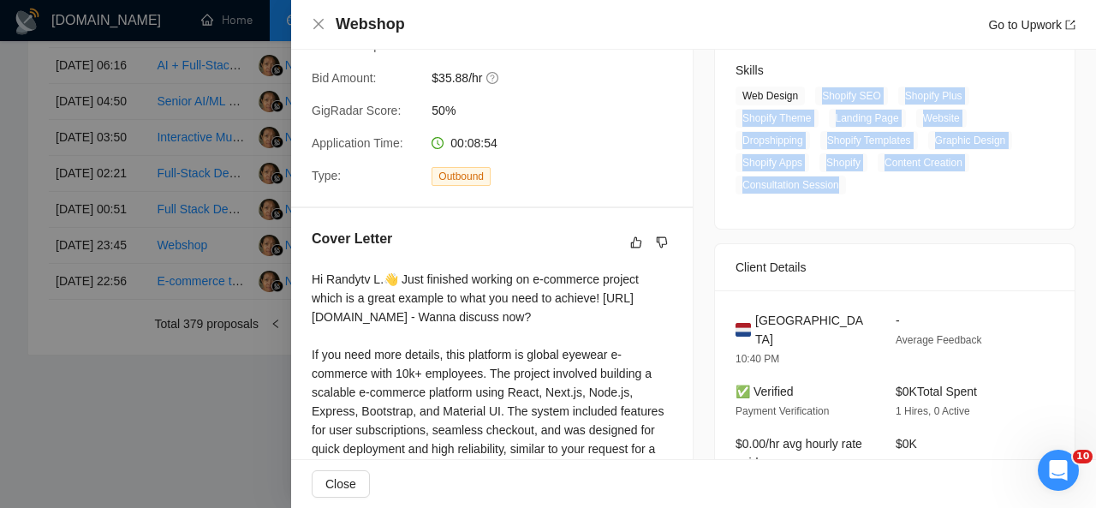
drag, startPoint x: 815, startPoint y: 93, endPoint x: 838, endPoint y: 200, distance: 109.4
click at [838, 200] on div "23 Sep, 2025 23:36 Published Unspecified Hourly Rate Intermediate Experience Le…" at bounding box center [895, 56] width 360 height 345
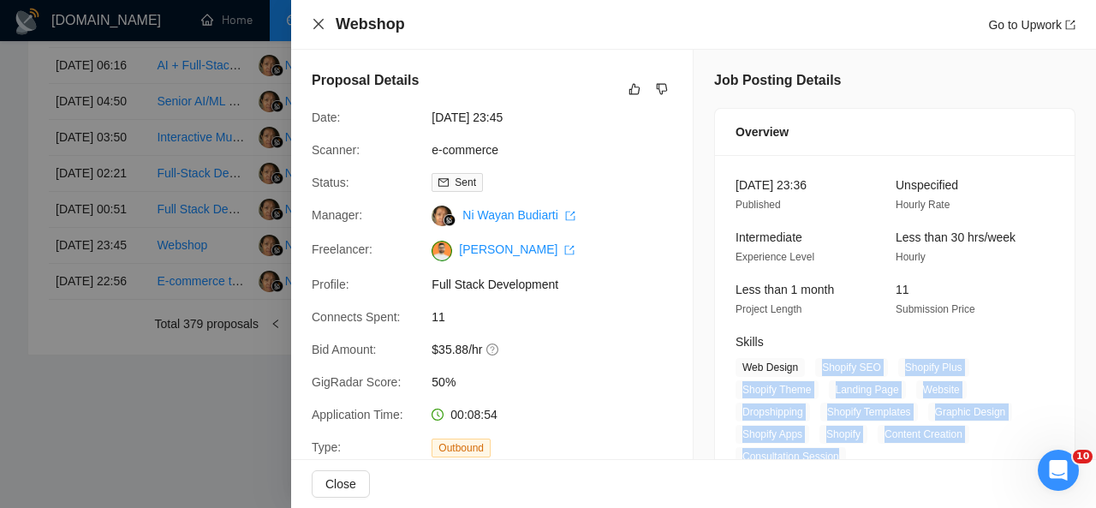
click at [317, 27] on icon "close" at bounding box center [319, 24] width 14 height 14
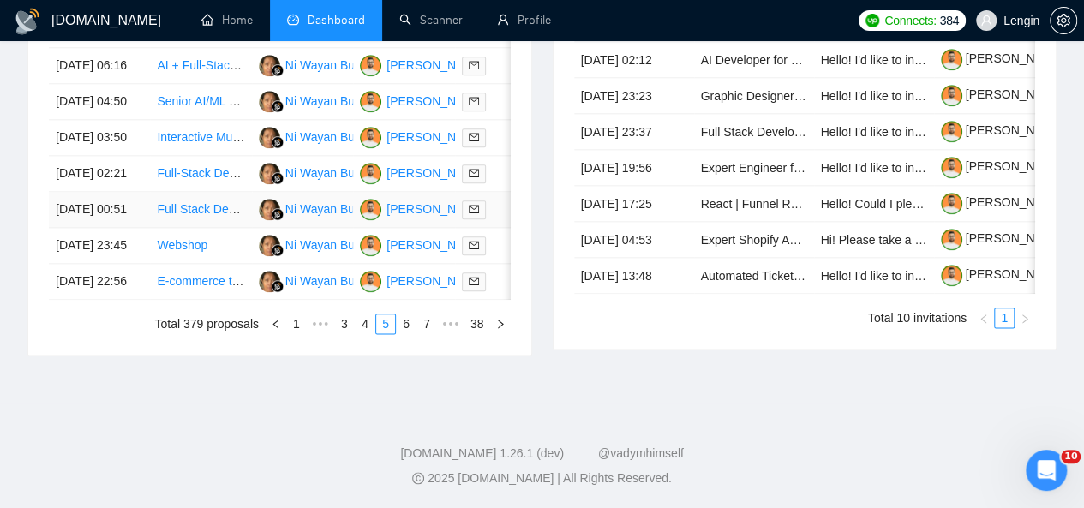
click at [220, 228] on td "Full Stack Developer Needed for AI-Powered SaaS Project" at bounding box center [200, 210] width 101 height 36
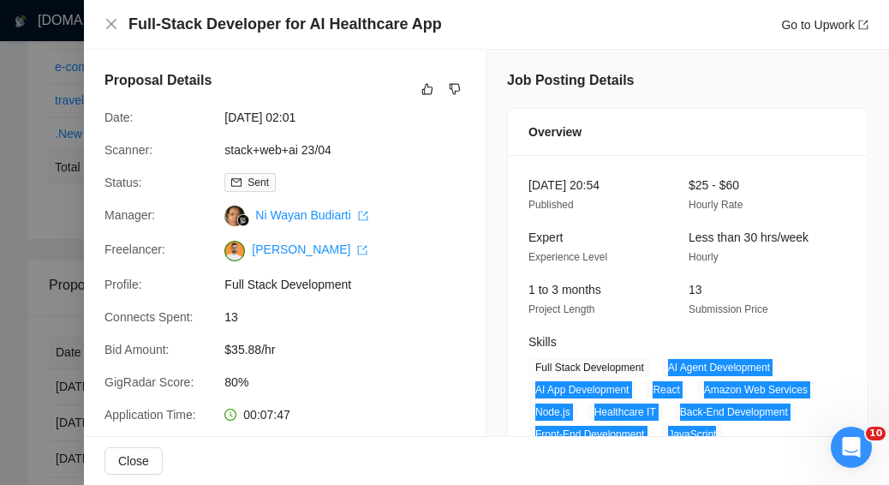
scroll to position [278, 0]
